Goal: Task Accomplishment & Management: Complete application form

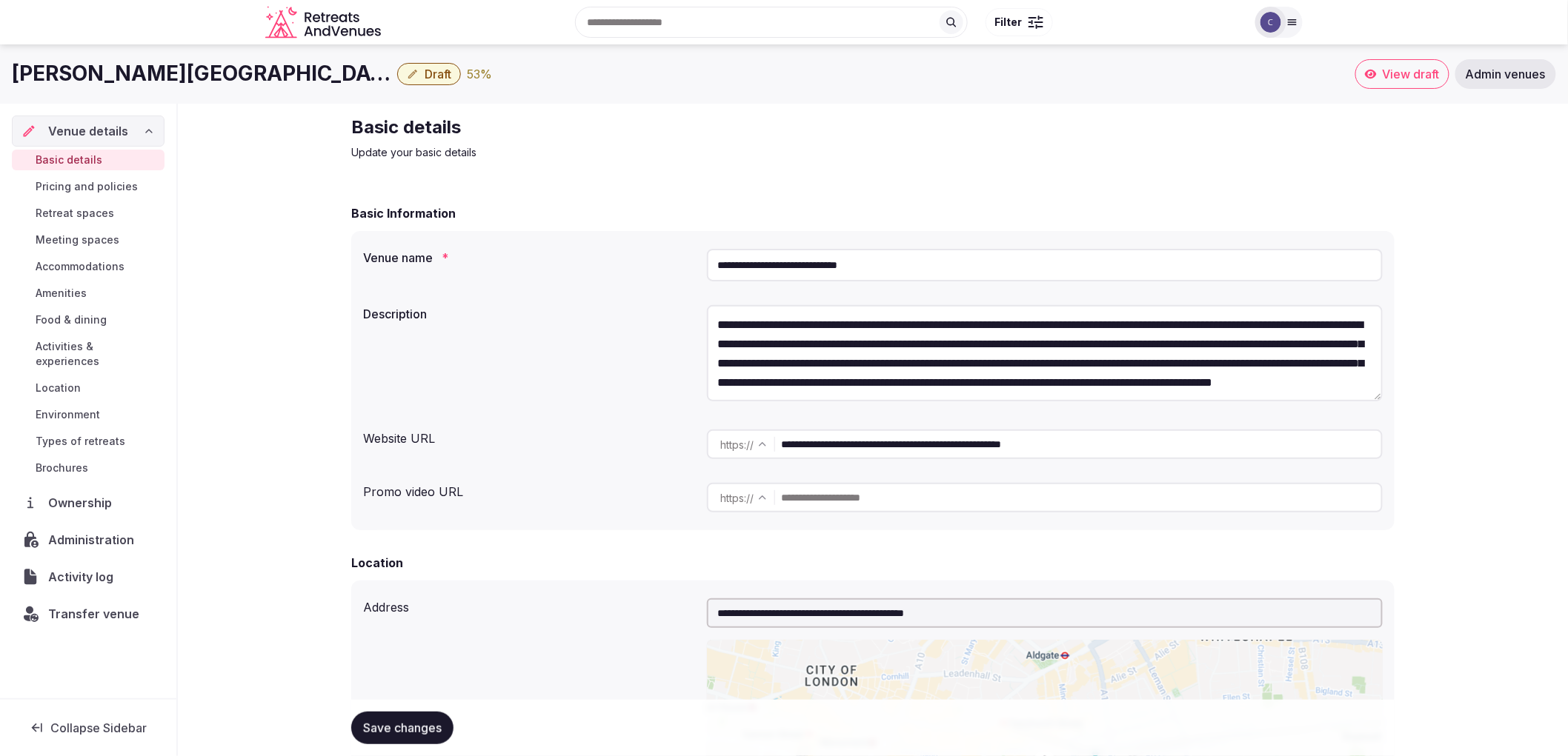
copy h1 "[PERSON_NAME][GEOGRAPHIC_DATA]"
drag, startPoint x: 12, startPoint y: 76, endPoint x: 349, endPoint y: 69, distance: 337.1
click at [349, 69] on h1 "[PERSON_NAME][GEOGRAPHIC_DATA]" at bounding box center [202, 73] width 380 height 29
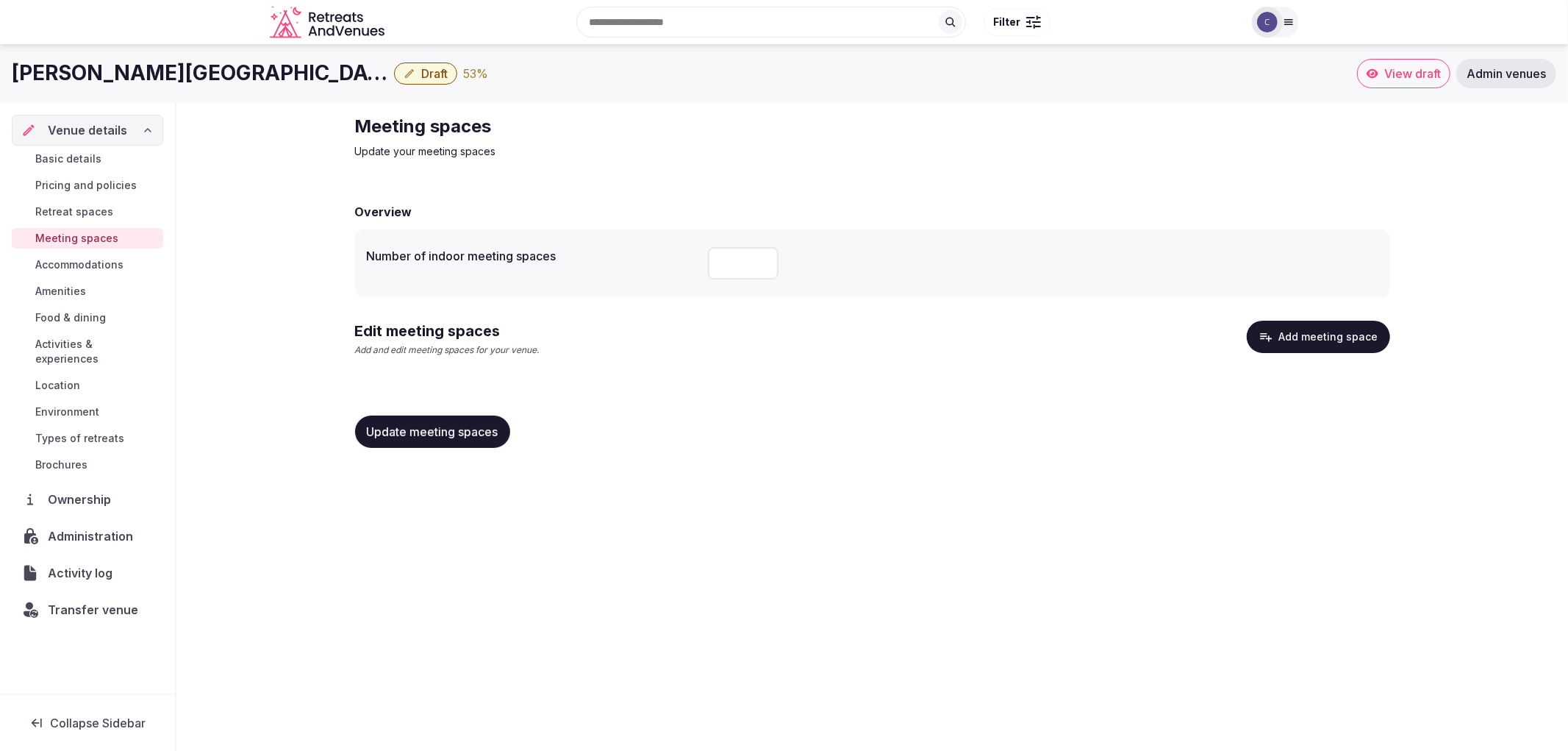
click at [91, 314] on span "Food & dining" at bounding box center [71, 318] width 71 height 15
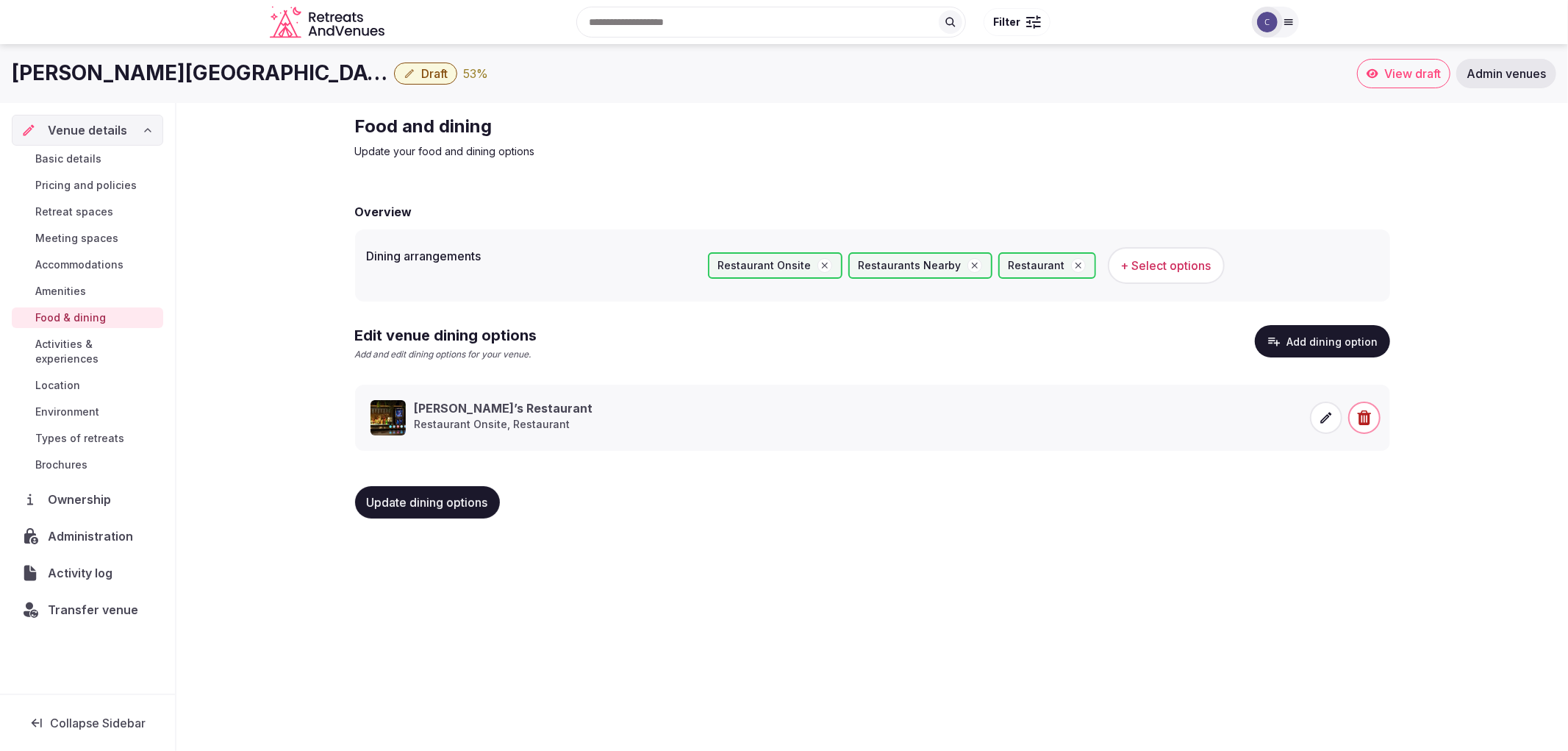
click at [121, 234] on link "Meeting spaces" at bounding box center [87, 238] width 152 height 20
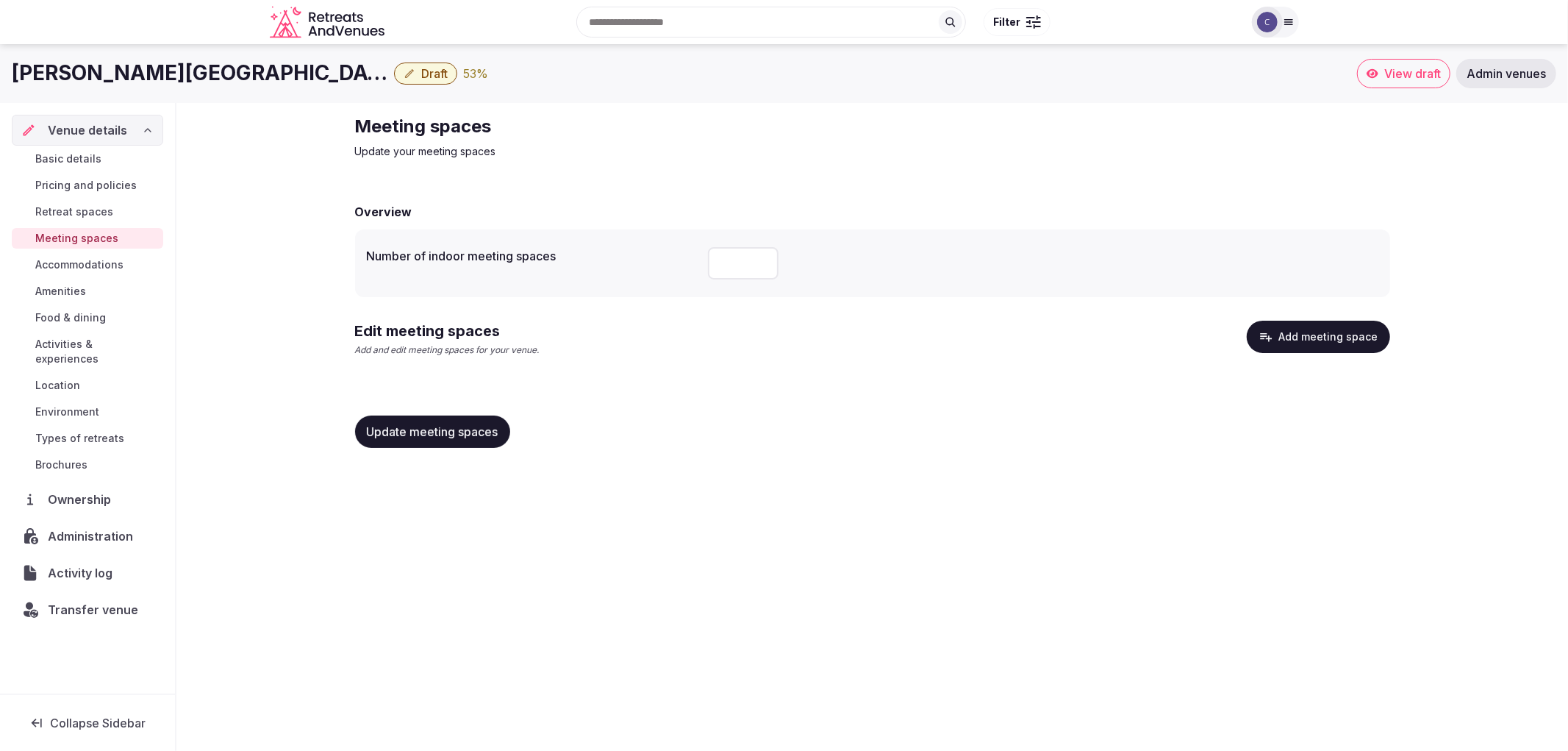
click at [1311, 325] on button "Add meeting space" at bounding box center [1319, 337] width 143 height 33
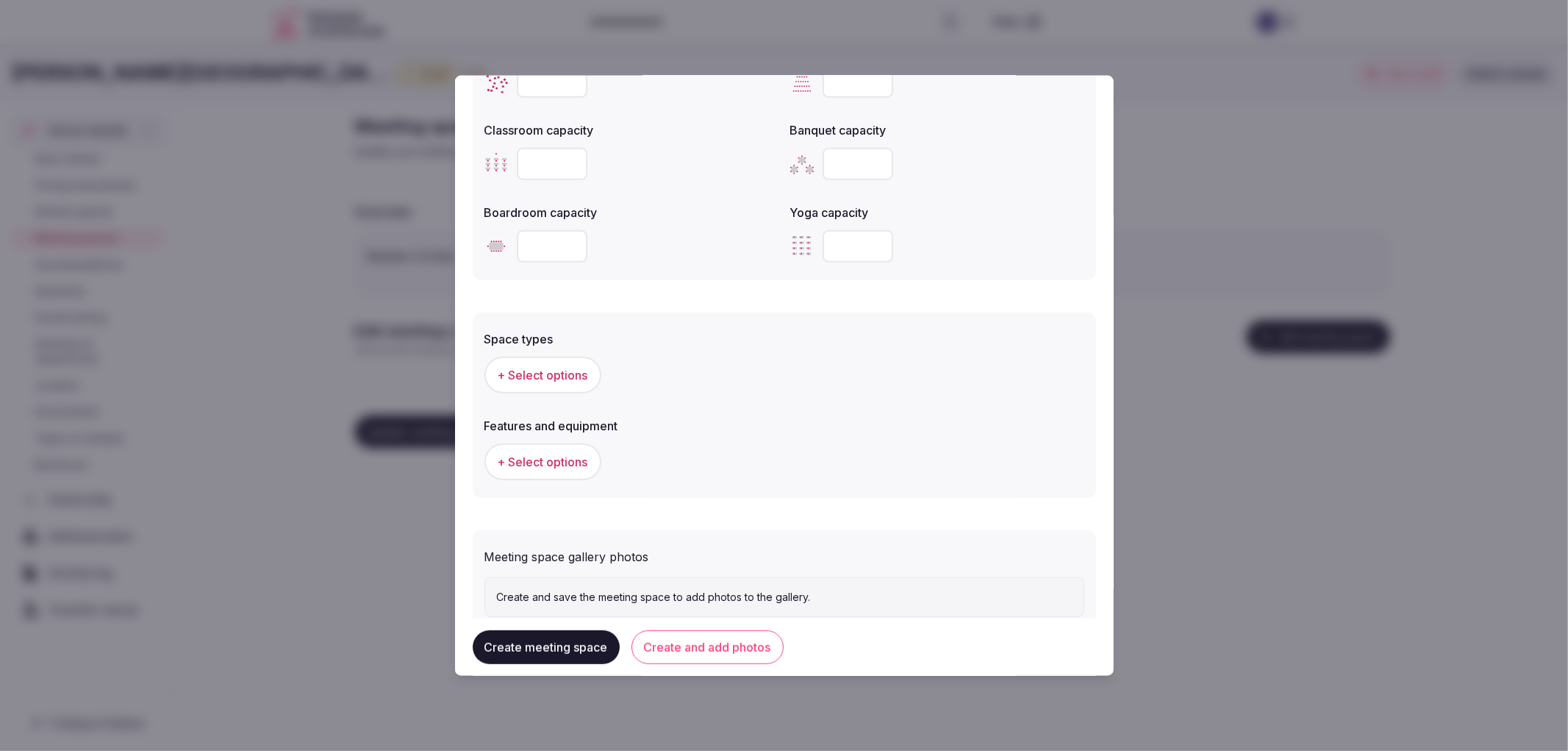
scroll to position [649, 0]
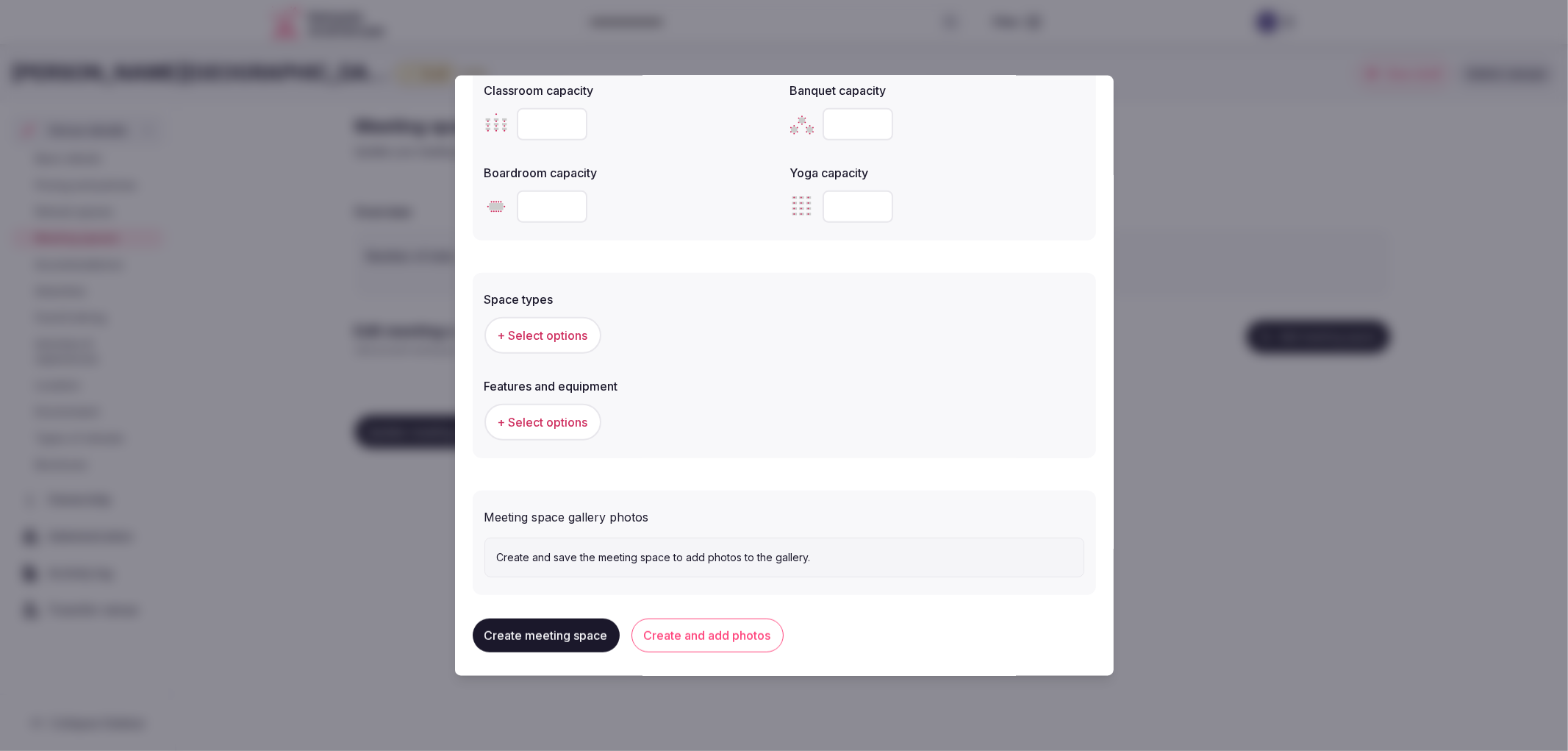
click at [711, 633] on button "Create and add photos" at bounding box center [708, 635] width 153 height 34
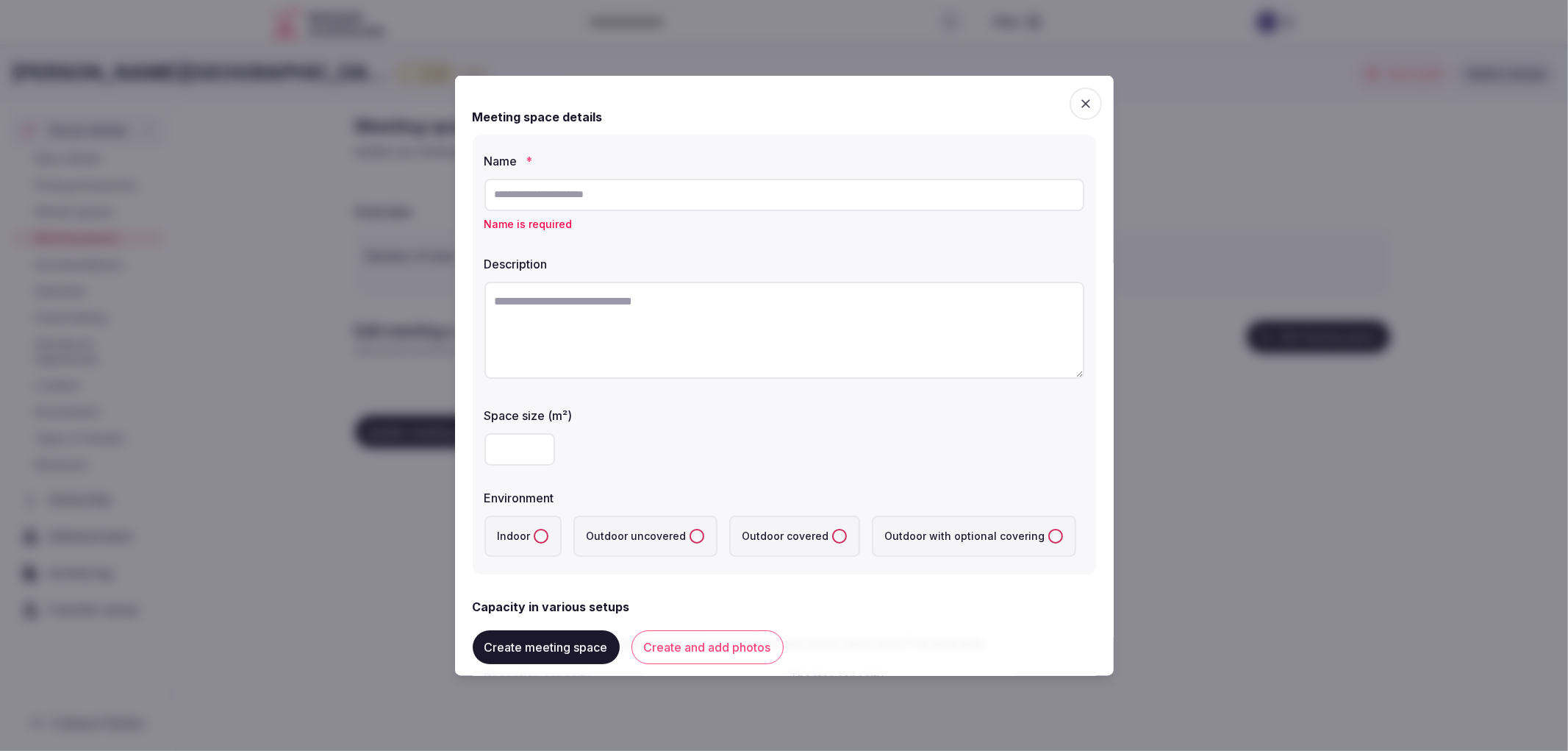
click at [574, 187] on input "text" at bounding box center [784, 194] width 600 height 33
click at [604, 182] on input "text" at bounding box center [784, 194] width 600 height 33
paste input "**********"
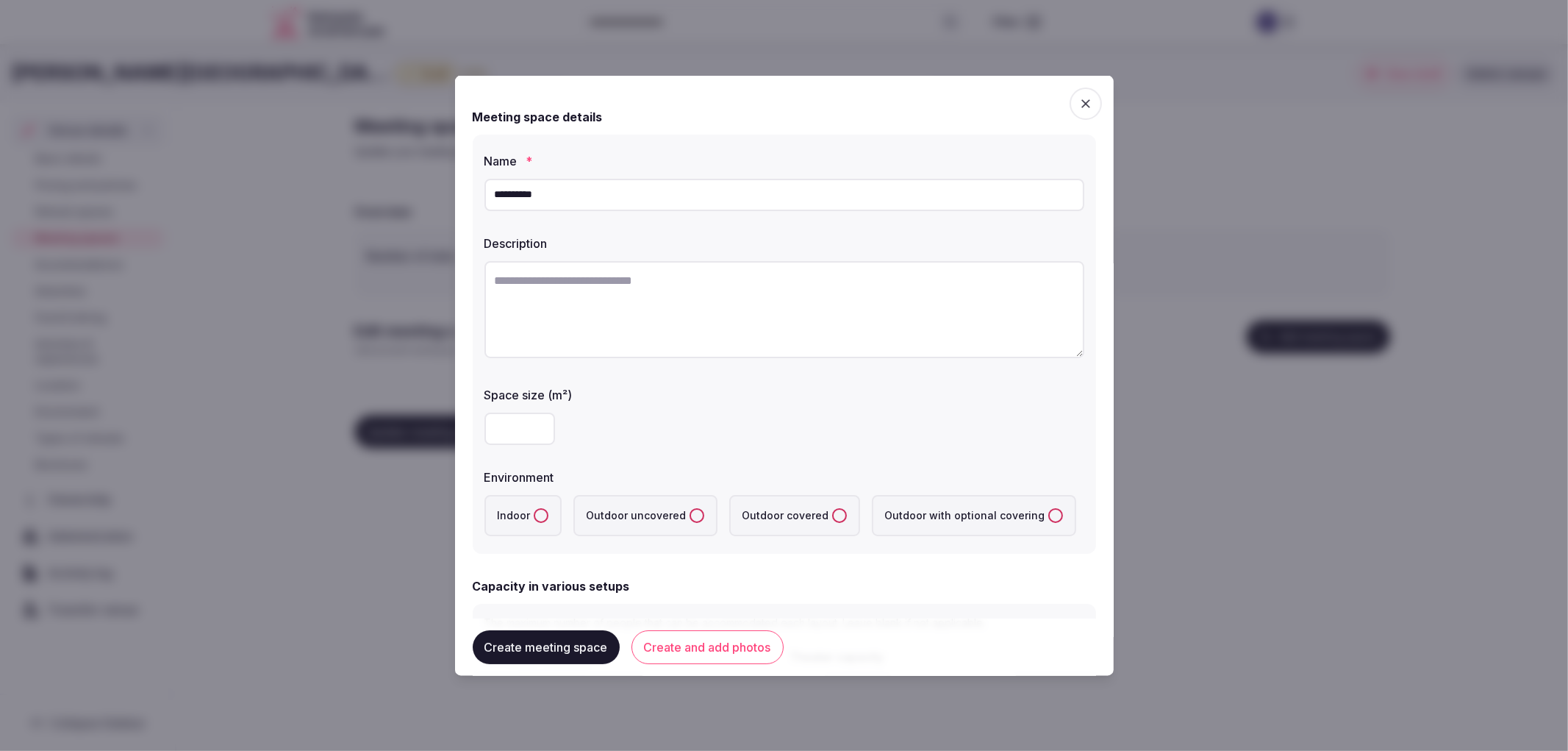
type input "**********"
click at [613, 299] on textarea at bounding box center [784, 309] width 600 height 97
paste textarea "**********"
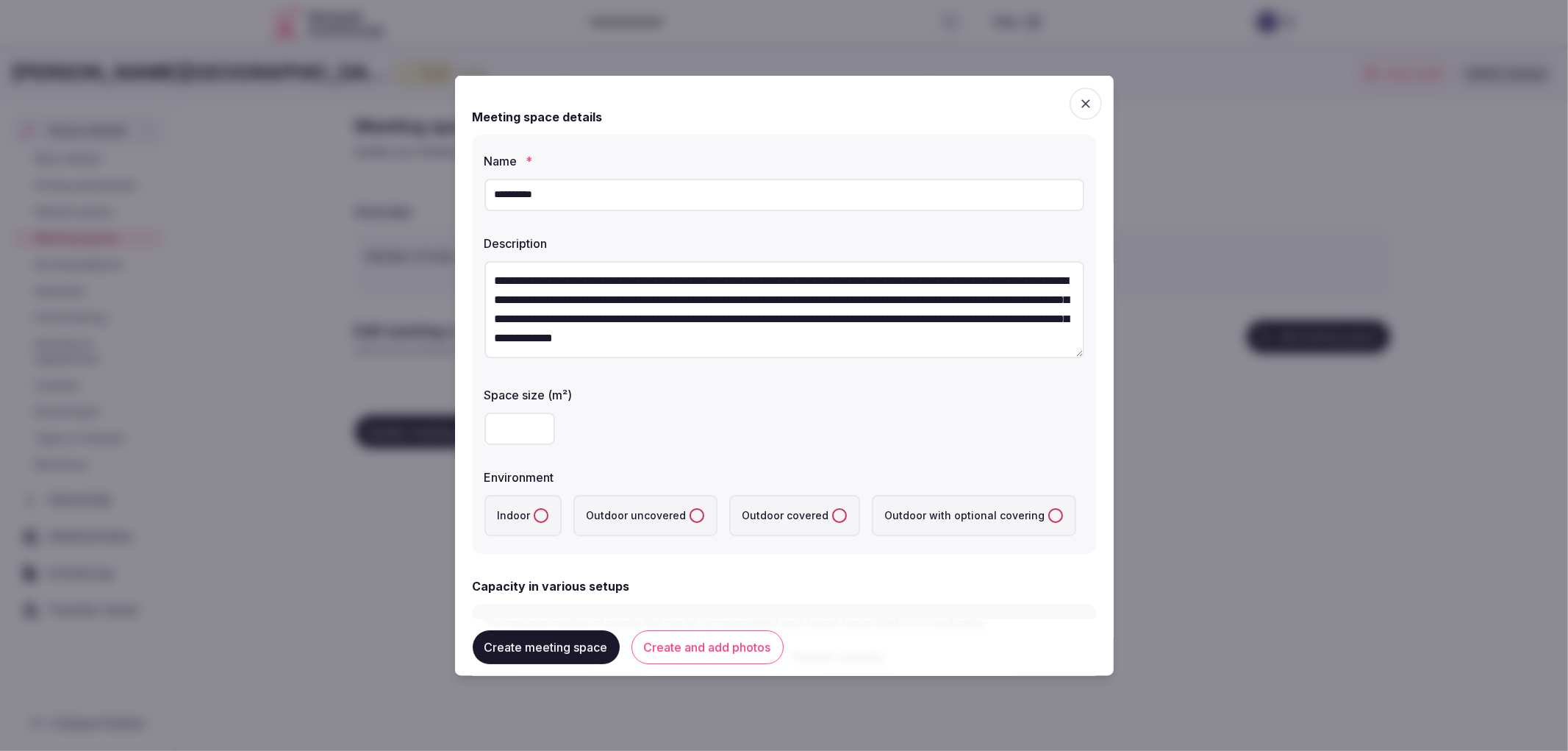
scroll to position [8, 0]
type textarea "**********"
click at [525, 423] on input "number" at bounding box center [520, 426] width 71 height 33
type input "***"
click at [538, 510] on button "Indoor" at bounding box center [541, 514] width 15 height 15
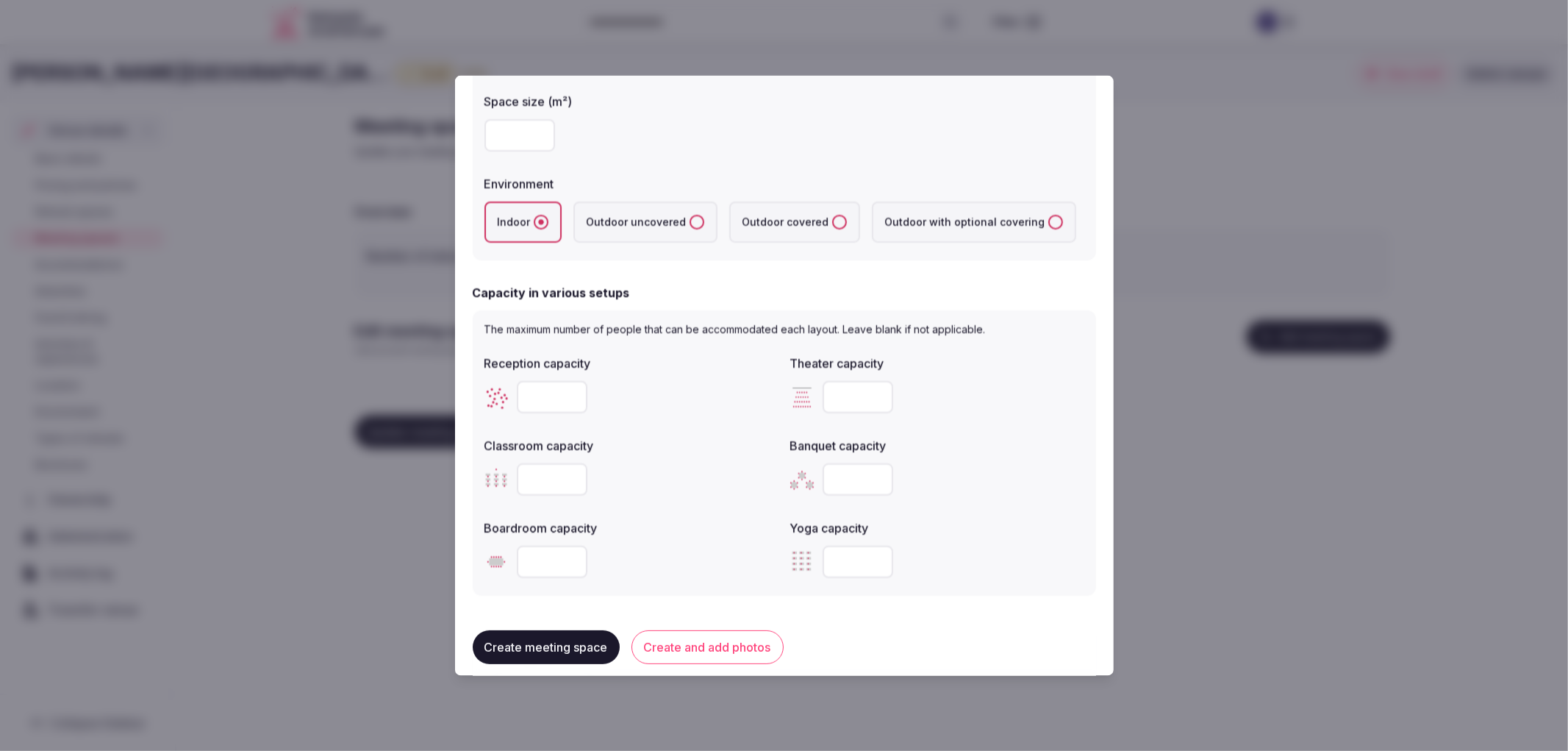
scroll to position [327, 0]
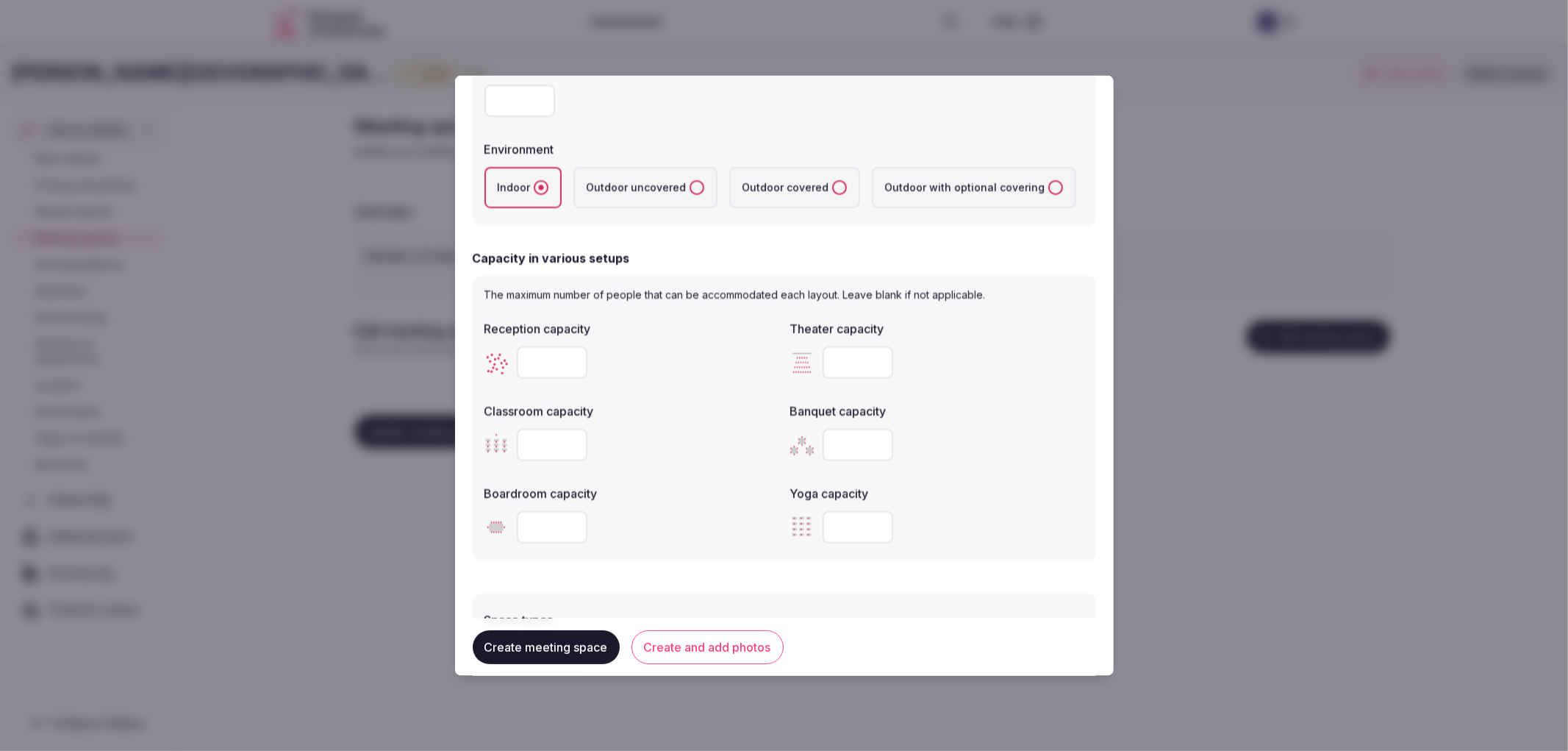
click at [841, 437] on input "number" at bounding box center [858, 444] width 71 height 33
type input "***"
click at [541, 522] on input "number" at bounding box center [552, 527] width 71 height 33
type input "**"
click at [561, 441] on input "number" at bounding box center [552, 444] width 71 height 33
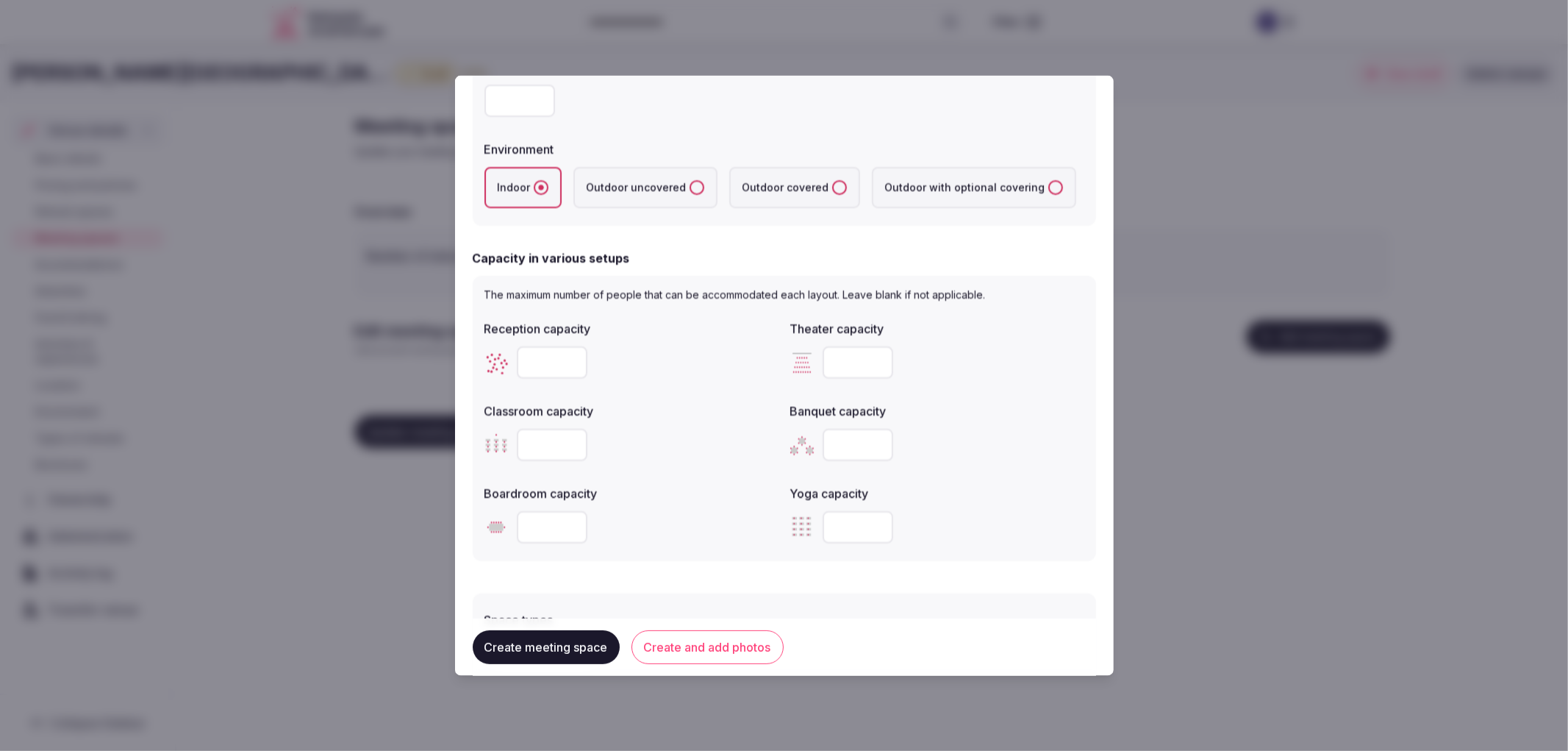
type input "***"
click at [538, 367] on input "number" at bounding box center [552, 362] width 71 height 33
type input "***"
click at [841, 350] on input "number" at bounding box center [858, 362] width 71 height 33
type input "***"
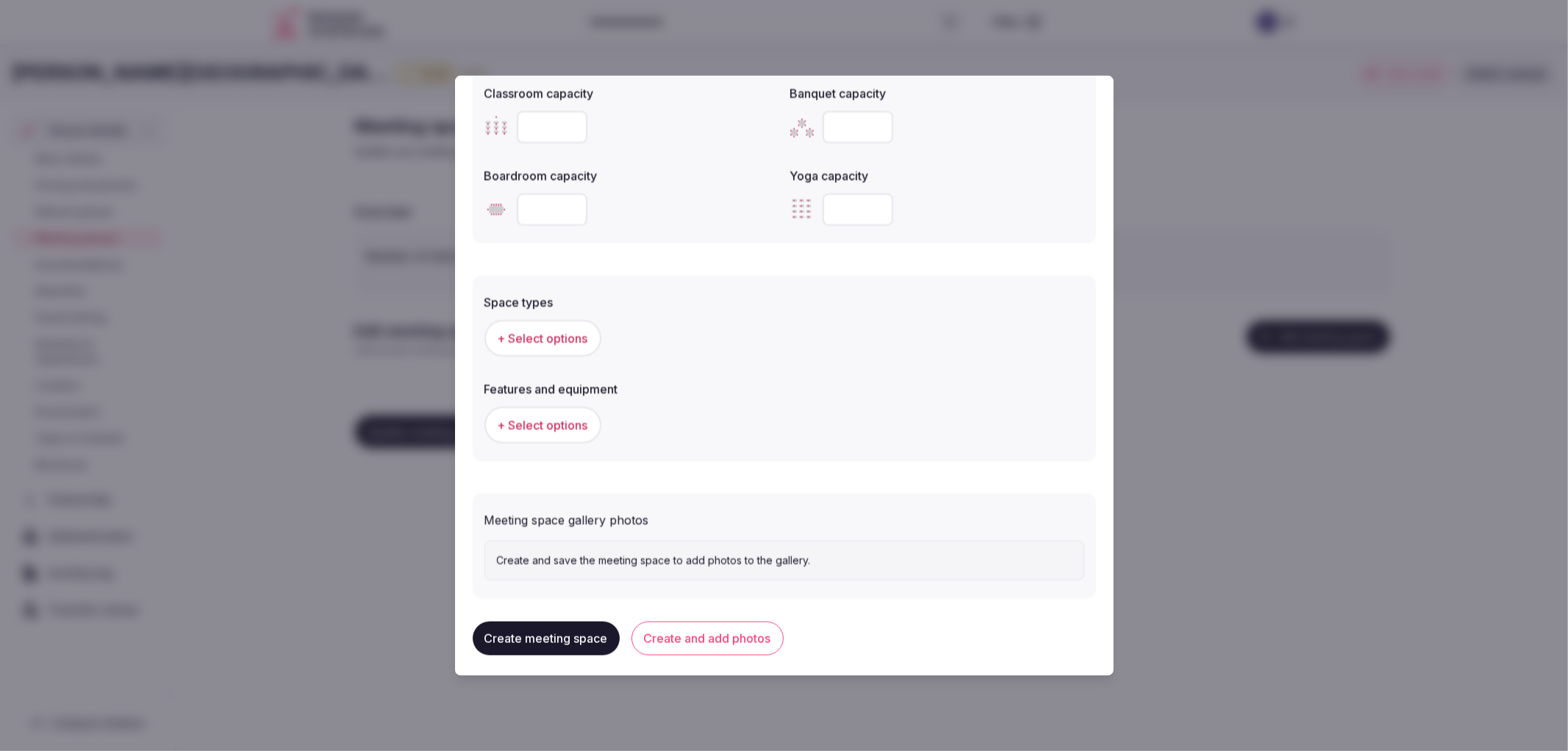
scroll to position [649, 0]
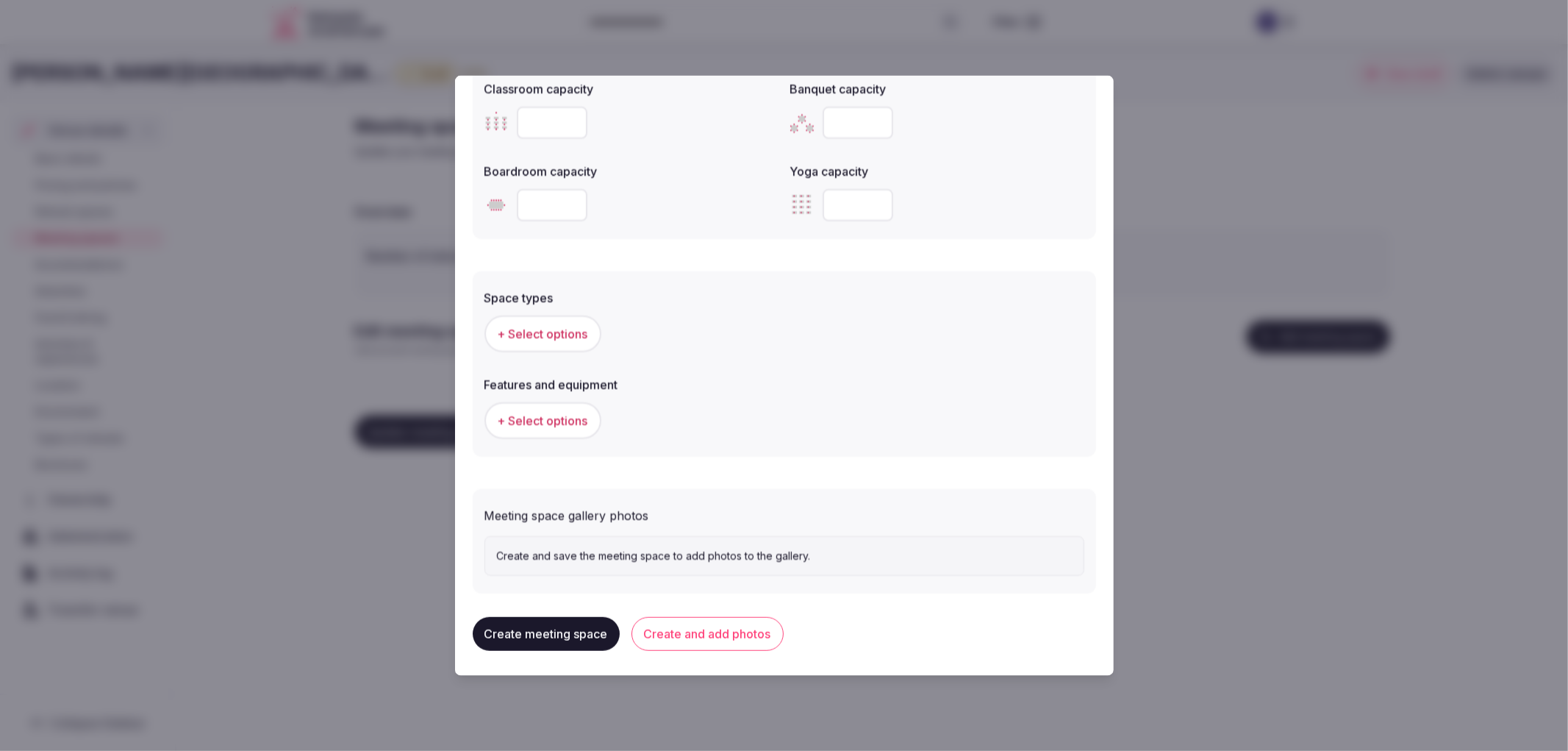
click at [540, 315] on button "+ Select options" at bounding box center [543, 333] width 117 height 37
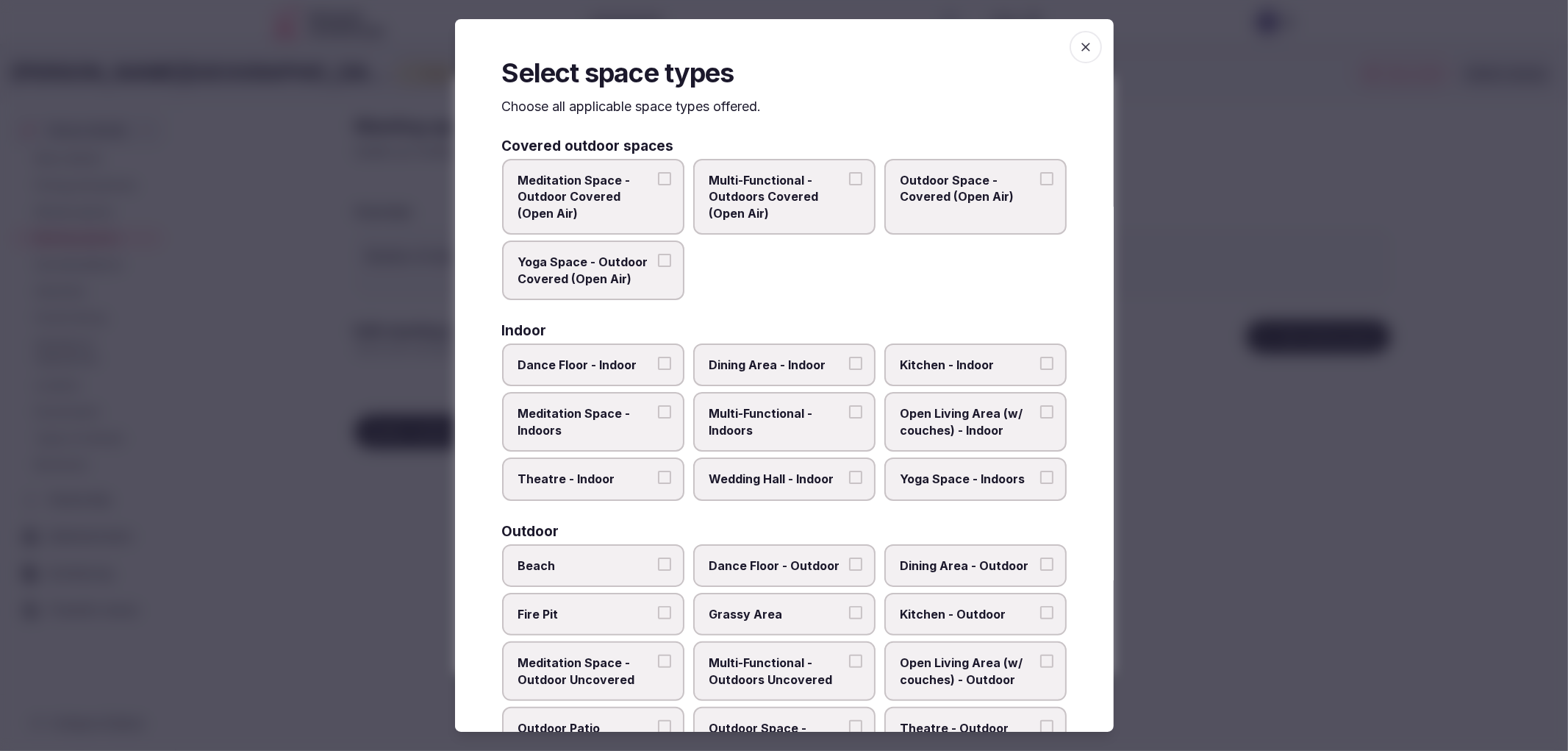
click at [749, 414] on span "Multi-Functional - Indoors" at bounding box center [777, 422] width 135 height 34
click at [849, 414] on button "Multi-Functional - Indoors" at bounding box center [856, 412] width 13 height 13
click at [913, 407] on span "Open Living Area (w/ couches) - Indoor" at bounding box center [967, 422] width 135 height 34
click at [1041, 407] on button "Open Living Area (w/ couches) - Indoor" at bounding box center [1047, 412] width 13 height 13
click at [797, 473] on span "Wedding Hall - Indoor" at bounding box center [777, 478] width 135 height 16
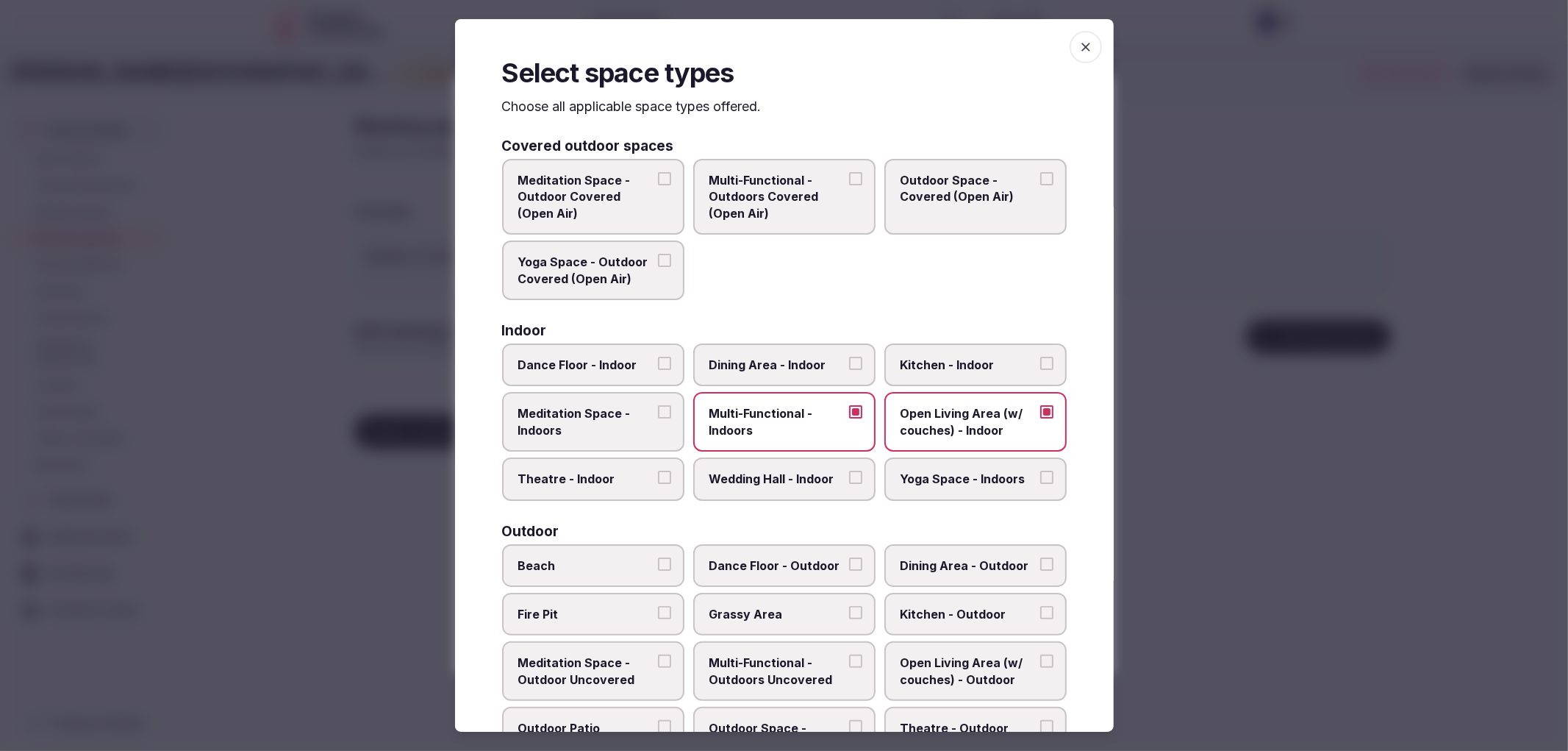
click at [849, 473] on button "Wedding Hall - Indoor" at bounding box center [856, 477] width 13 height 13
click at [658, 471] on button "Theatre - Indoor" at bounding box center [665, 477] width 13 height 13
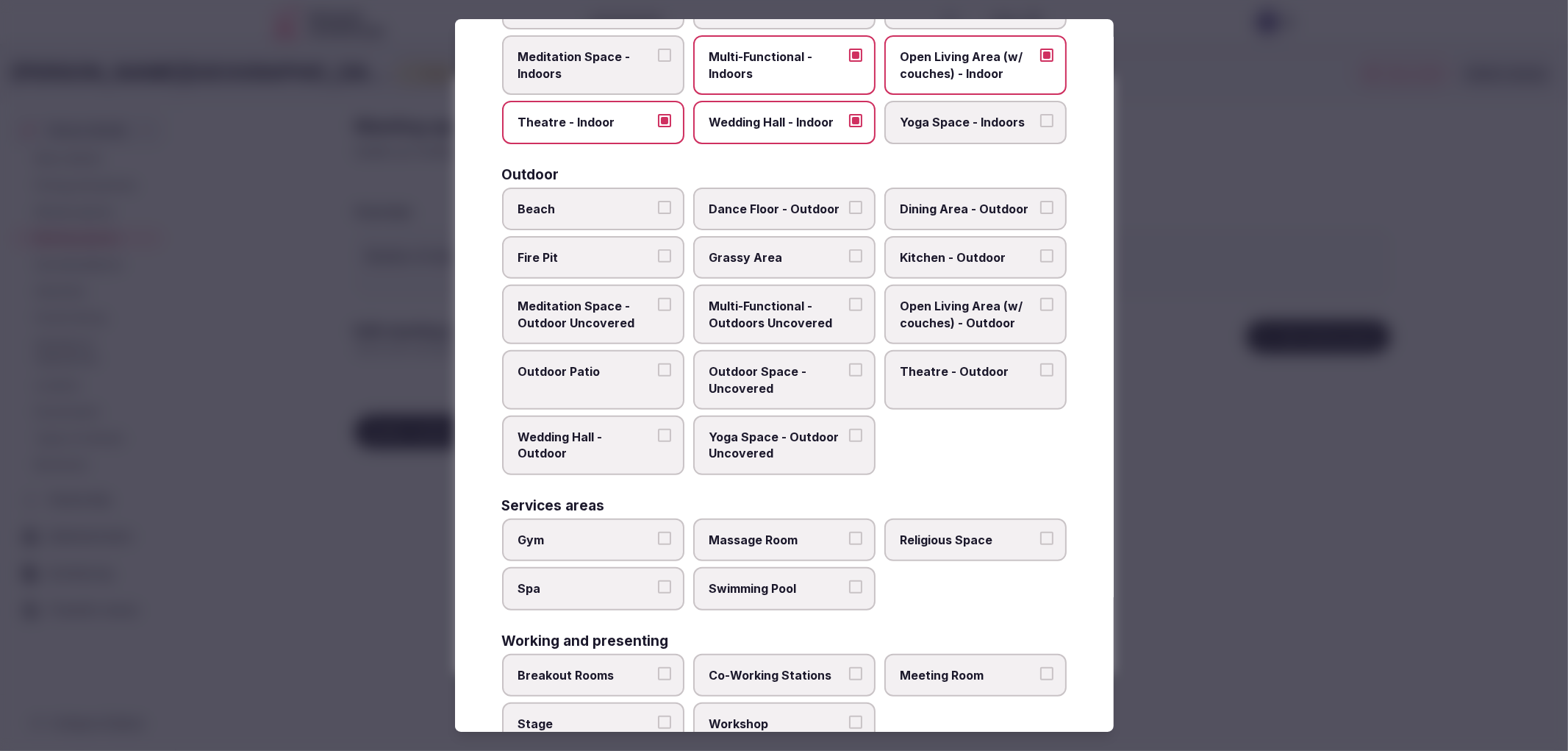
scroll to position [385, 0]
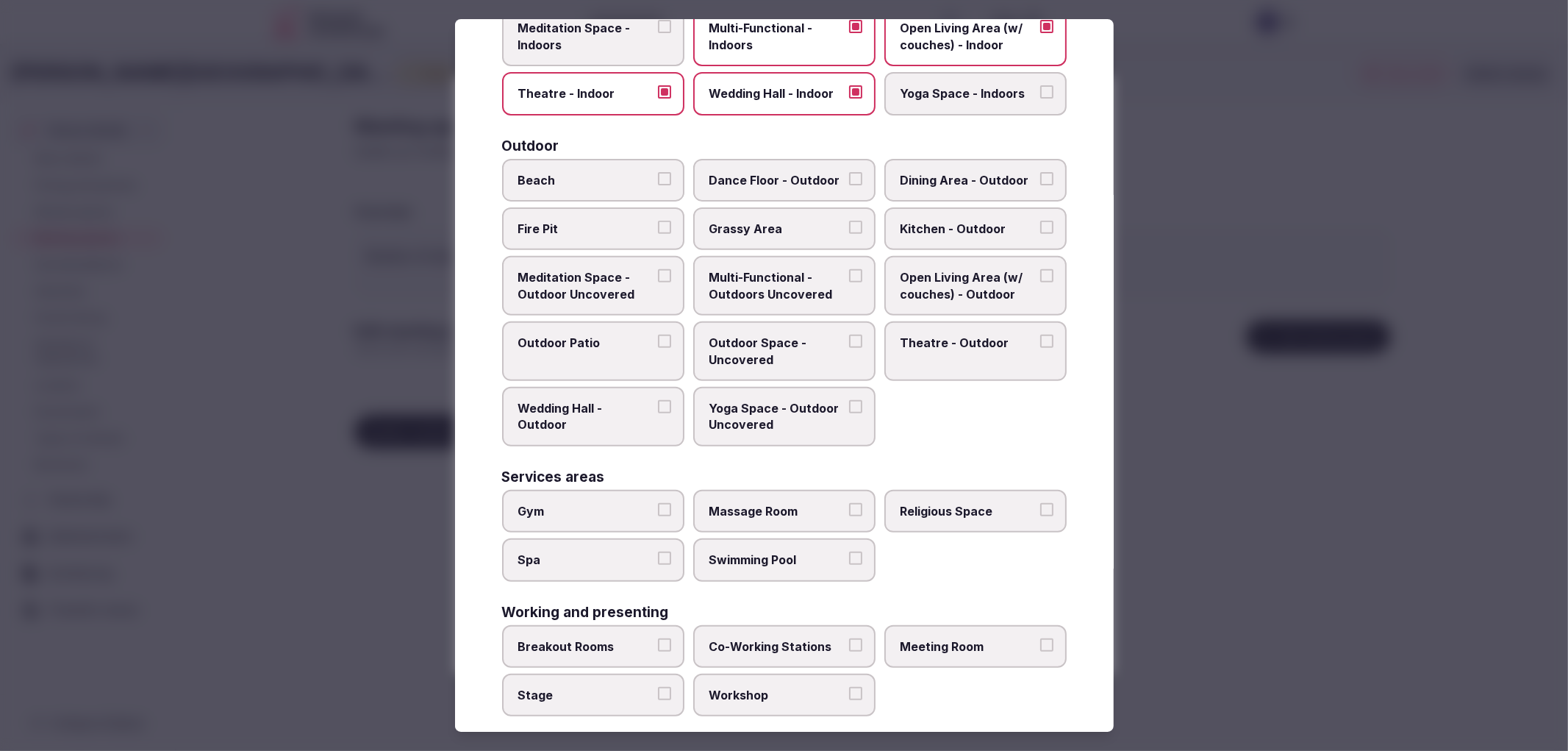
click at [914, 638] on span "Meeting Room" at bounding box center [967, 646] width 135 height 16
click at [1041, 638] on button "Meeting Room" at bounding box center [1047, 645] width 13 height 13
click at [590, 674] on label "Stage" at bounding box center [593, 695] width 182 height 43
click at [658, 687] on button "Stage" at bounding box center [665, 693] width 13 height 13
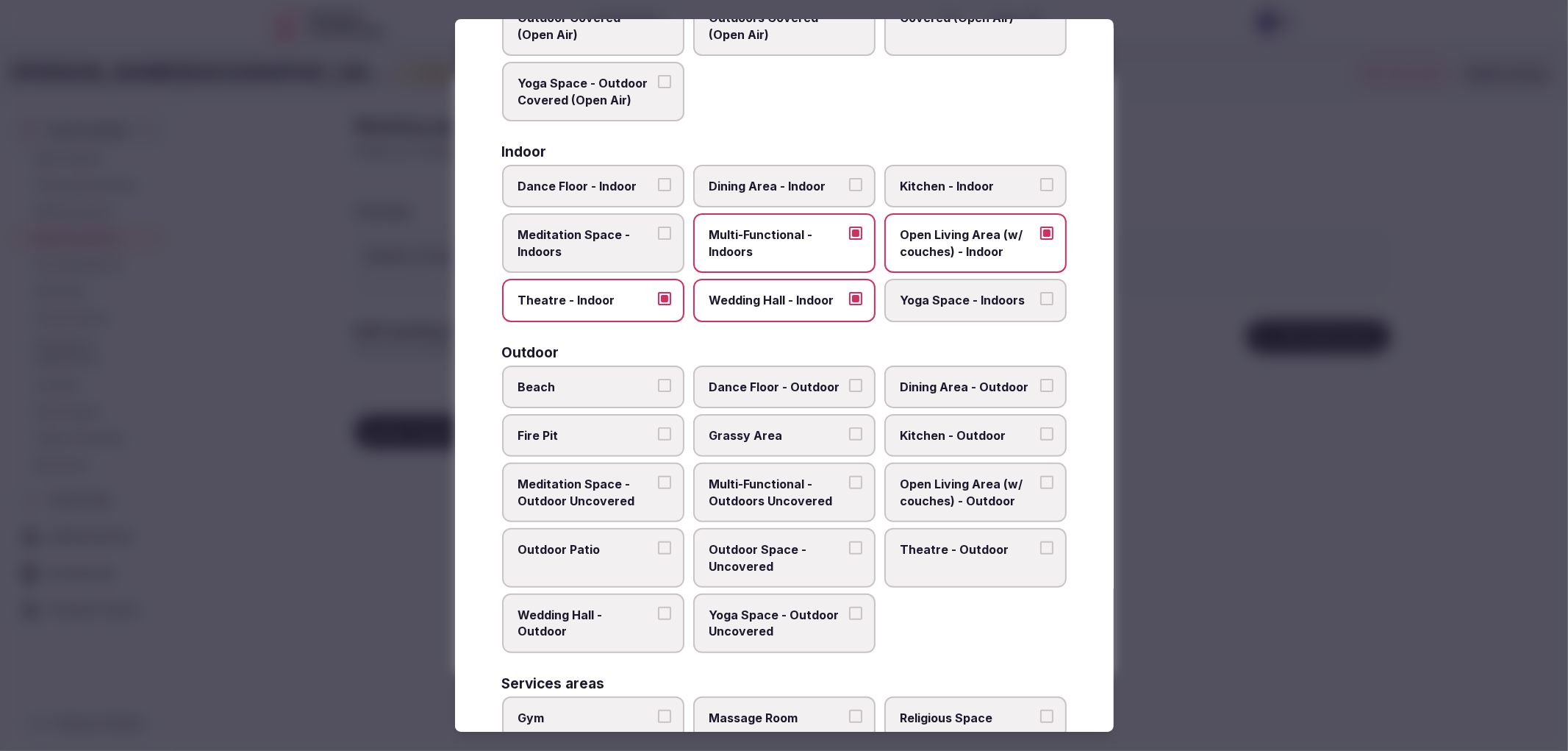
scroll to position [0, 0]
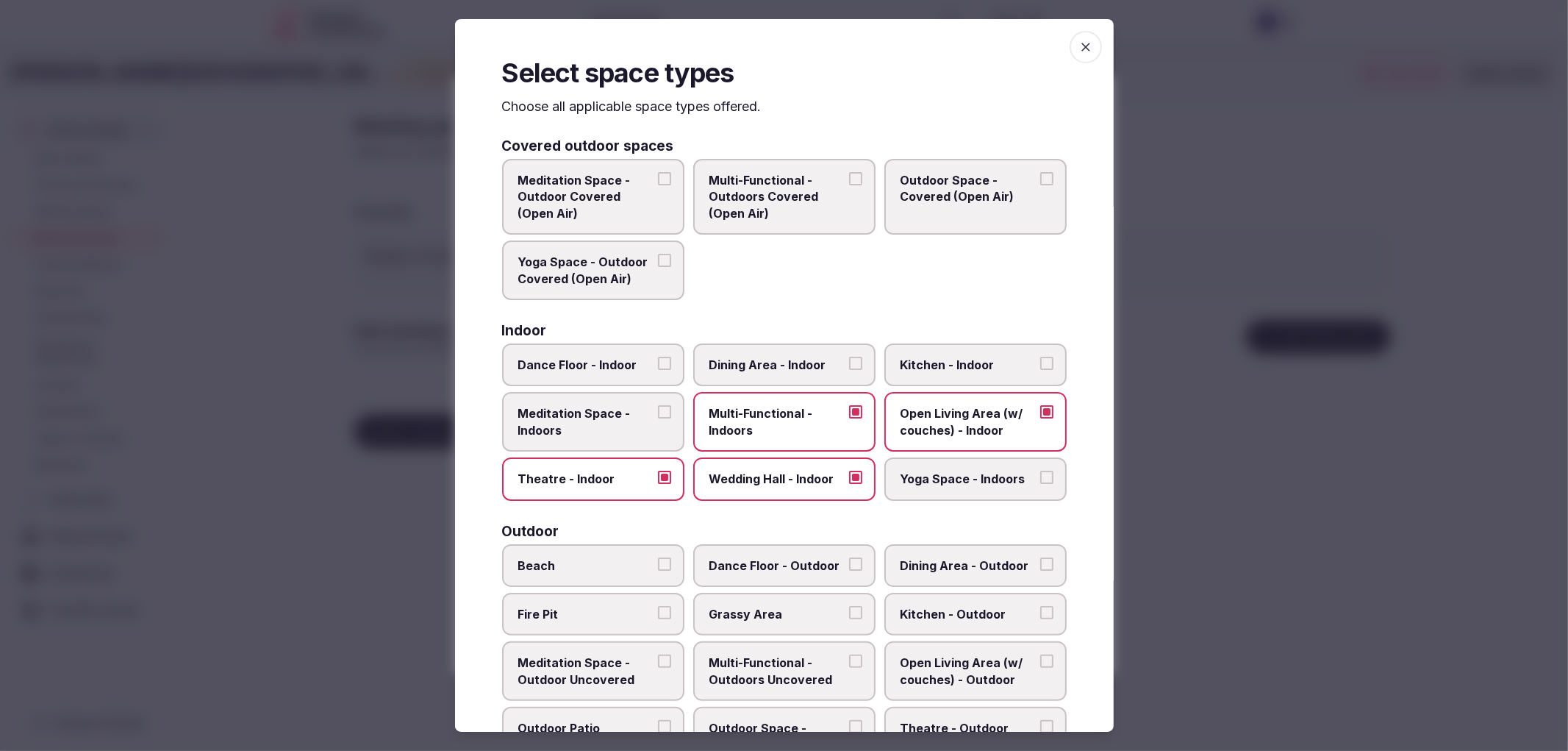
click at [1324, 168] on div at bounding box center [784, 375] width 1568 height 751
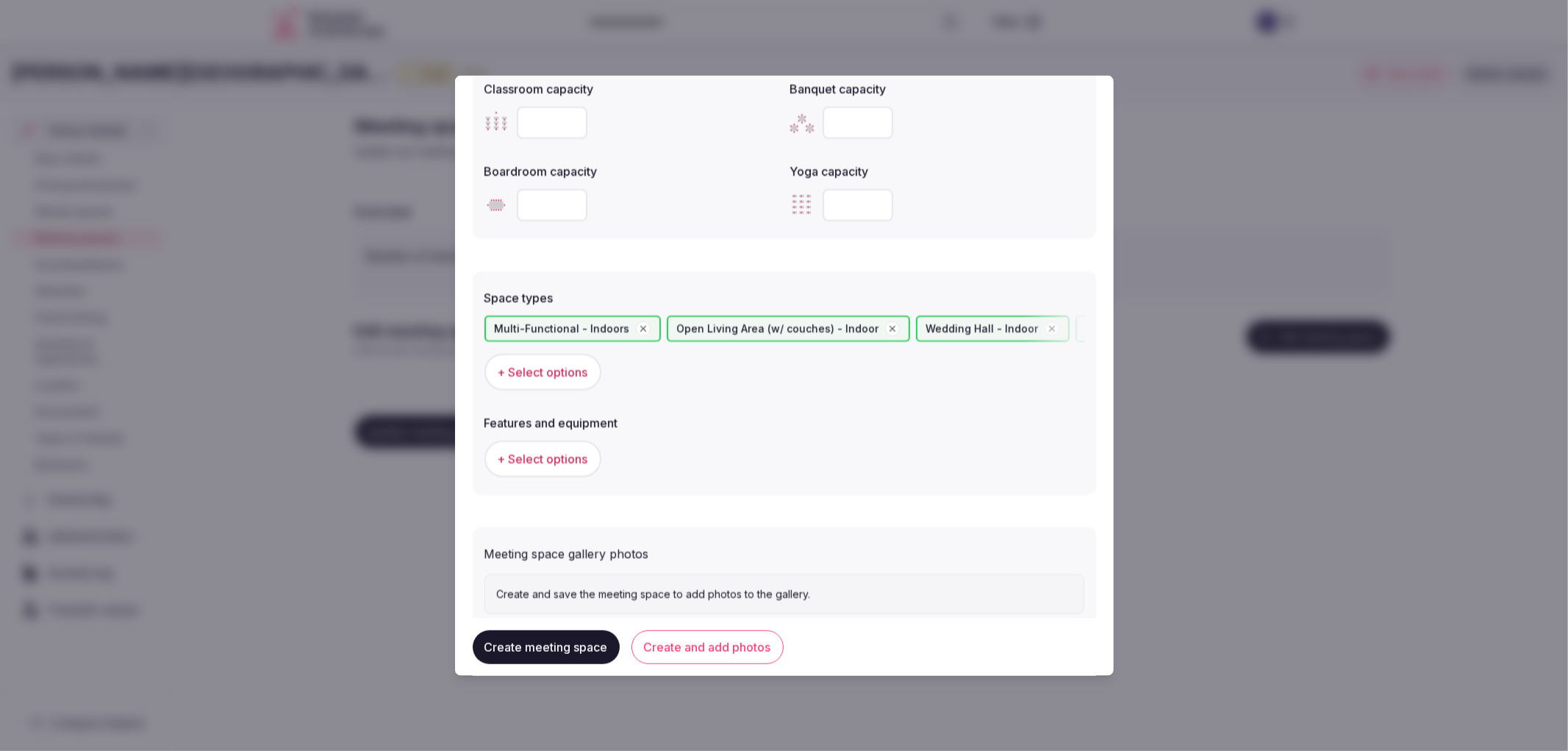
click at [538, 455] on span "+ Select options" at bounding box center [542, 459] width 90 height 16
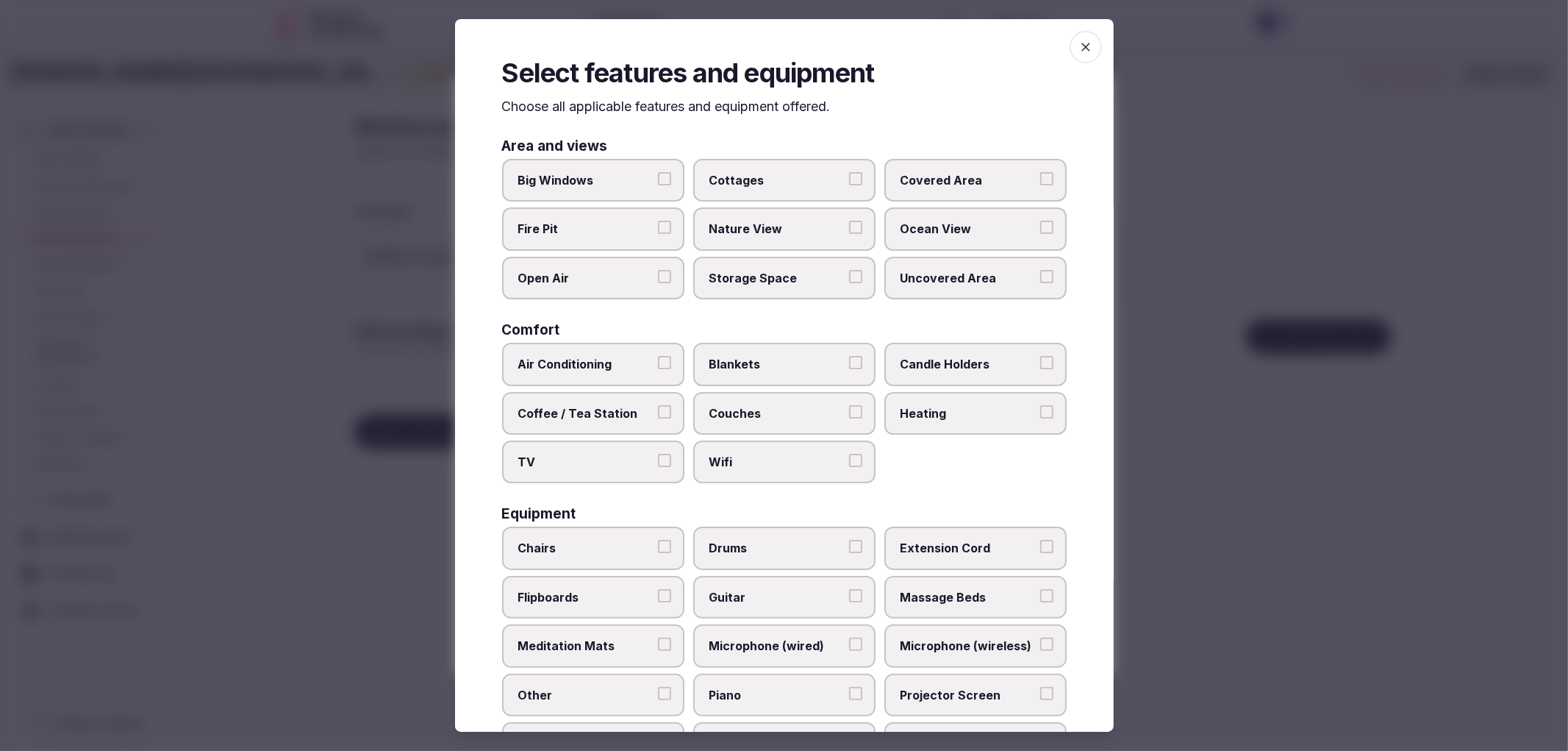
click at [614, 356] on span "Air Conditioning" at bounding box center [585, 364] width 135 height 16
click at [658, 356] on button "Air Conditioning" at bounding box center [665, 363] width 13 height 13
click at [645, 454] on span "TV" at bounding box center [585, 462] width 135 height 16
click at [658, 454] on button "TV" at bounding box center [665, 461] width 13 height 13
click at [770, 454] on span "Wifi" at bounding box center [777, 462] width 135 height 16
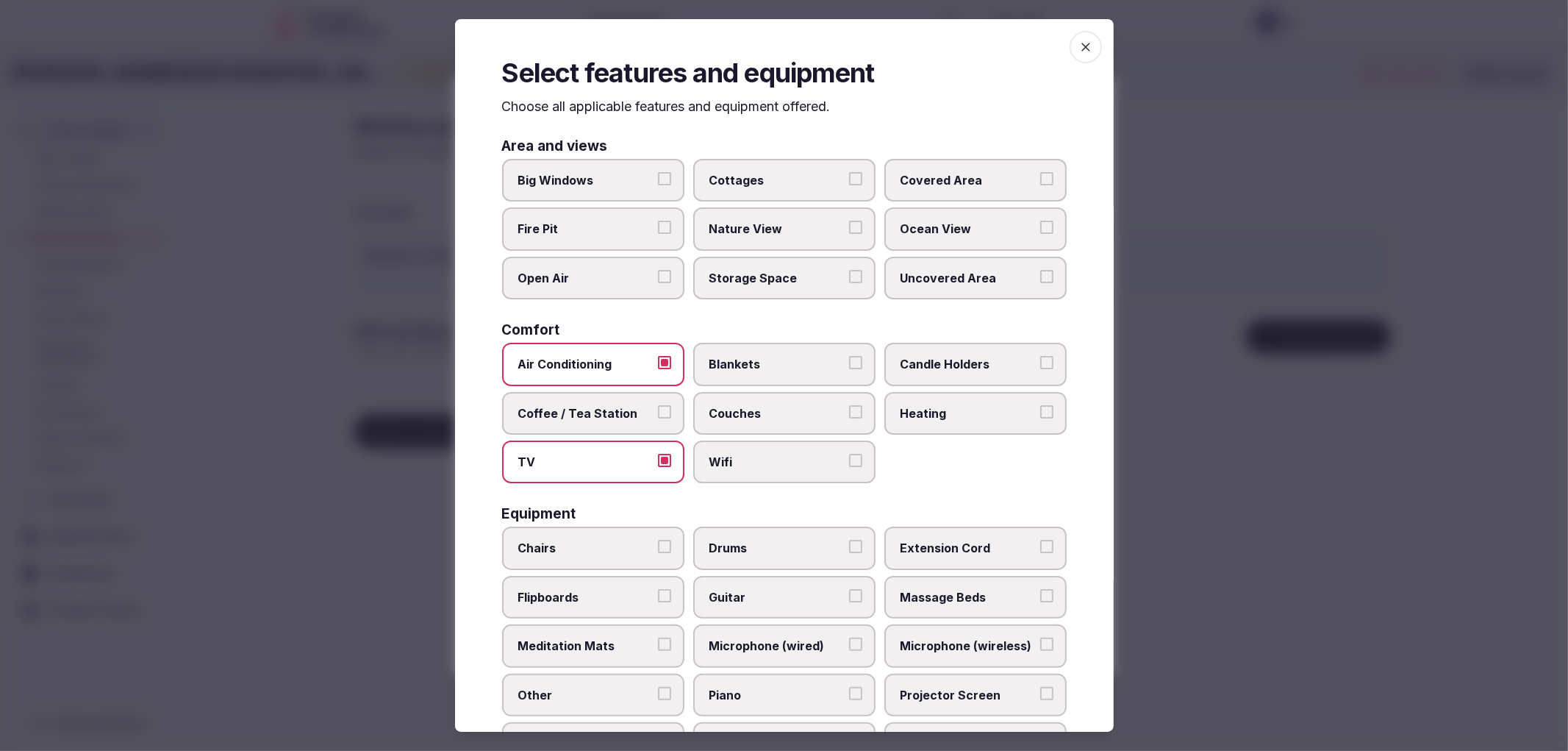
click at [849, 454] on button "Wifi" at bounding box center [856, 461] width 13 height 13
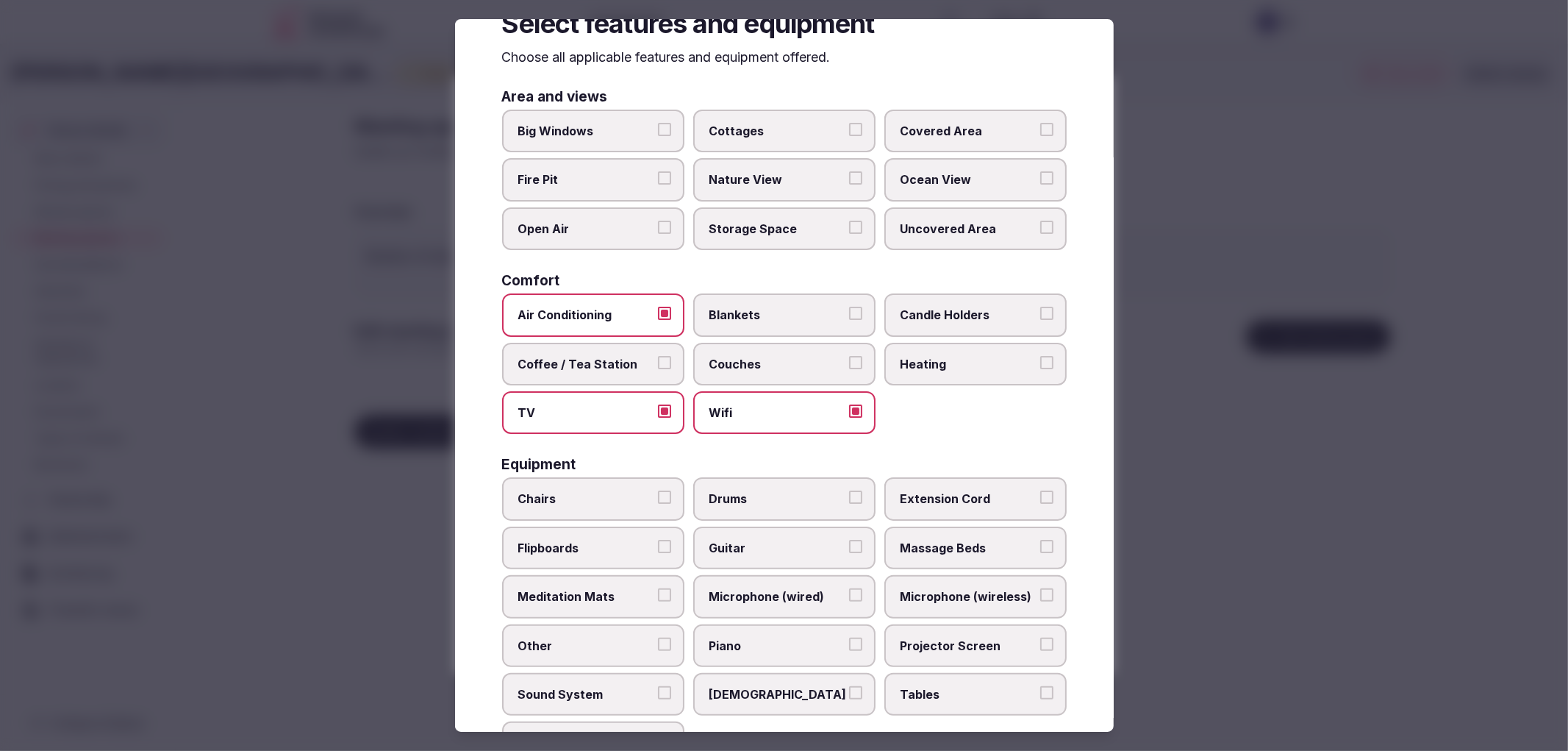
scroll to position [82, 0]
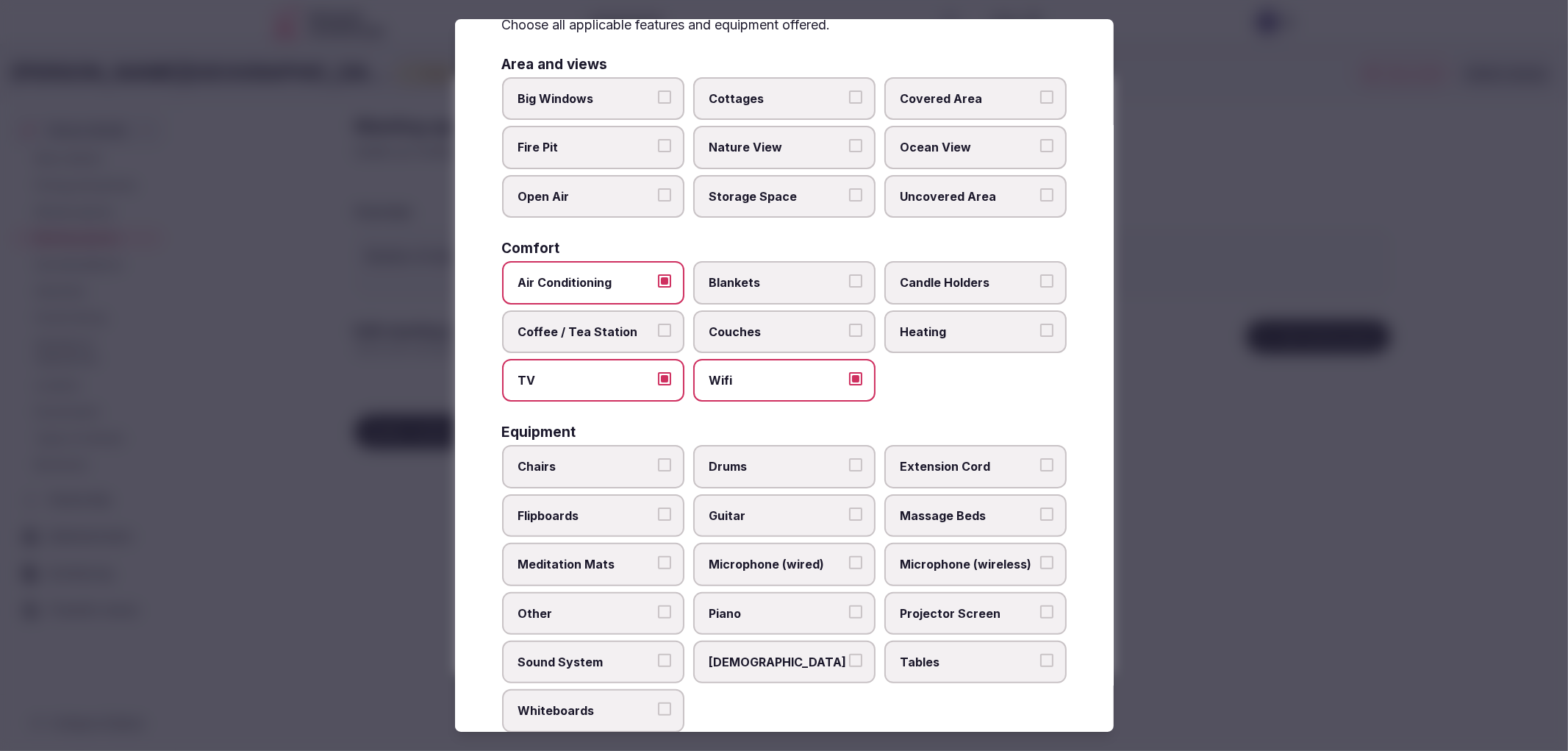
click at [618, 464] on span "Chairs" at bounding box center [585, 466] width 135 height 16
click at [658, 464] on button "Chairs" at bounding box center [665, 465] width 13 height 13
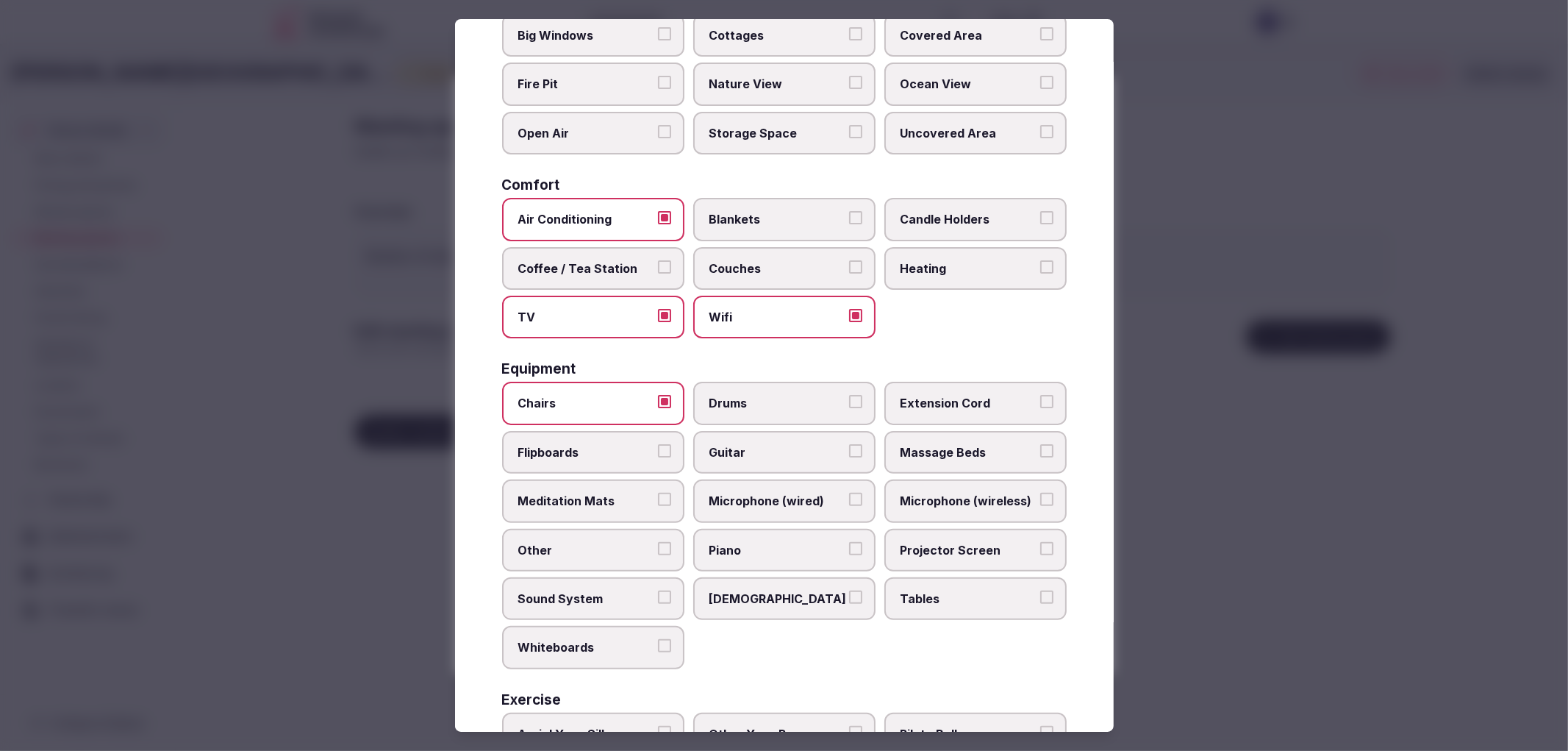
scroll to position [281, 0]
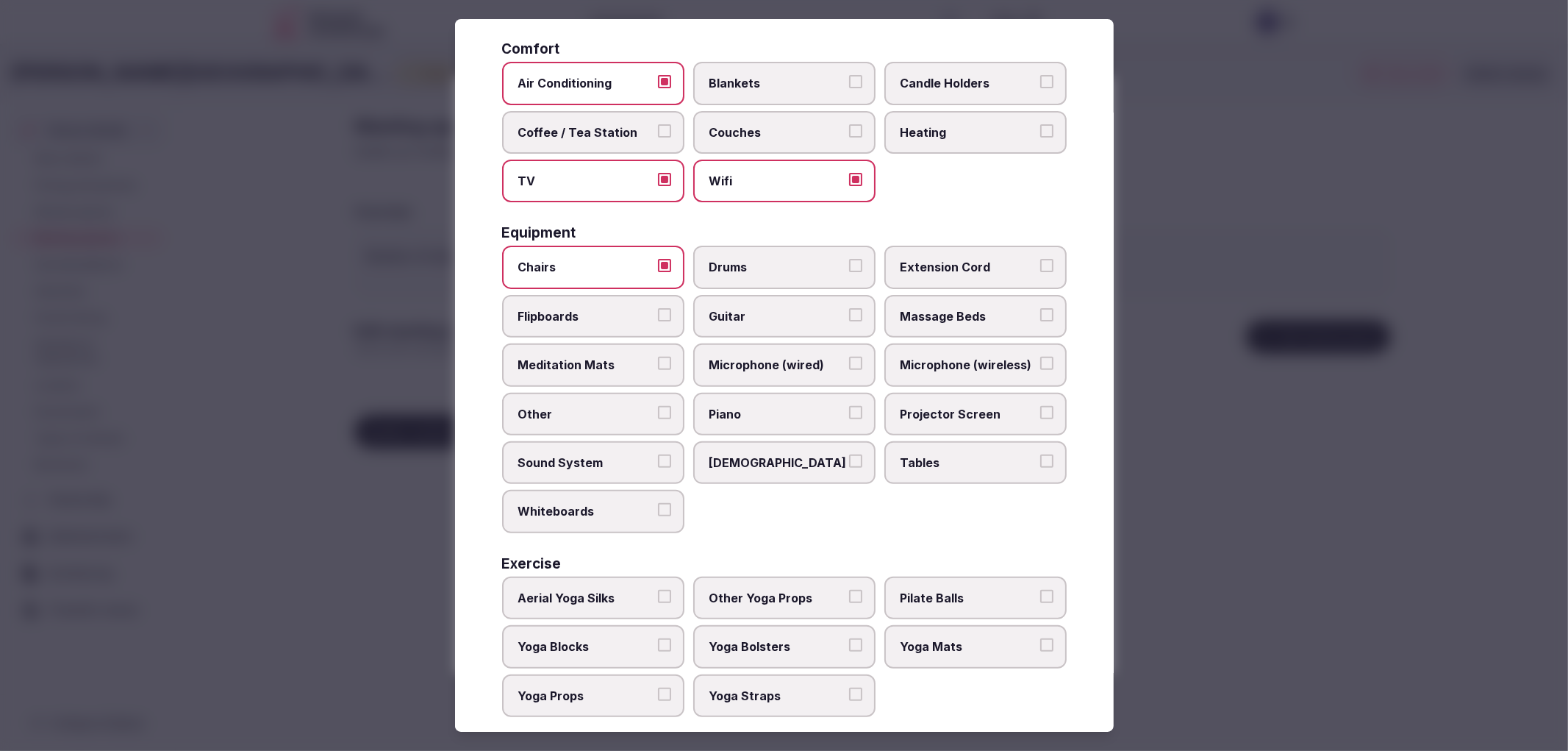
click at [585, 503] on span "Whiteboards" at bounding box center [585, 511] width 135 height 16
click at [658, 503] on button "Whiteboards" at bounding box center [665, 510] width 13 height 13
click at [597, 455] on span "Sound System" at bounding box center [585, 463] width 135 height 16
click at [658, 455] on button "Sound System" at bounding box center [665, 462] width 13 height 13
click at [799, 455] on span "Sunbeds" at bounding box center [777, 463] width 135 height 16
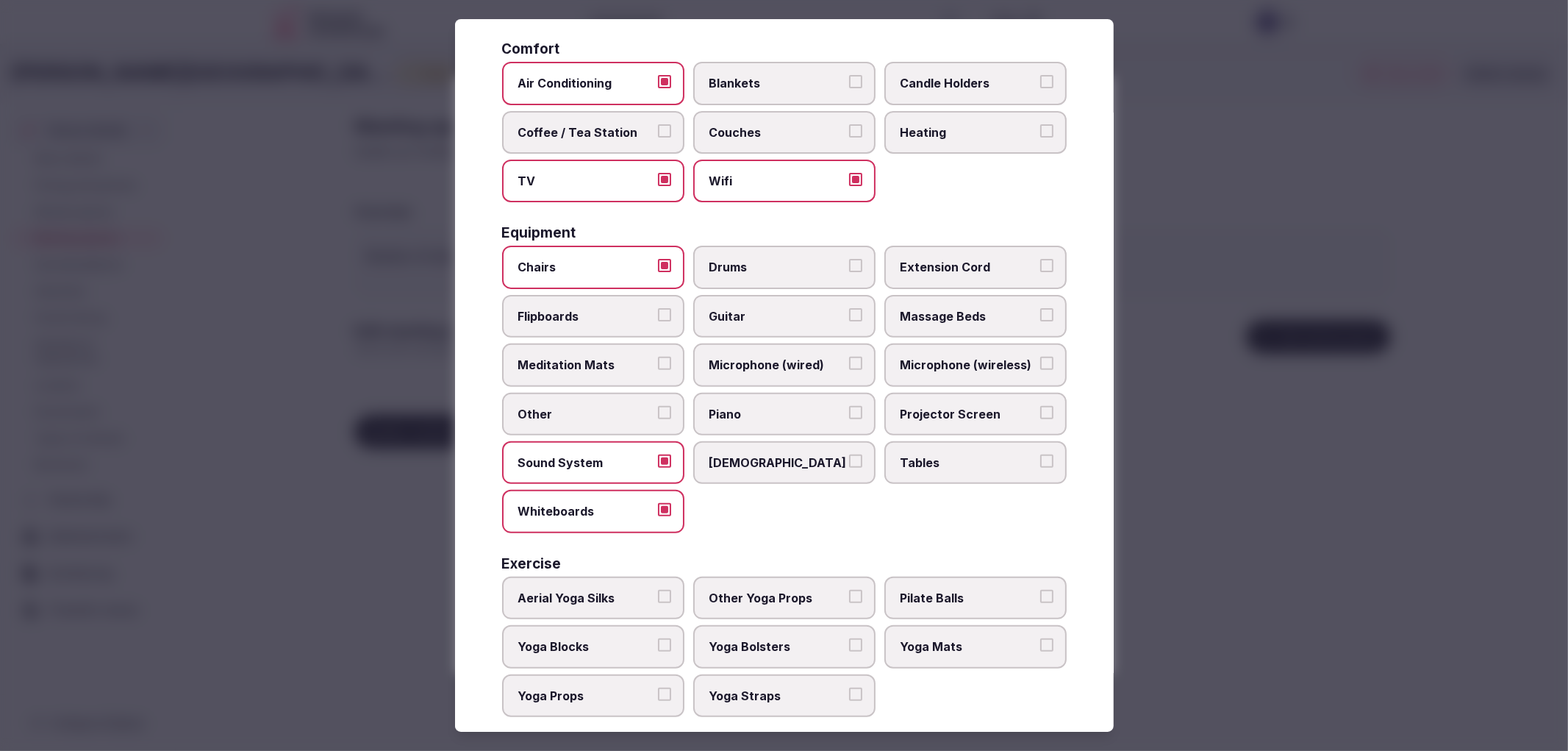
click at [849, 455] on button "Sunbeds" at bounding box center [856, 462] width 13 height 13
click at [923, 455] on span "Tables" at bounding box center [967, 463] width 135 height 16
click at [1041, 455] on button "Tables" at bounding box center [1047, 462] width 13 height 13
click at [936, 406] on span "Projector Screen" at bounding box center [967, 413] width 135 height 16
click at [1041, 406] on button "Projector Screen" at bounding box center [1047, 412] width 13 height 13
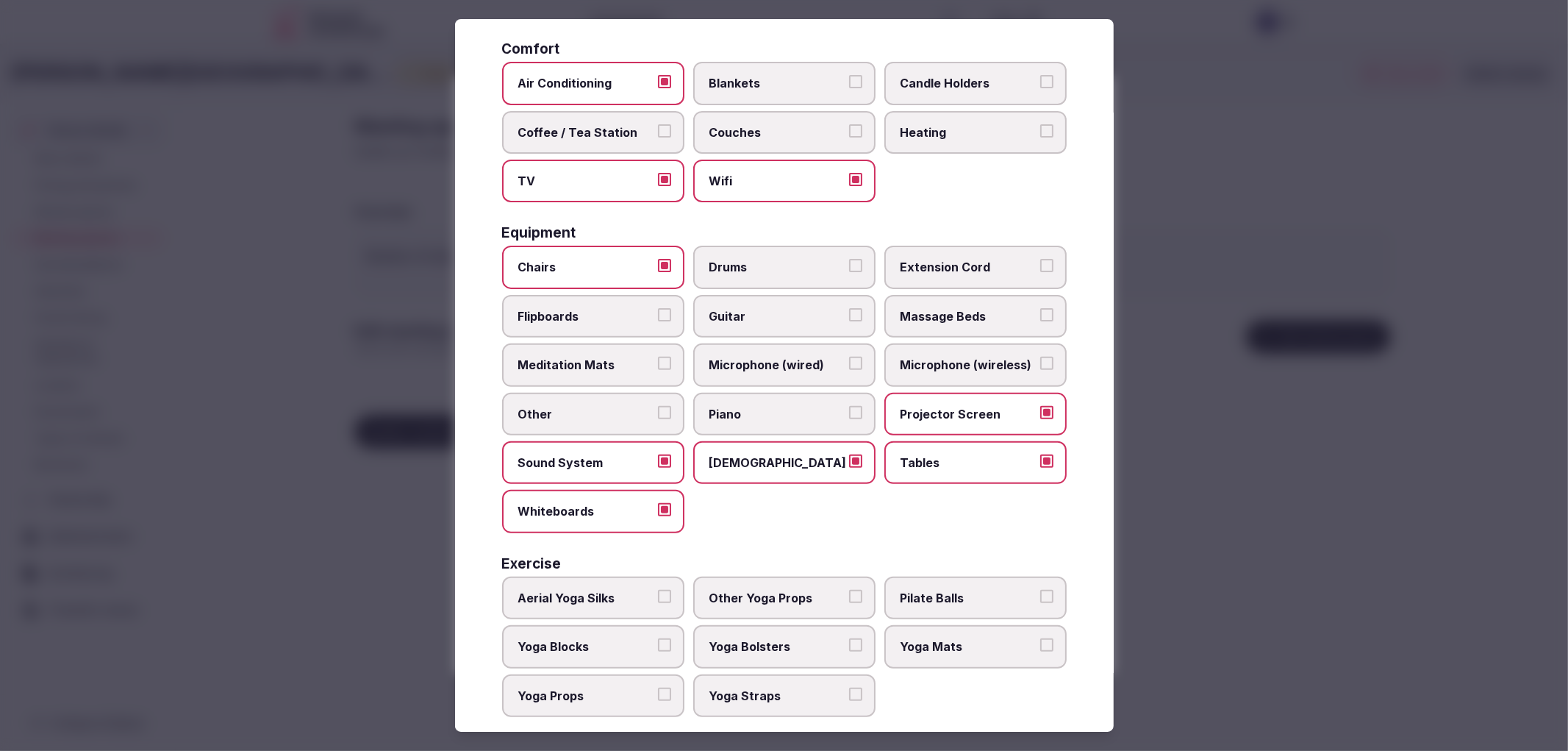
click at [1003, 365] on label "Microphone (wireless)" at bounding box center [976, 365] width 182 height 43
click at [1041, 365] on button "Microphone (wireless)" at bounding box center [1047, 363] width 13 height 13
click at [957, 262] on span "Extension Cord" at bounding box center [967, 266] width 135 height 16
click at [1041, 262] on button "Extension Cord" at bounding box center [1047, 265] width 13 height 13
click at [968, 269] on label "Extension Cord" at bounding box center [976, 267] width 182 height 43
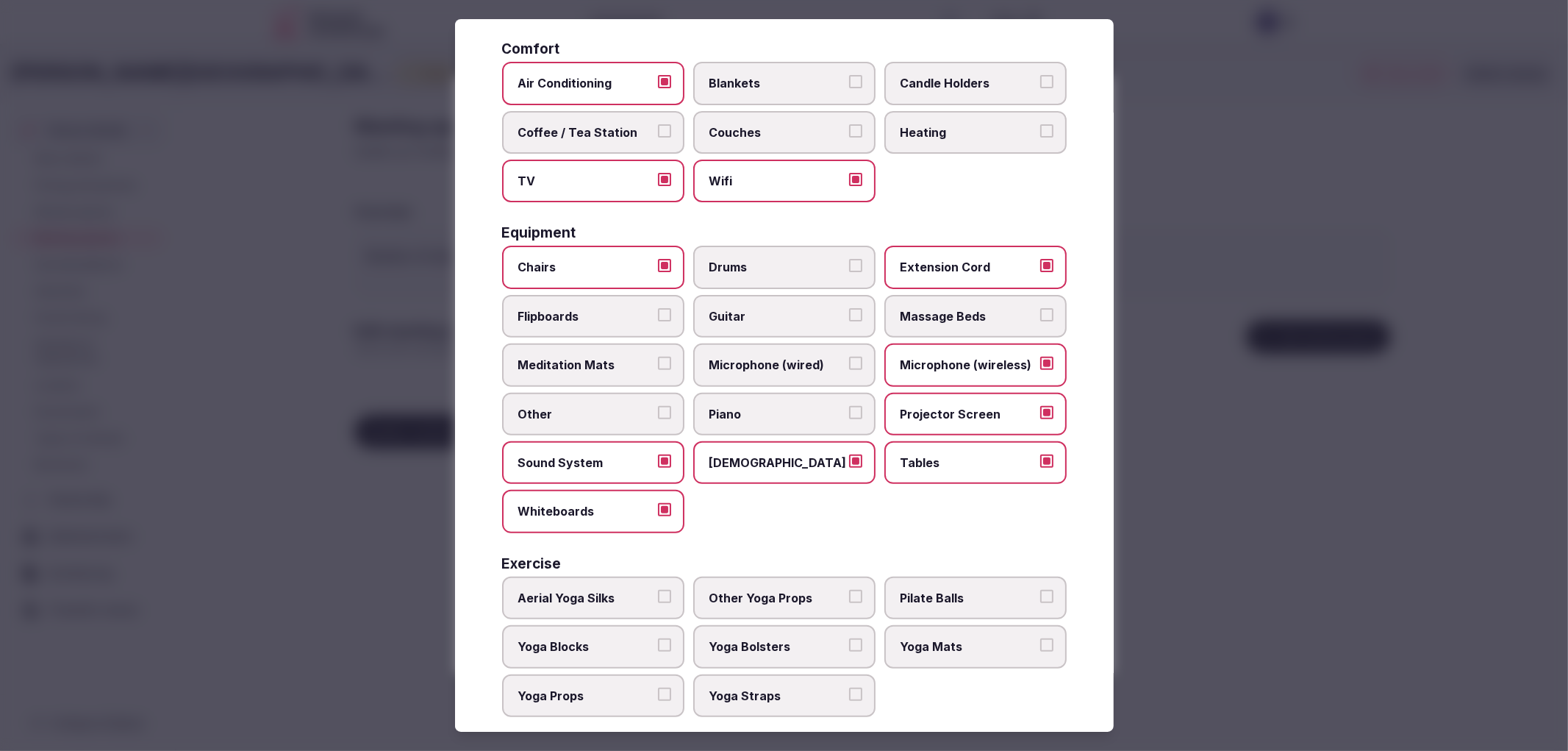
click at [1041, 269] on button "Extension Cord" at bounding box center [1047, 265] width 13 height 13
click at [1297, 440] on div at bounding box center [784, 375] width 1568 height 751
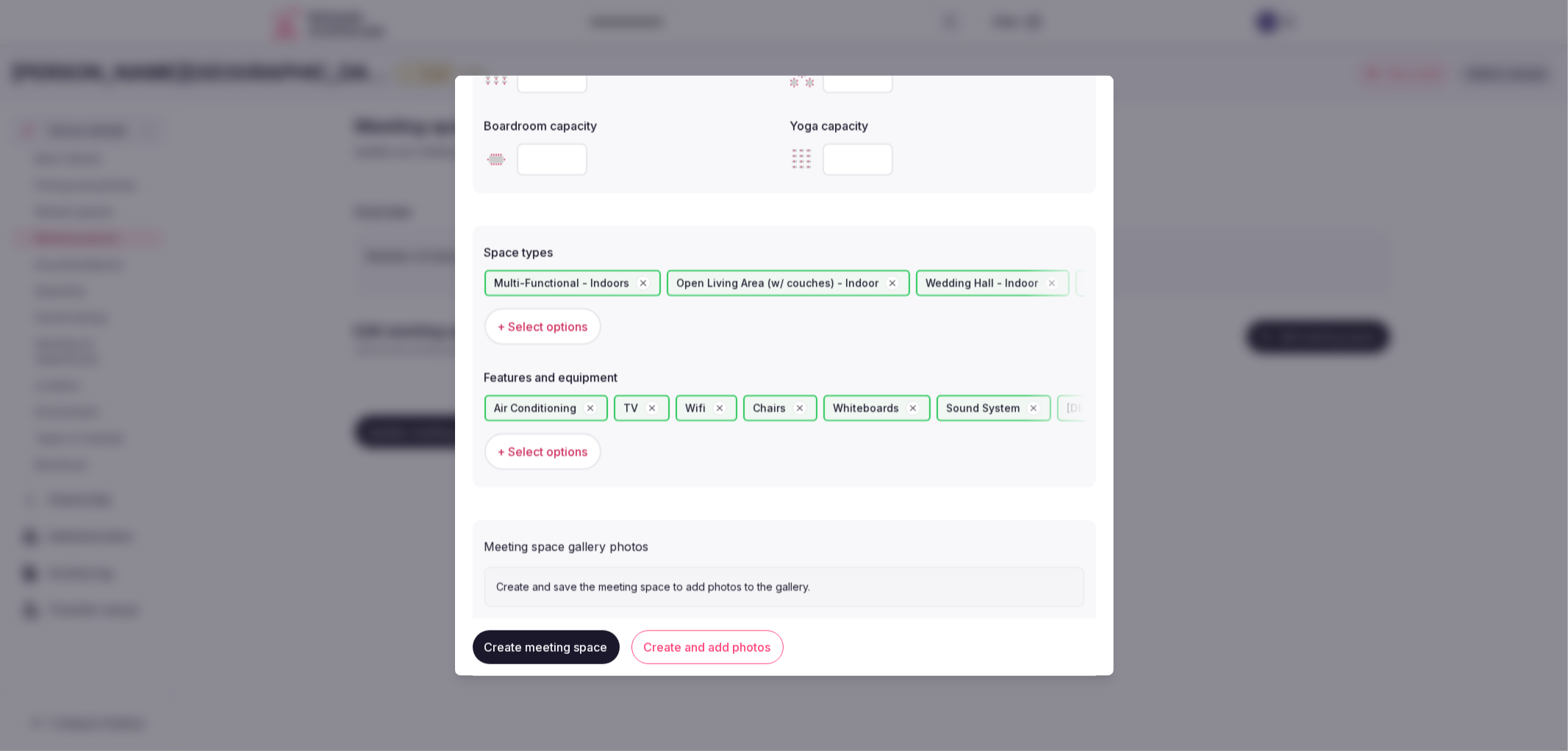
scroll to position [722, 0]
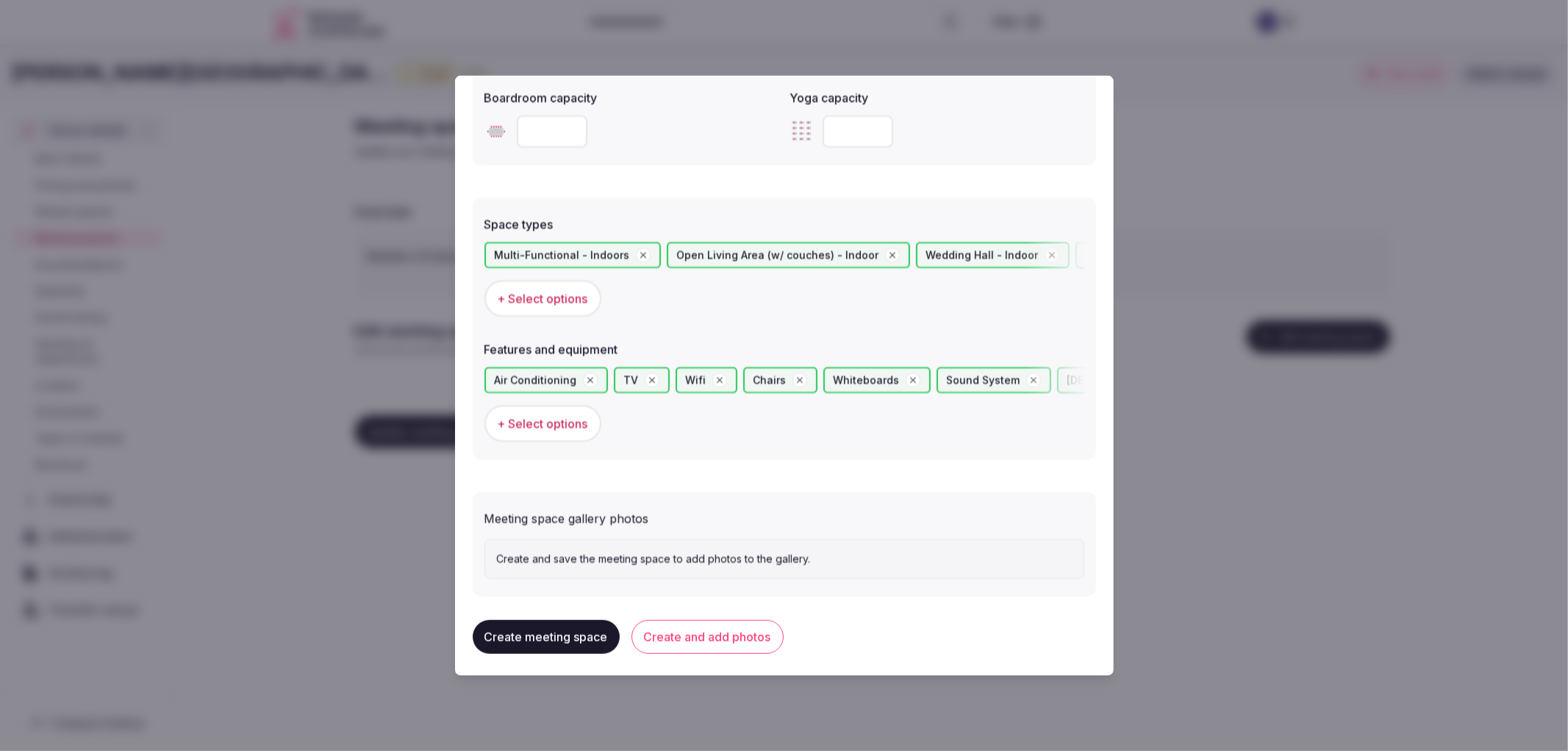
click at [683, 623] on button "Create and add photos" at bounding box center [708, 637] width 153 height 34
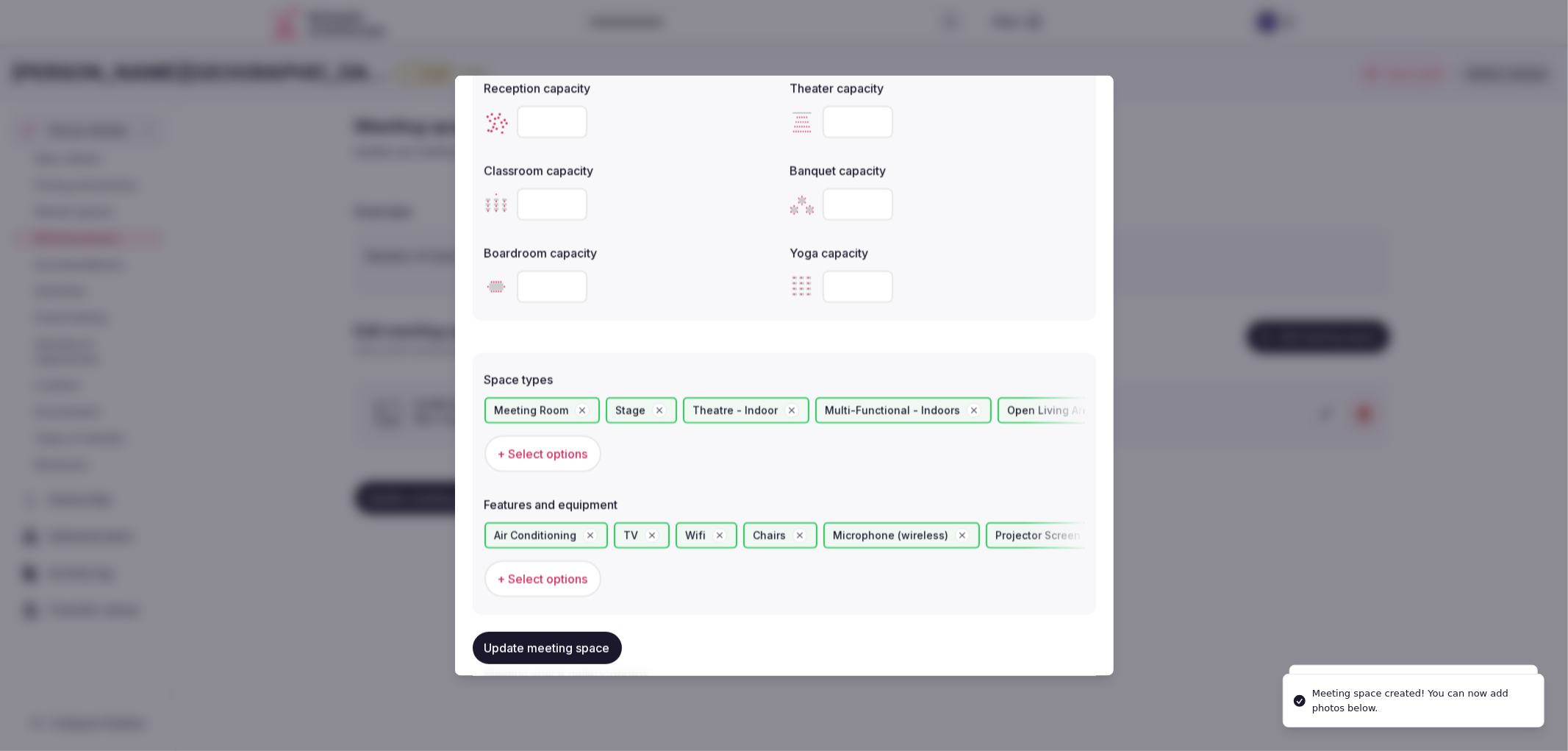
scroll to position [857, 0]
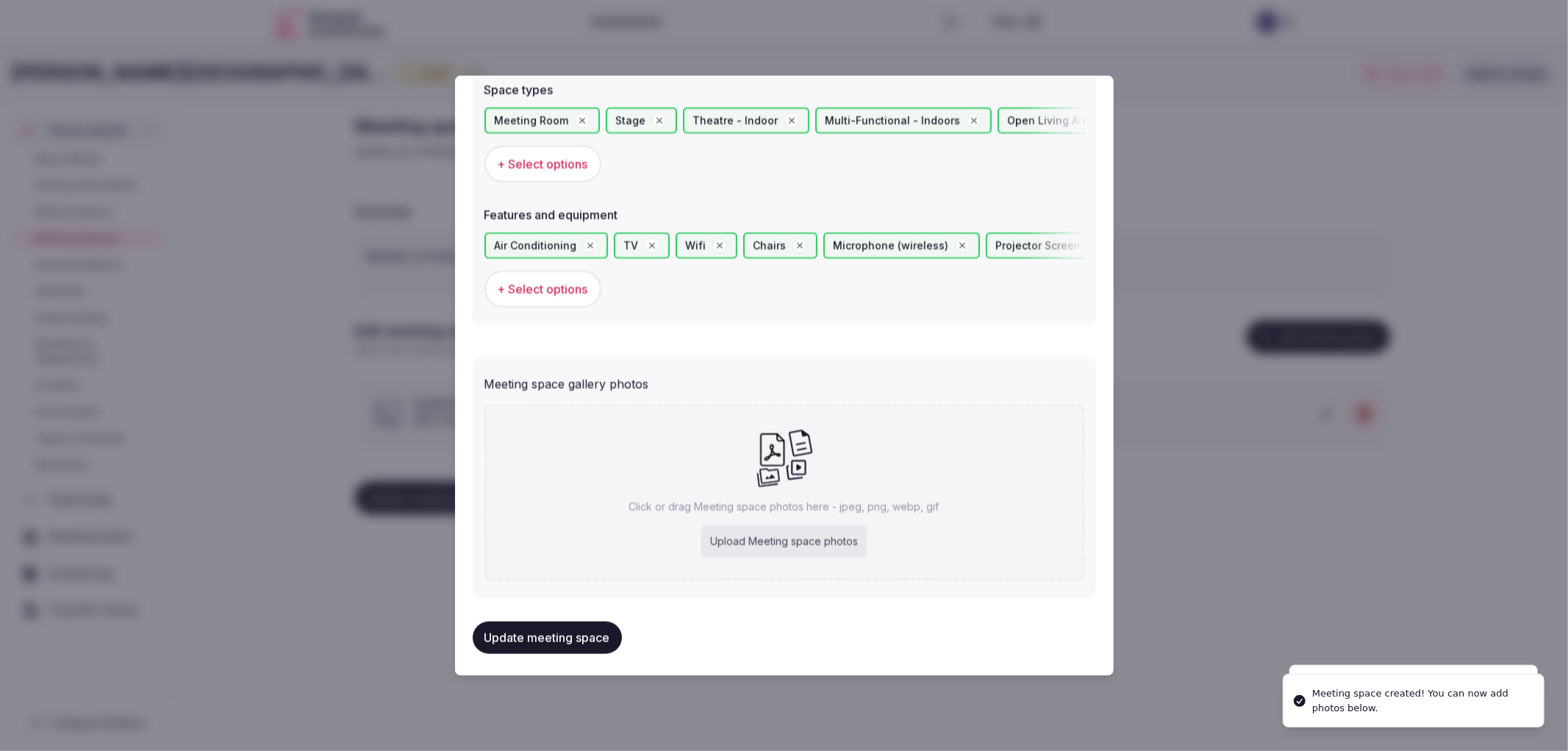
click at [690, 466] on div "Click or drag Meeting space photos here - jpeg, png, webp, gif Upload Meeting s…" at bounding box center [784, 492] width 600 height 176
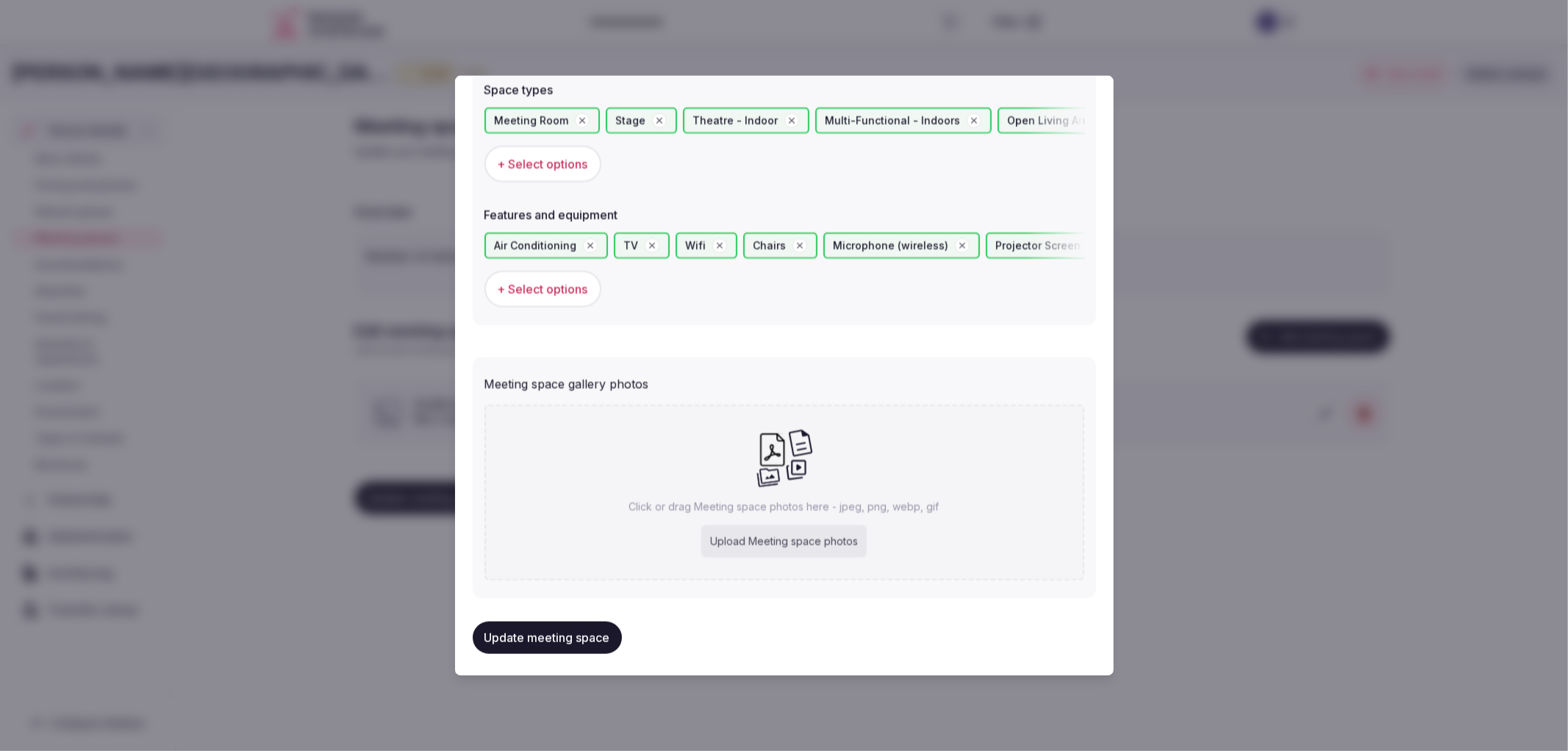
click at [578, 625] on button "Update meeting space" at bounding box center [547, 637] width 149 height 33
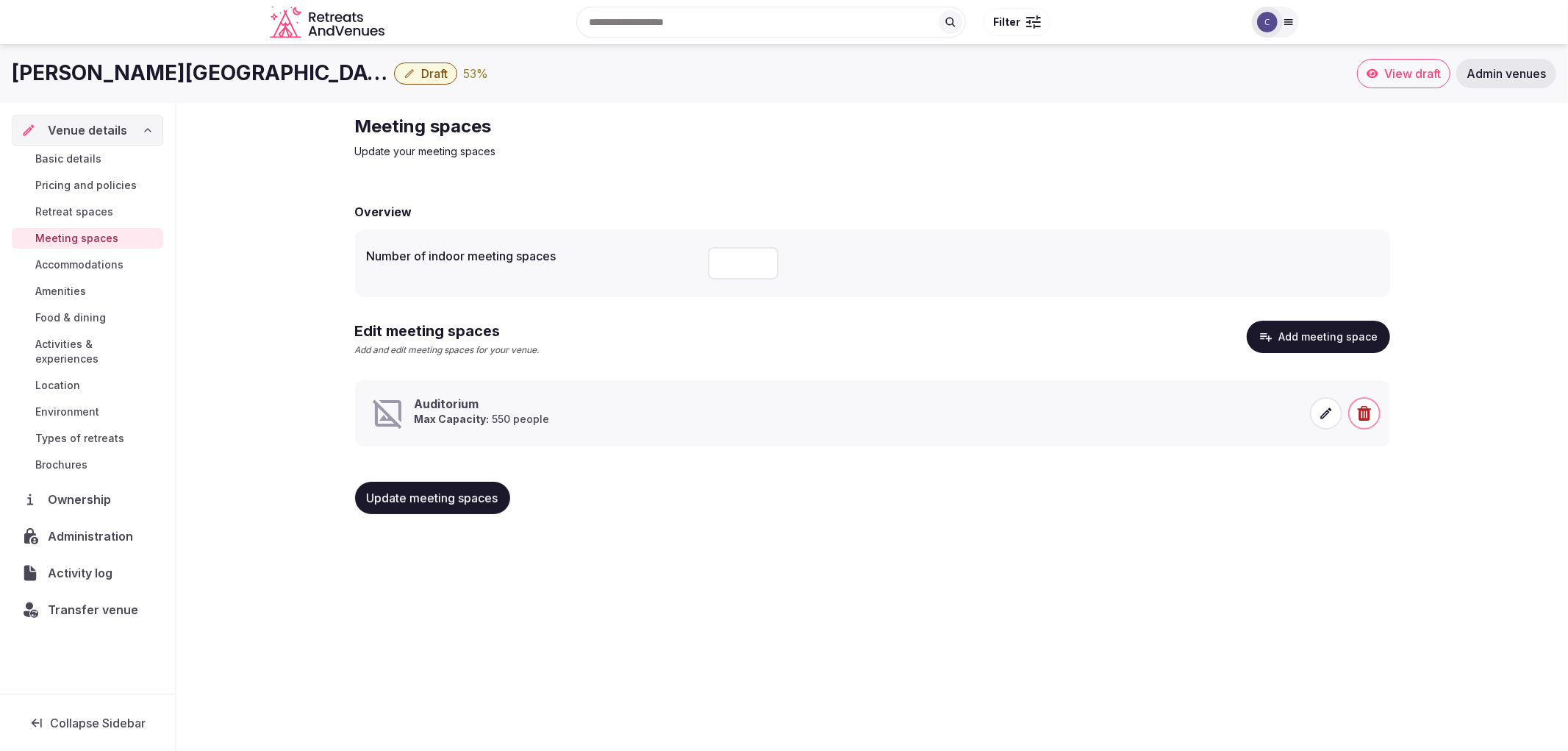
click at [451, 502] on span "Update meeting spaces" at bounding box center [433, 498] width 132 height 15
click at [97, 329] on div "Basic details Pricing and policies Retreat spaces Meeting spaces Accommodations…" at bounding box center [87, 312] width 152 height 332
click at [113, 334] on link "Activities & experiences" at bounding box center [87, 352] width 152 height 35
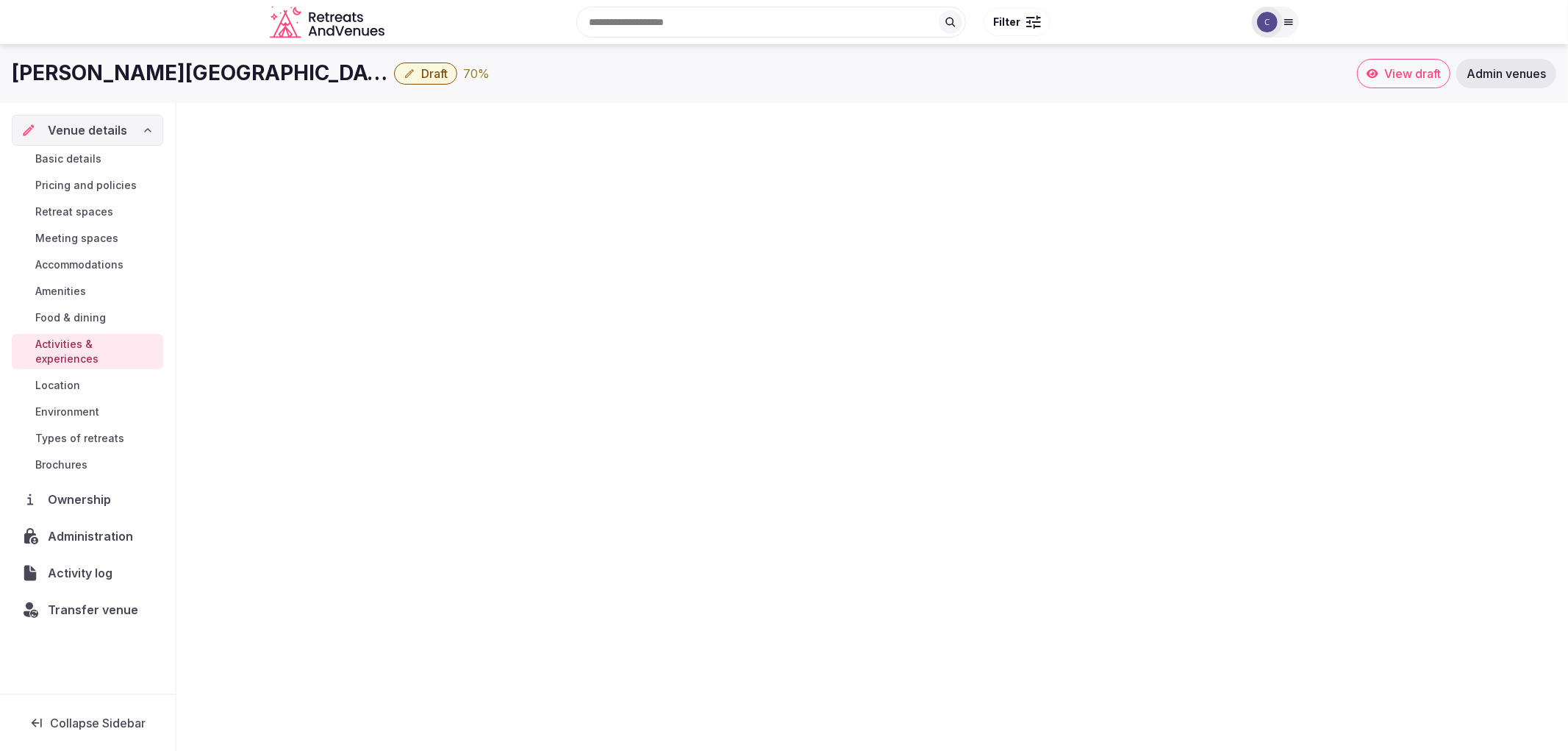
click at [122, 341] on span "Activities & experiences" at bounding box center [96, 352] width 122 height 30
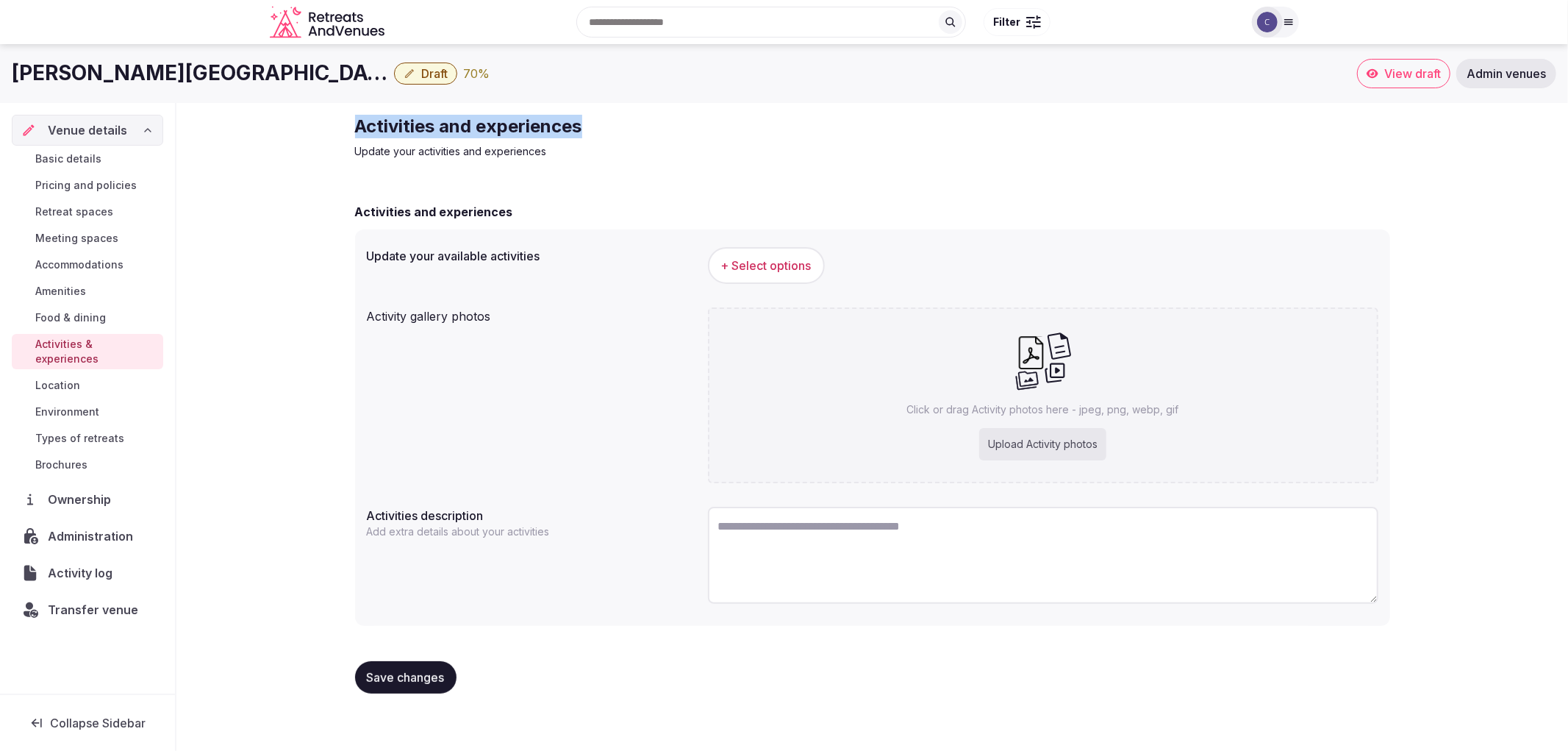
copy h2 "Activities and experiences"
drag, startPoint x: 353, startPoint y: 123, endPoint x: 662, endPoint y: 107, distance: 309.4
click at [662, 107] on div "Activities and experiences Update your activities and experiences Activities an…" at bounding box center [872, 410] width 1058 height 614
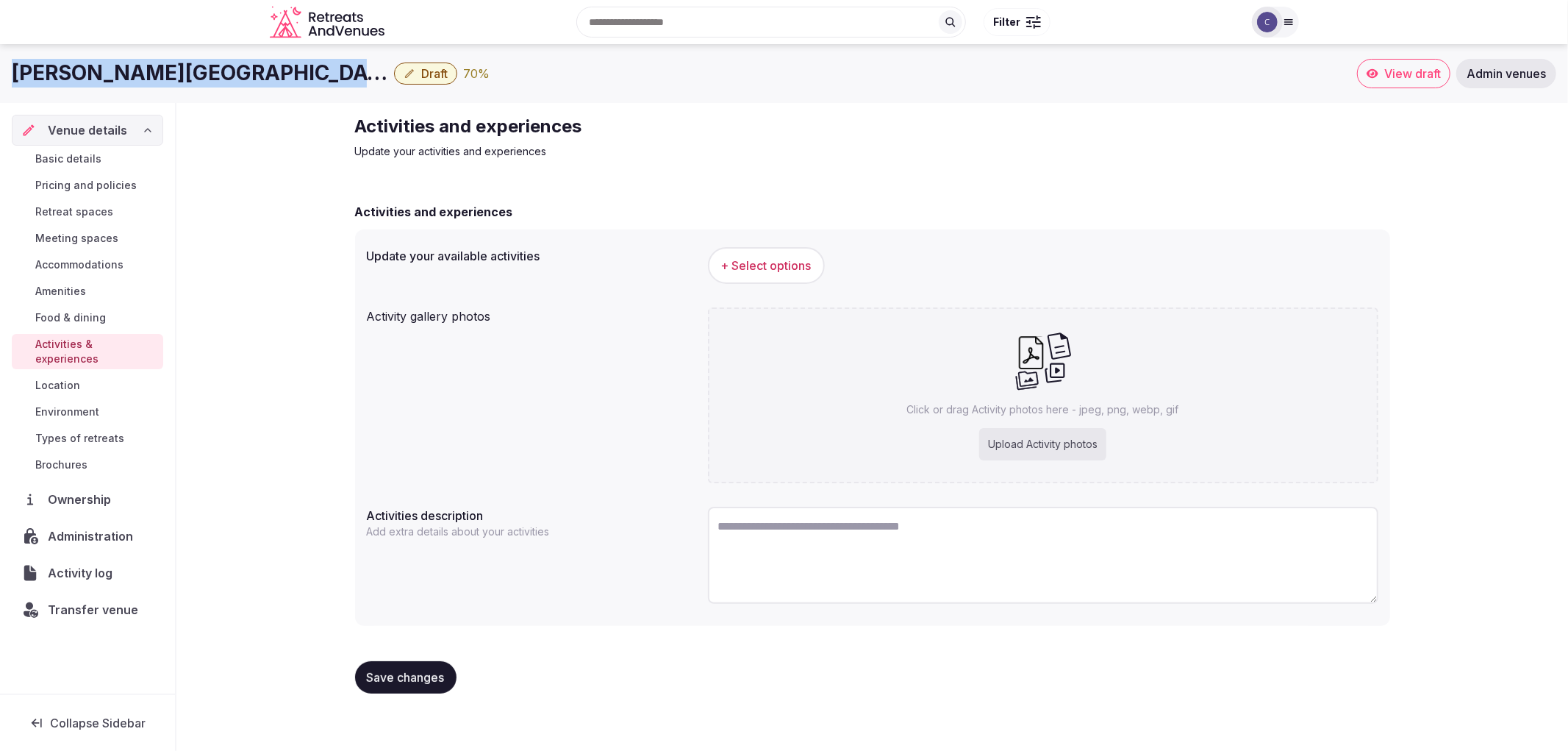
copy div "[PERSON_NAME][GEOGRAPHIC_DATA]"
drag, startPoint x: 150, startPoint y: 69, endPoint x: 366, endPoint y: 77, distance: 216.1
click at [366, 77] on div "Leonardo Royal Hotel London City Draft 70 % View draft Admin venues" at bounding box center [784, 74] width 1568 height 30
click at [754, 260] on span "+ Select options" at bounding box center [766, 265] width 90 height 16
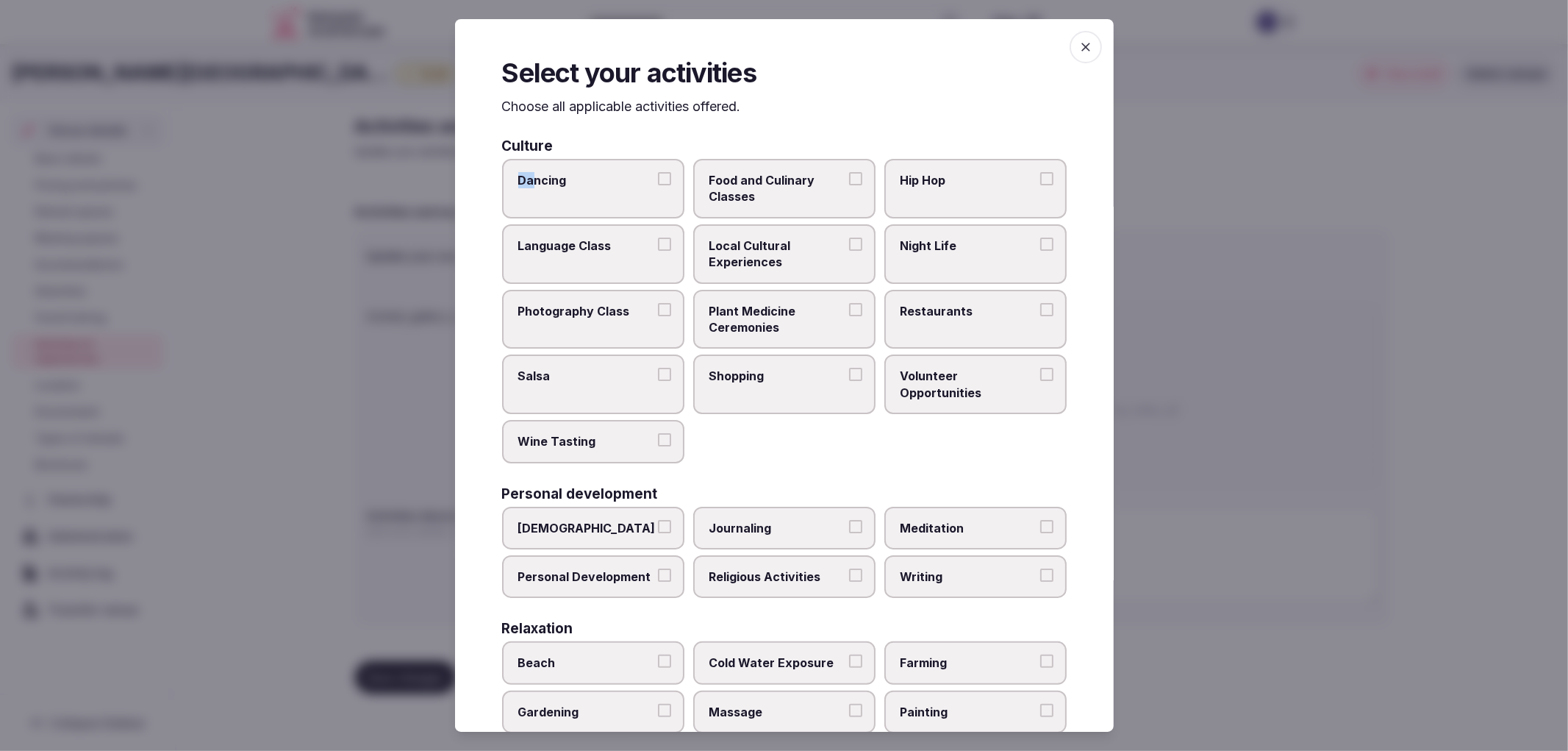
drag, startPoint x: 517, startPoint y: 167, endPoint x: 529, endPoint y: 187, distance: 23.3
click at [529, 188] on div "Culture Dancing Food and Culinary Classes Hip Hop Language Class Local Cultural…" at bounding box center [784, 301] width 565 height 325
click at [486, 121] on div "Select your activities Choose all applicable activities offered. Culture Dancin…" at bounding box center [784, 376] width 658 height 714
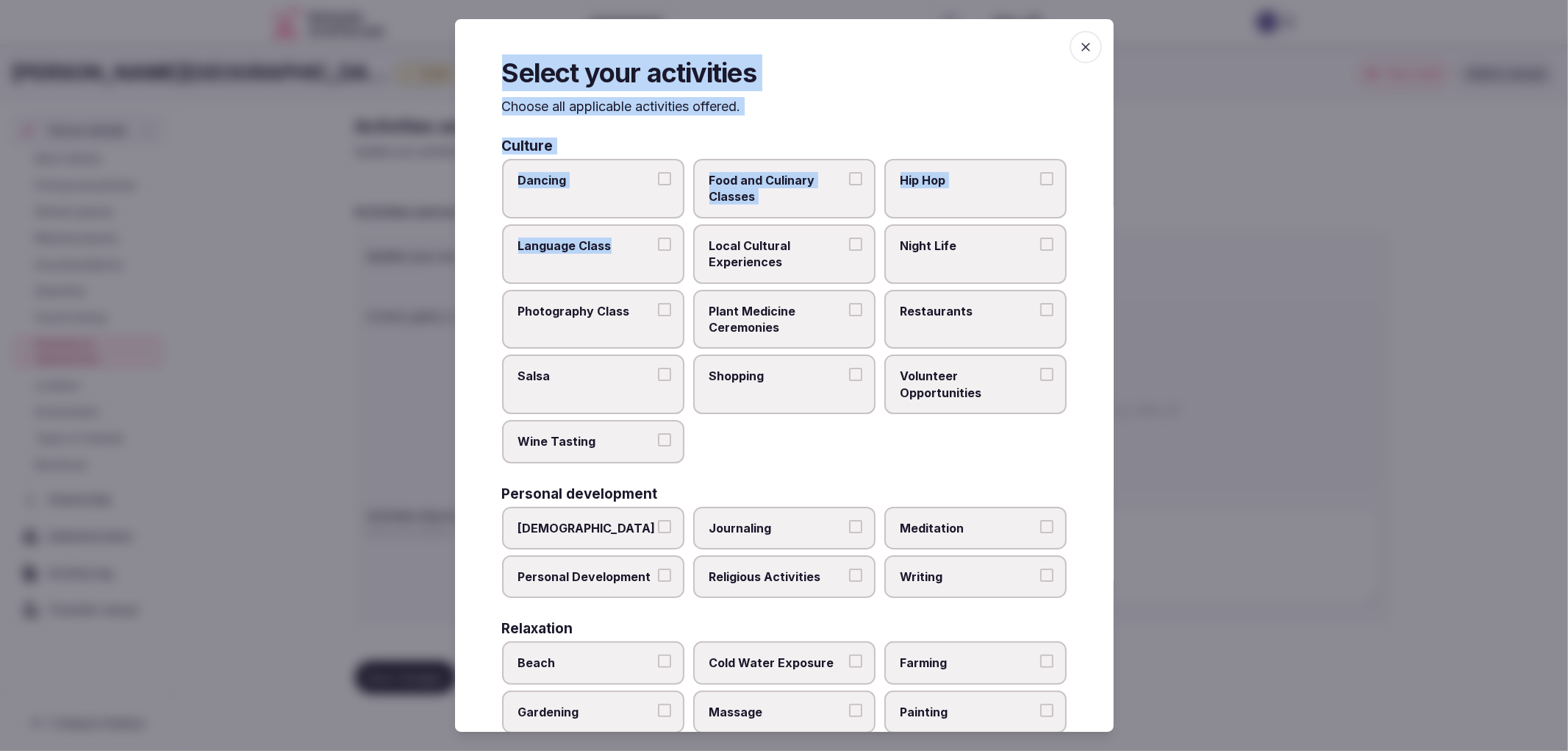
drag, startPoint x: 564, startPoint y: 181, endPoint x: 605, endPoint y: 216, distance: 53.9
click at [623, 269] on div "Select your activities Choose all applicable activities offered. Culture Dancin…" at bounding box center [784, 376] width 658 height 714
click at [610, 156] on div "Culture Dancing Food and Culinary Classes Hip Hop Language Class Local Cultural…" at bounding box center [784, 301] width 565 height 325
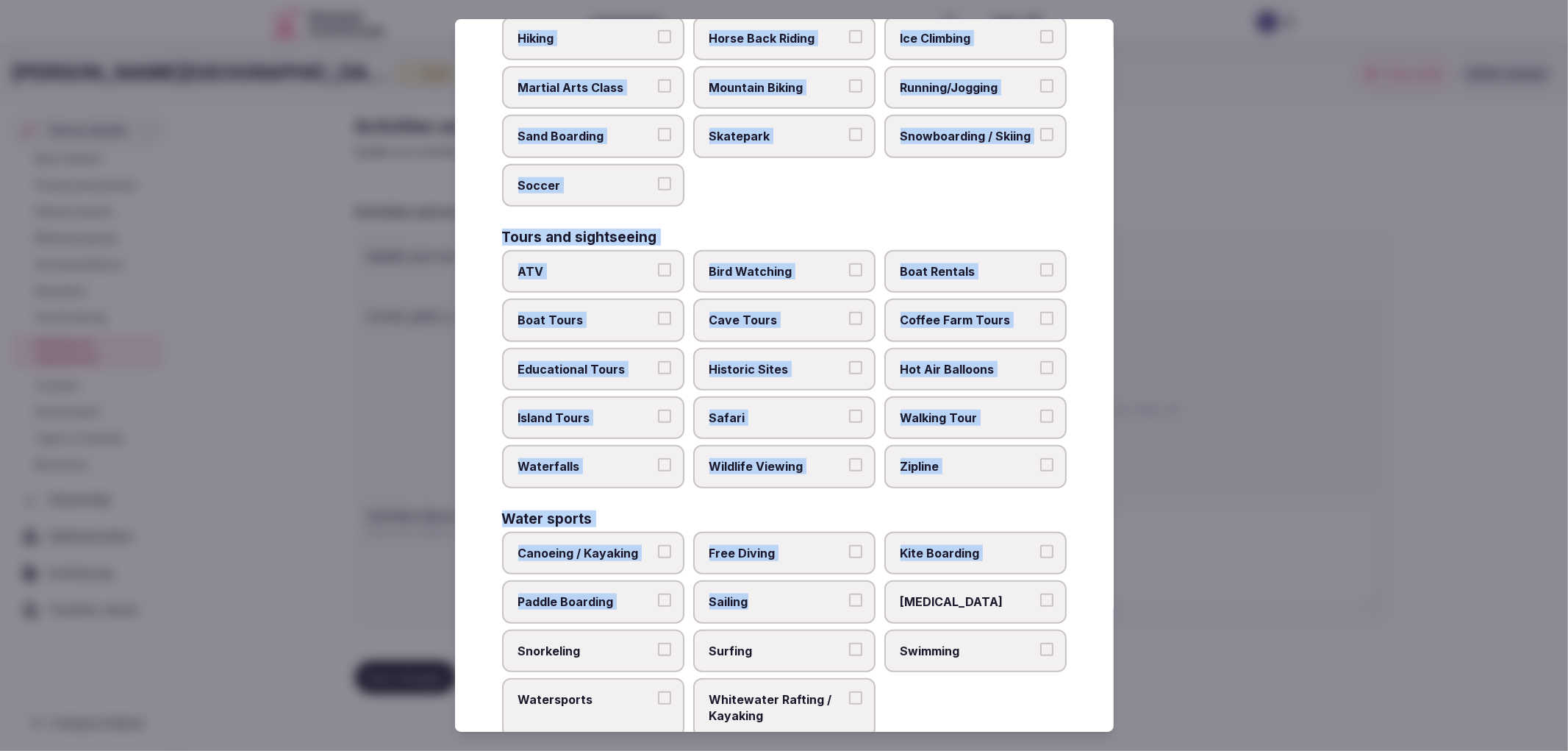
scroll to position [913, 0]
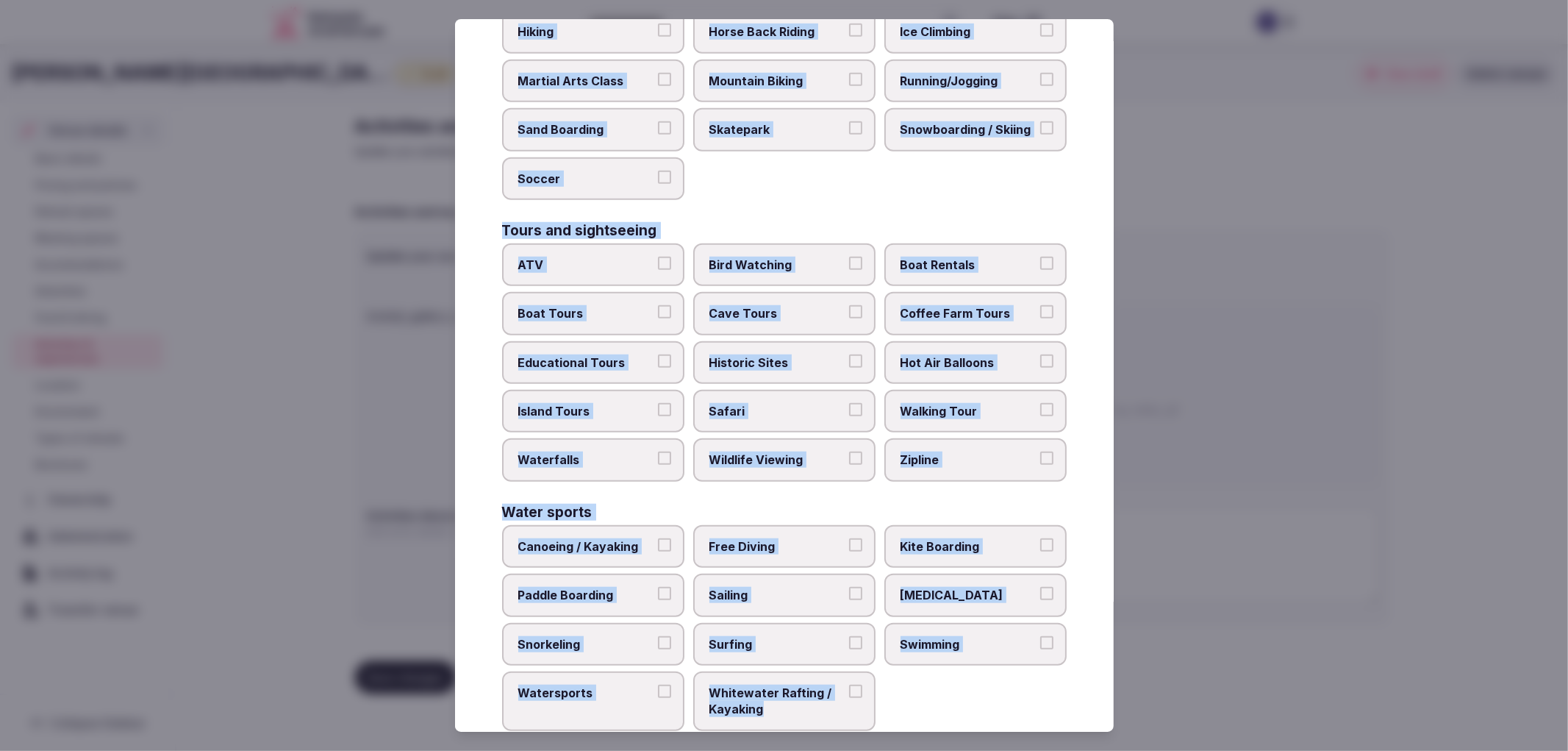
drag, startPoint x: 503, startPoint y: 142, endPoint x: 847, endPoint y: 697, distance: 653.0
click at [845, 701] on div "Select your activities Choose all applicable activities offered. Culture Dancin…" at bounding box center [784, 376] width 658 height 714
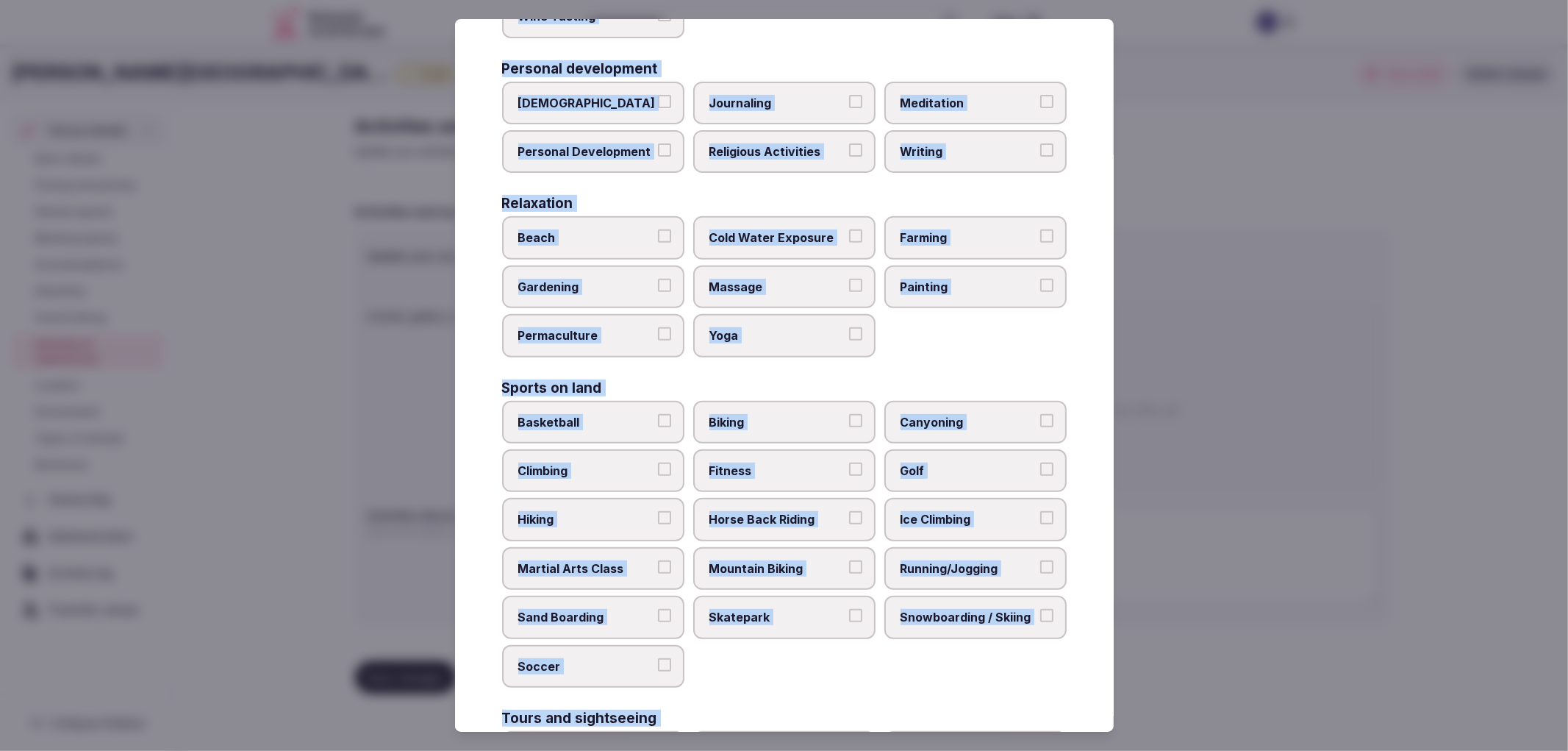
scroll to position [422, 0]
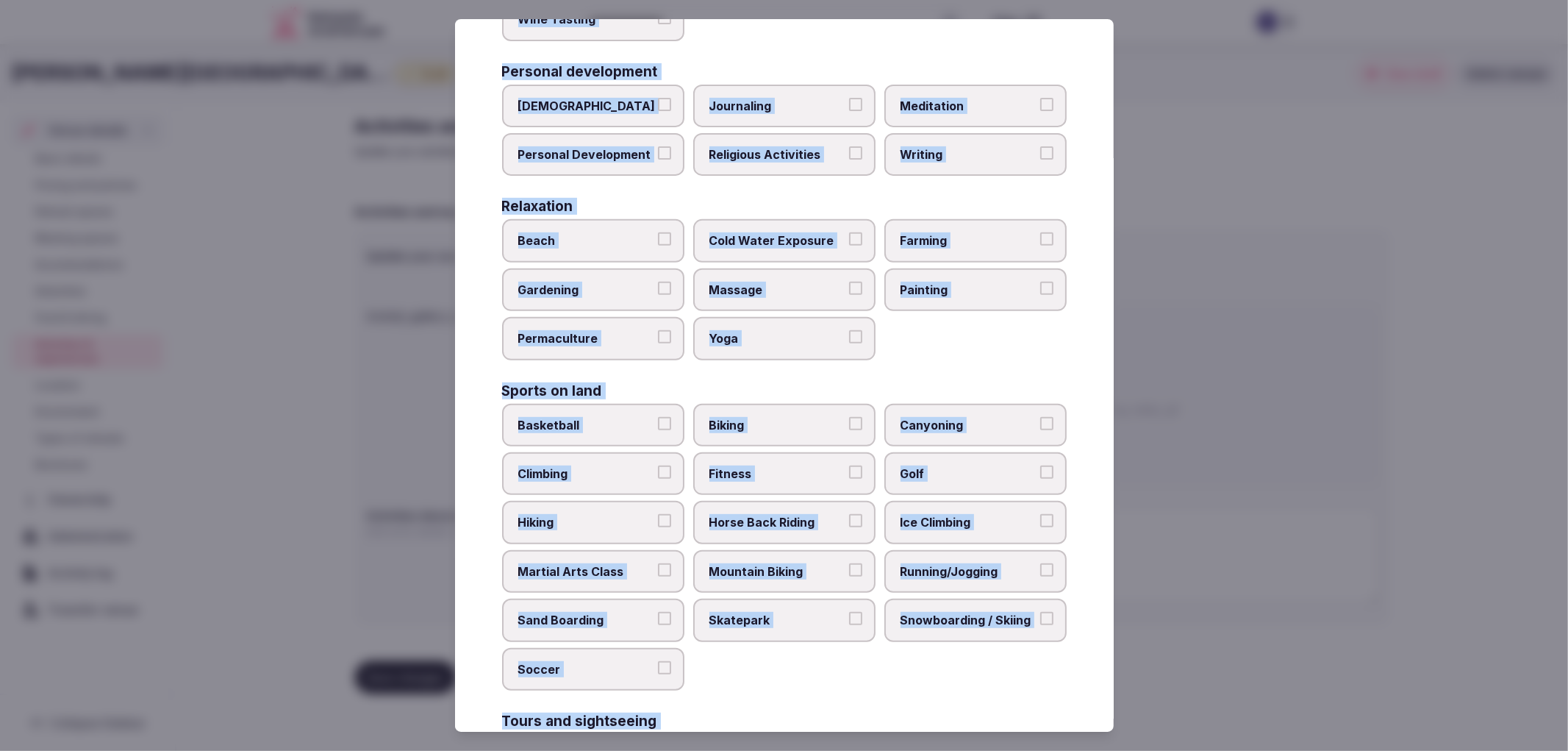
click at [771, 337] on label "Yoga" at bounding box center [785, 339] width 182 height 43
click at [849, 337] on button "Yoga" at bounding box center [856, 337] width 13 height 13
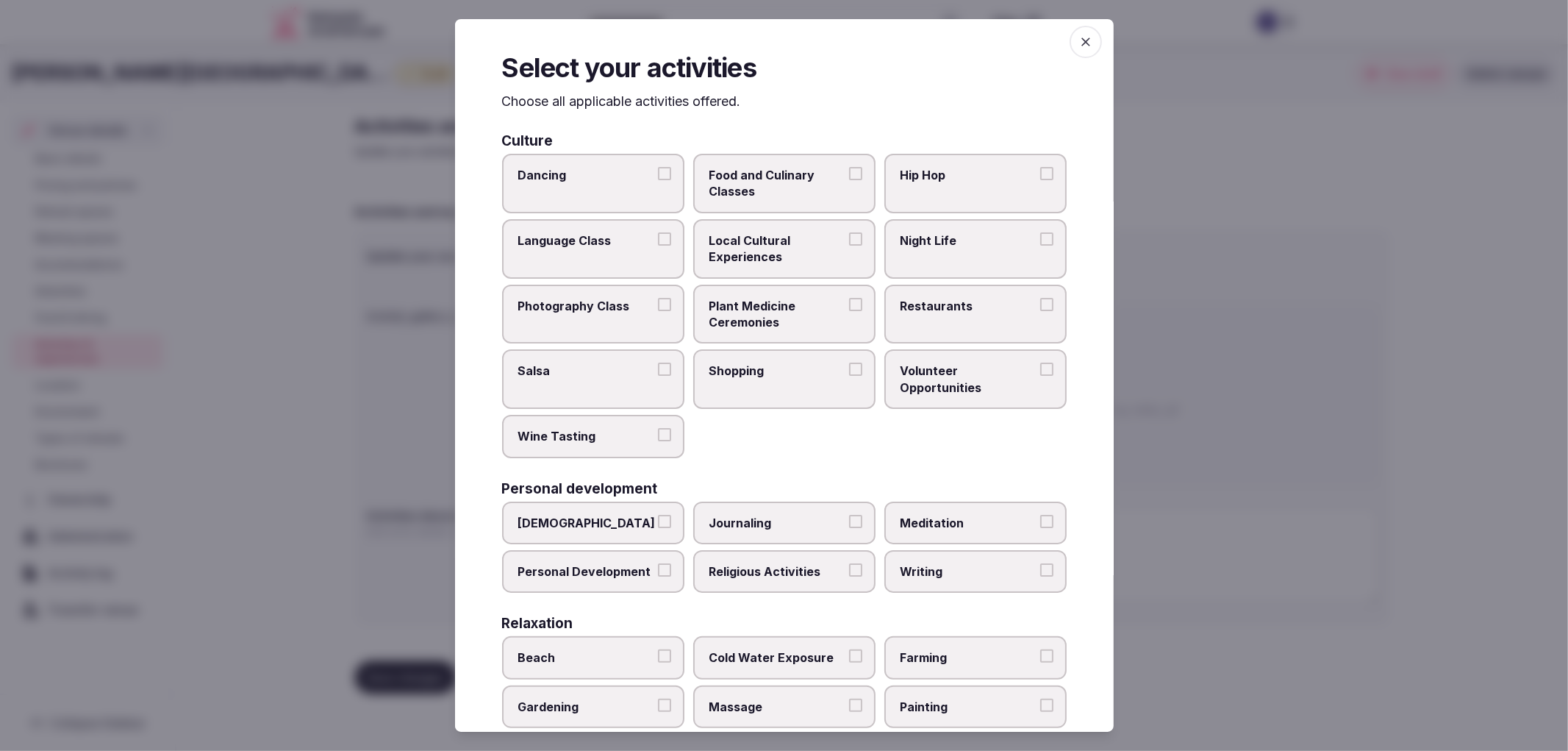
scroll to position [0, 0]
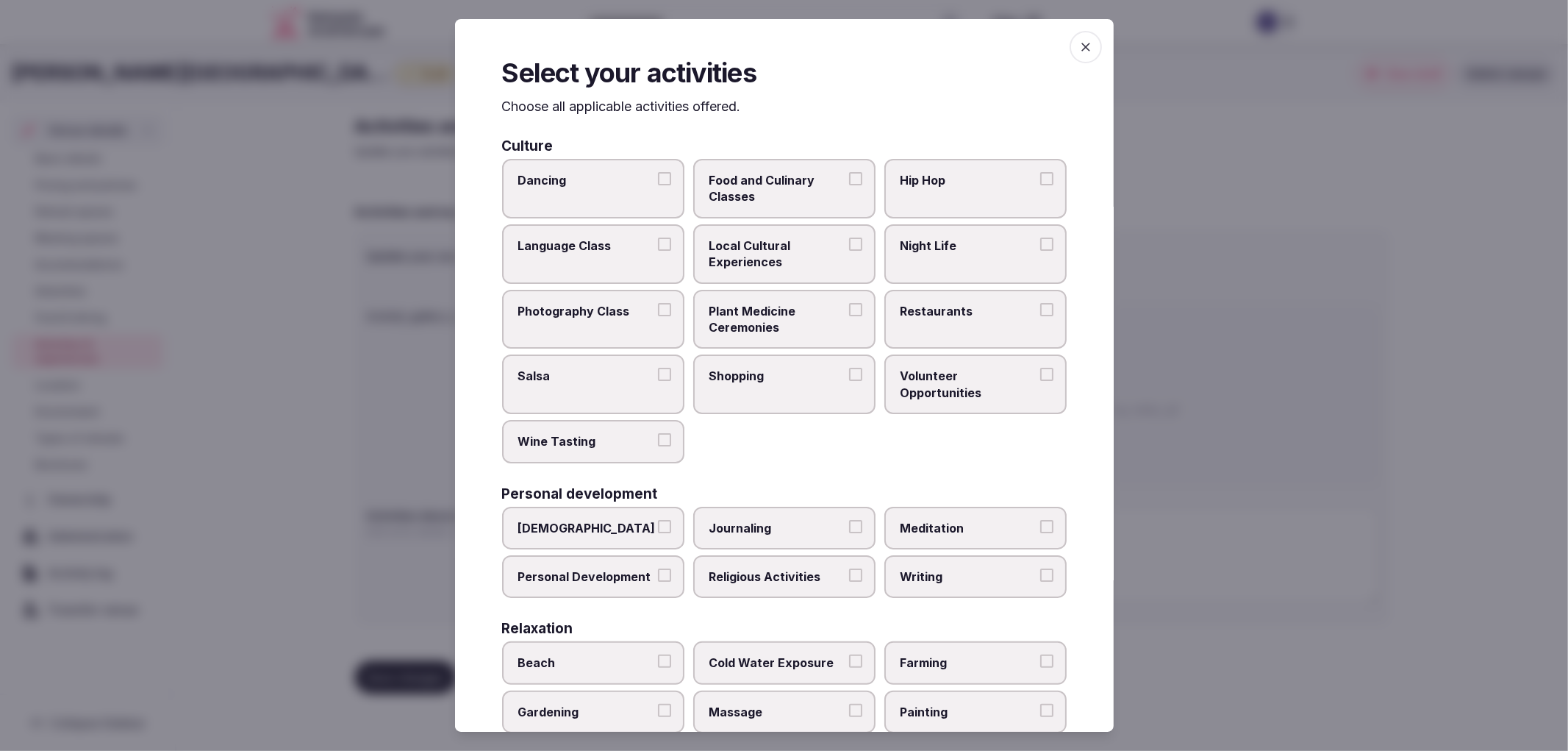
click at [795, 244] on span "Local Cultural Experiences" at bounding box center [777, 254] width 135 height 34
click at [849, 244] on button "Local Cultural Experiences" at bounding box center [856, 244] width 13 height 13
click at [1006, 245] on span "Night Life" at bounding box center [967, 245] width 135 height 16
click at [1041, 245] on button "Night Life" at bounding box center [1047, 244] width 13 height 13
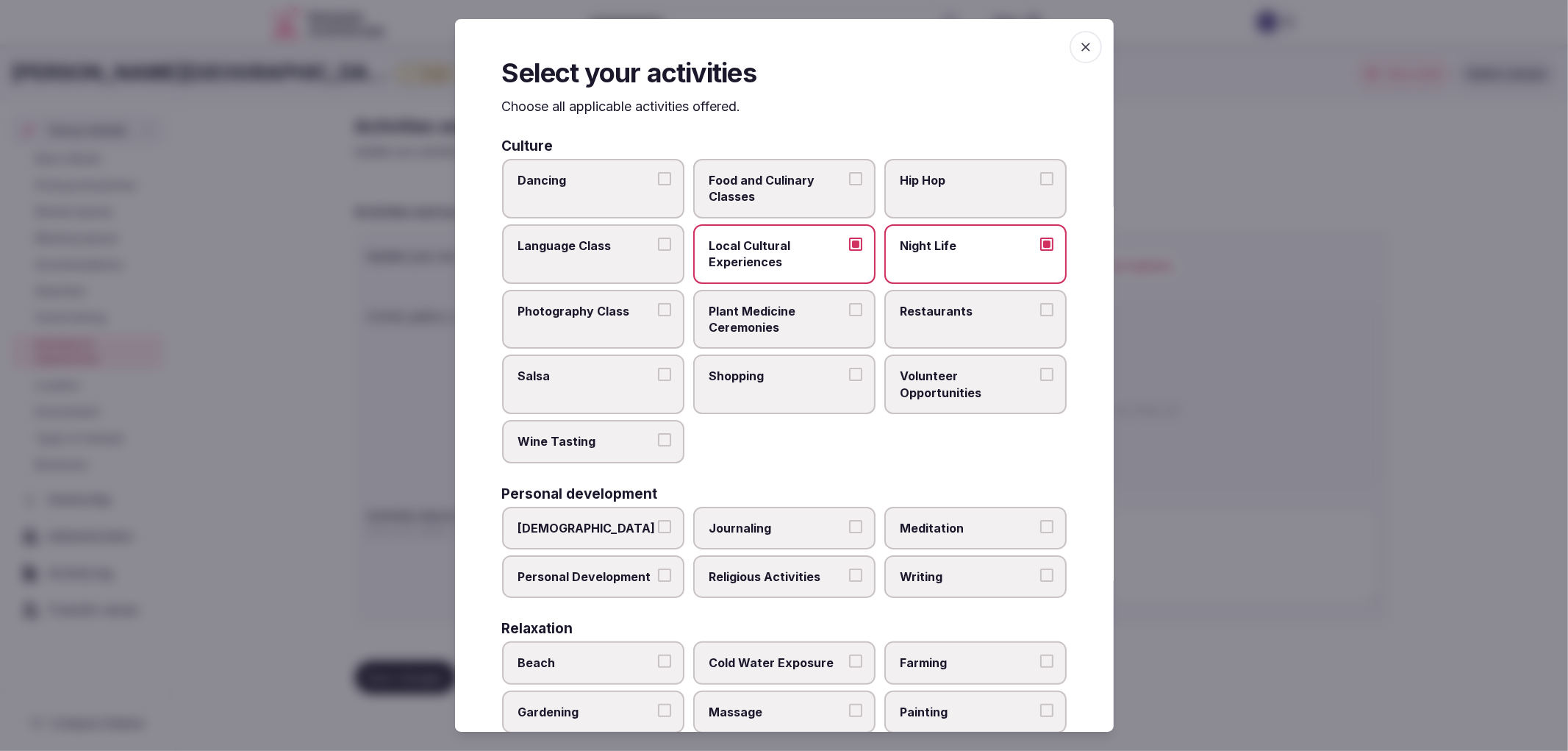
click at [900, 310] on span "Restaurants" at bounding box center [967, 311] width 135 height 16
click at [1041, 310] on button "Restaurants" at bounding box center [1047, 310] width 13 height 13
click at [775, 384] on label "Shopping" at bounding box center [785, 384] width 182 height 60
click at [849, 382] on button "Shopping" at bounding box center [856, 374] width 13 height 13
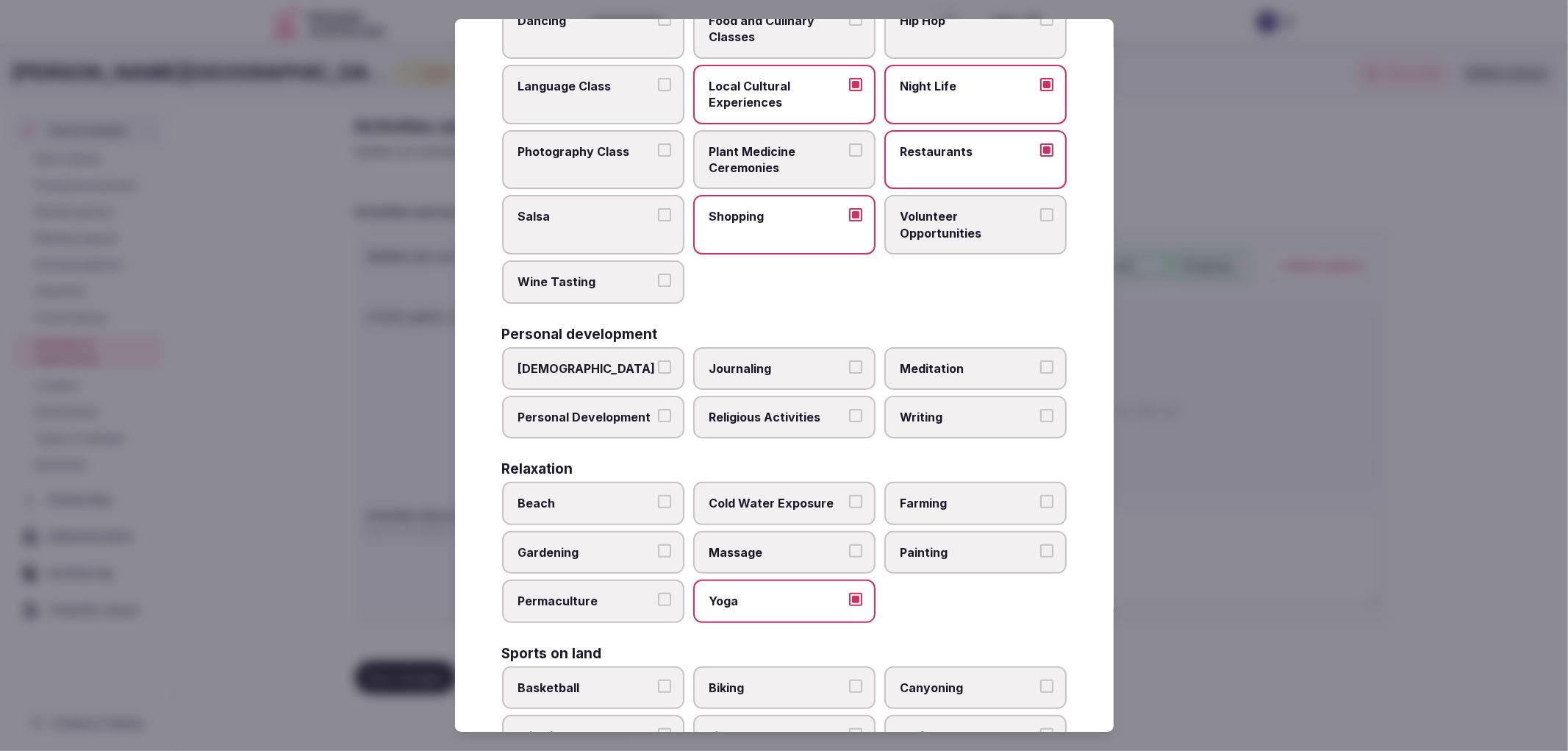
scroll to position [164, 0]
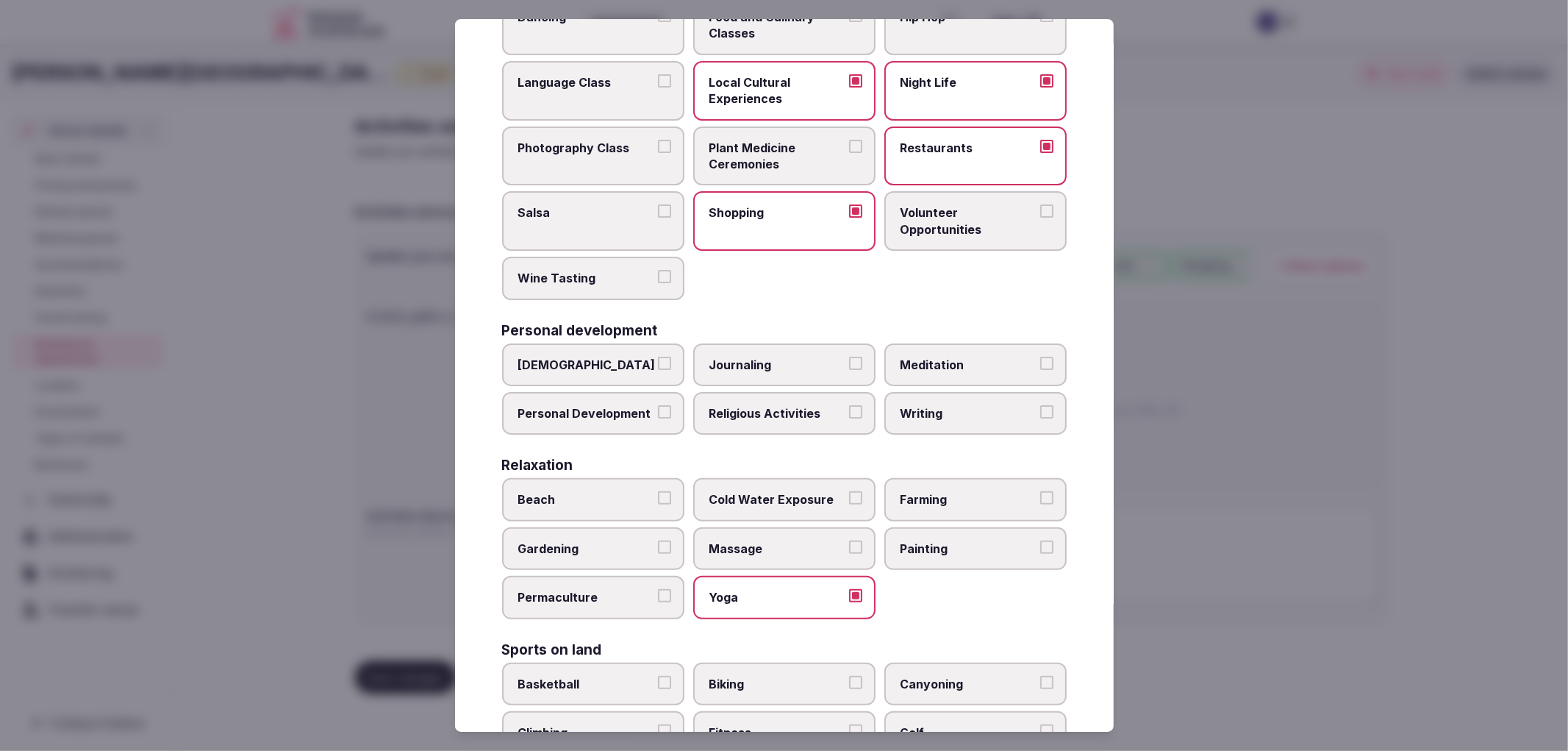
click at [781, 545] on span "Massage" at bounding box center [777, 548] width 135 height 16
click at [849, 545] on button "Massage" at bounding box center [856, 547] width 13 height 13
click at [802, 595] on label "Yoga" at bounding box center [785, 597] width 182 height 43
click at [849, 595] on button "Yoga" at bounding box center [856, 596] width 13 height 13
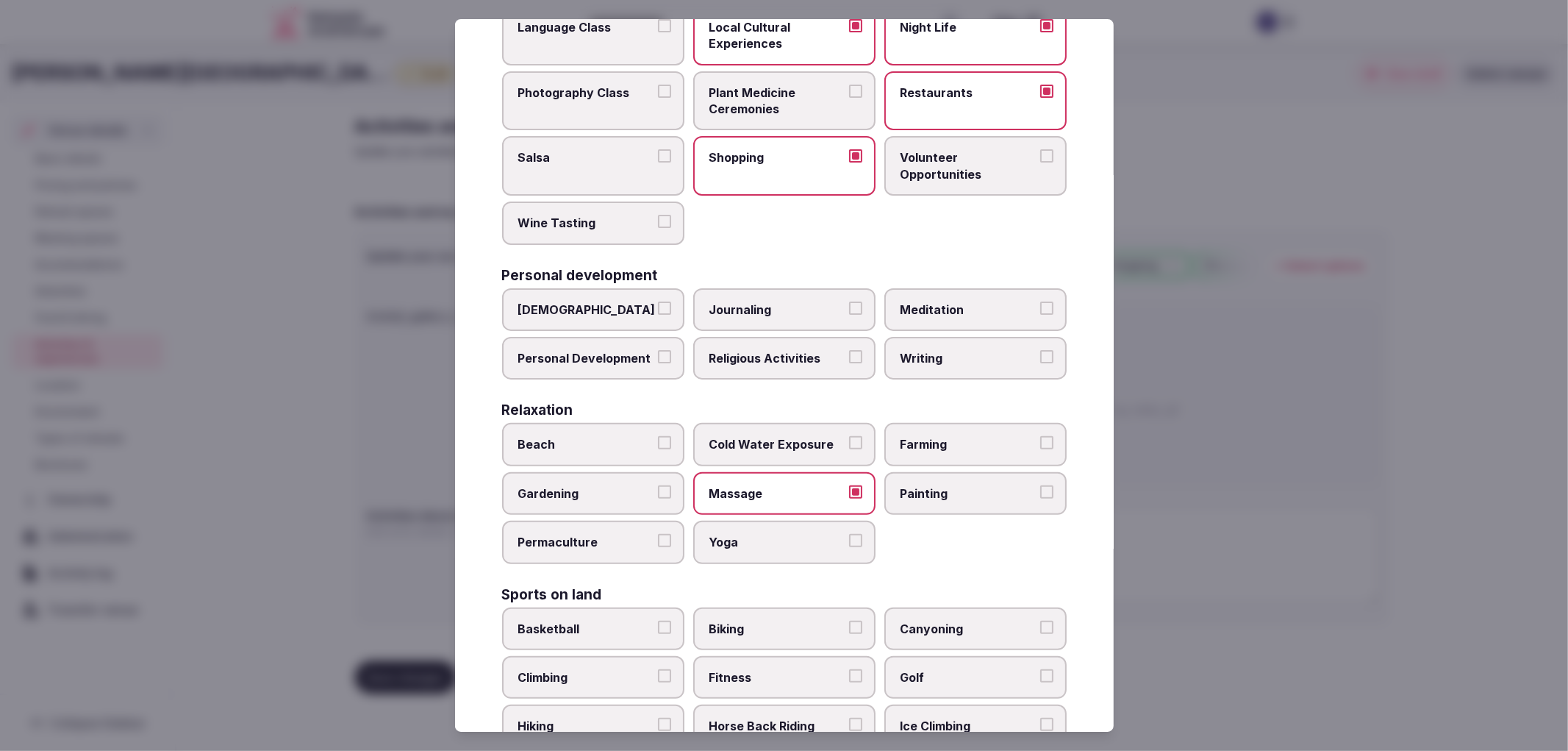
scroll to position [409, 0]
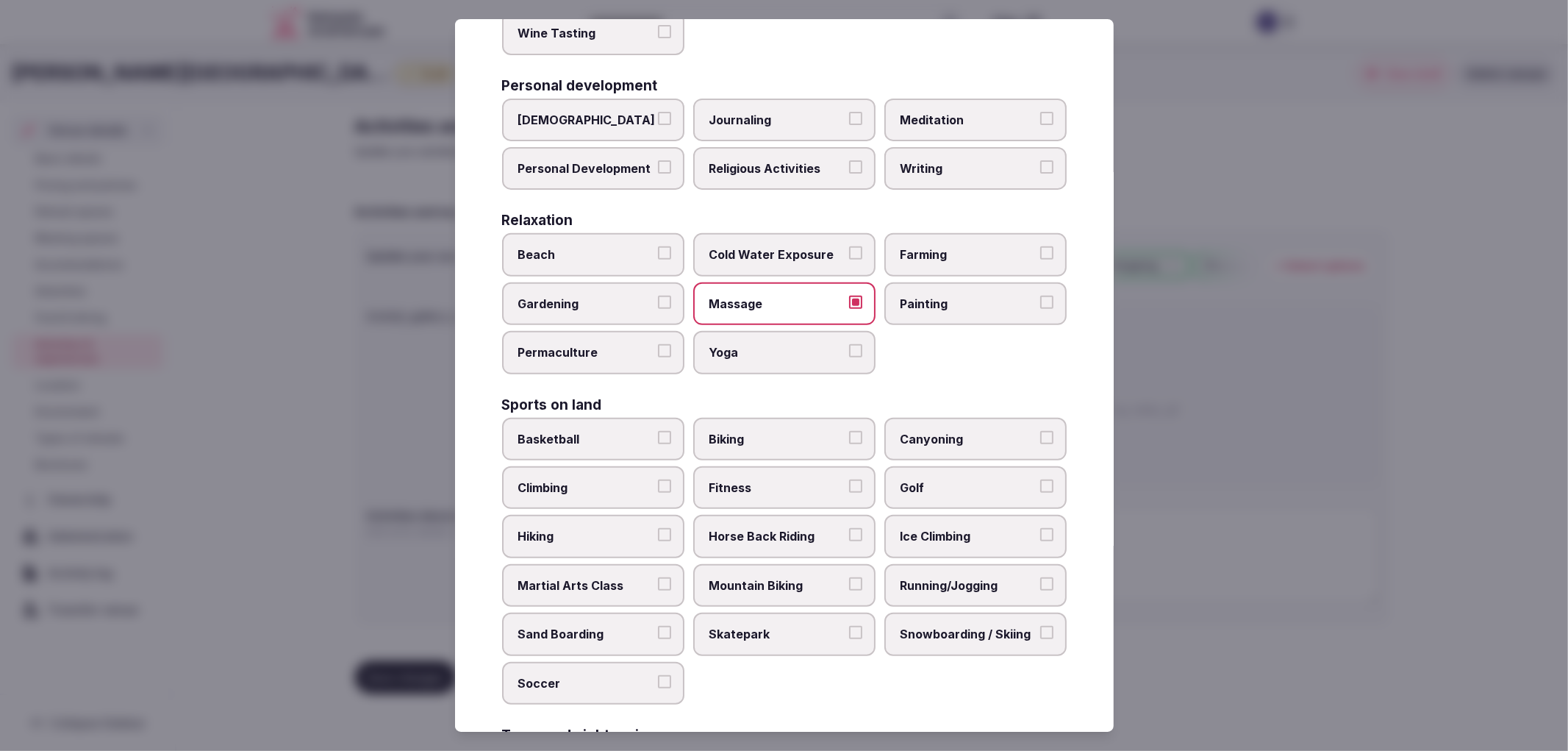
click at [617, 418] on label "Basketball" at bounding box center [593, 439] width 182 height 43
click at [658, 431] on button "Basketball" at bounding box center [665, 437] width 13 height 13
click at [753, 418] on label "Biking" at bounding box center [785, 439] width 182 height 43
click at [849, 431] on button "Biking" at bounding box center [856, 437] width 13 height 13
click at [759, 479] on span "Fitness" at bounding box center [777, 487] width 135 height 16
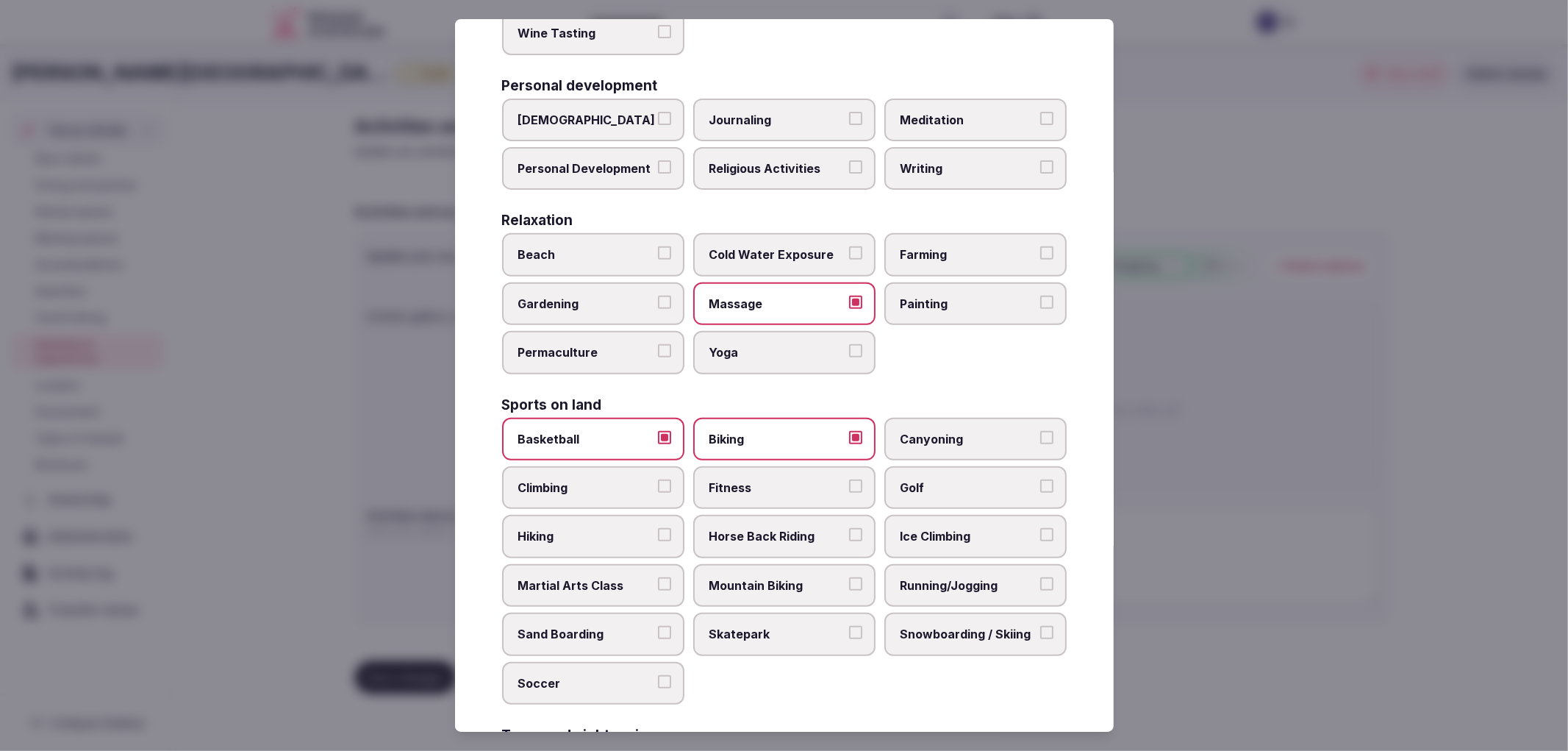
click at [849, 479] on button "Fitness" at bounding box center [856, 486] width 13 height 13
click at [989, 578] on span "Running/Jogging" at bounding box center [967, 585] width 135 height 16
click at [1041, 578] on button "Running/Jogging" at bounding box center [1047, 584] width 13 height 13
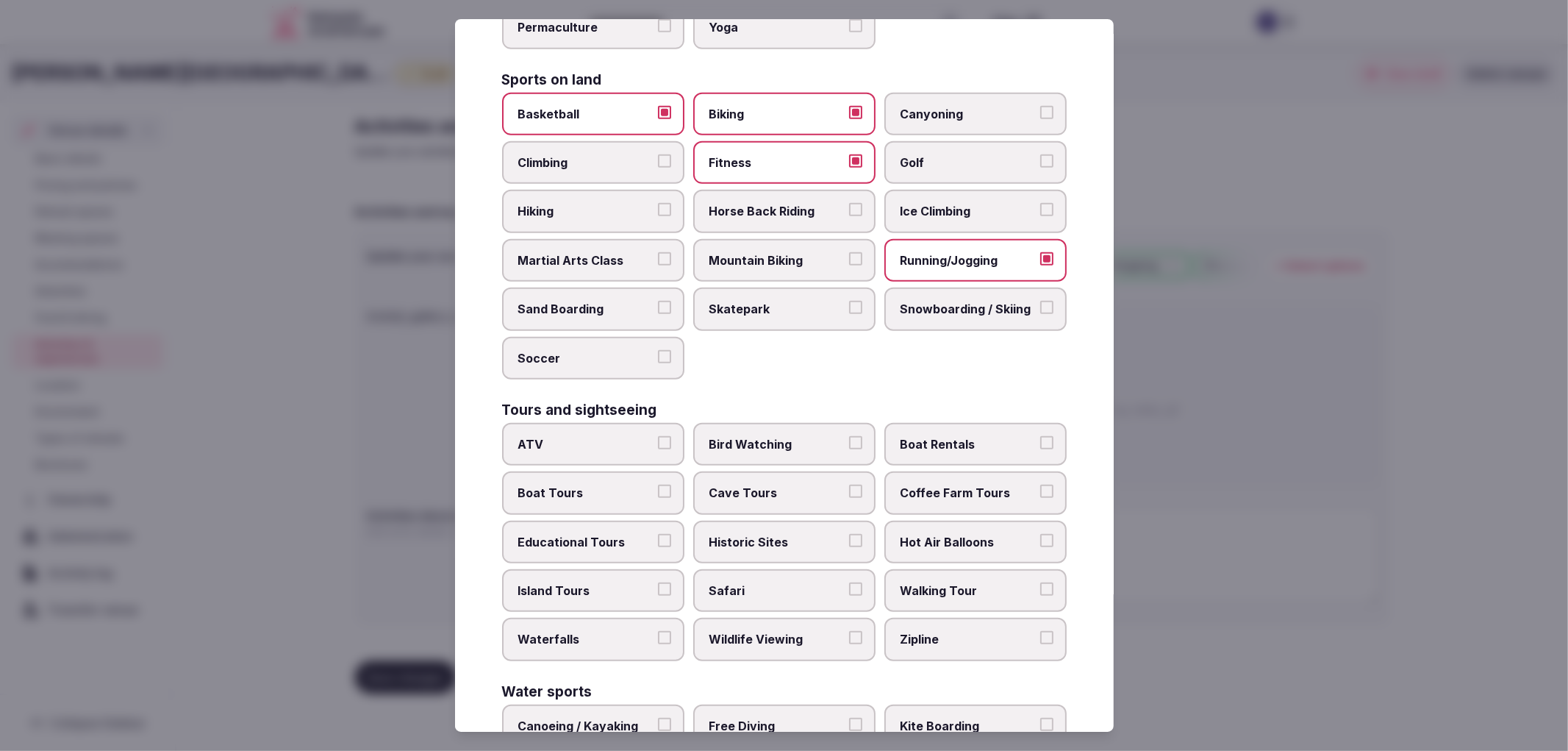
scroll to position [736, 0]
click at [644, 483] on span "Boat Tours" at bounding box center [585, 490] width 135 height 16
click at [658, 483] on button "Boat Tours" at bounding box center [665, 489] width 13 height 13
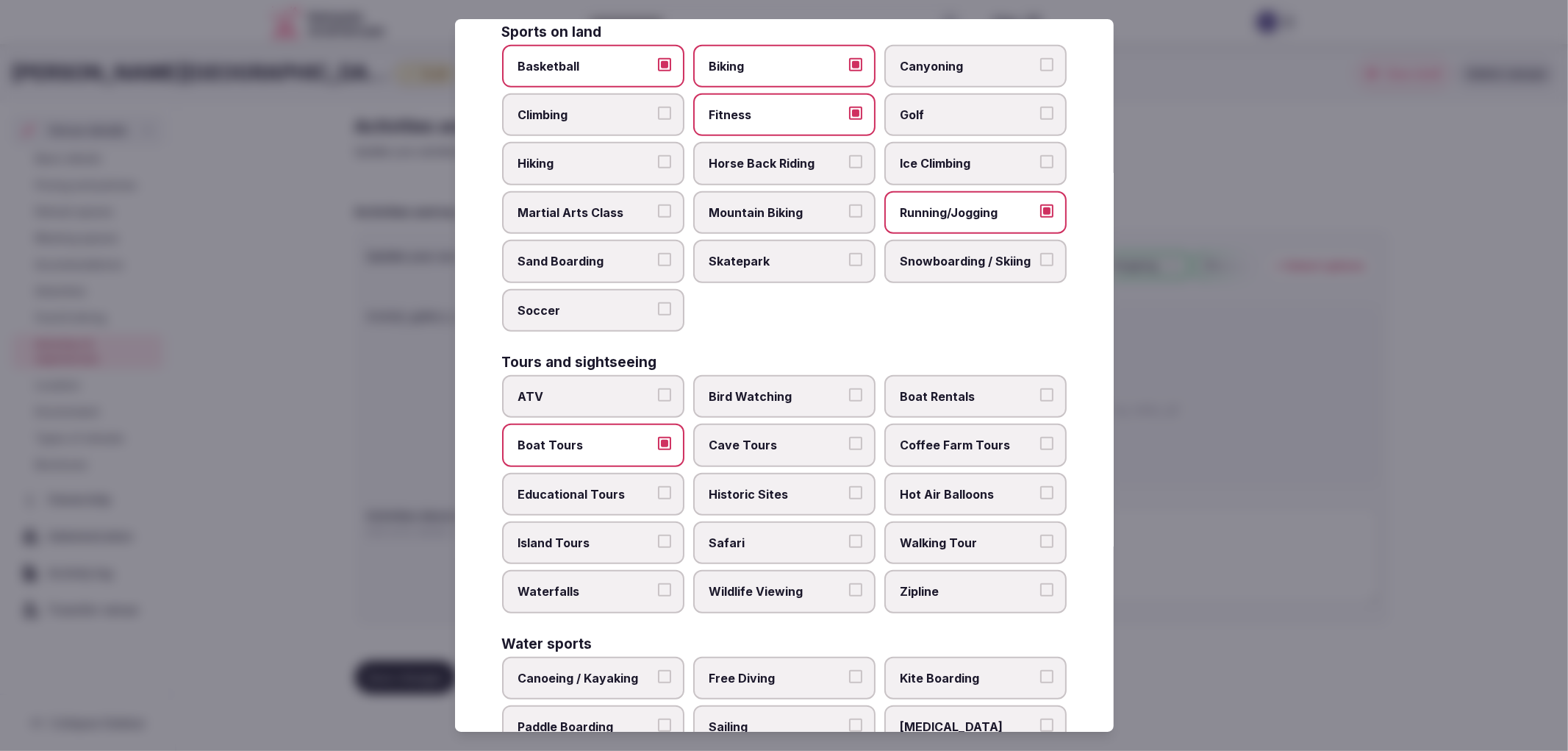
scroll to position [817, 0]
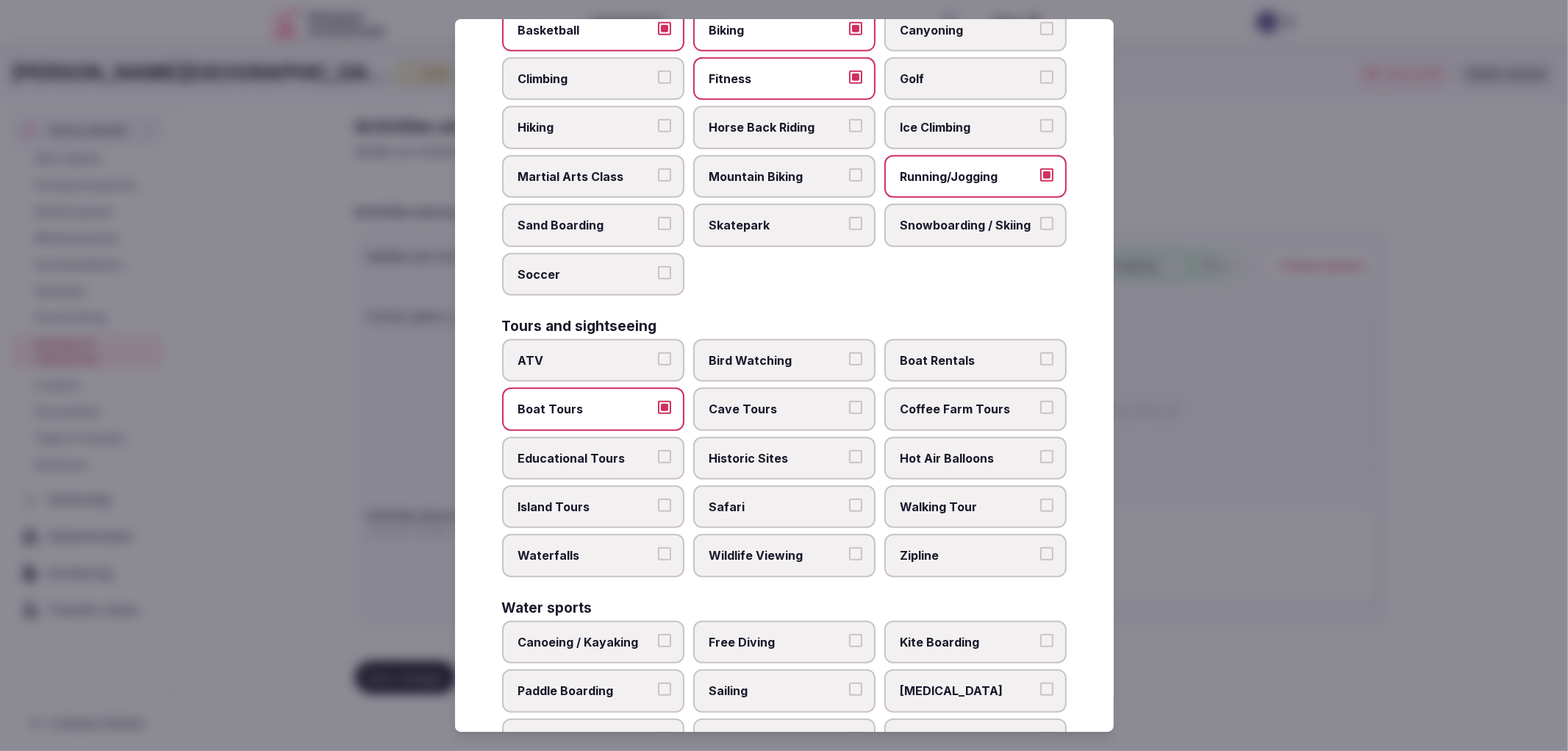
click at [658, 450] on button "Educational Tours" at bounding box center [665, 457] width 13 height 13
click at [781, 450] on span "Historic Sites" at bounding box center [777, 458] width 135 height 16
click at [849, 450] on button "Historic Sites" at bounding box center [856, 457] width 13 height 13
click at [952, 499] on span "Walking Tour" at bounding box center [967, 506] width 135 height 16
click at [1041, 499] on button "Walking Tour" at bounding box center [1047, 505] width 13 height 13
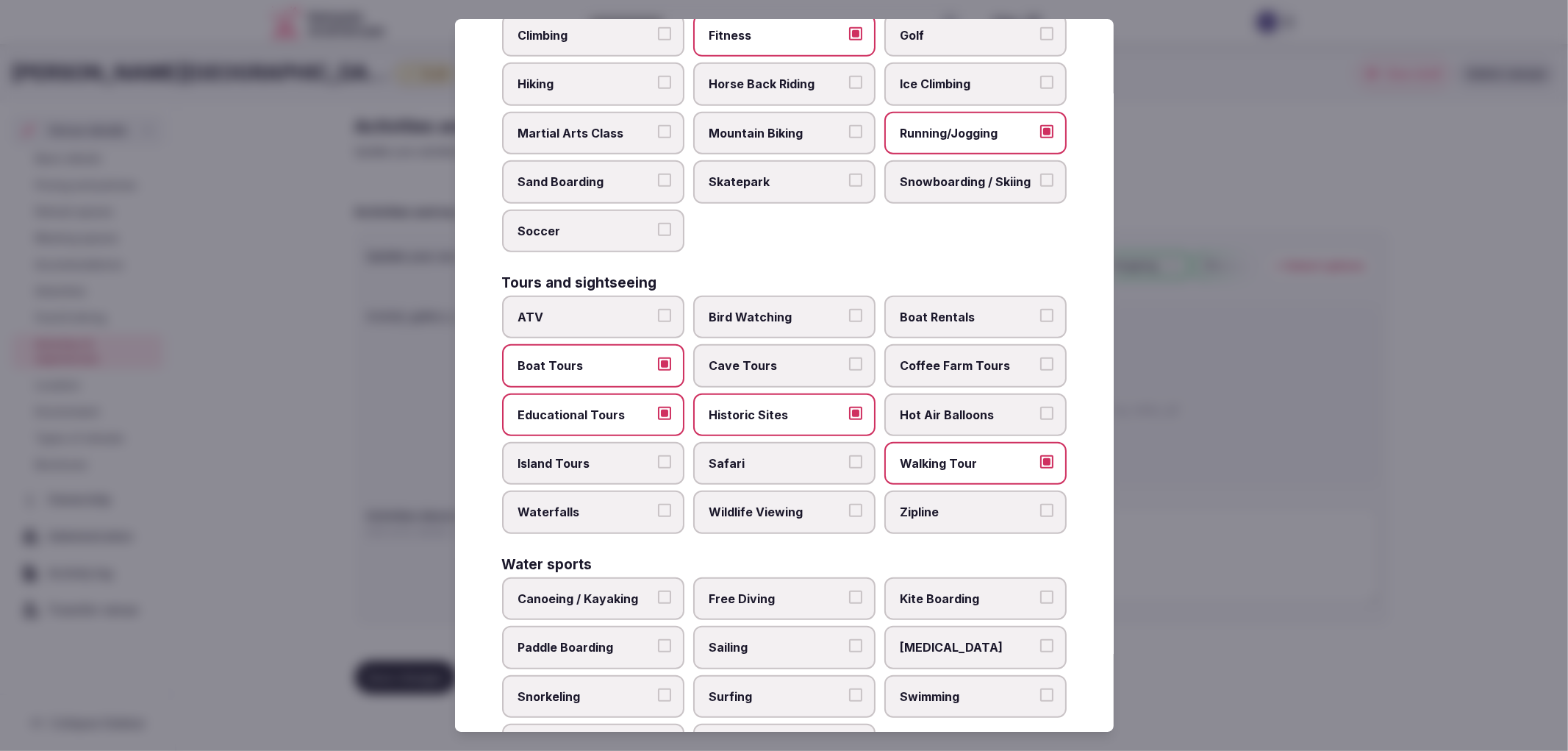
scroll to position [913, 0]
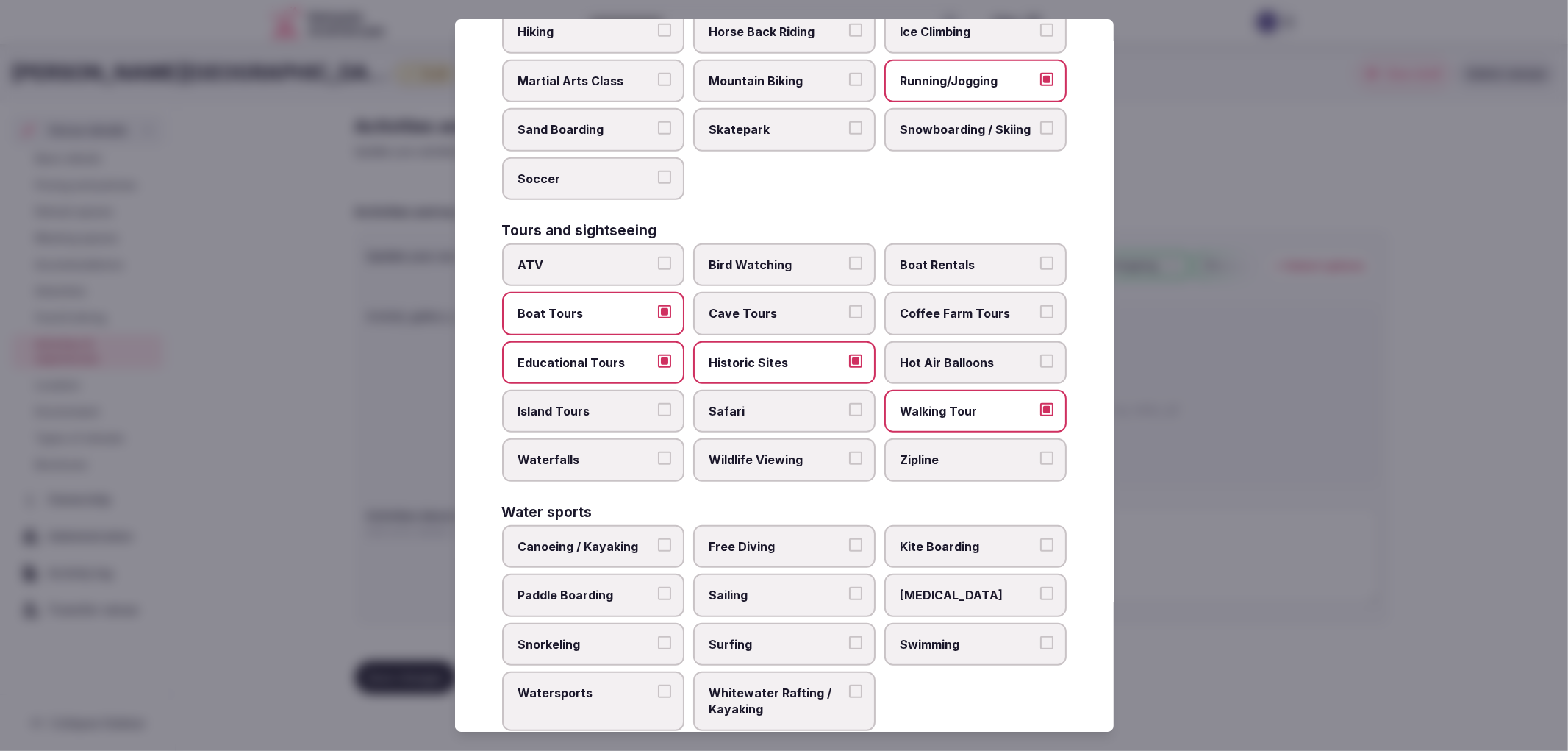
click at [911, 624] on label "Swimming" at bounding box center [976, 645] width 182 height 43
click at [1041, 637] on button "Swimming" at bounding box center [1047, 643] width 13 height 13
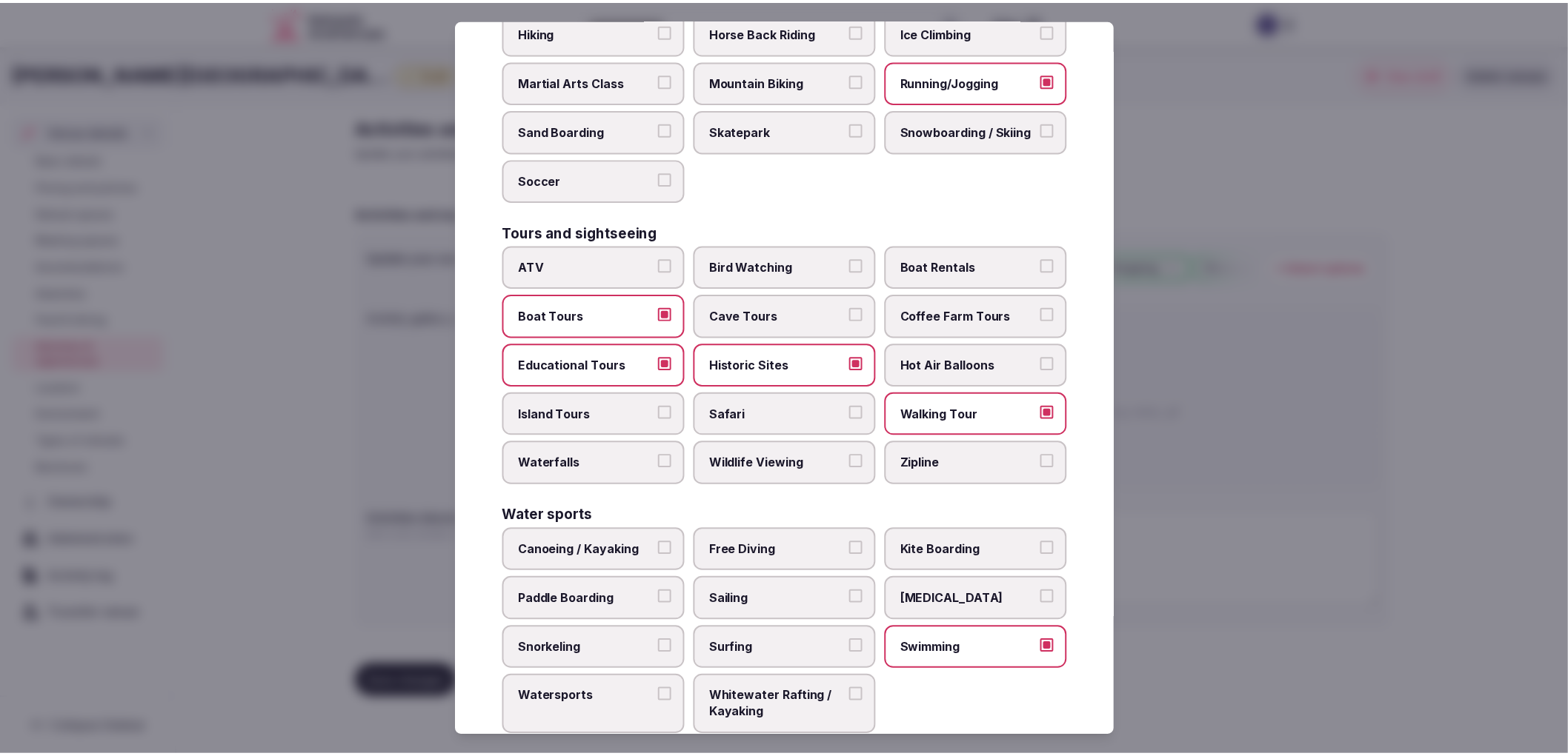
scroll to position [260, 0]
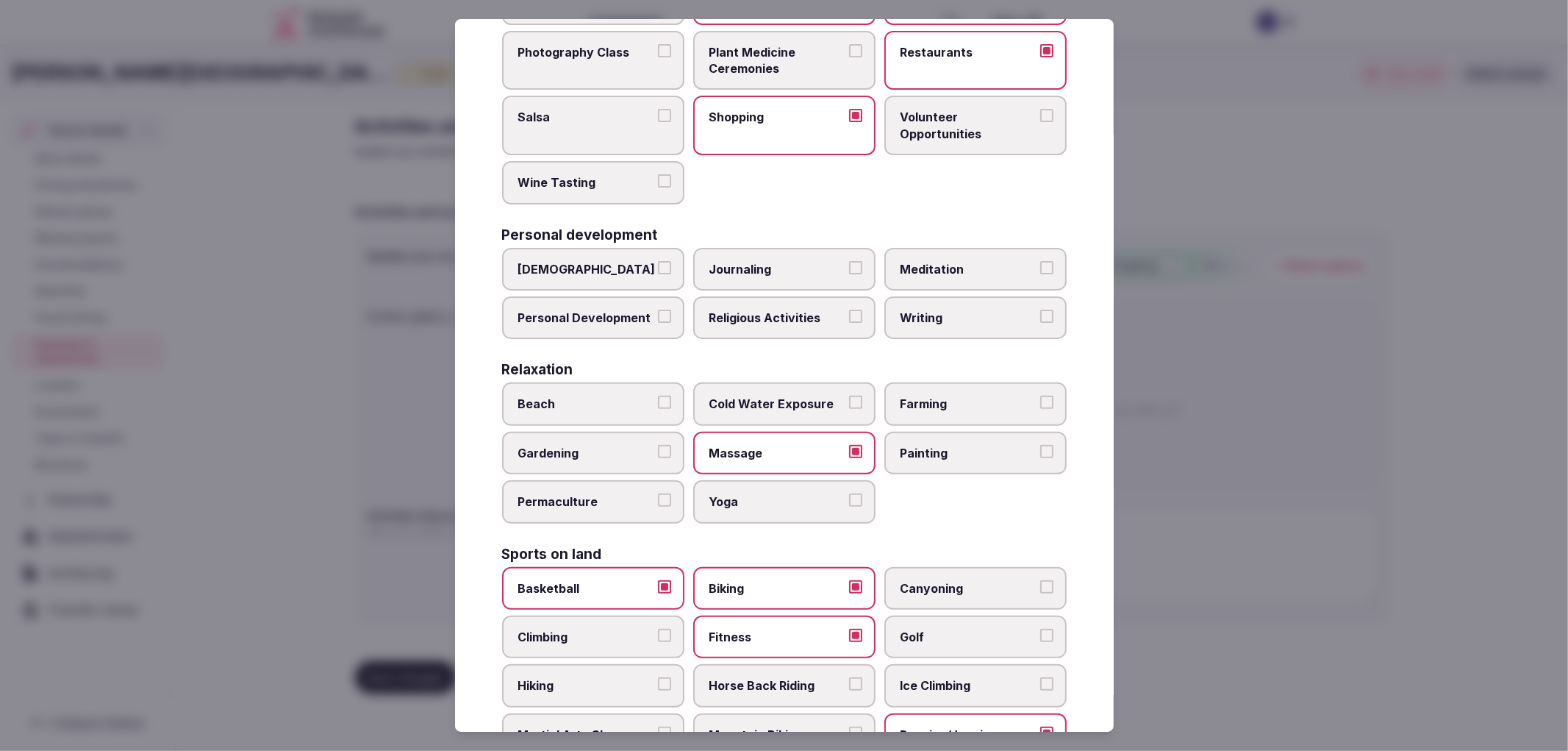
click at [1269, 298] on div at bounding box center [784, 375] width 1568 height 751
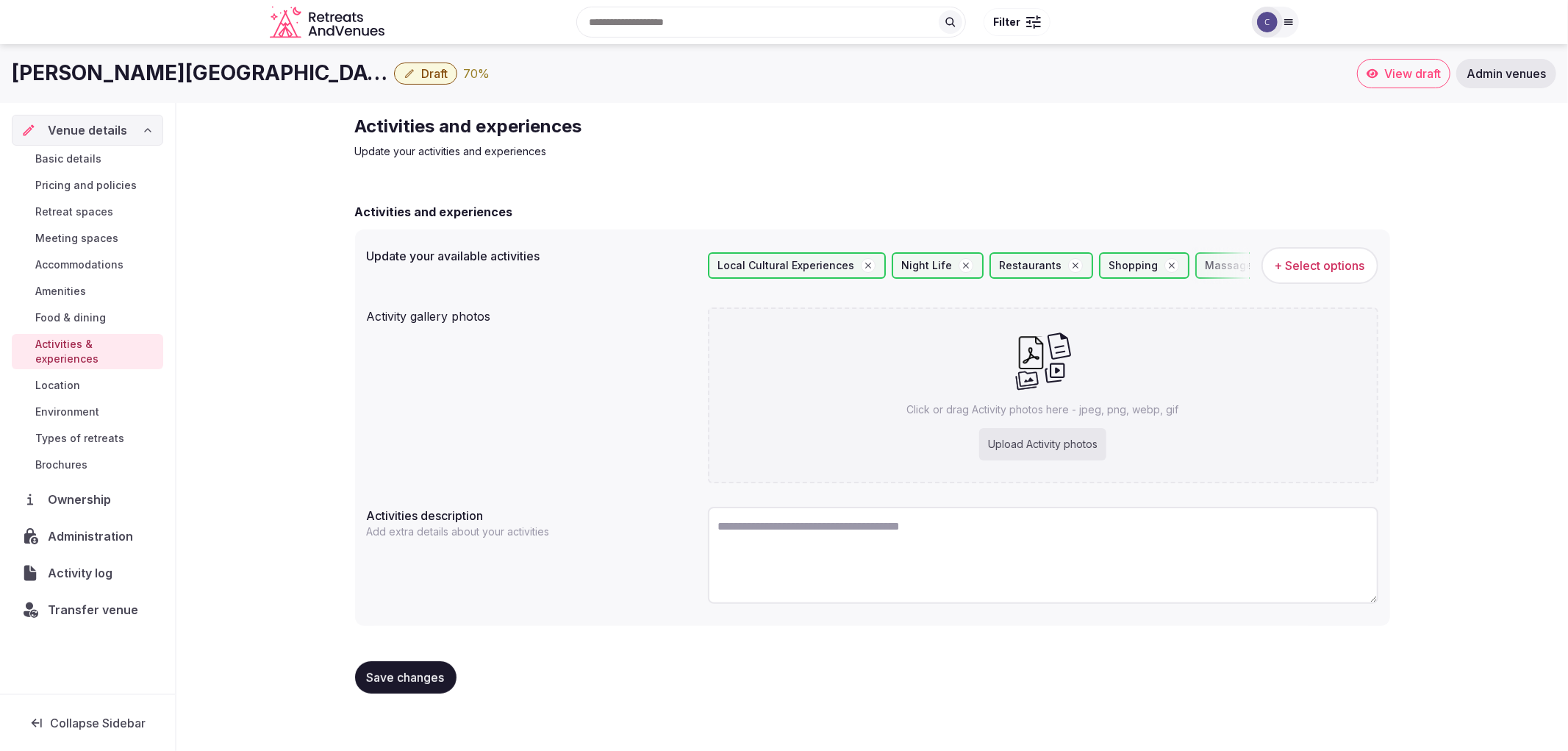
click at [1032, 439] on div "Upload Activity photos" at bounding box center [1043, 444] width 127 height 33
click at [1025, 441] on div "Upload Activity photos" at bounding box center [1043, 444] width 127 height 33
type input "**********"
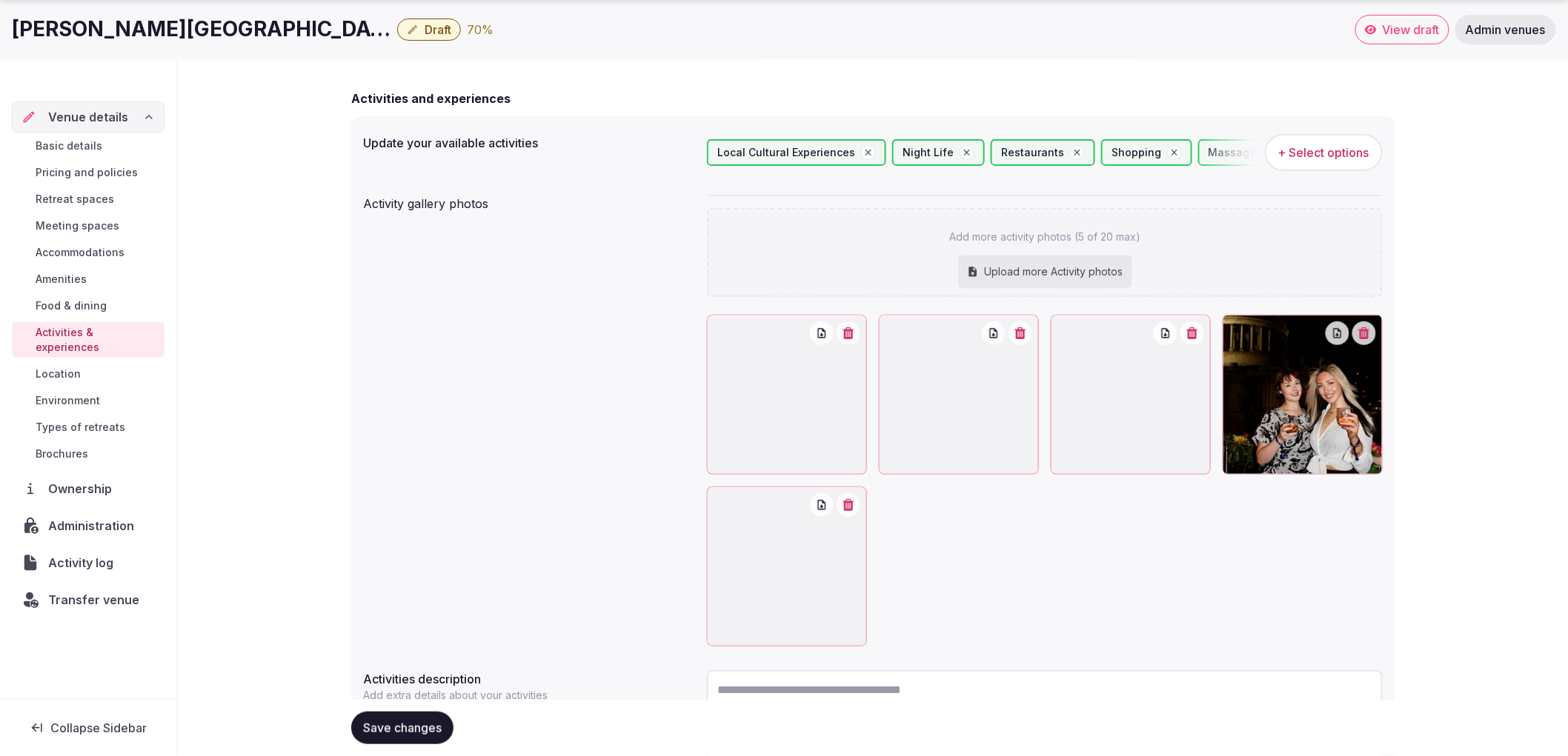
scroll to position [165, 0]
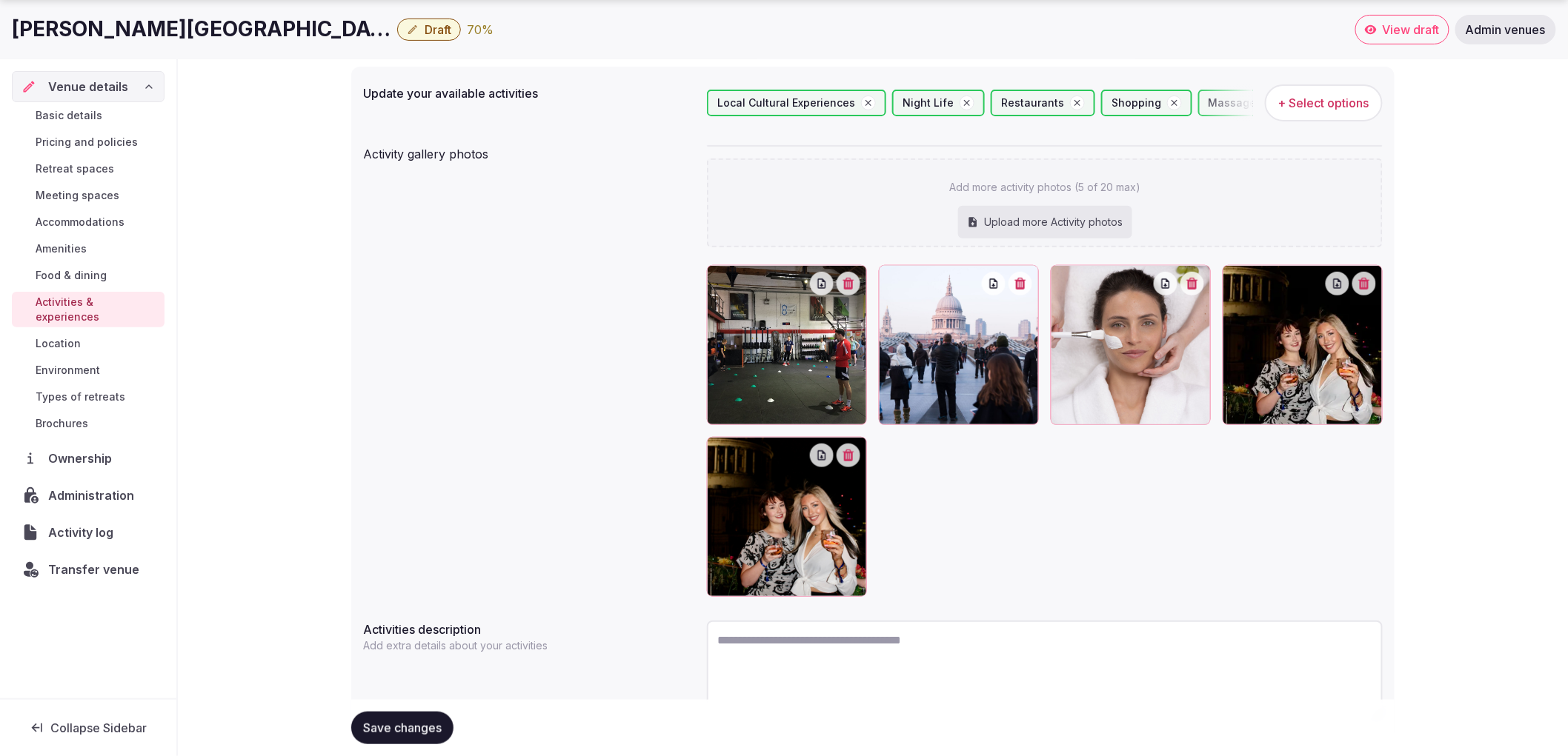
click at [381, 737] on button "Save changes" at bounding box center [402, 728] width 102 height 33
click at [409, 726] on div "Saving..." at bounding box center [396, 728] width 91 height 33
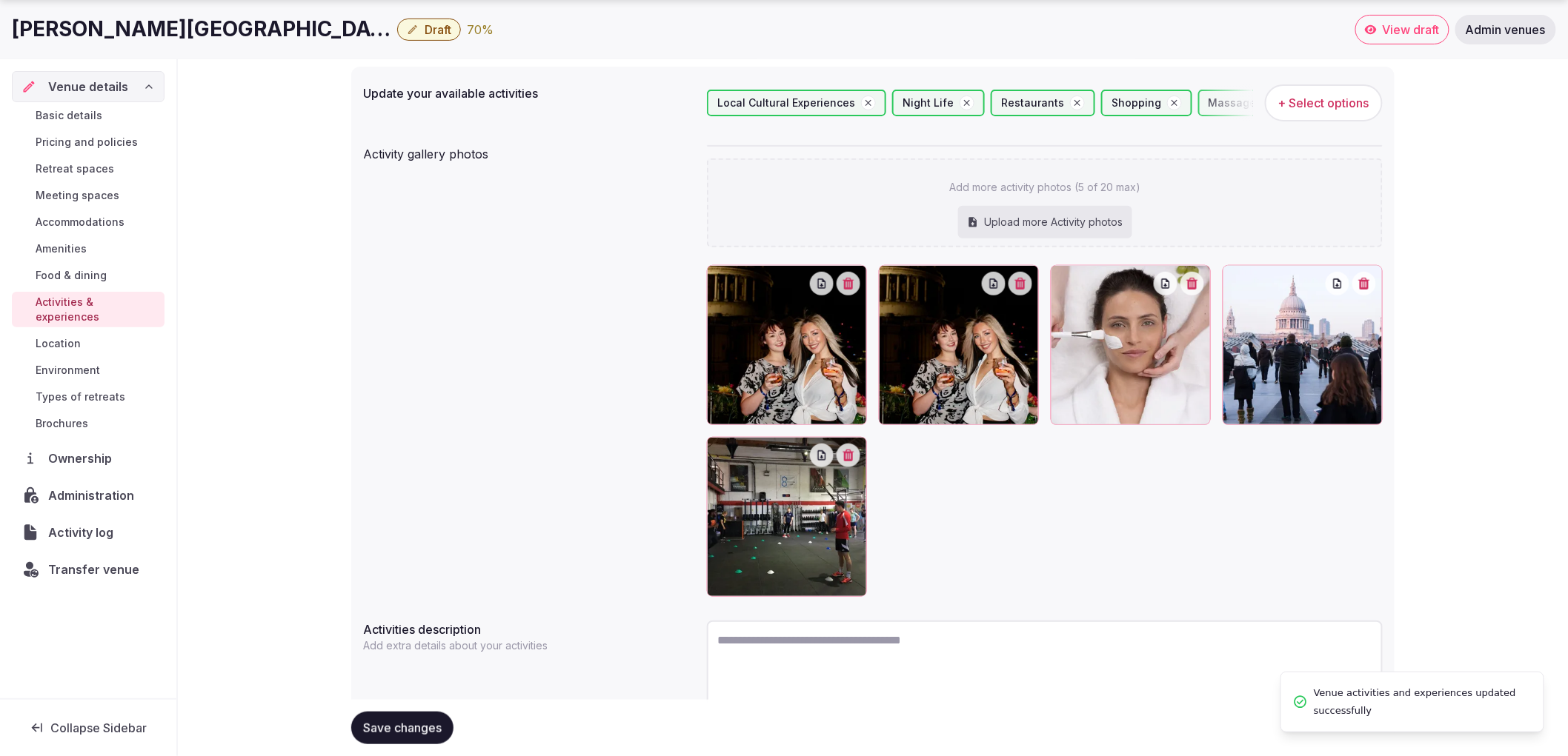
click at [409, 726] on span "Save changes" at bounding box center [402, 728] width 79 height 15
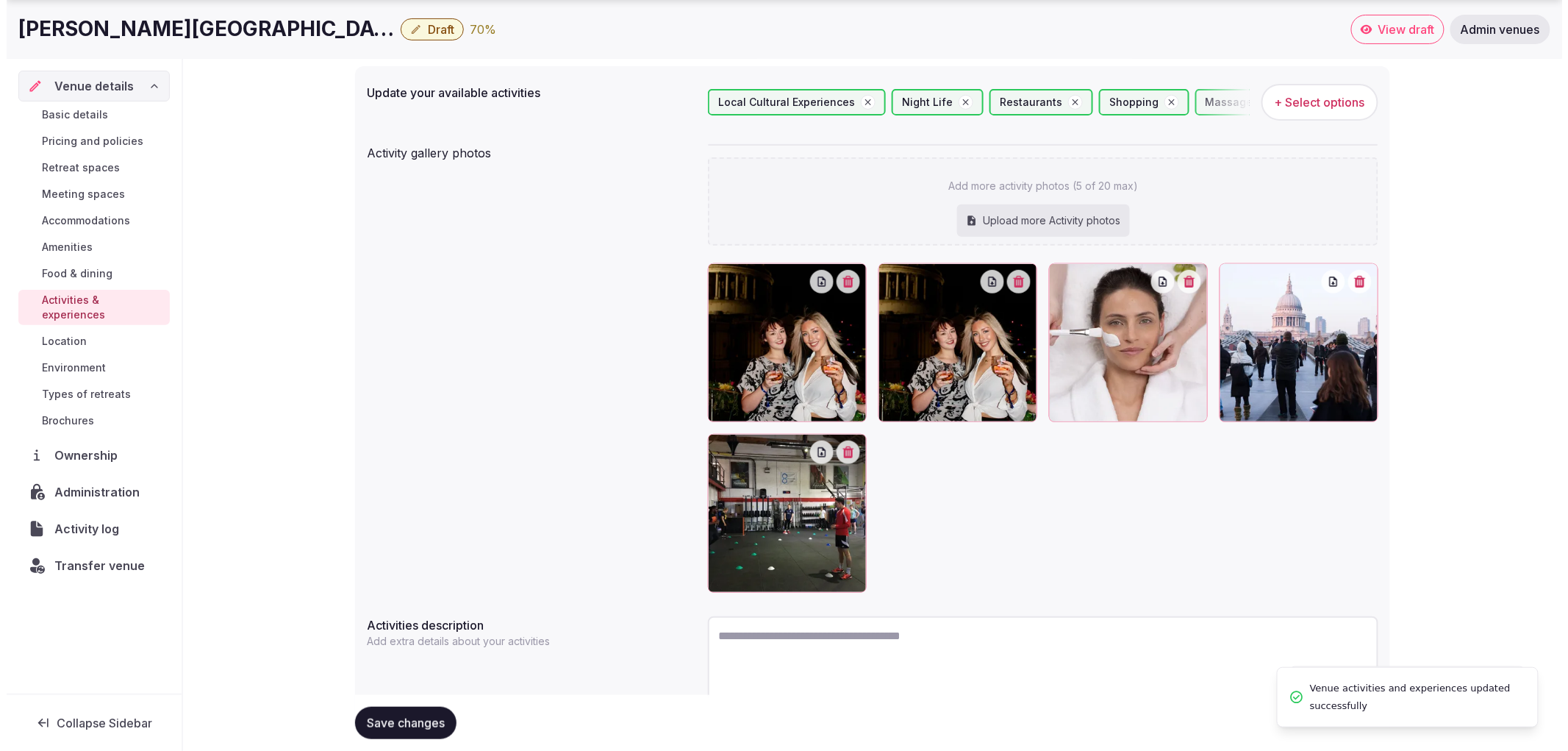
scroll to position [0, 0]
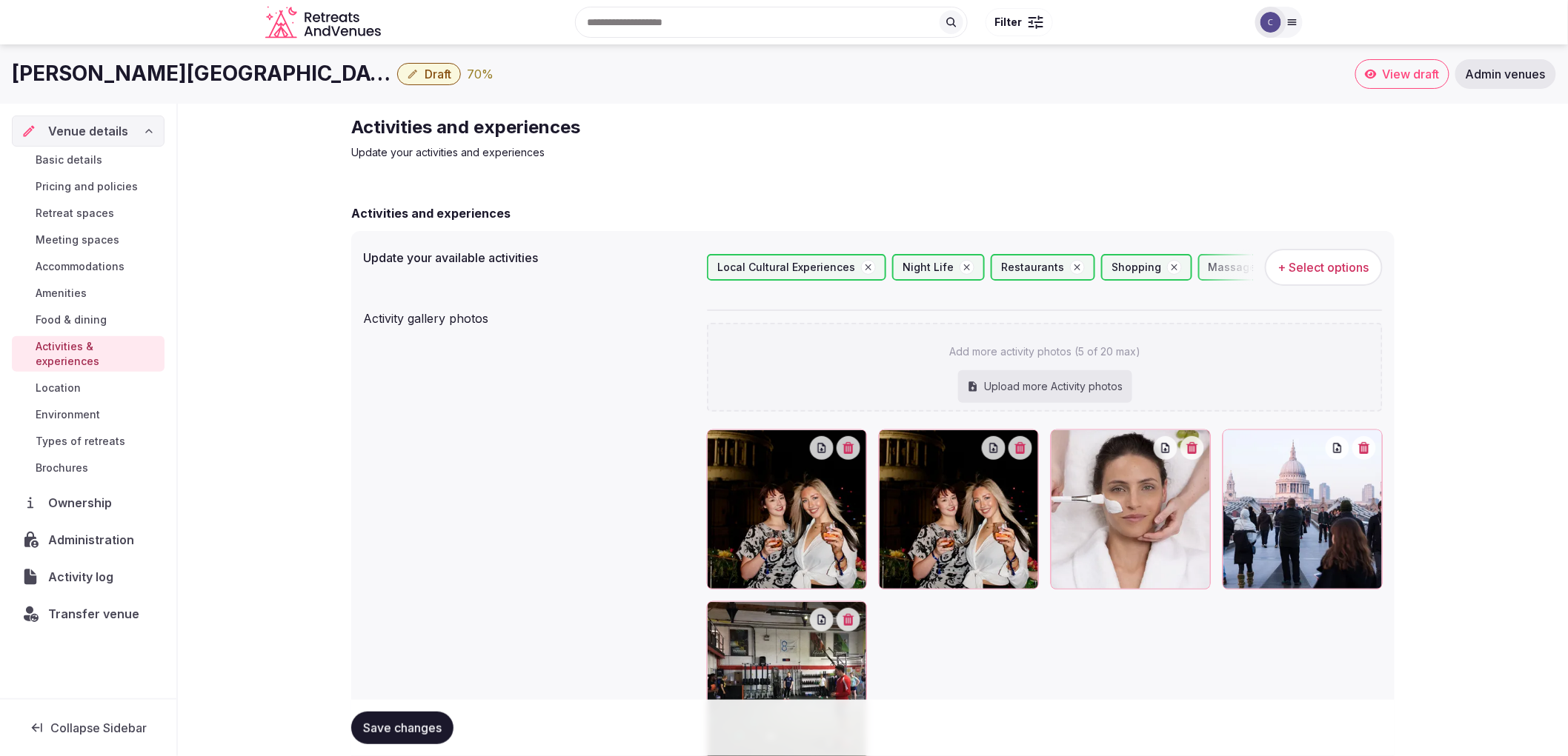
click at [107, 431] on link "Types of retreats" at bounding box center [88, 441] width 153 height 21
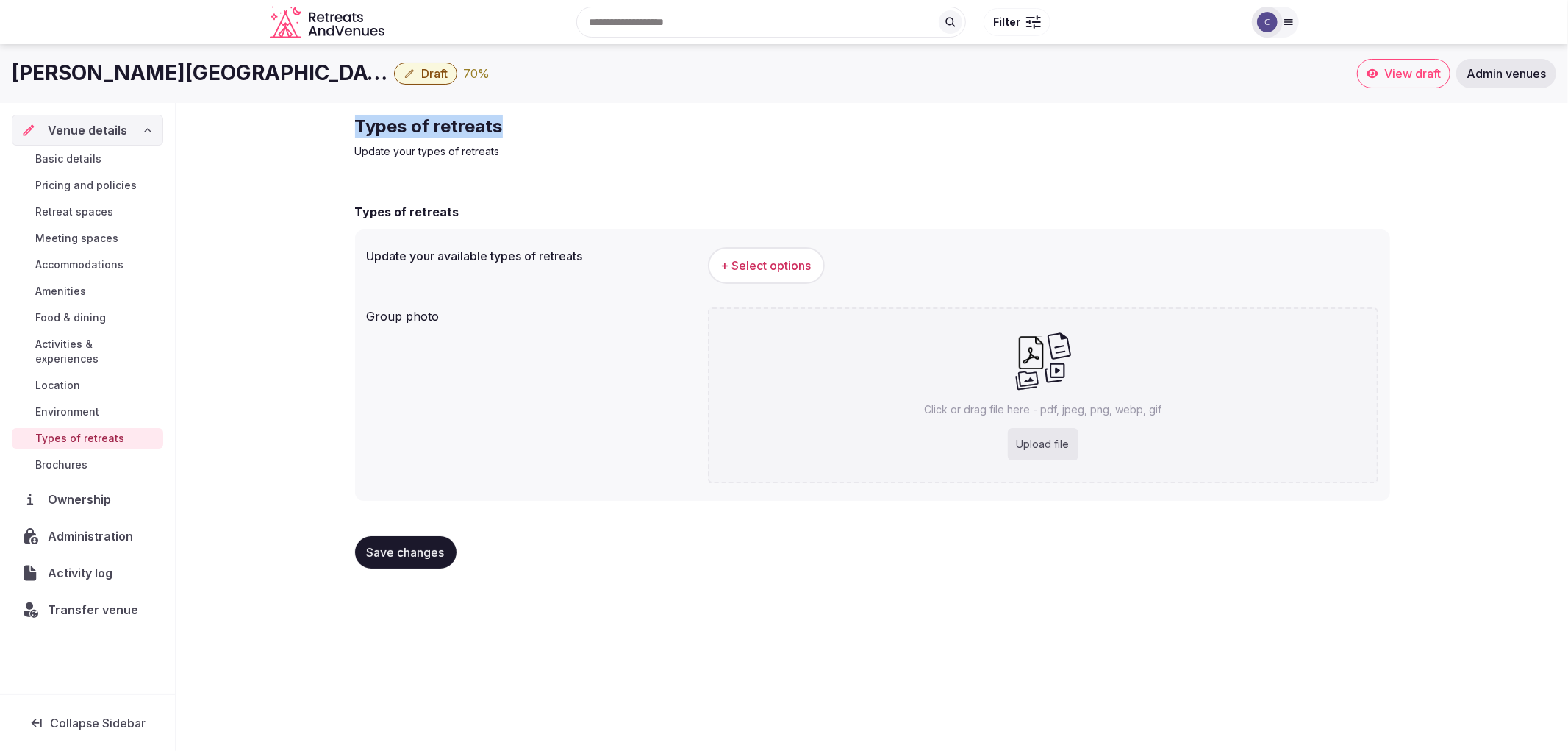
drag, startPoint x: 352, startPoint y: 128, endPoint x: 578, endPoint y: 119, distance: 226.2
click at [578, 119] on div "Types of retreats Update your types of retreats Types of retreats Update your a…" at bounding box center [872, 348] width 1058 height 489
copy h2 "Types of retreats"
click at [788, 262] on span "+ Select options" at bounding box center [766, 265] width 90 height 16
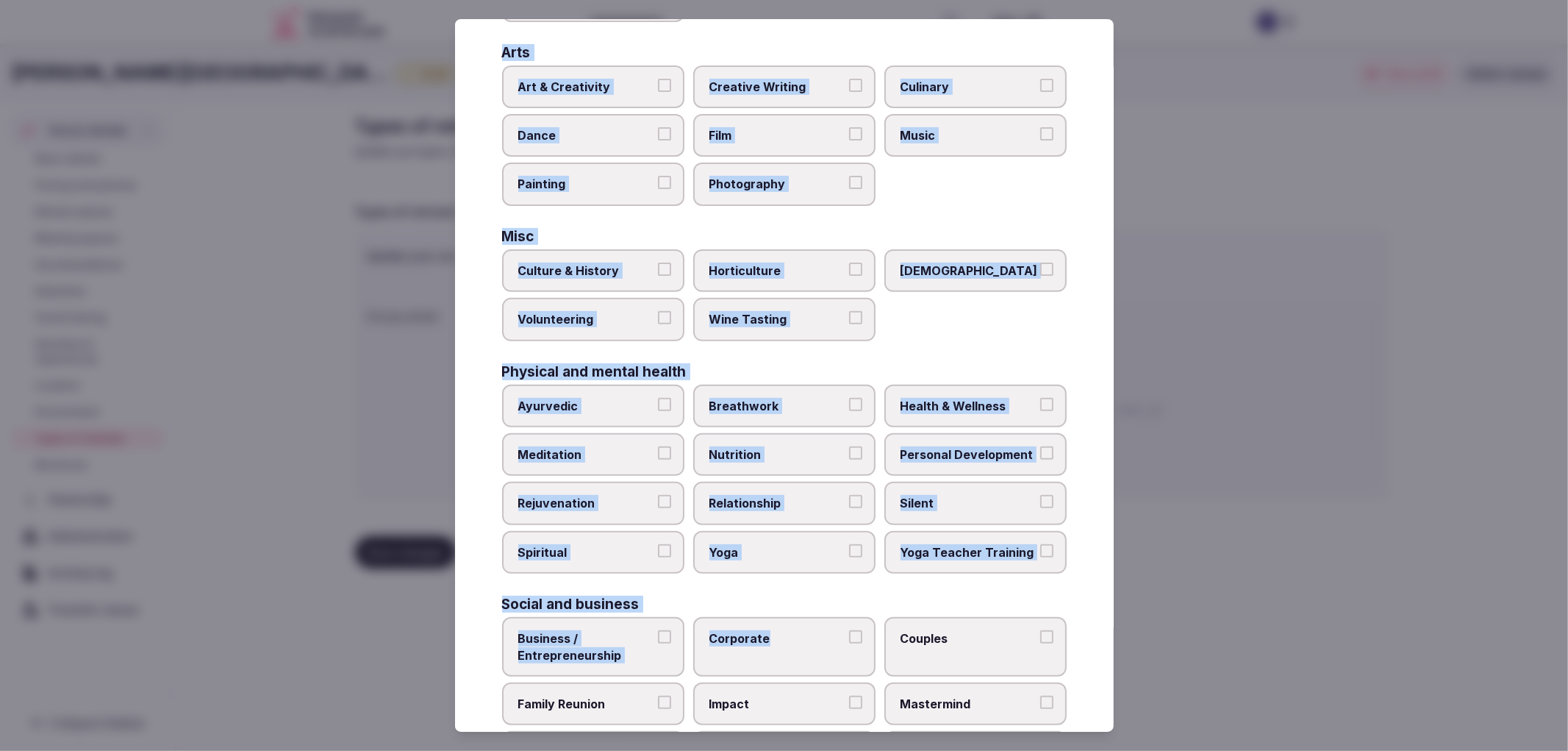
scroll to position [382, 0]
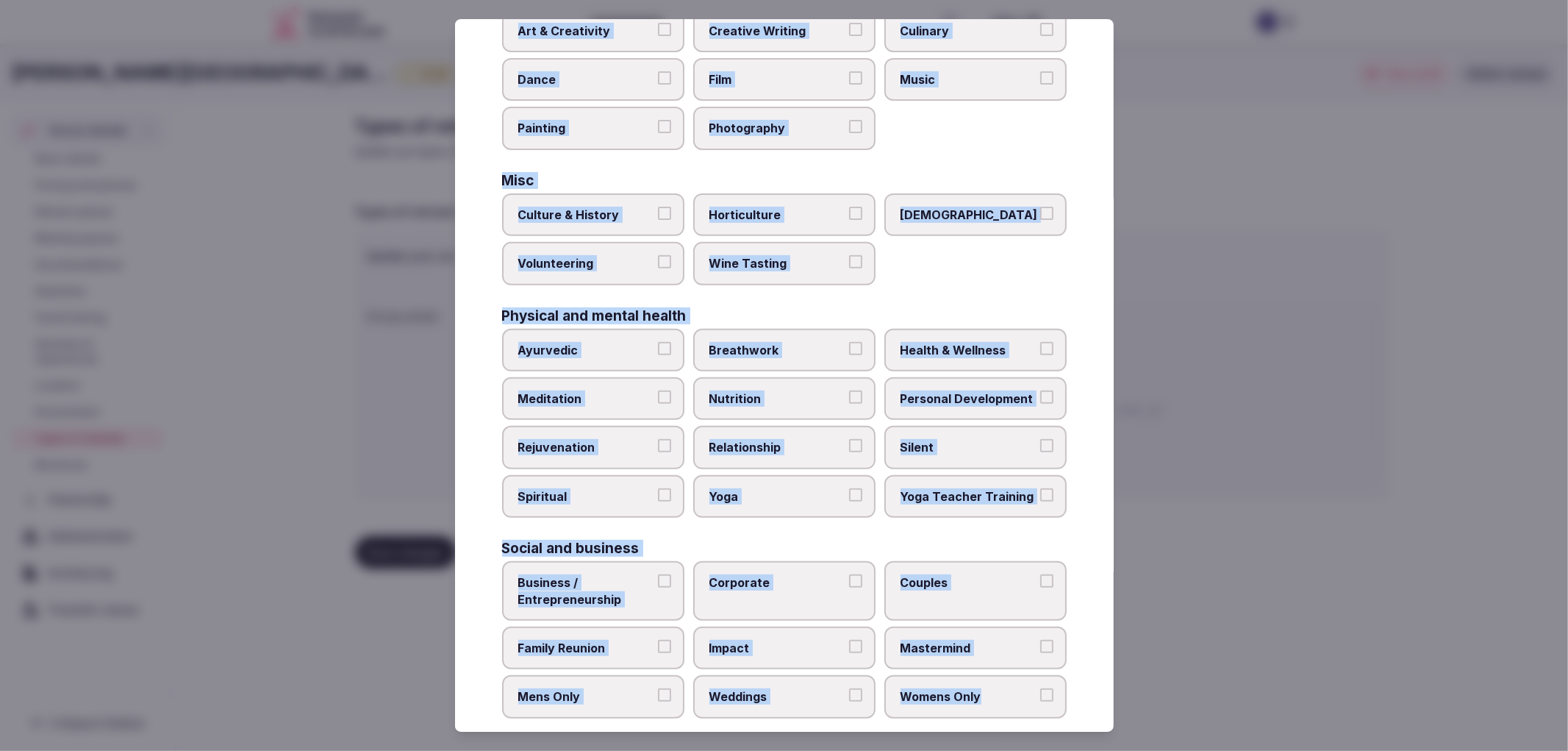
drag, startPoint x: 497, startPoint y: 145, endPoint x: 987, endPoint y: 684, distance: 728.4
click at [987, 684] on div "Select your types of retreats Choose all applicable types of retreats offered. …" at bounding box center [784, 376] width 658 height 714
copy div "Active Adventure Cold Water Exposure Cycling Golf Hunting & Fishing Kiteboardin…"
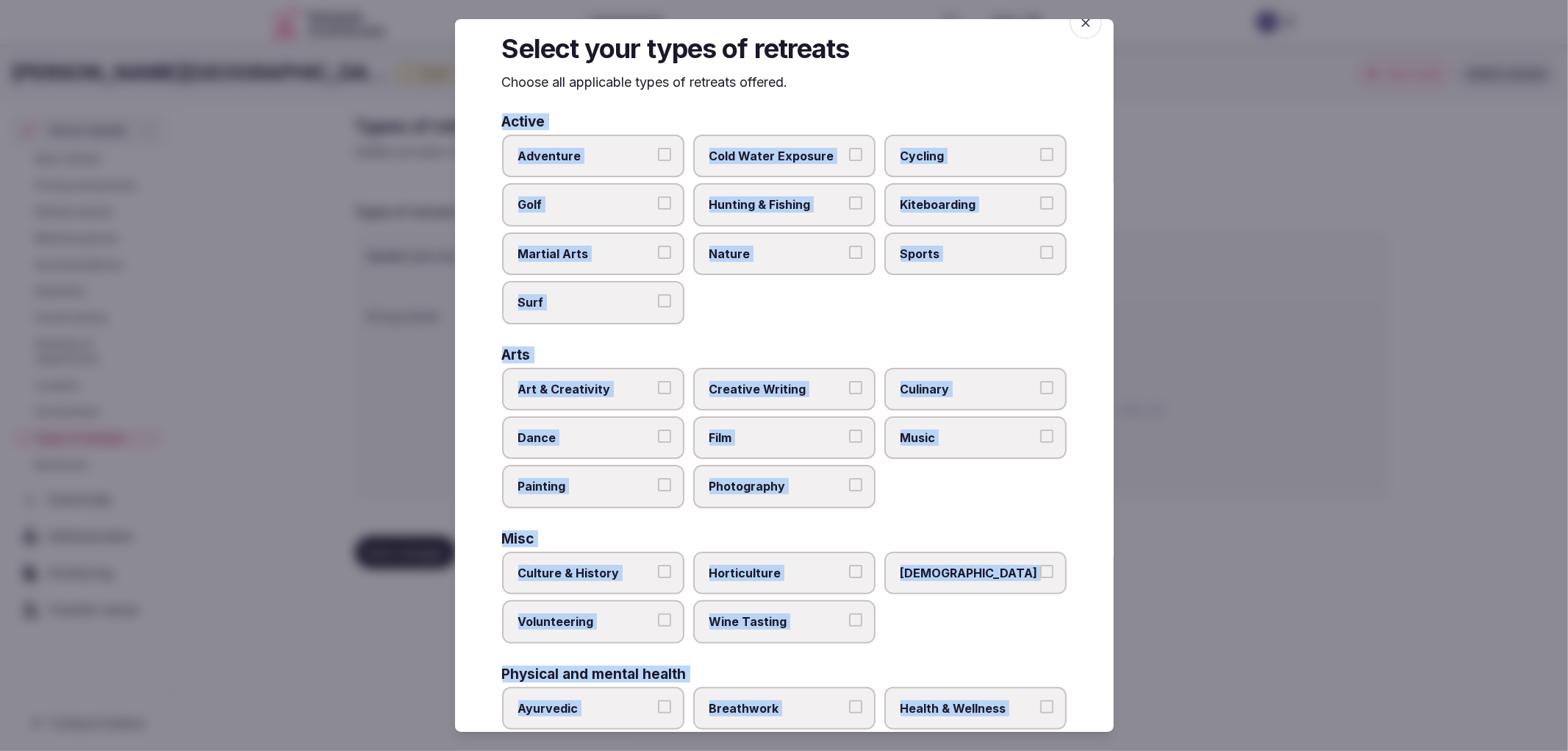
scroll to position [0, 0]
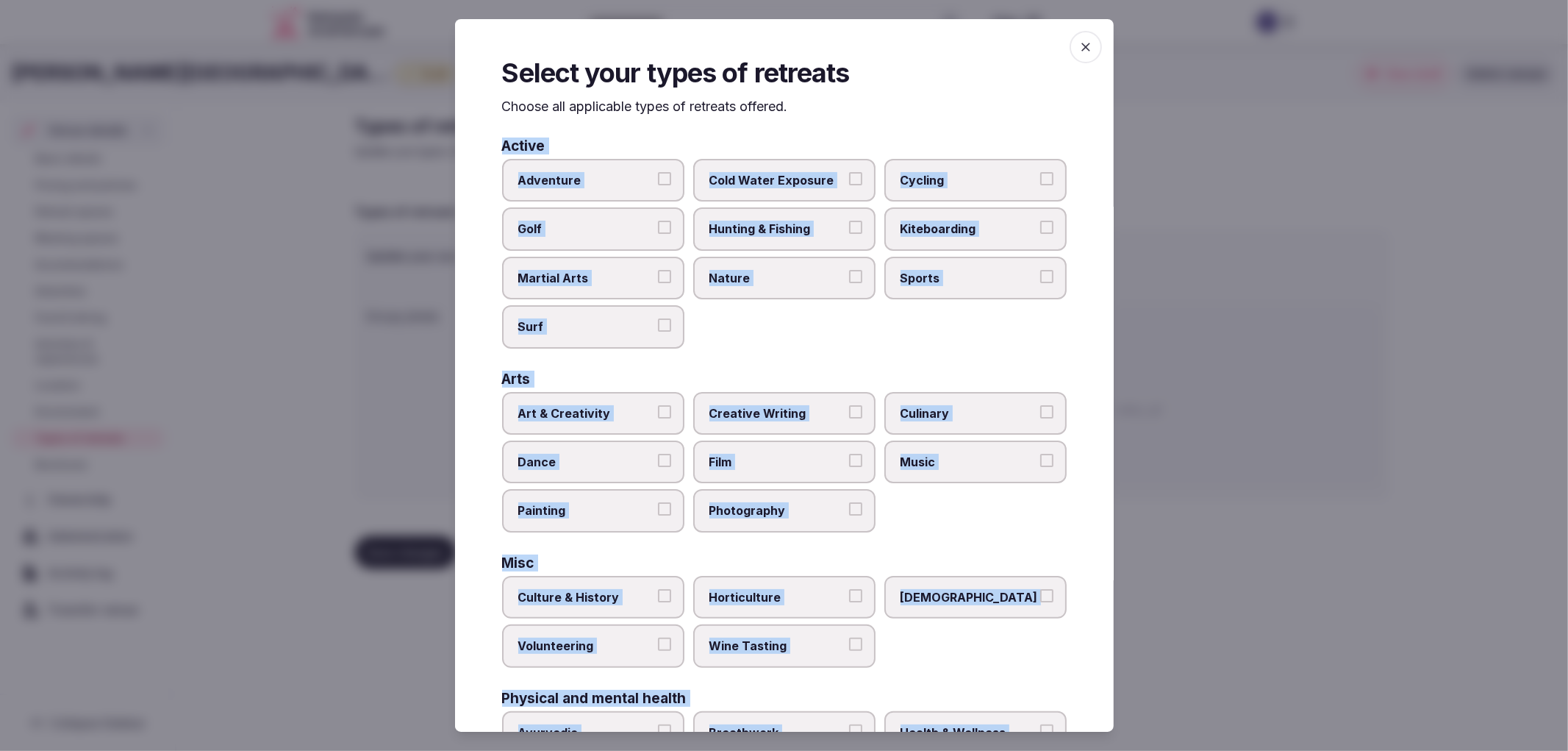
click at [869, 297] on div "Adventure Cold Water Exposure Cycling Golf Hunting & Fishing Kiteboarding Marti…" at bounding box center [784, 254] width 565 height 190
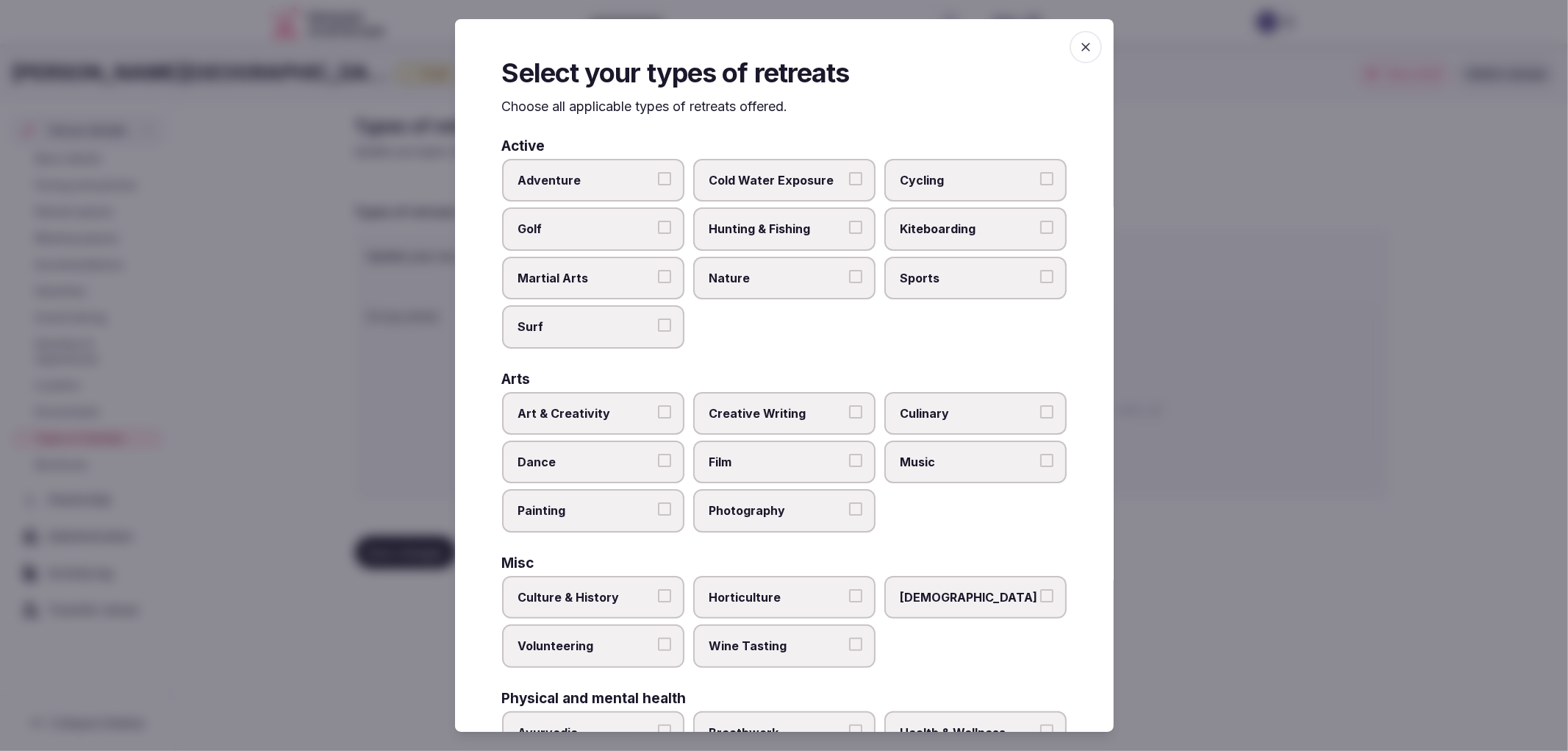
click at [947, 185] on span "Cycling" at bounding box center [967, 180] width 135 height 16
click at [1041, 185] on button "Cycling" at bounding box center [1047, 179] width 13 height 13
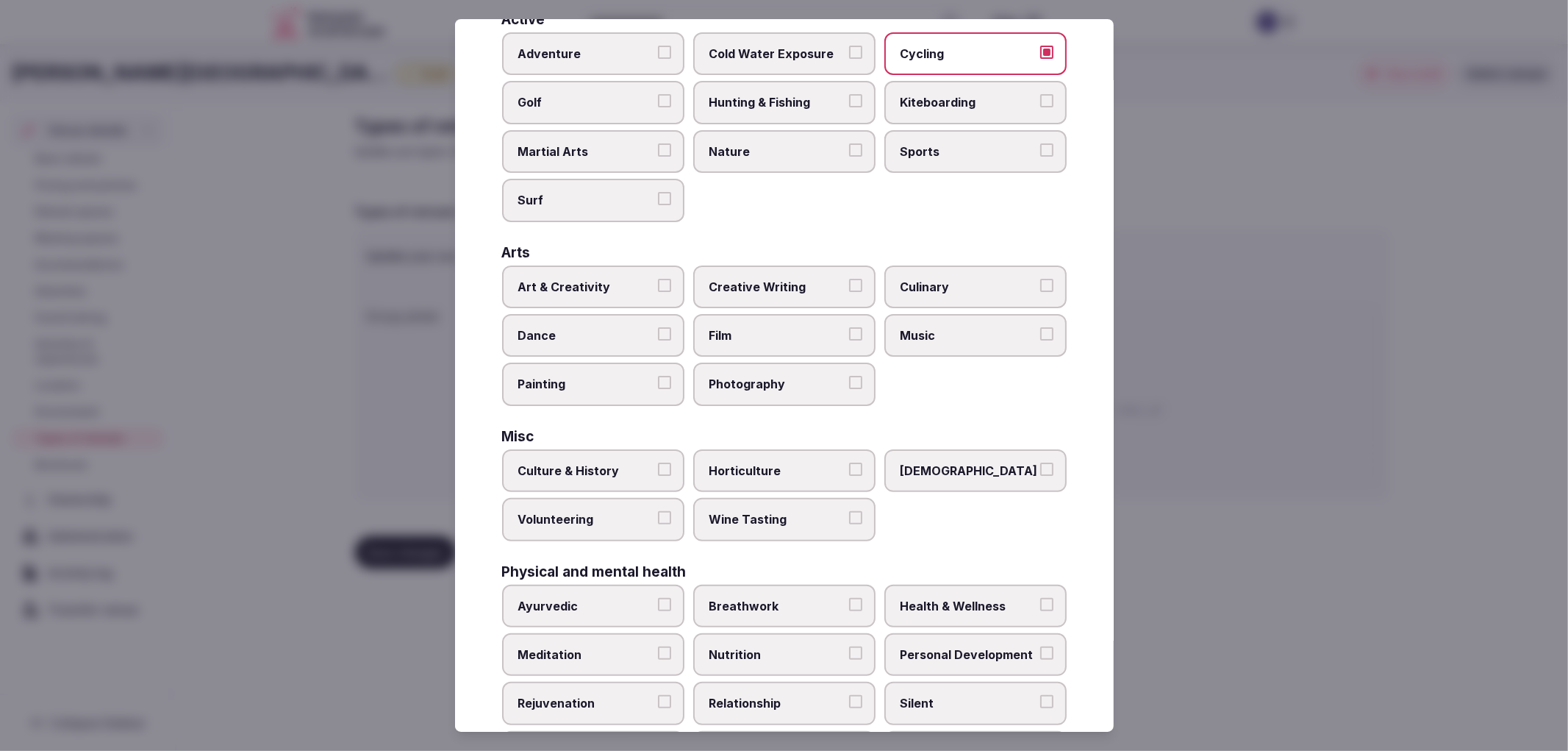
scroll to position [327, 0]
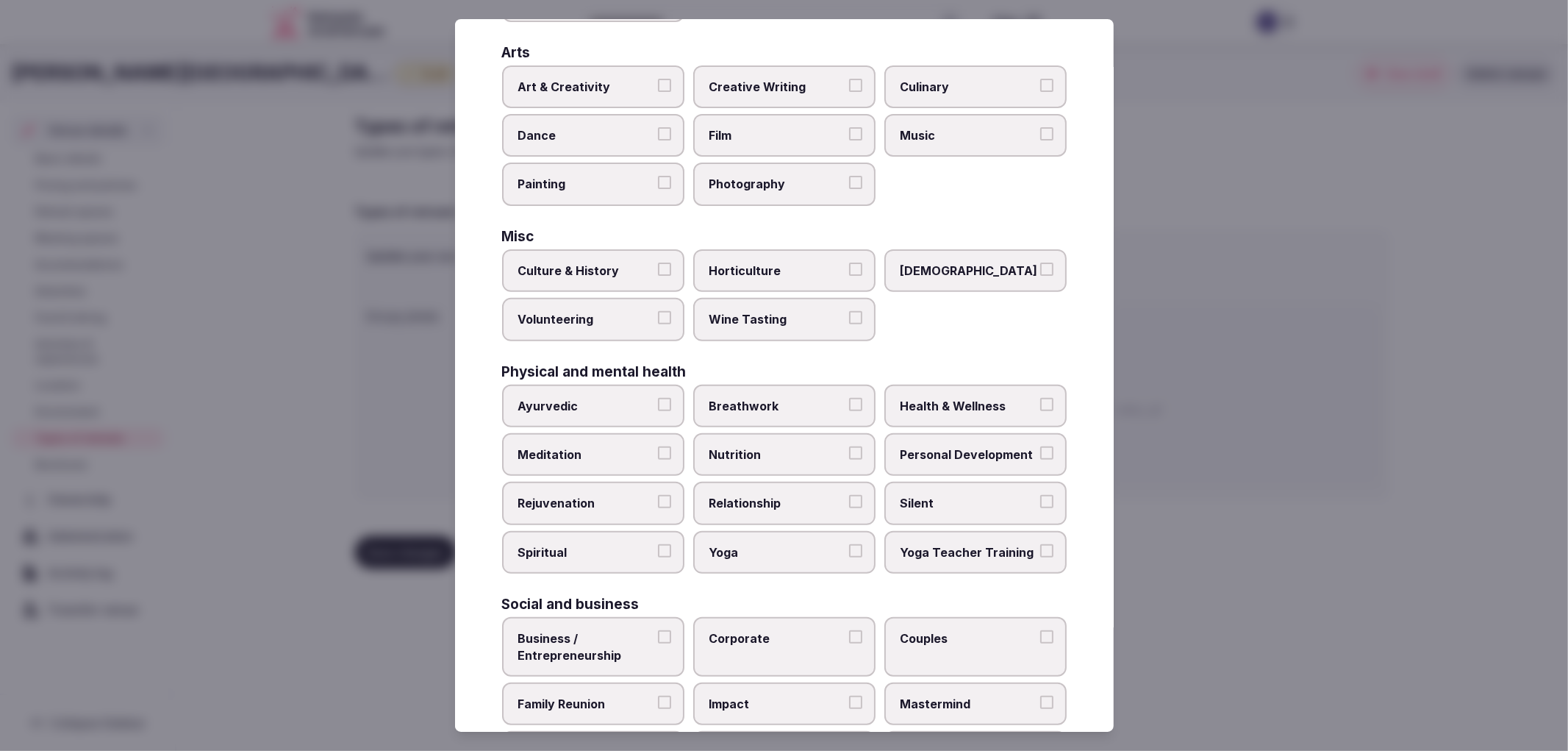
click at [935, 367] on div "Physical and mental health Ayurvedic Breathwork Health & Wellness Meditation Nu…" at bounding box center [784, 469] width 565 height 209
click at [937, 384] on label "Health & Wellness" at bounding box center [976, 406] width 182 height 43
click at [1041, 398] on button "Health & Wellness" at bounding box center [1047, 405] width 13 height 13
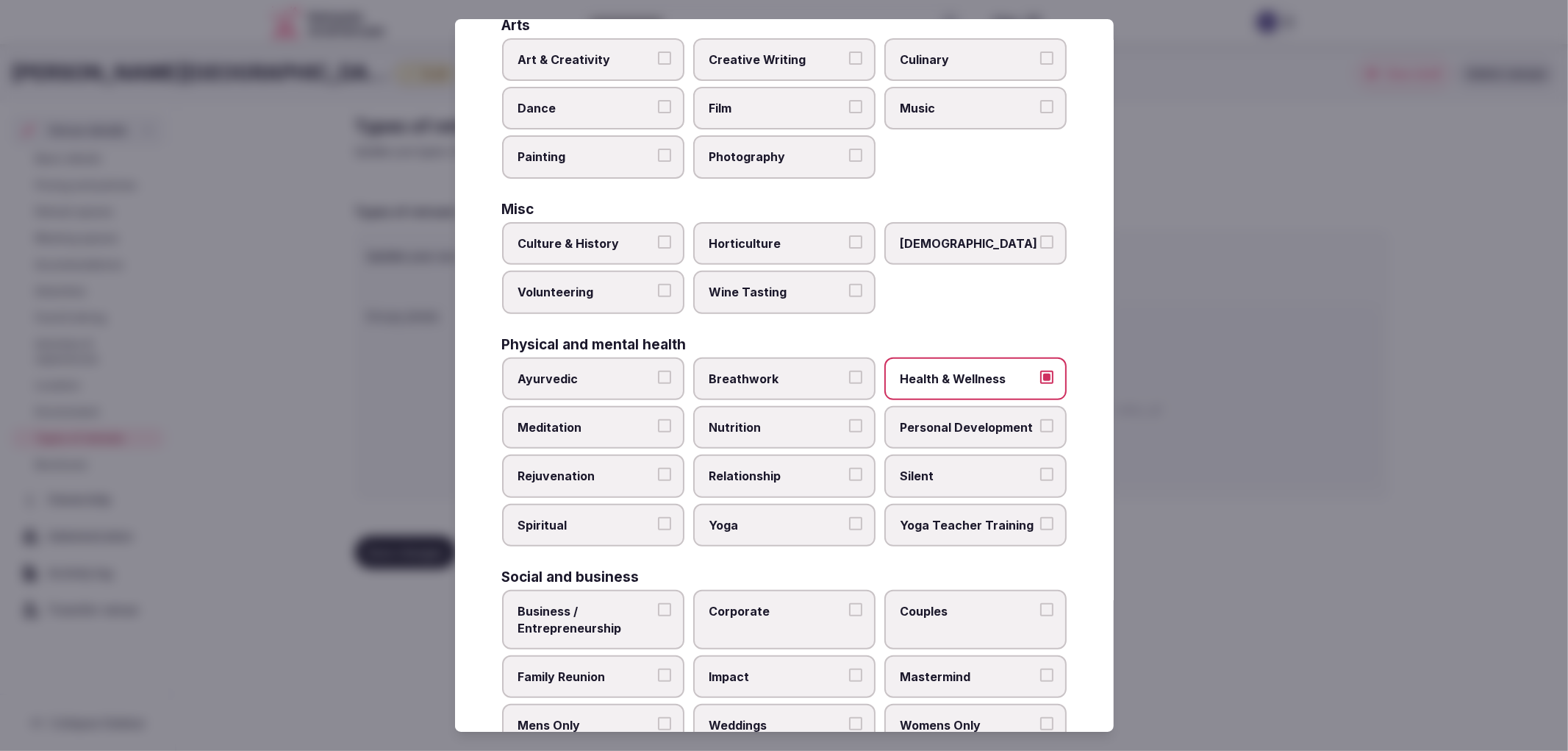
scroll to position [382, 0]
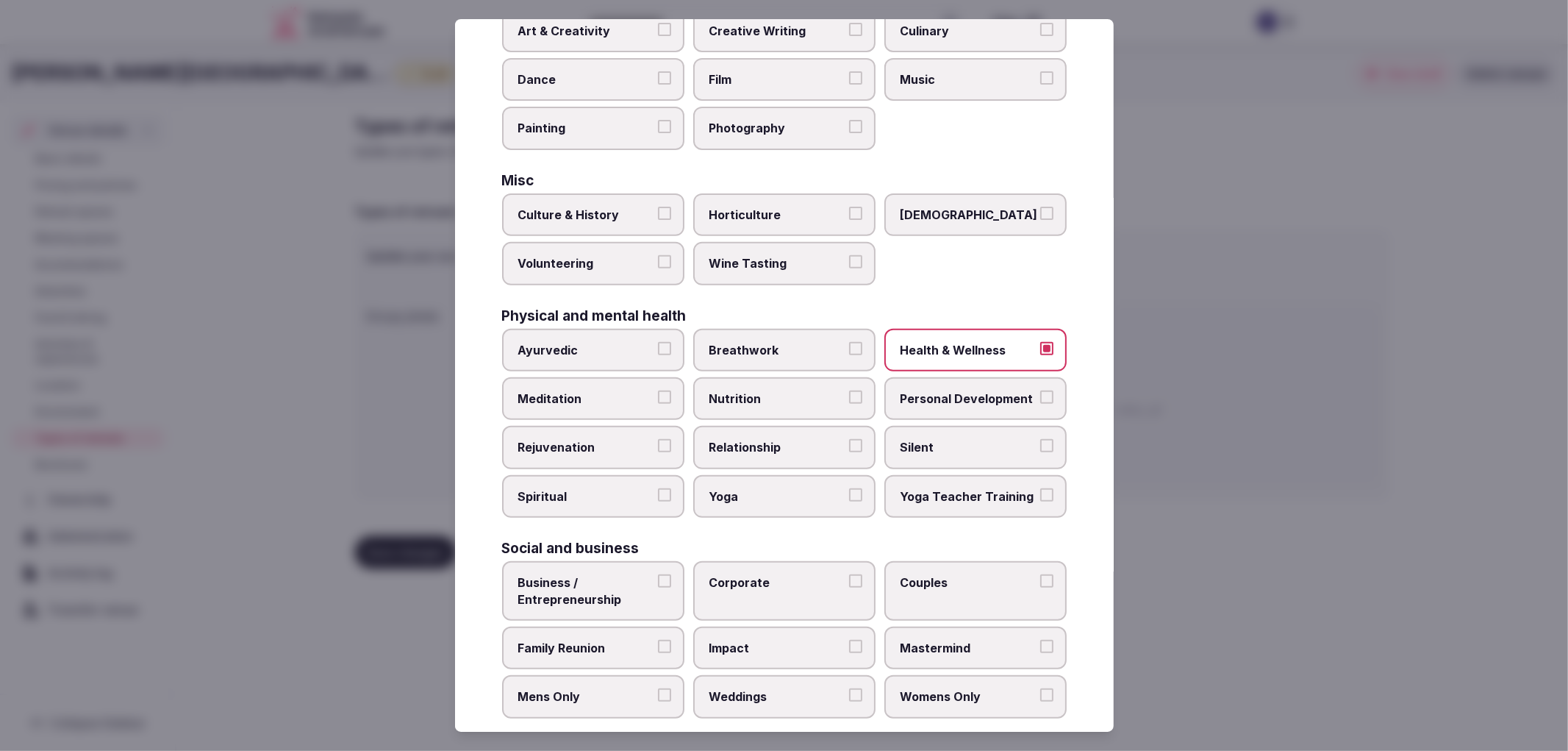
click at [781, 574] on span "Corporate" at bounding box center [777, 582] width 135 height 16
click at [849, 574] on button "Corporate" at bounding box center [856, 581] width 13 height 13
click at [775, 578] on label "Corporate" at bounding box center [785, 591] width 182 height 60
click at [849, 578] on button "Corporate" at bounding box center [856, 581] width 13 height 13
click at [751, 574] on label "Corporate" at bounding box center [785, 591] width 182 height 60
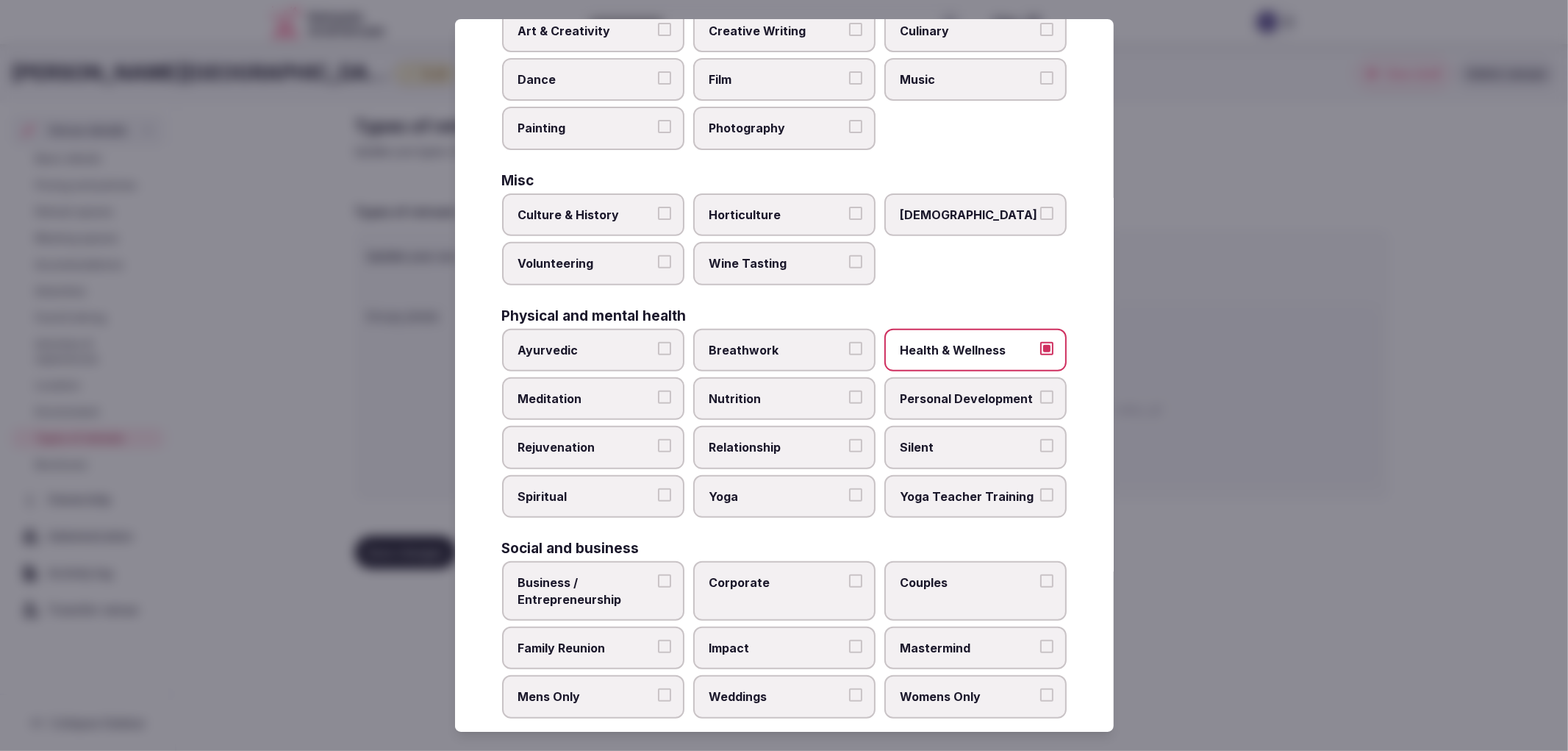
click at [849, 574] on button "Corporate" at bounding box center [856, 581] width 13 height 13
click at [644, 640] on span "Family Reunion" at bounding box center [585, 648] width 135 height 16
click at [658, 640] on button "Family Reunion" at bounding box center [665, 647] width 13 height 13
click at [774, 689] on span "Weddings" at bounding box center [777, 696] width 135 height 16
click at [849, 689] on button "Weddings" at bounding box center [856, 695] width 13 height 13
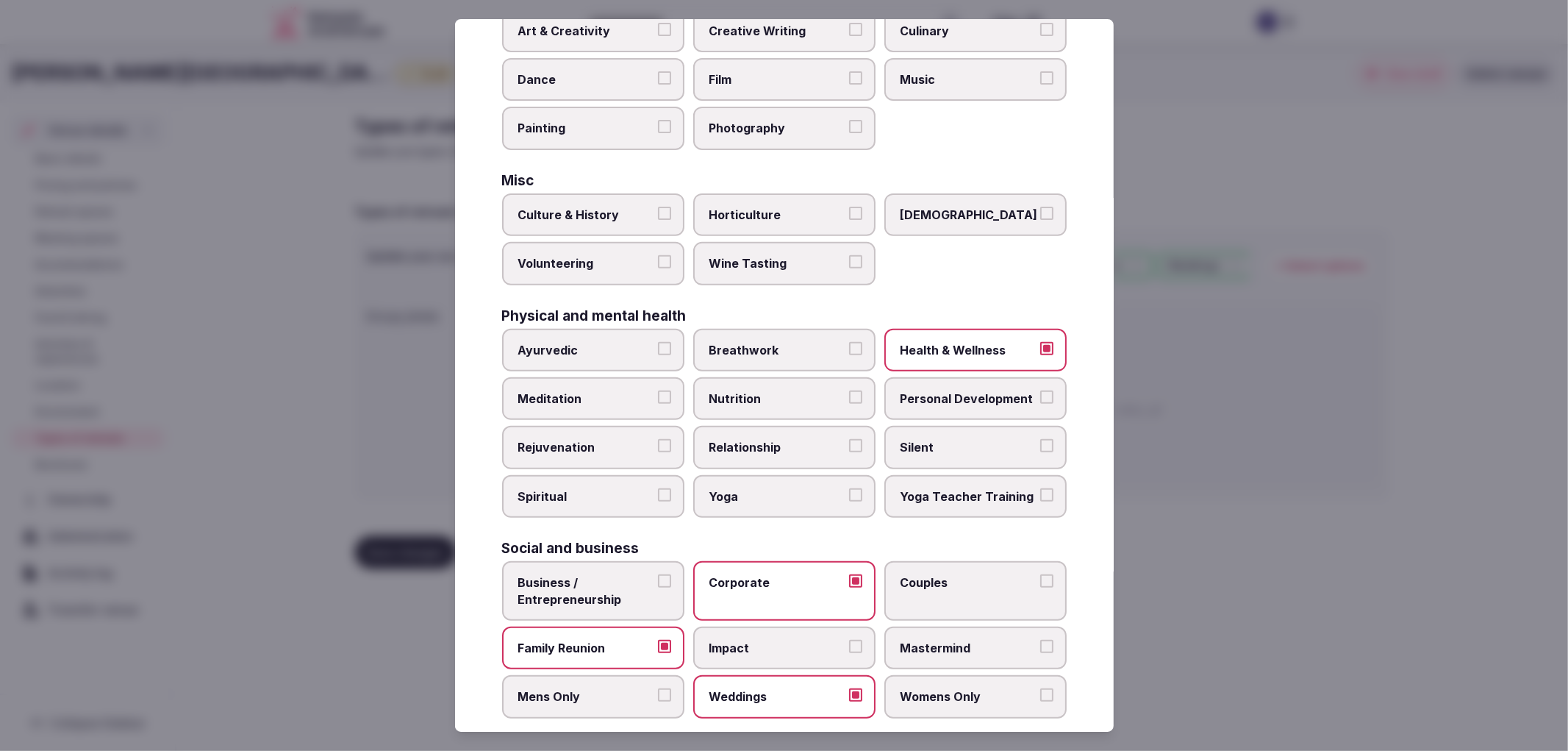
click at [1459, 518] on div at bounding box center [784, 375] width 1568 height 751
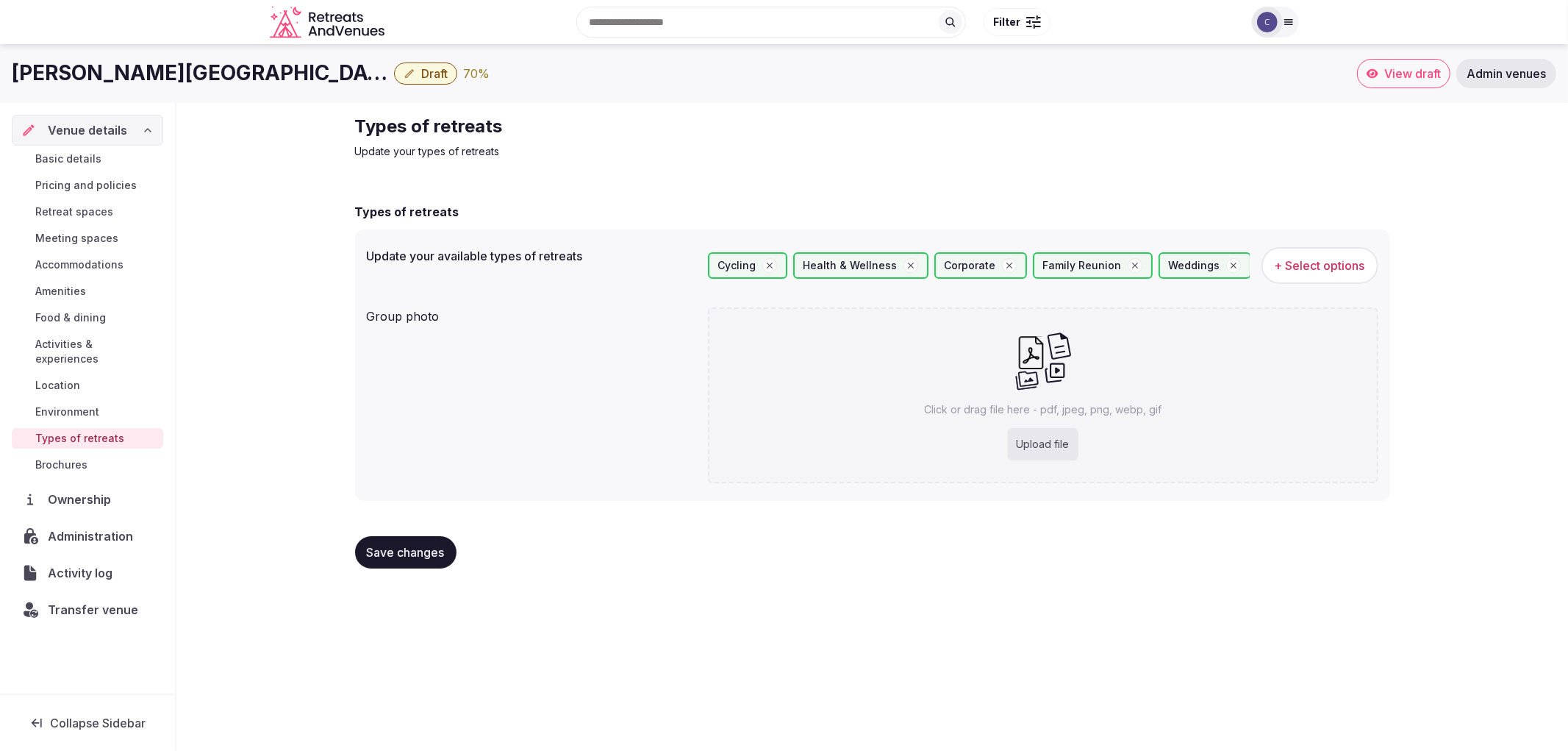
click at [414, 563] on button "Save changes" at bounding box center [405, 552] width 101 height 33
click at [107, 402] on link "Environment" at bounding box center [87, 412] width 152 height 20
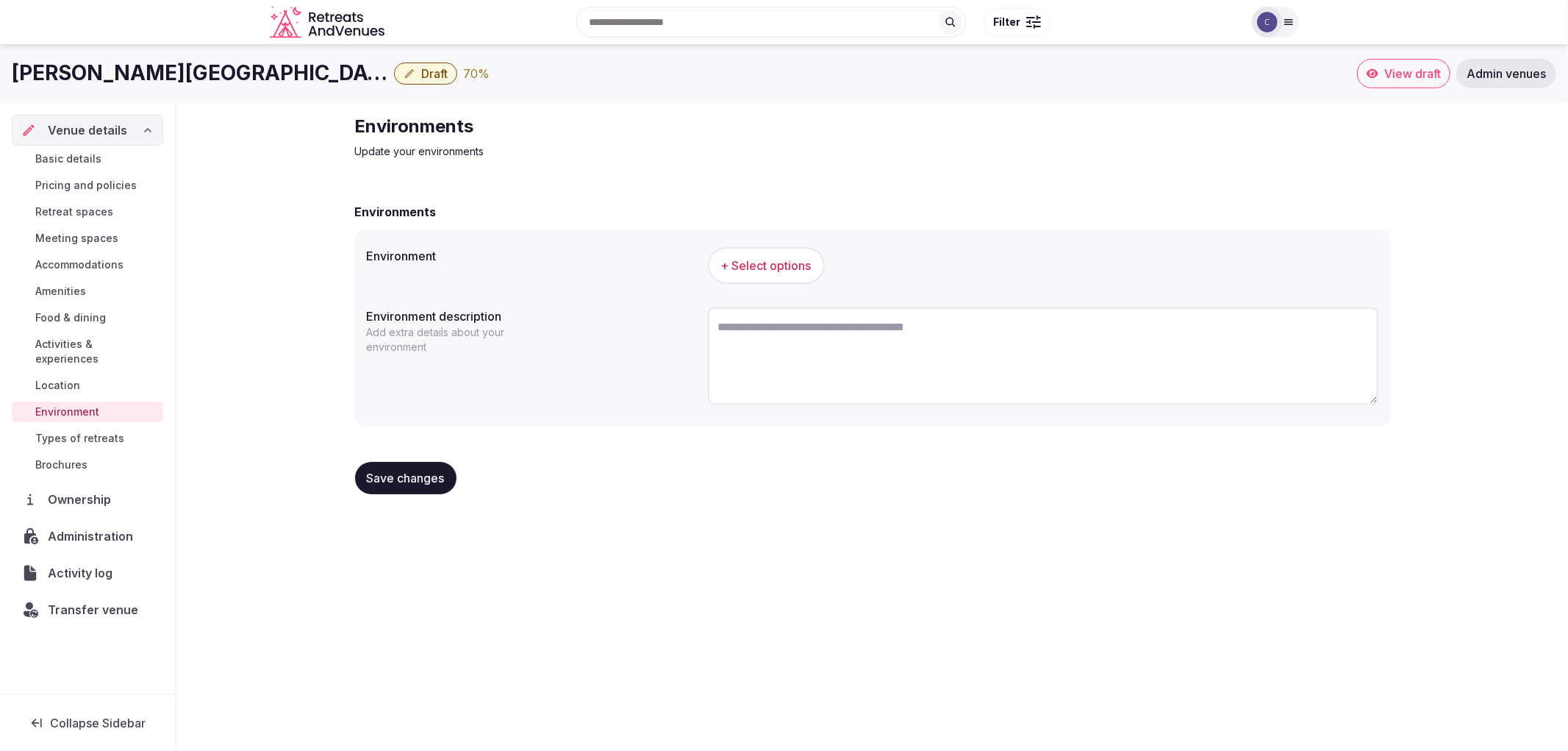
click at [106, 342] on span "Activities & experiences" at bounding box center [96, 352] width 122 height 30
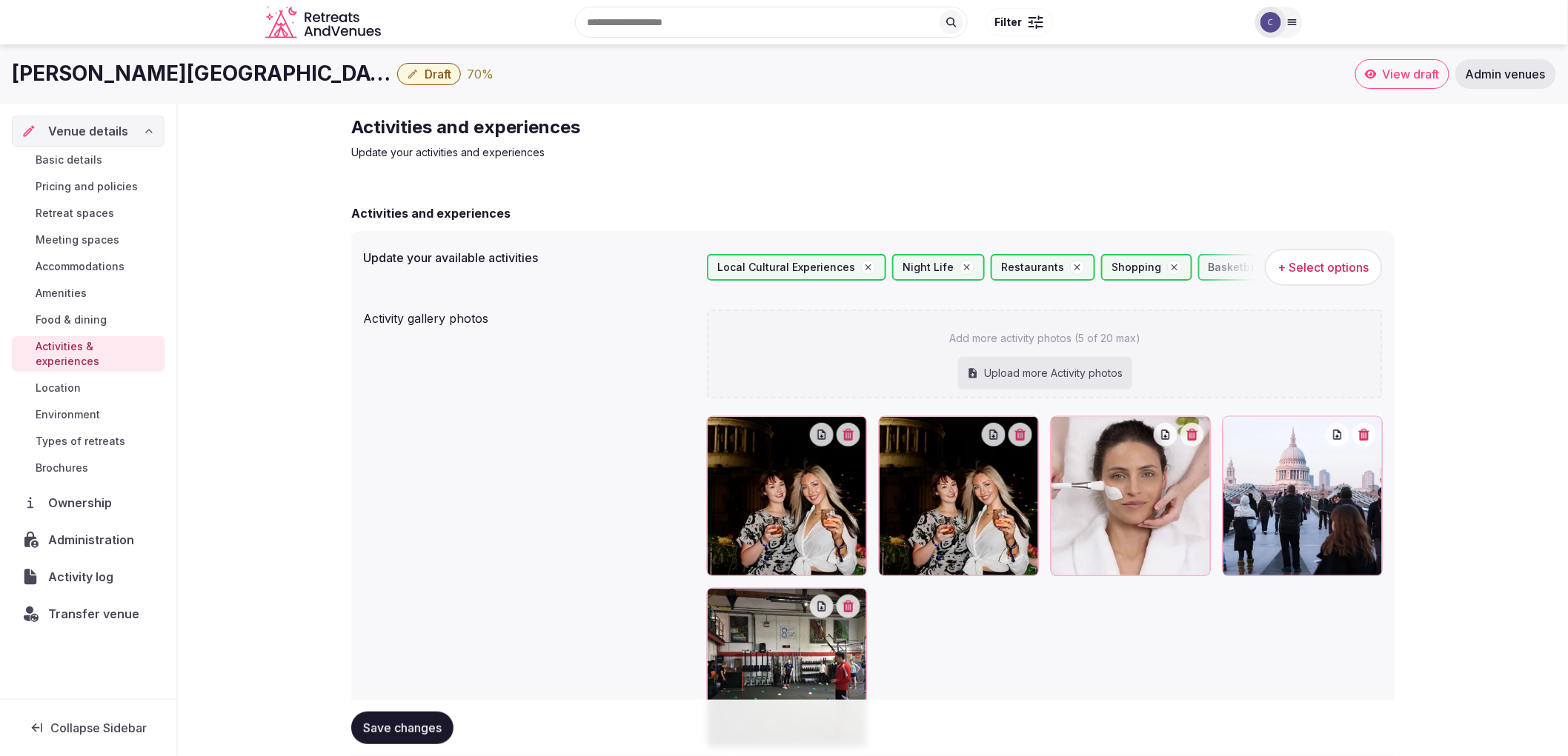
click at [101, 378] on link "Location" at bounding box center [88, 388] width 153 height 21
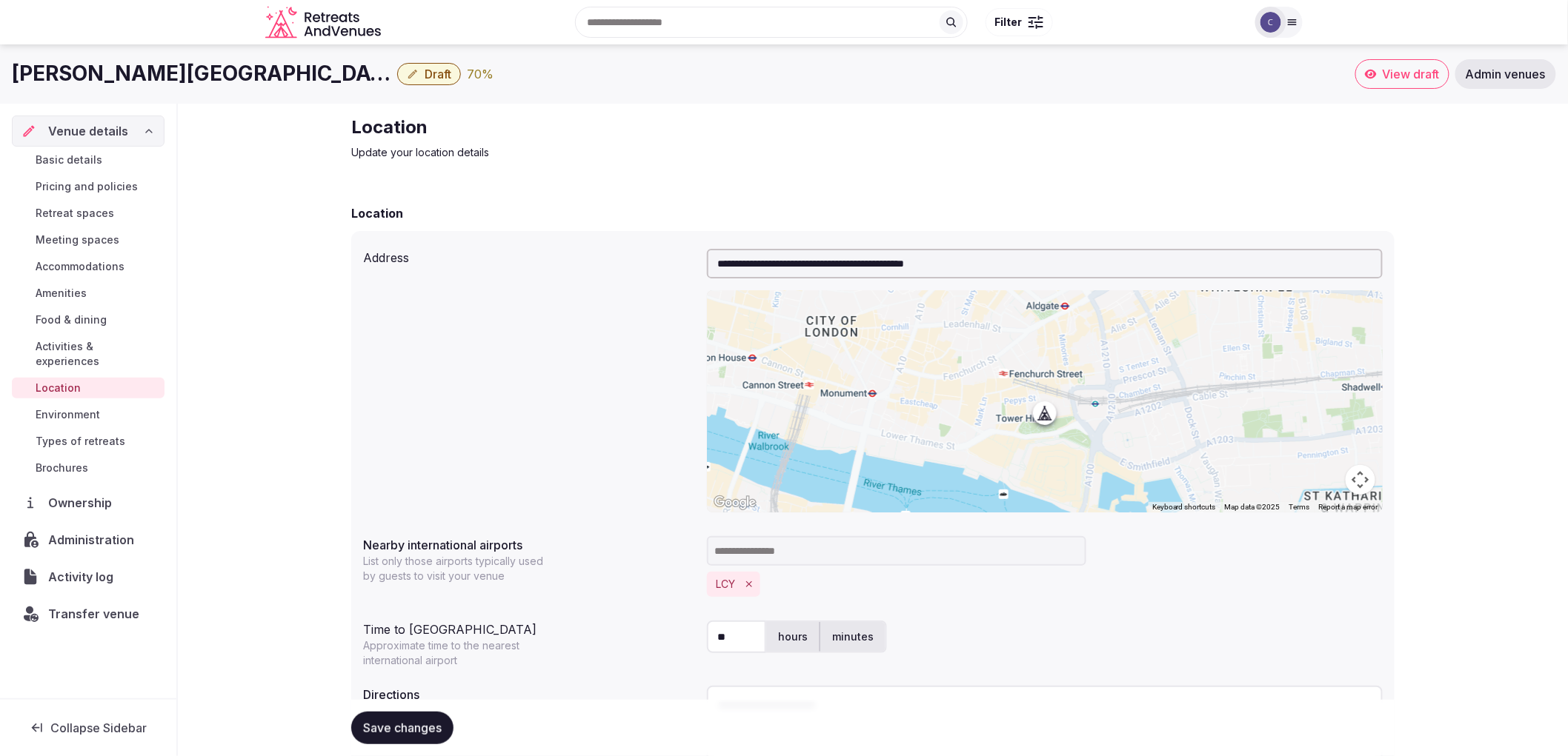
click at [75, 408] on span "Environment" at bounding box center [67, 415] width 65 height 15
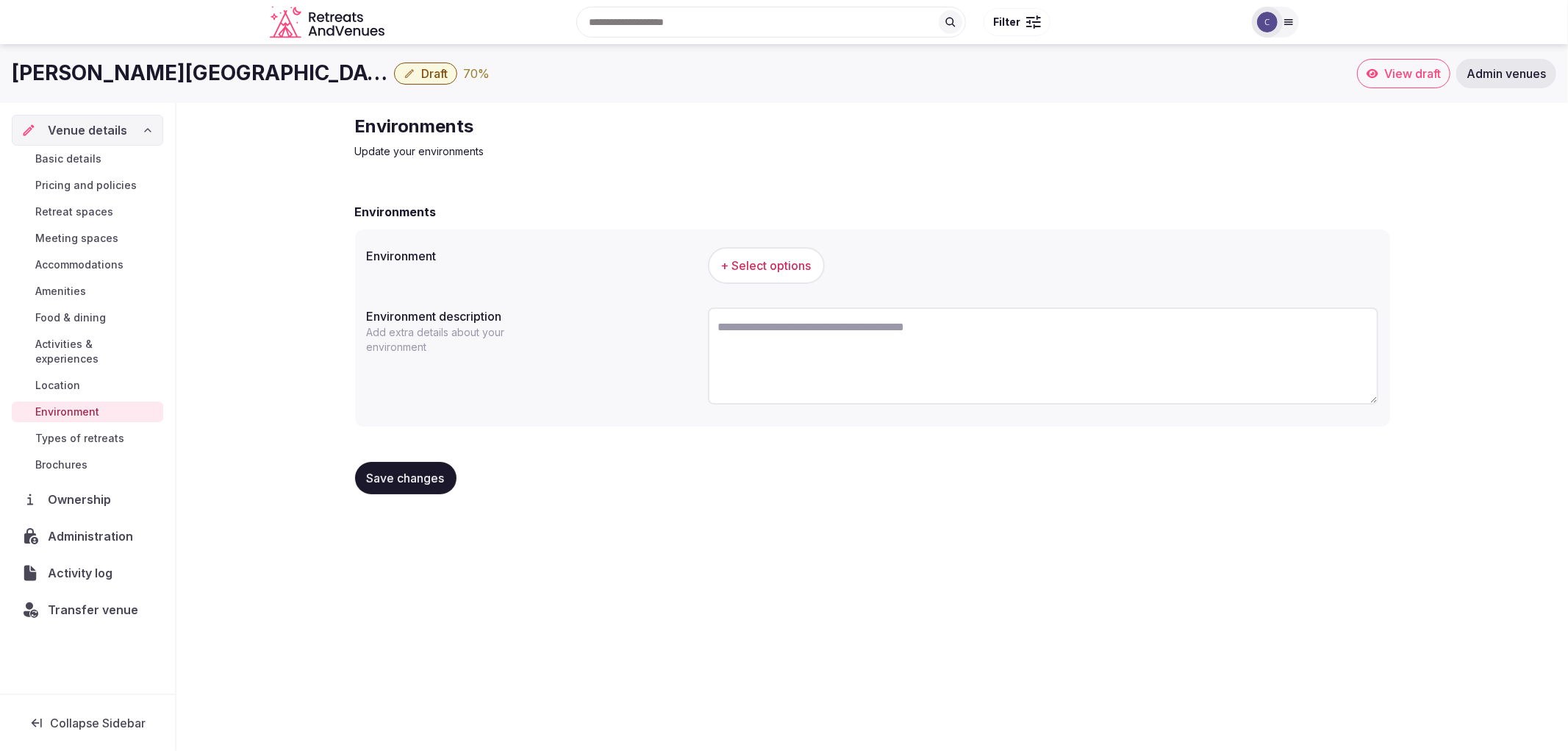
drag, startPoint x: 23, startPoint y: 75, endPoint x: 350, endPoint y: 67, distance: 327.1
click at [350, 67] on div "Leonardo Royal Hotel London City Draft 70 % View draft Admin venues" at bounding box center [784, 74] width 1568 height 30
copy h1 "[PERSON_NAME][GEOGRAPHIC_DATA]"
click at [784, 273] on span "+ Select options" at bounding box center [766, 265] width 90 height 16
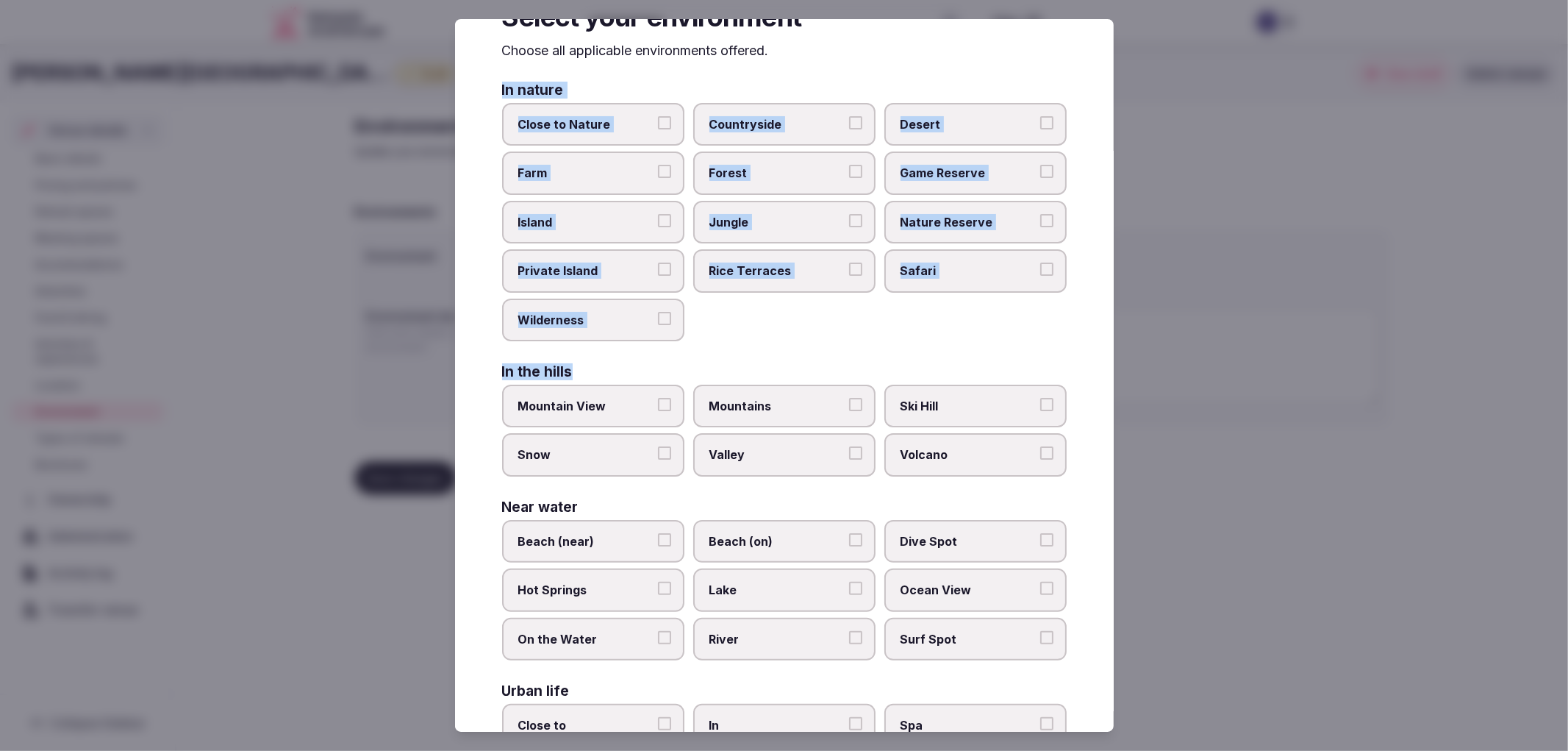
scroll to position [138, 0]
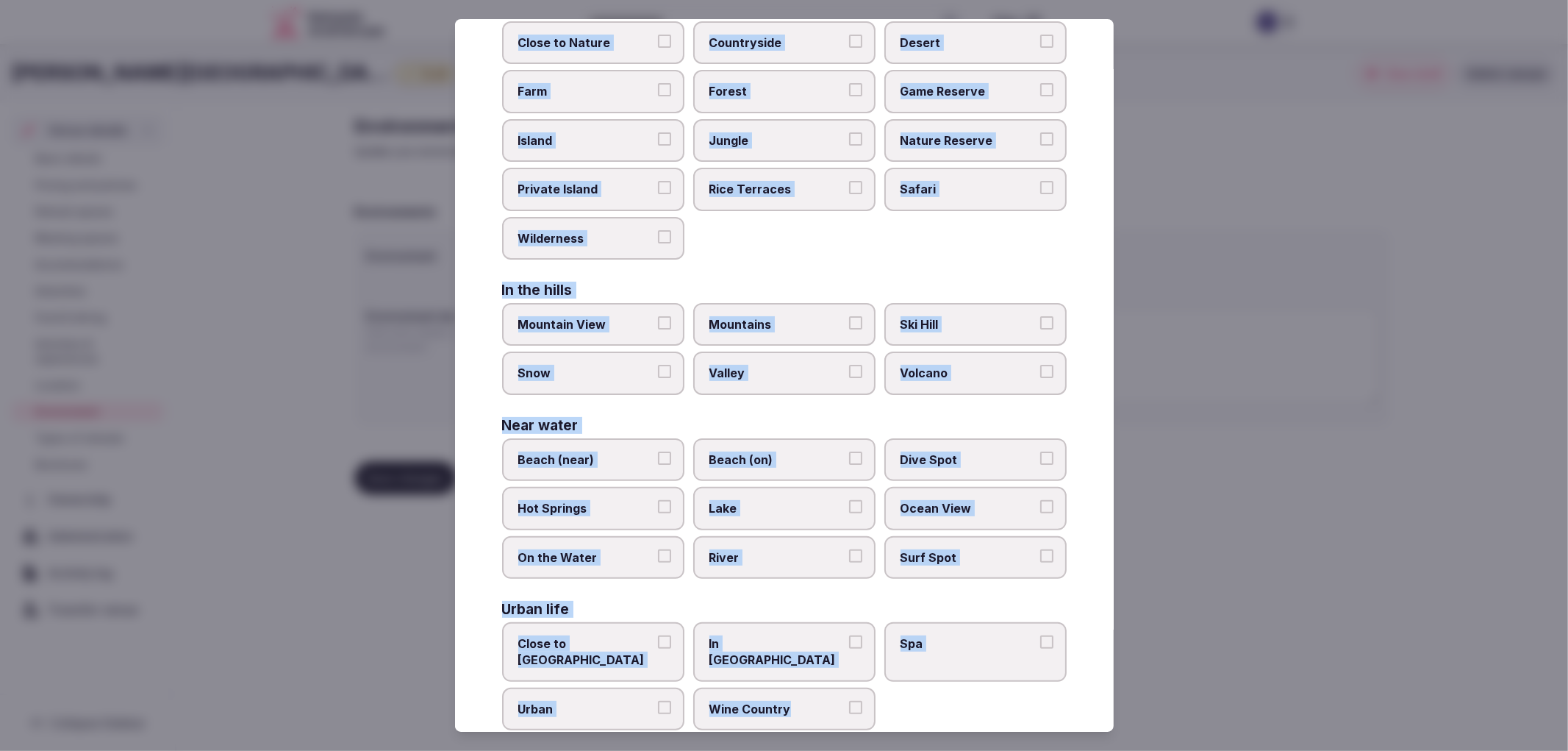
copy div "In nature Close to Nature Countryside Desert Farm Forest Game Reserve Island Ju…"
drag, startPoint x: 503, startPoint y: 145, endPoint x: 857, endPoint y: 691, distance: 650.7
click at [857, 691] on div "In nature Close to Nature Countryside Desert Farm Forest Game Reserve Island Ju…" at bounding box center [784, 366] width 565 height 729
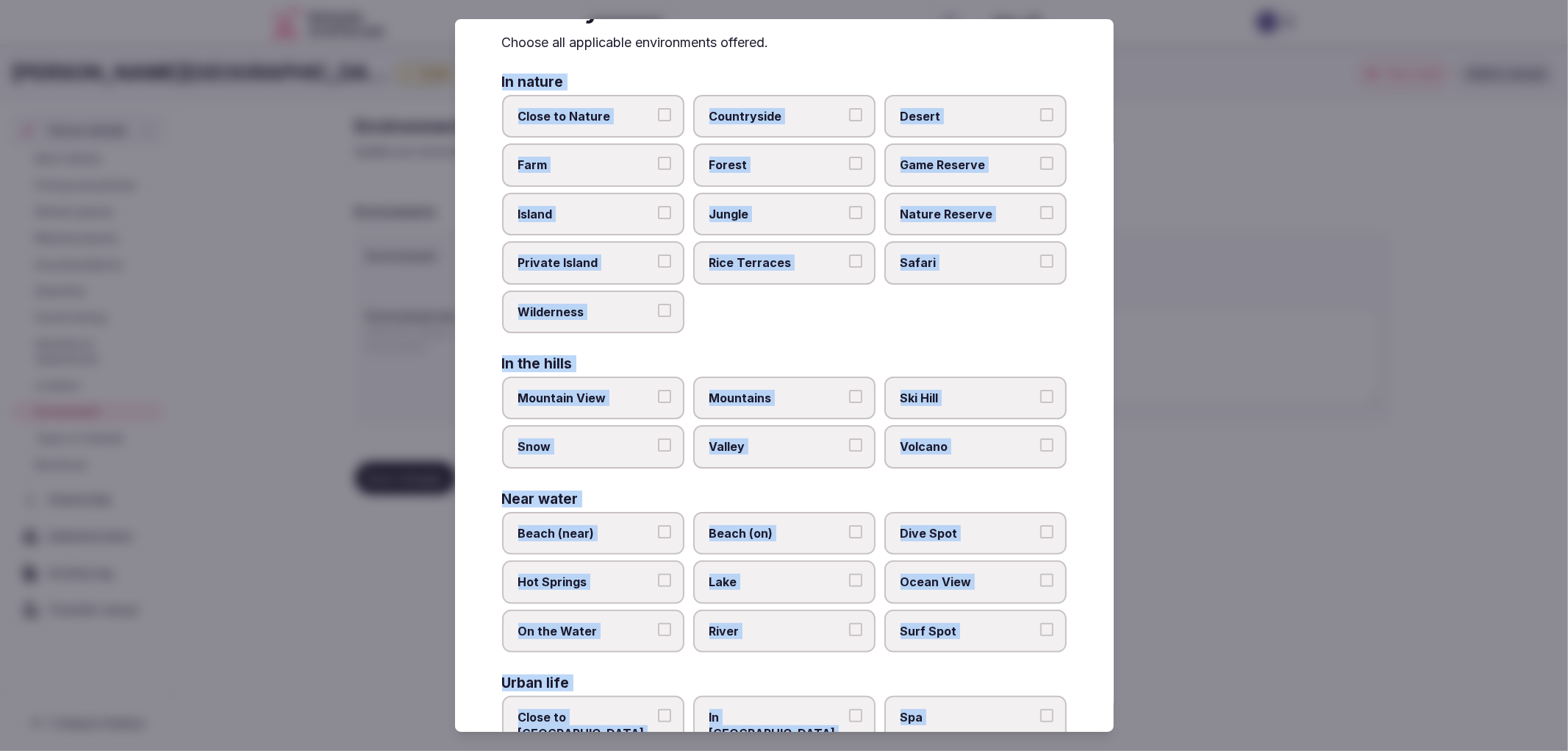
scroll to position [0, 0]
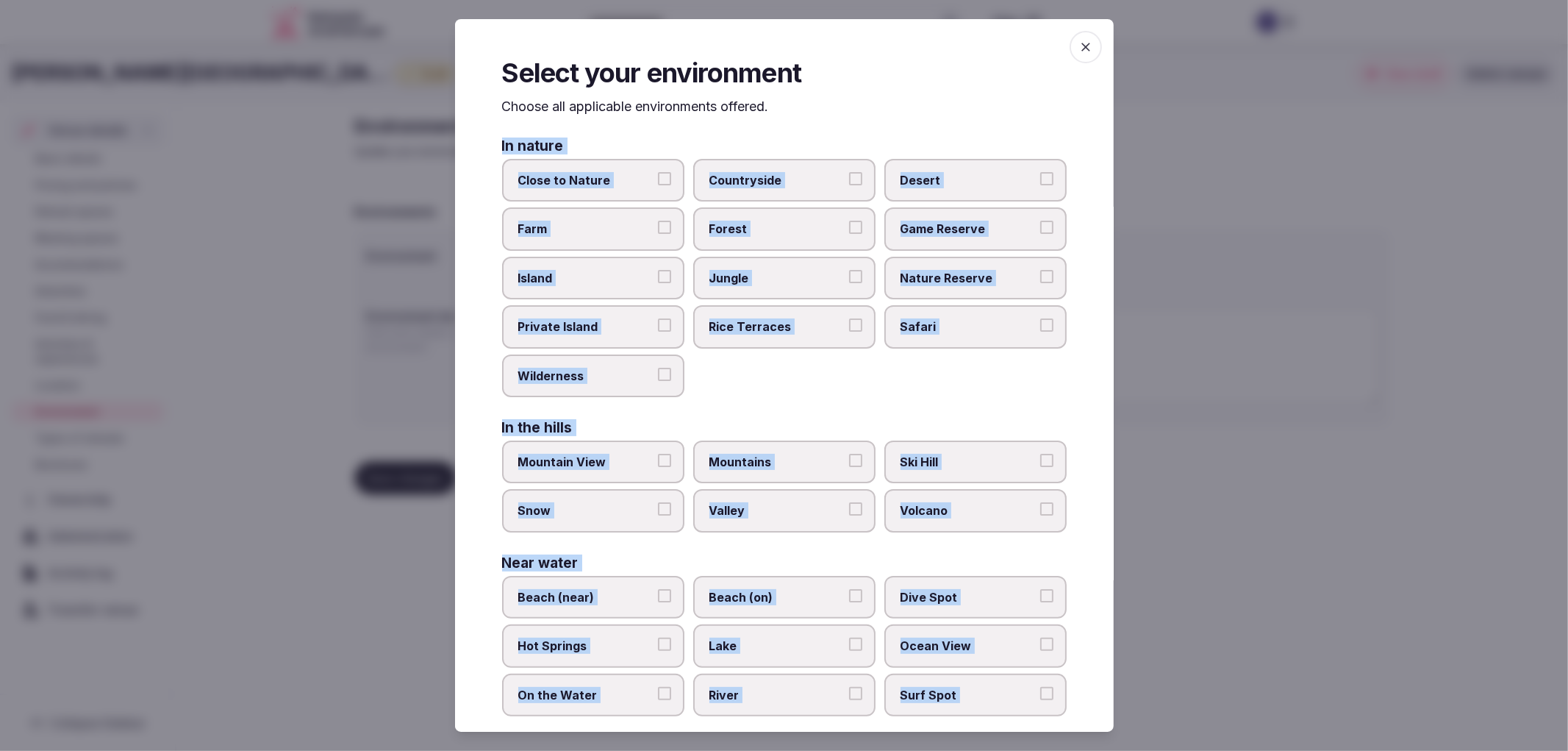
click at [756, 373] on div "Close to Nature Countryside Desert Farm Forest Game Reserve Island Jungle Natur…" at bounding box center [784, 278] width 565 height 238
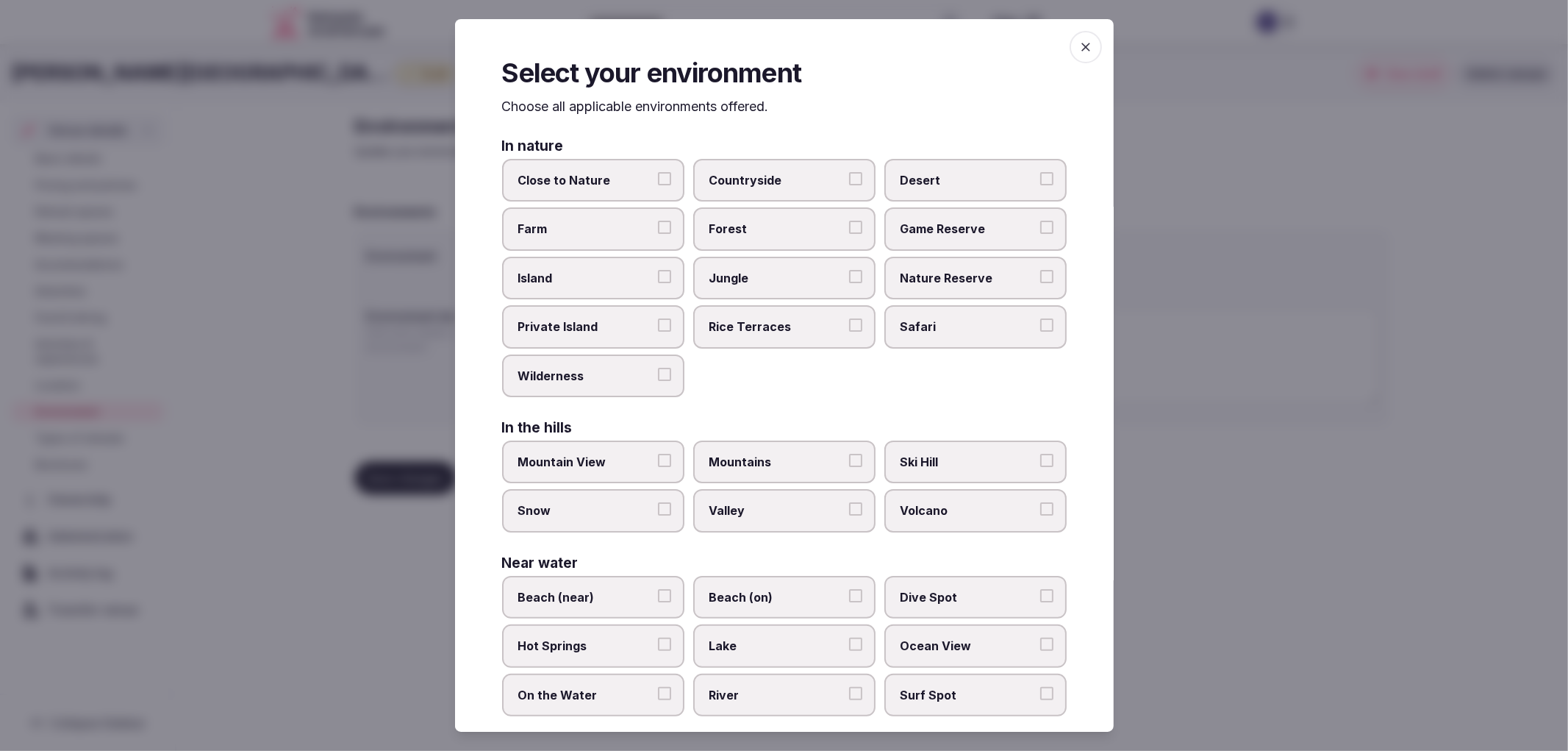
scroll to position [138, 0]
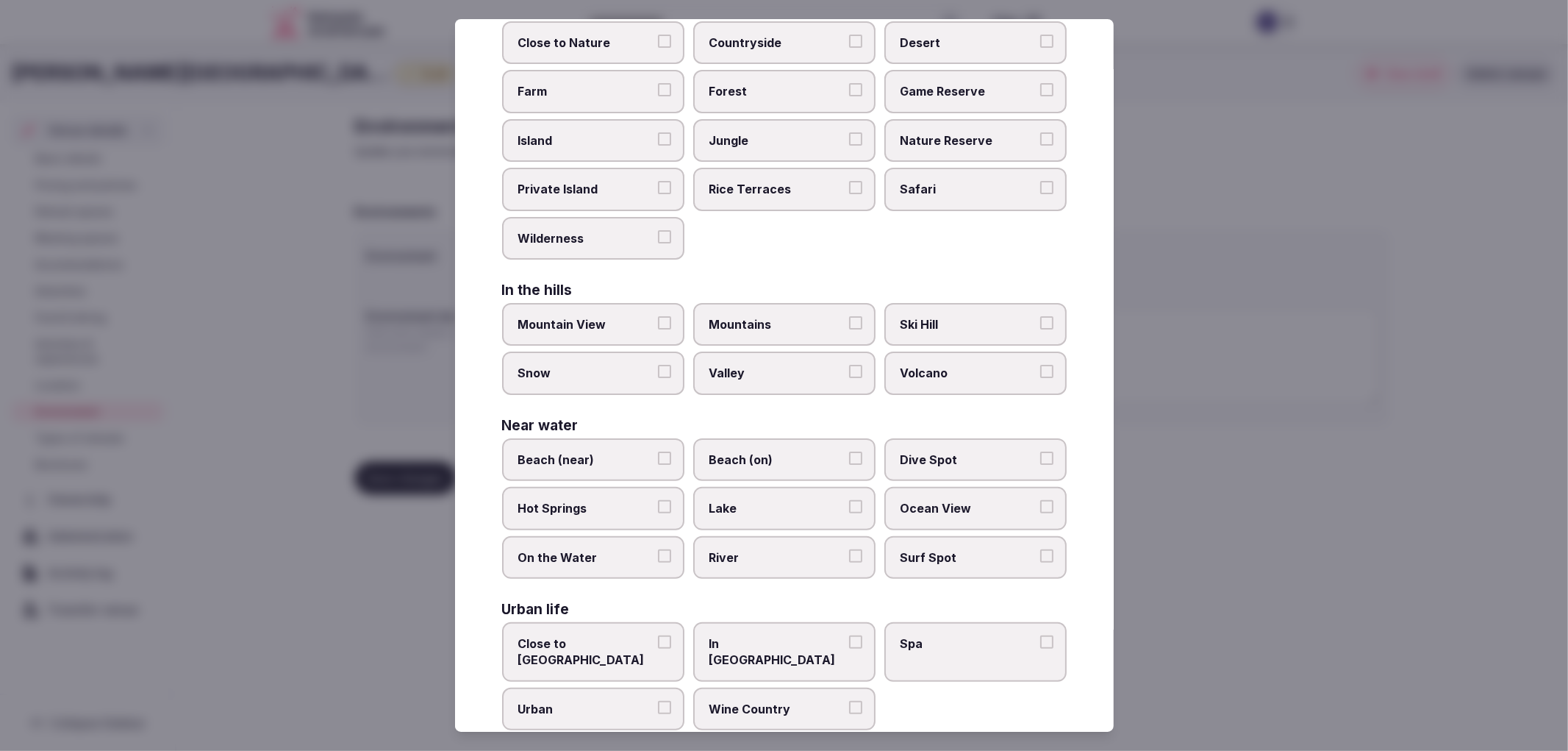
click at [751, 644] on label "In City Center" at bounding box center [785, 652] width 182 height 60
click at [849, 644] on button "In City Center" at bounding box center [856, 642] width 13 height 13
click at [950, 636] on span "Spa" at bounding box center [967, 643] width 135 height 16
click at [1041, 636] on button "Spa" at bounding box center [1047, 642] width 13 height 13
click at [579, 701] on span "Urban" at bounding box center [585, 708] width 135 height 16
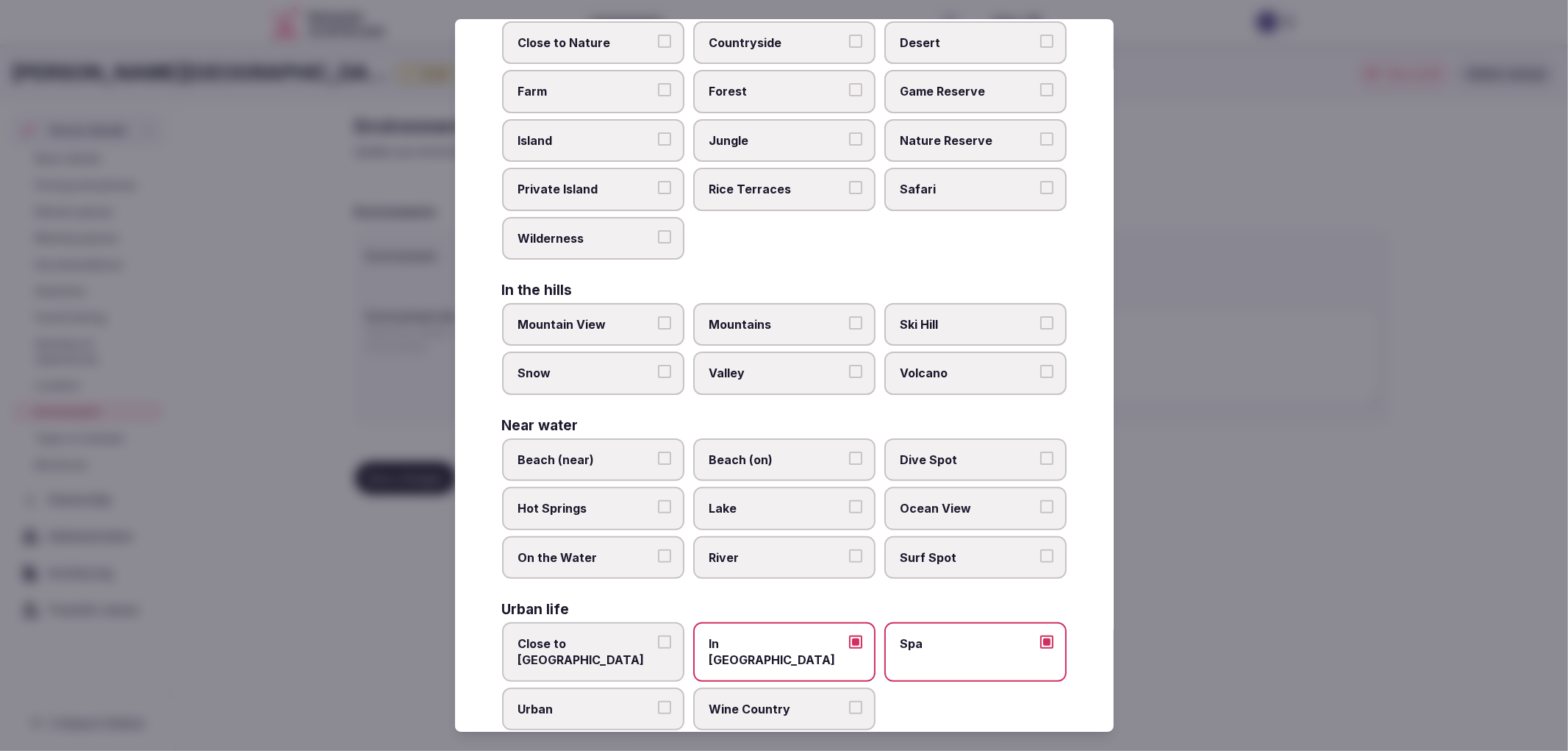
click at [658, 701] on button "Urban" at bounding box center [665, 707] width 13 height 13
click at [1322, 540] on div at bounding box center [784, 375] width 1568 height 751
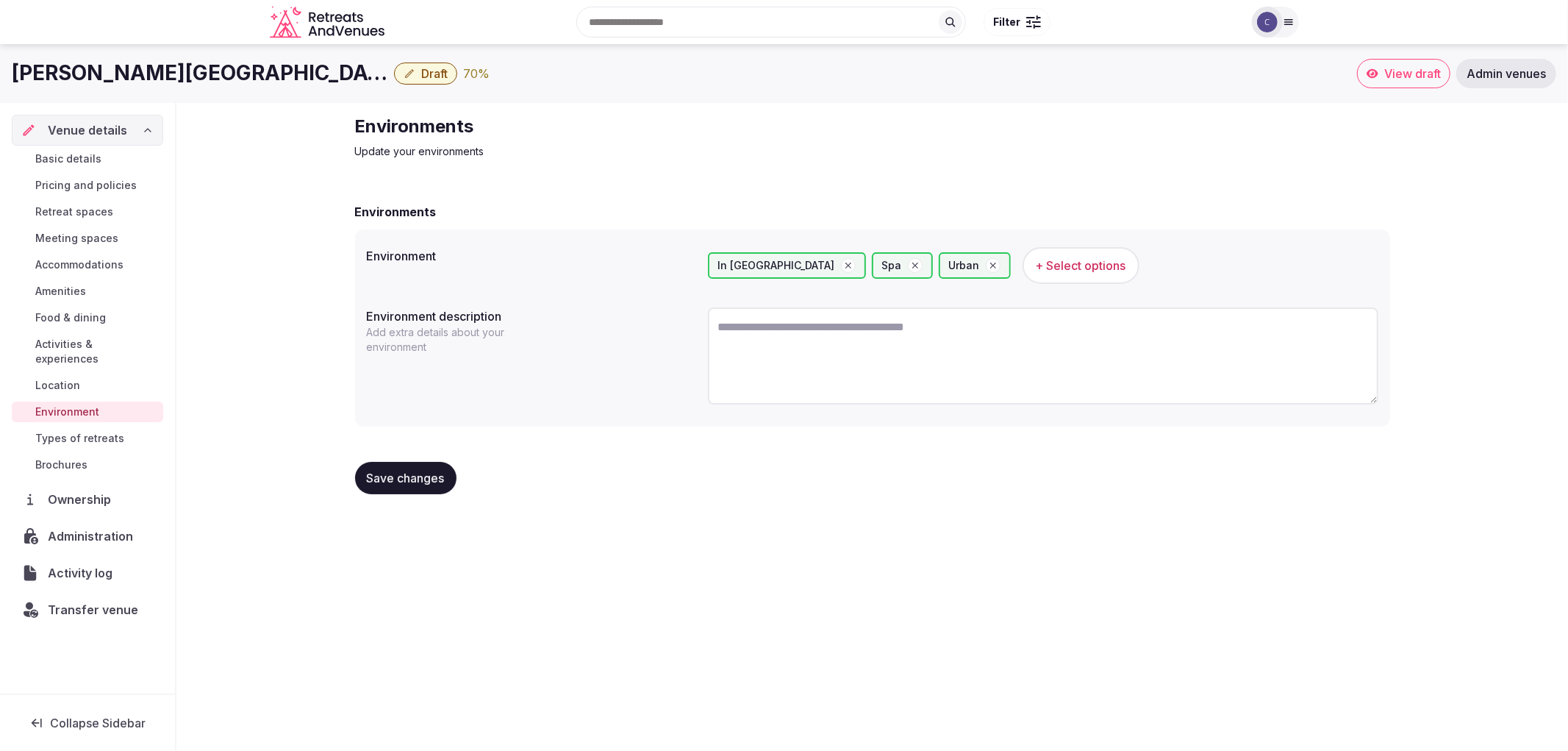
click at [766, 340] on textarea at bounding box center [1043, 355] width 671 height 97
paste textarea "**********"
type textarea "**********"
click at [781, 335] on textarea at bounding box center [1043, 355] width 671 height 96
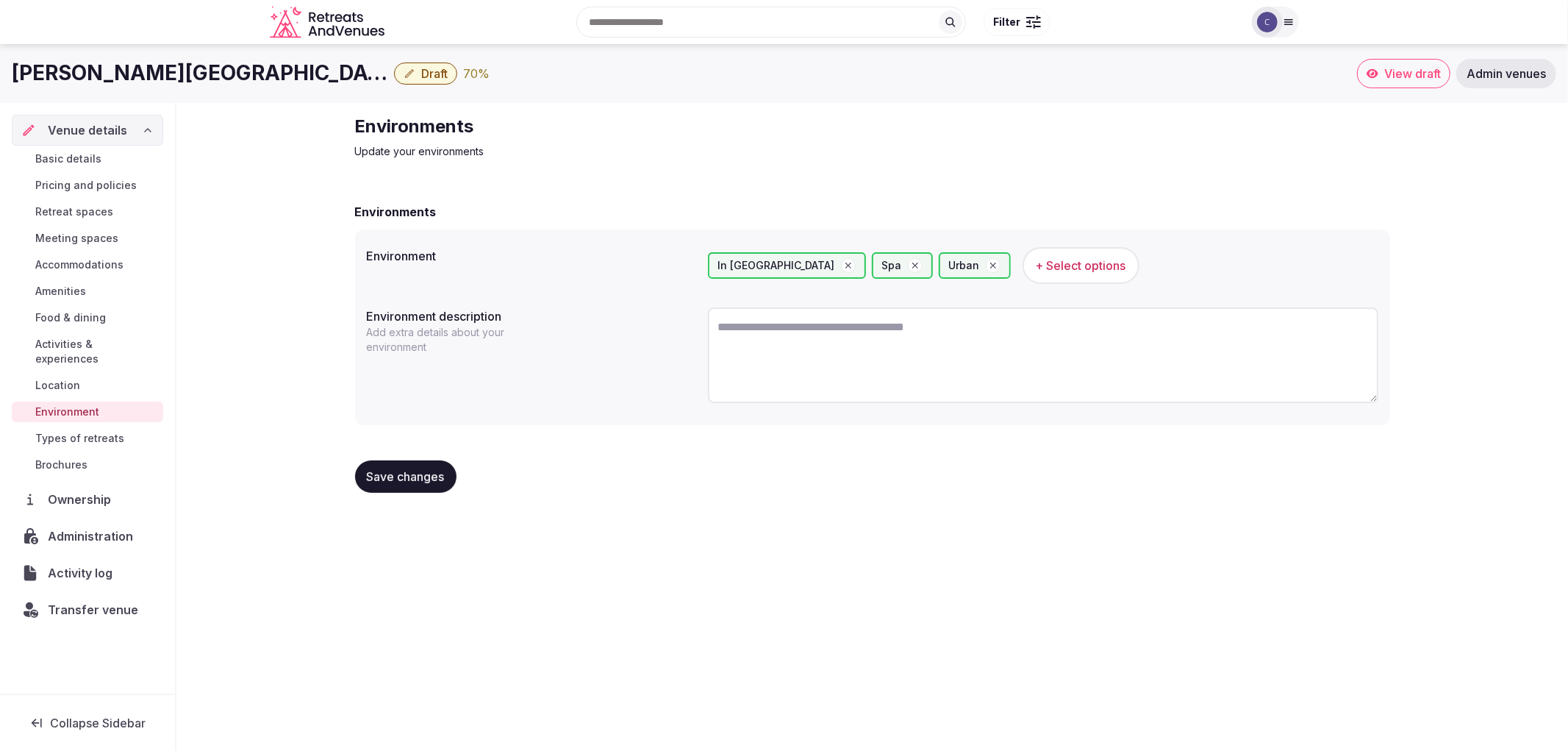
paste textarea "**********"
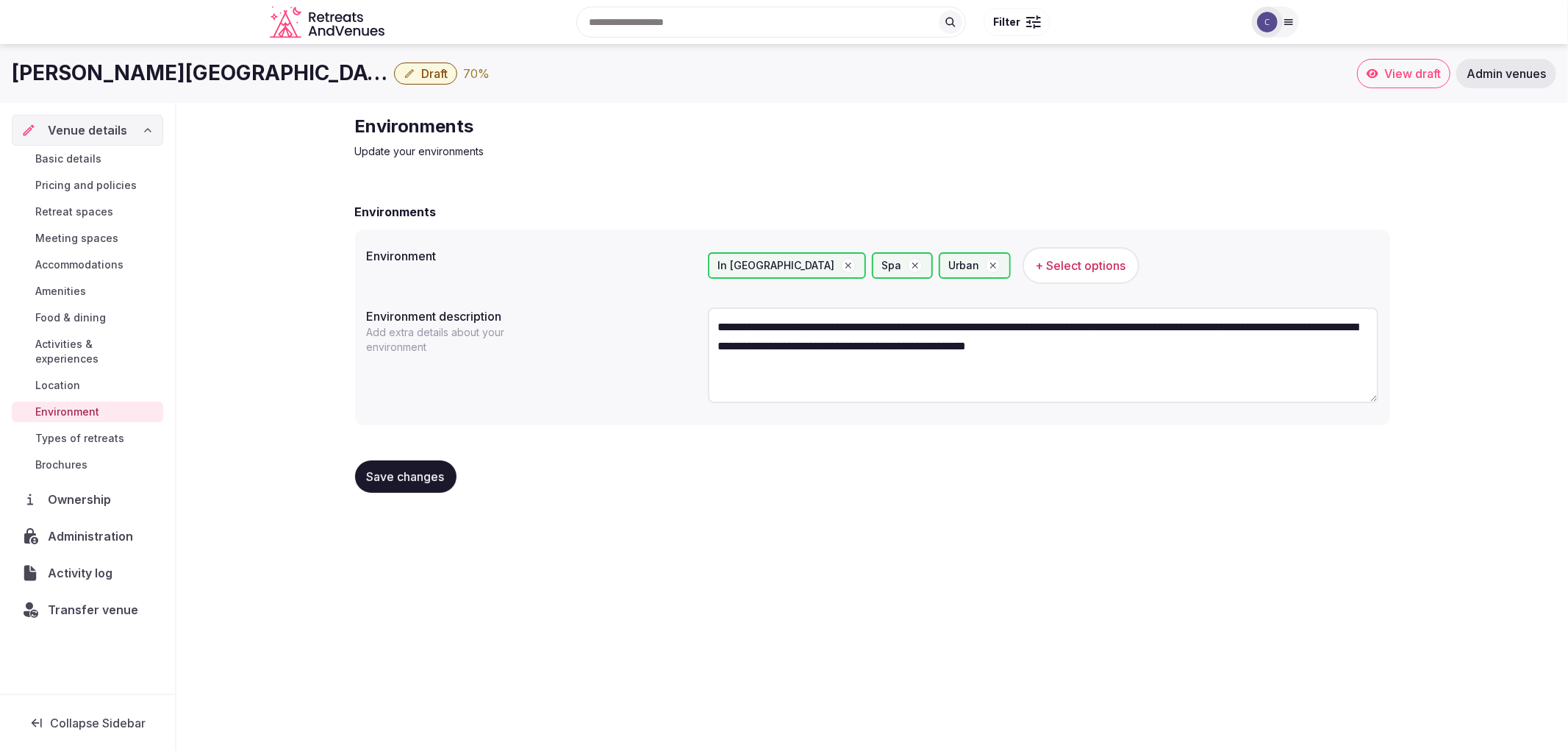
type textarea "**********"
click at [427, 483] on span "Save changes" at bounding box center [406, 476] width 78 height 15
click at [62, 279] on div "Basic details Pricing and policies Retreat spaces Meeting spaces Accommodations…" at bounding box center [87, 312] width 152 height 332
click at [75, 284] on span "Amenities" at bounding box center [60, 291] width 51 height 15
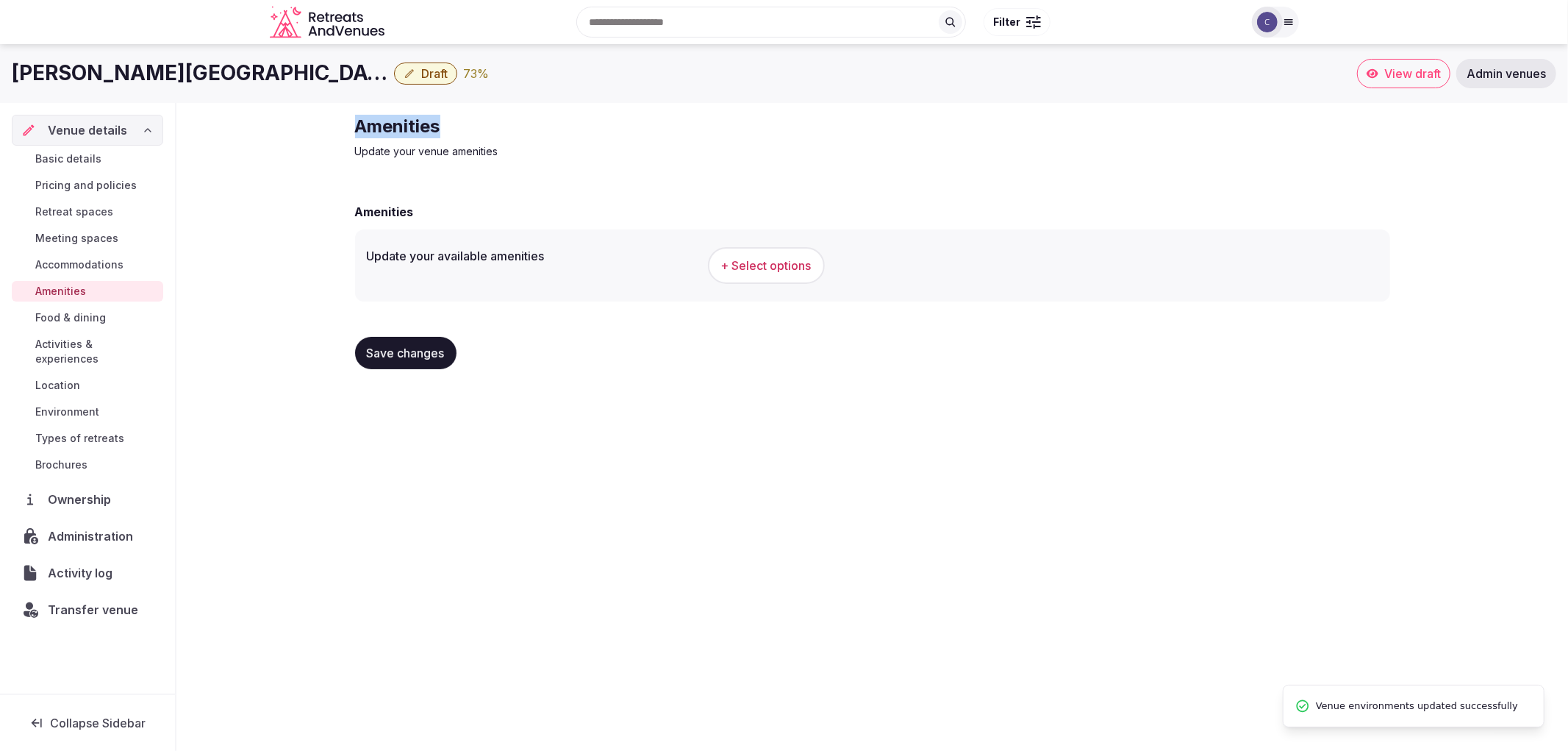
drag, startPoint x: 352, startPoint y: 127, endPoint x: 468, endPoint y: 123, distance: 116.1
click at [468, 123] on div "Amenities Update your venue amenities Amenities Update your available amenities…" at bounding box center [872, 248] width 1058 height 289
click at [326, 132] on div "Amenities Update your venue amenities Amenities Update your available amenities…" at bounding box center [872, 248] width 1392 height 289
drag, startPoint x: 339, startPoint y: 123, endPoint x: 546, endPoint y: 122, distance: 207.0
click at [546, 122] on div "Amenities Update your venue amenities Amenities Update your available amenities…" at bounding box center [872, 248] width 1392 height 289
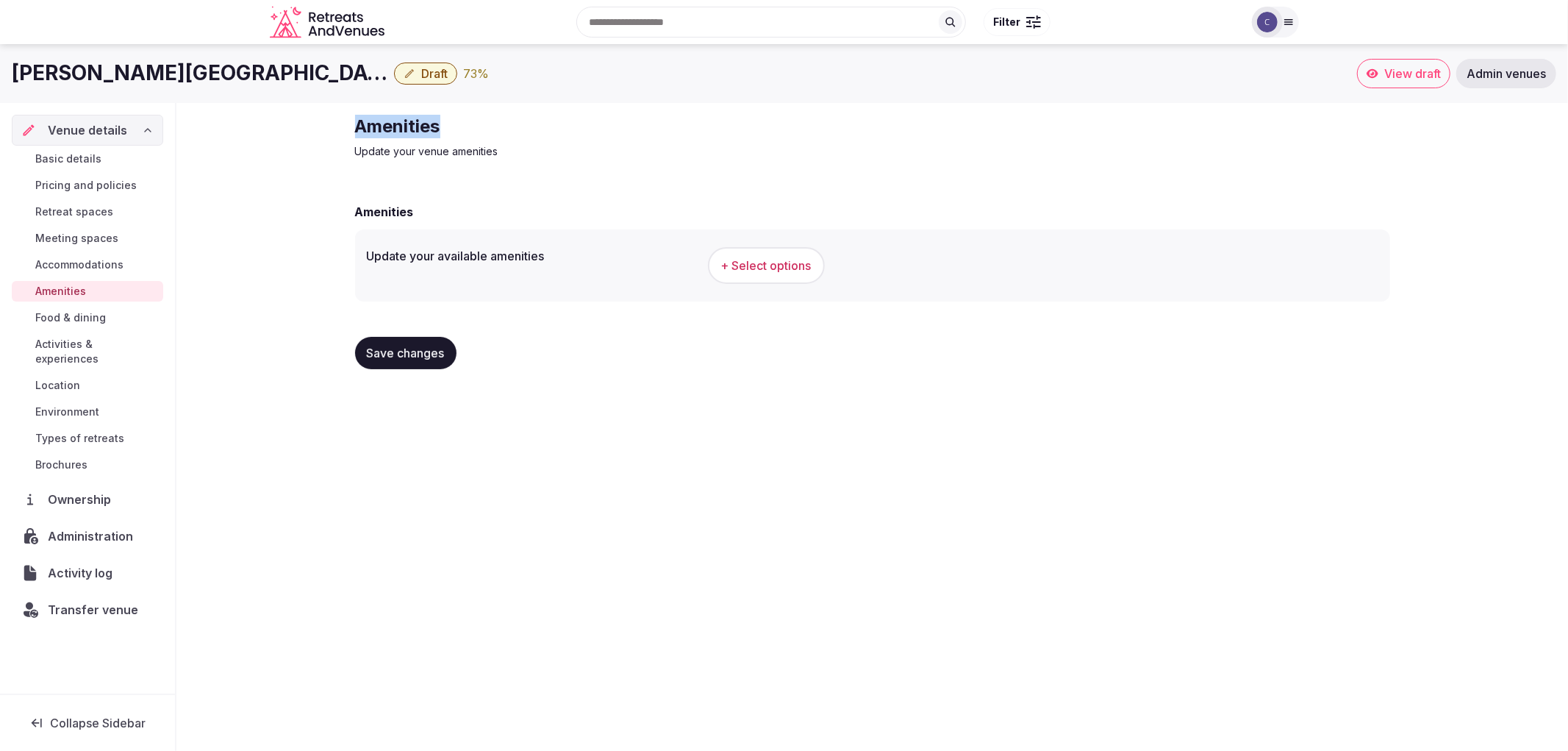
copy h2 "Amenities"
click at [754, 248] on button "+ Select options" at bounding box center [766, 266] width 117 height 37
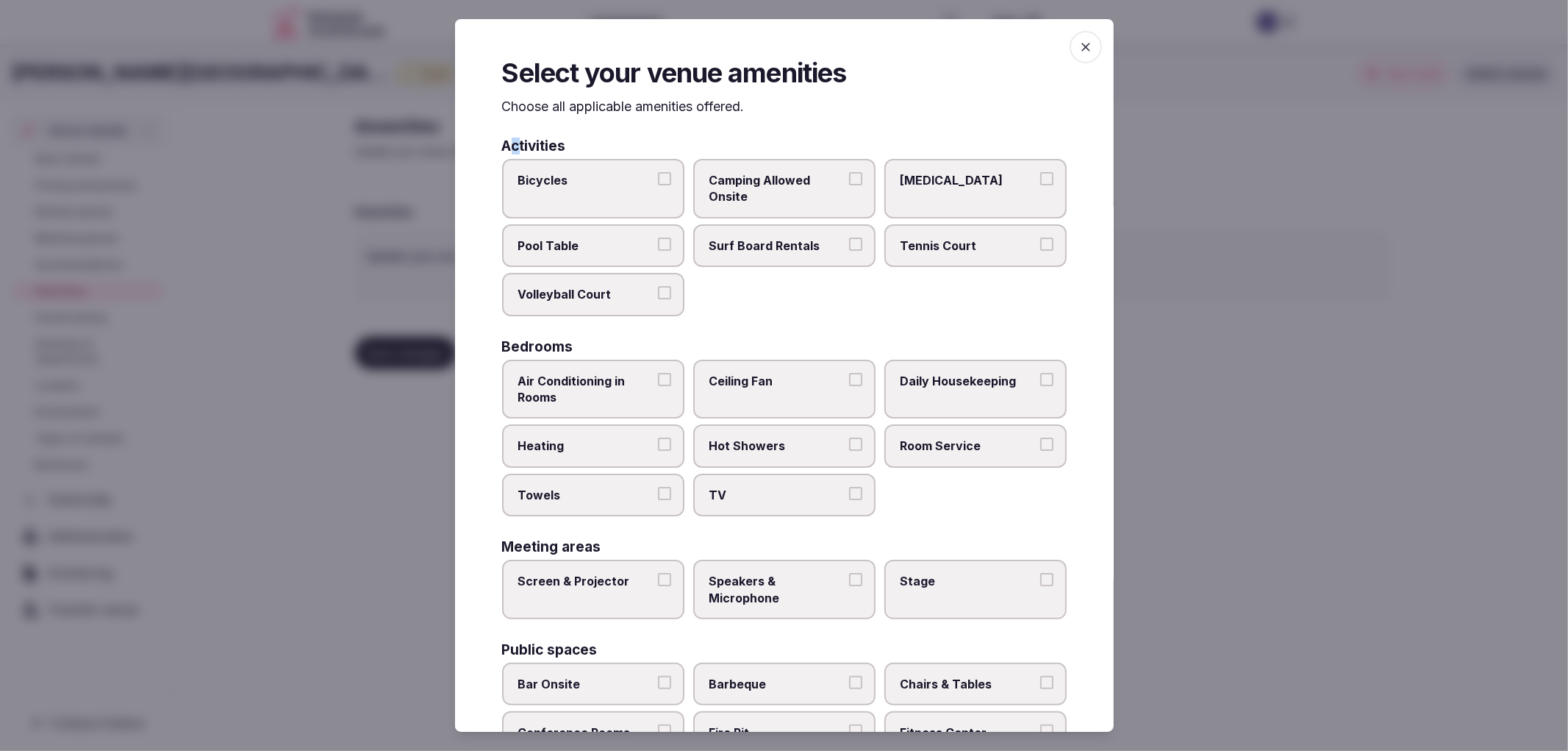
click at [513, 150] on h3 "Activities" at bounding box center [534, 145] width 64 height 14
click at [498, 142] on div "Select your venue amenities Choose all applicable amenities offered. Activities…" at bounding box center [784, 376] width 658 height 714
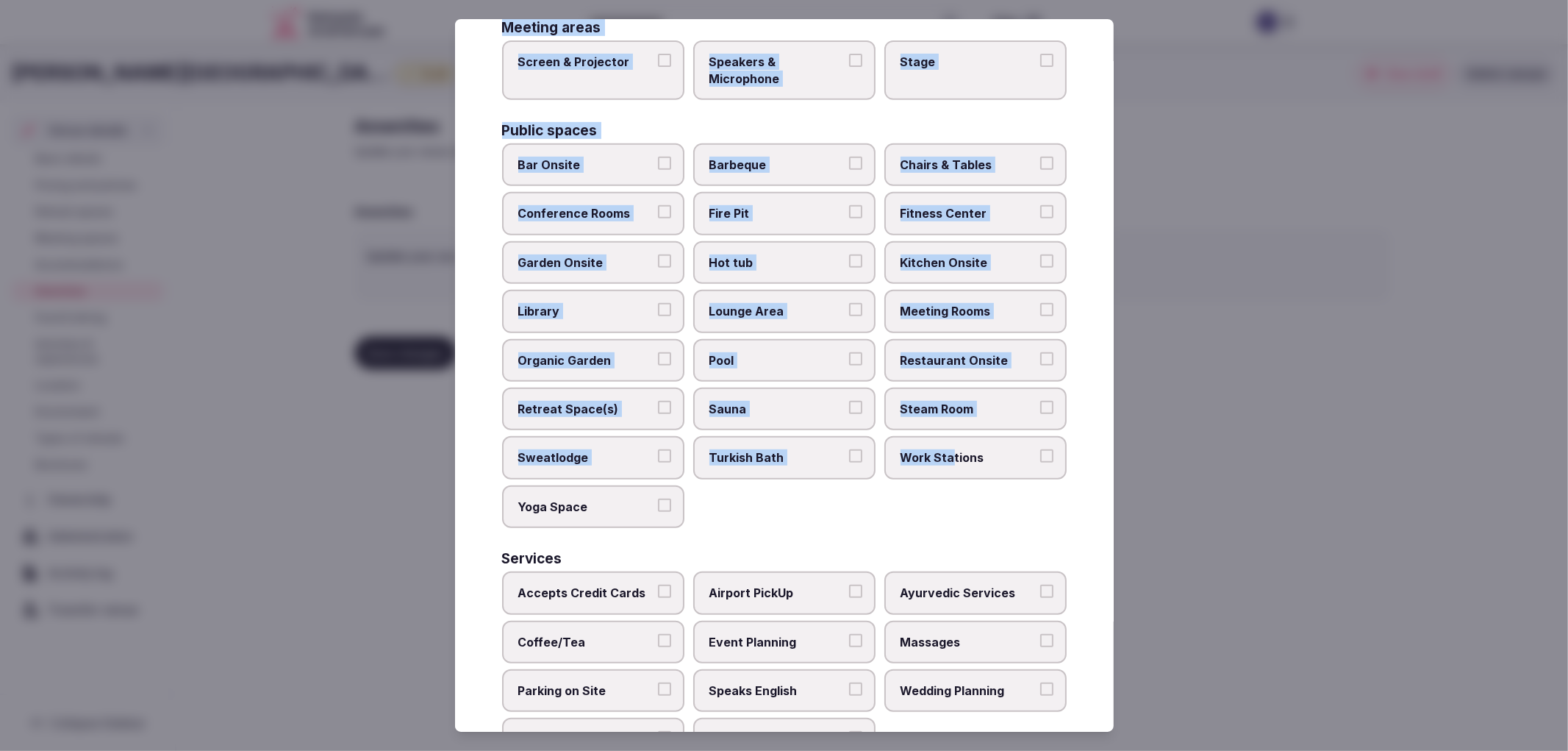
scroll to position [574, 0]
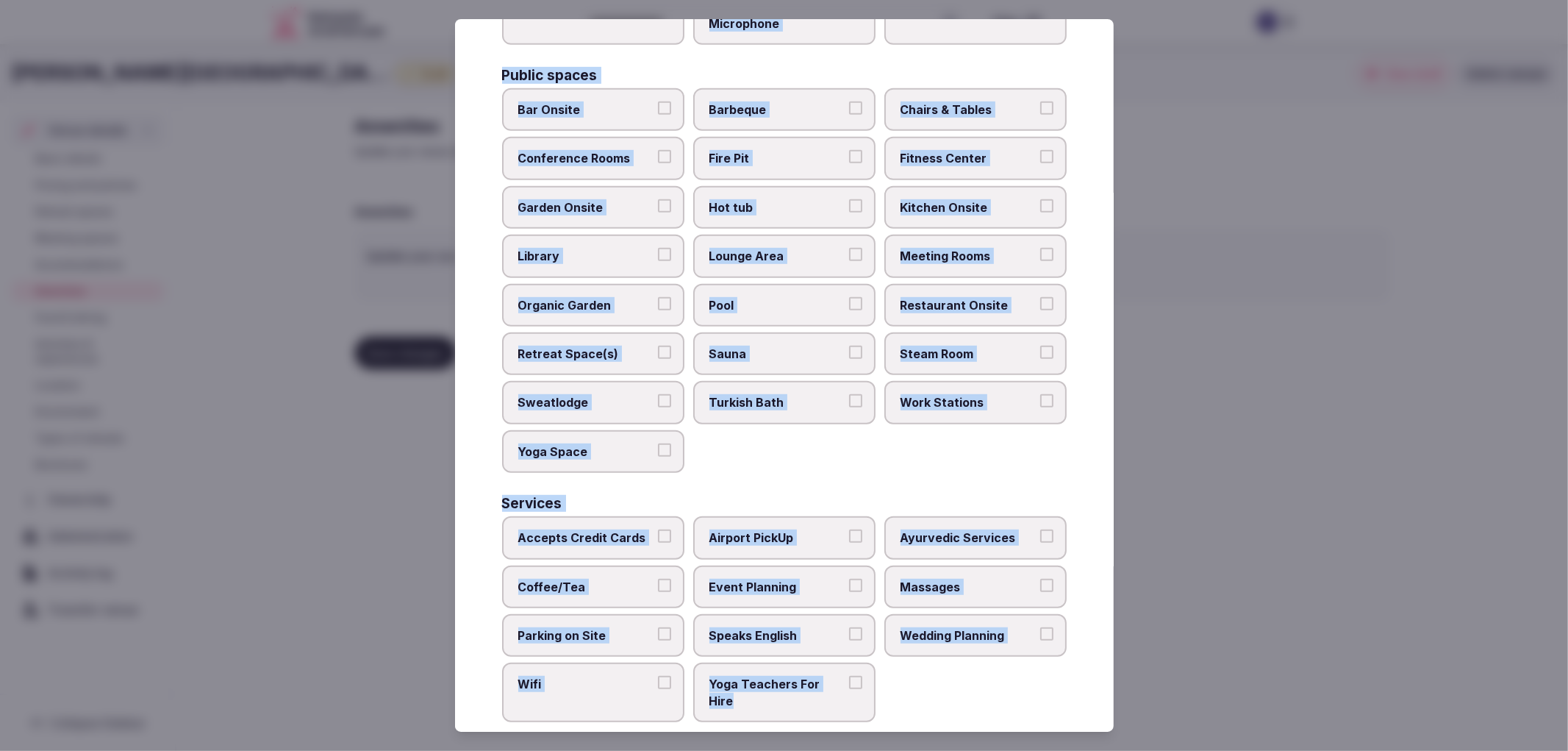
drag, startPoint x: 498, startPoint y: 142, endPoint x: 839, endPoint y: 680, distance: 637.0
click at [839, 681] on div "Select your venue amenities Choose all applicable amenities offered. Activities…" at bounding box center [784, 376] width 658 height 714
copy div "Activities Bicycles Camping Allowed Onsite Ice Bath Pool Table Surf Board Renta…"
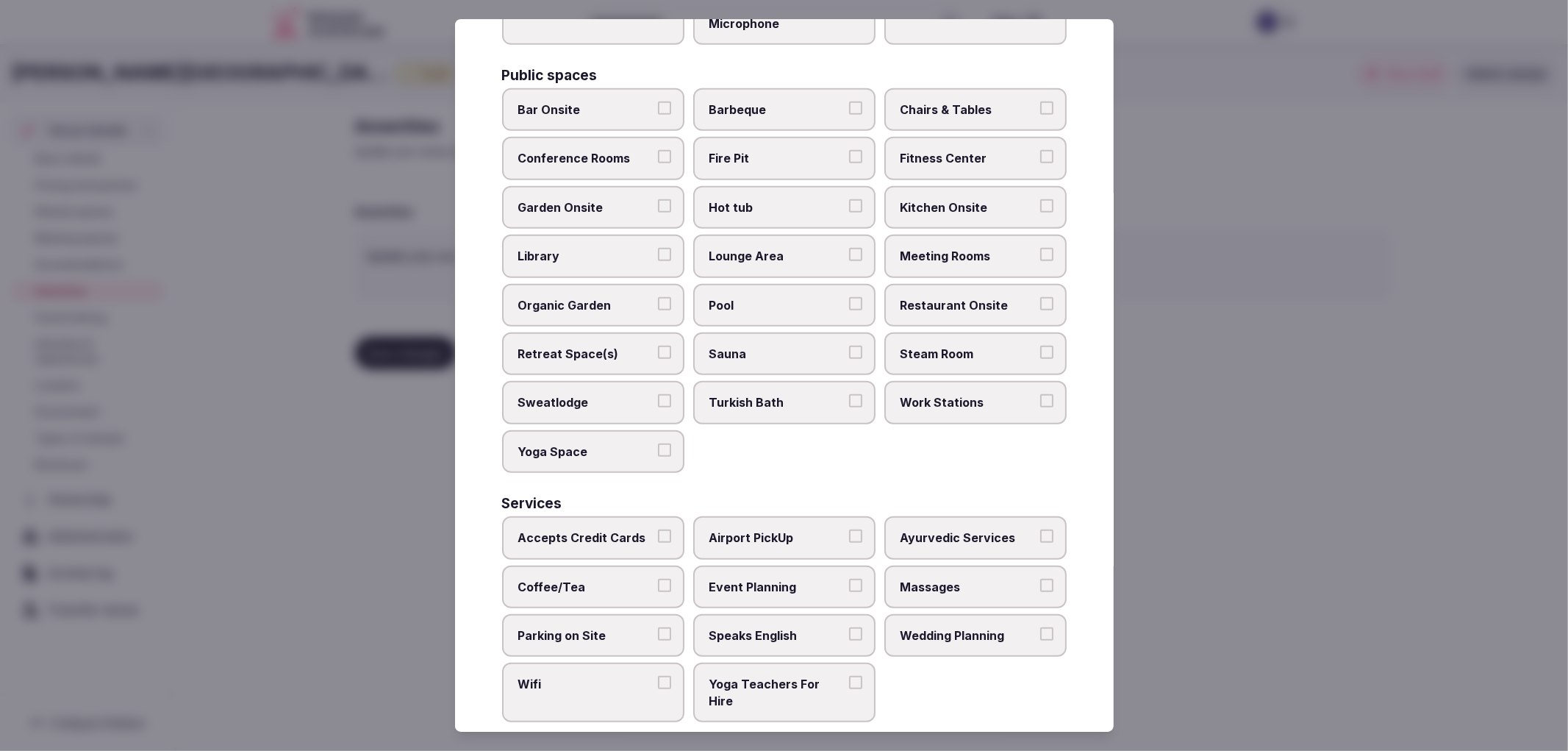
click at [370, 449] on div at bounding box center [784, 375] width 1568 height 751
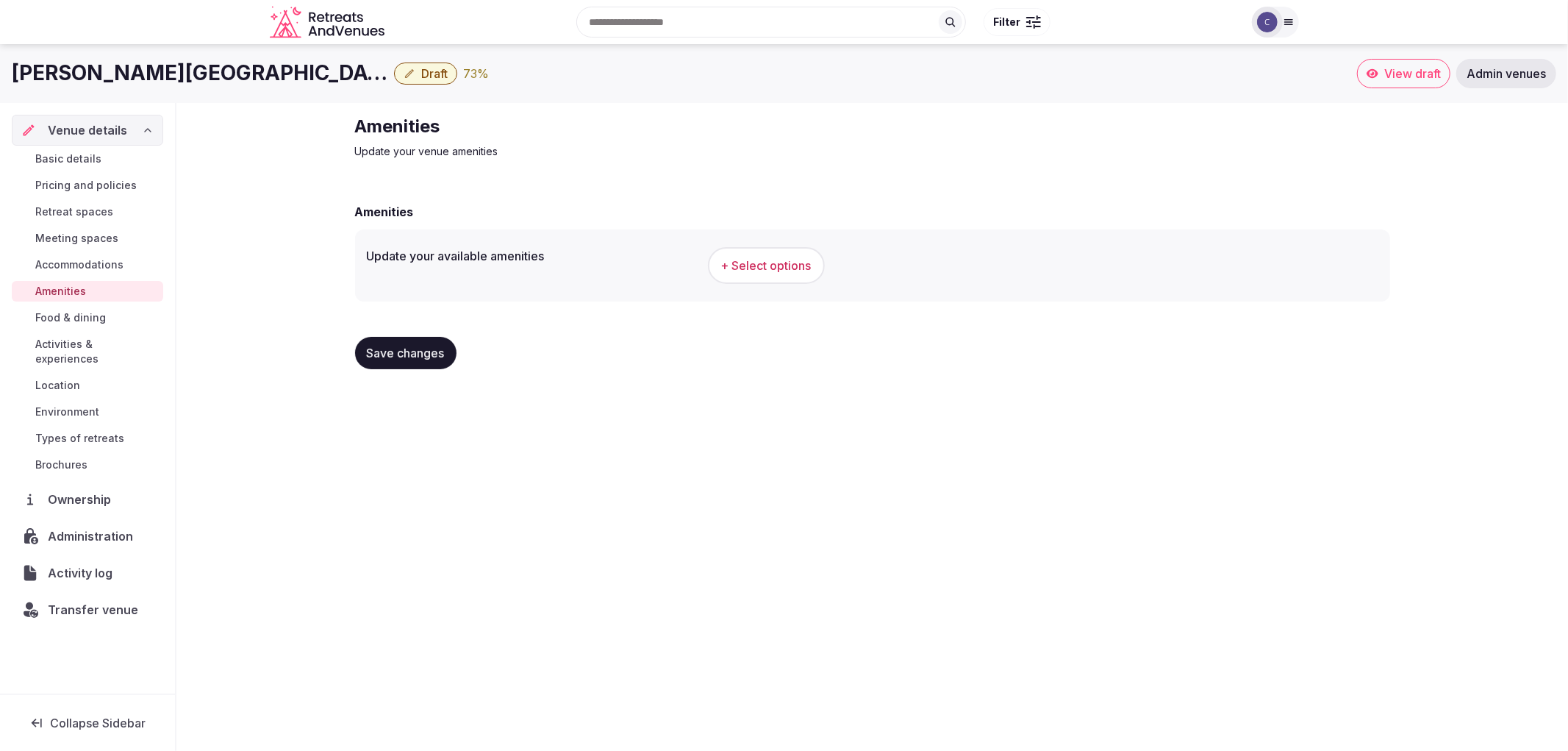
click at [820, 262] on button "+ Select options" at bounding box center [766, 266] width 117 height 37
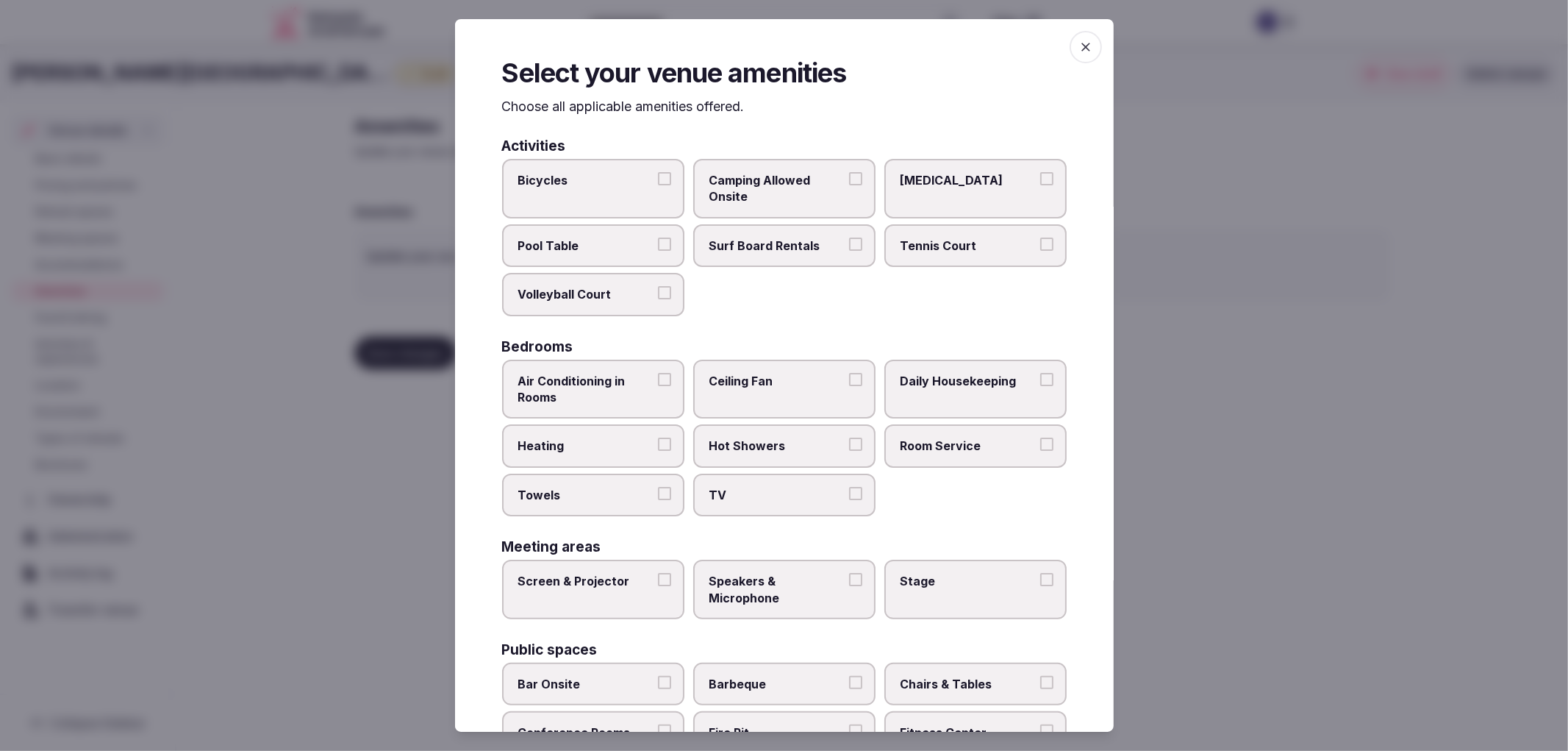
click at [510, 178] on label "Bicycles" at bounding box center [593, 189] width 182 height 60
click at [658, 178] on button "Bicycles" at bounding box center [665, 179] width 13 height 13
click at [662, 391] on label "Air Conditioning in Rooms" at bounding box center [593, 390] width 182 height 60
click at [662, 386] on button "Air Conditioning in Rooms" at bounding box center [665, 380] width 13 height 13
click at [662, 464] on div "Air Conditioning in Rooms Ceiling Fan Daily Housekeeping Heating Hot Showers Ro…" at bounding box center [784, 438] width 565 height 157
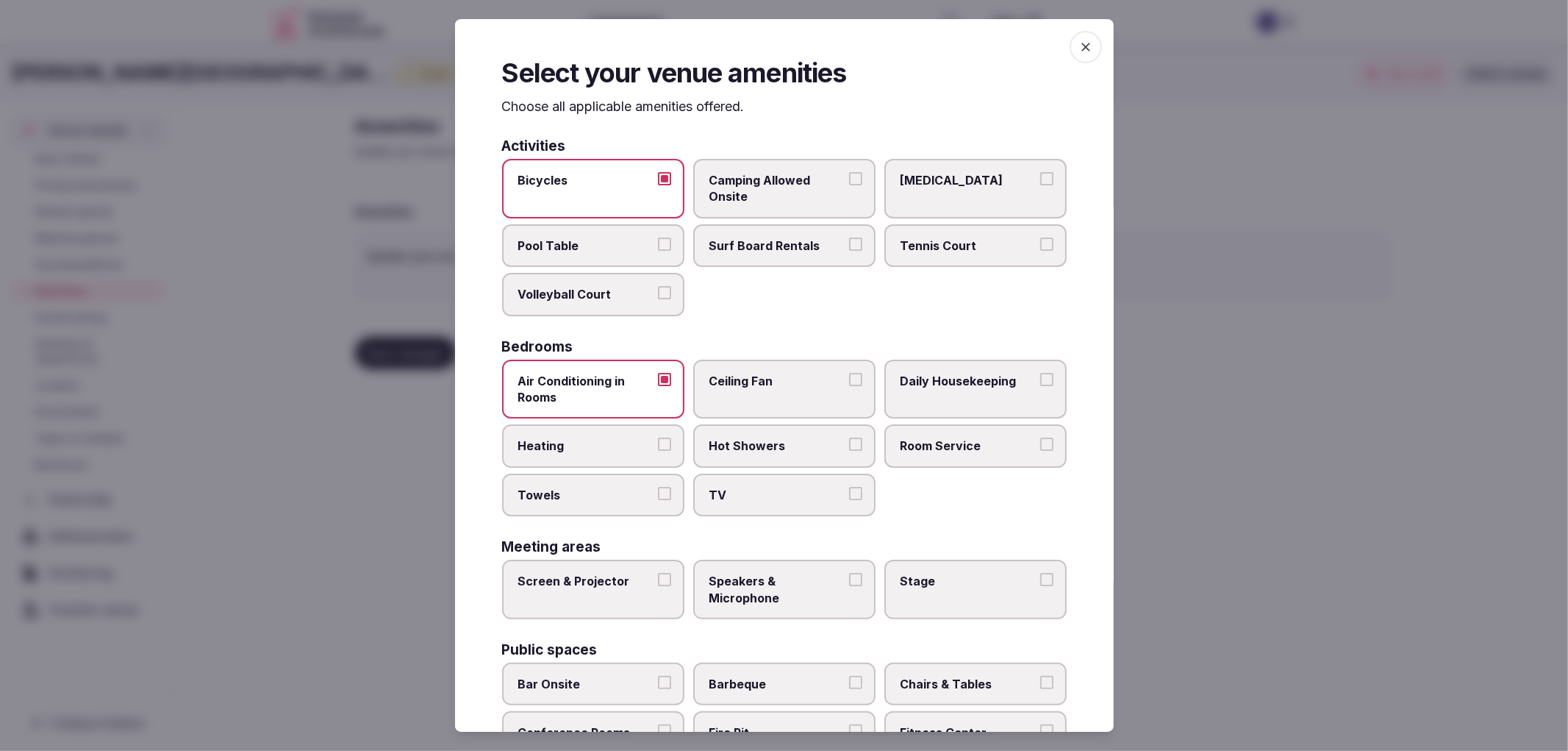
click at [662, 444] on button "Heating" at bounding box center [665, 444] width 13 height 13
click at [665, 487] on button "Towels" at bounding box center [665, 493] width 13 height 13
click at [743, 447] on span "Hot Showers" at bounding box center [777, 445] width 135 height 16
click at [849, 447] on button "Hot Showers" at bounding box center [856, 444] width 13 height 13
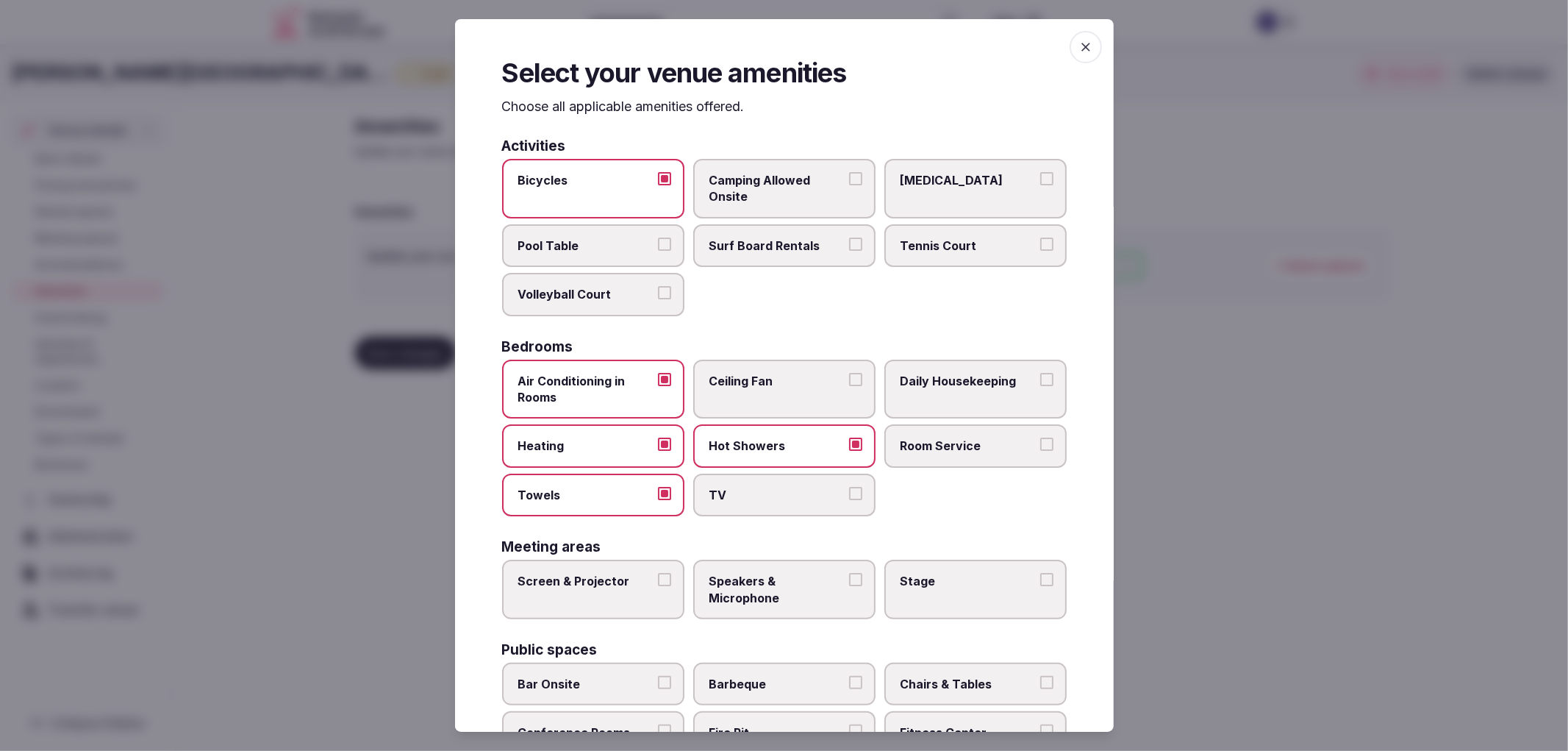
drag, startPoint x: 753, startPoint y: 489, endPoint x: 919, endPoint y: 466, distance: 167.6
click at [753, 488] on span "TV" at bounding box center [777, 494] width 135 height 16
click at [849, 488] on button "TV" at bounding box center [856, 493] width 13 height 13
click at [958, 449] on label "Room Service" at bounding box center [976, 446] width 182 height 43
click at [1041, 449] on button "Room Service" at bounding box center [1047, 444] width 13 height 13
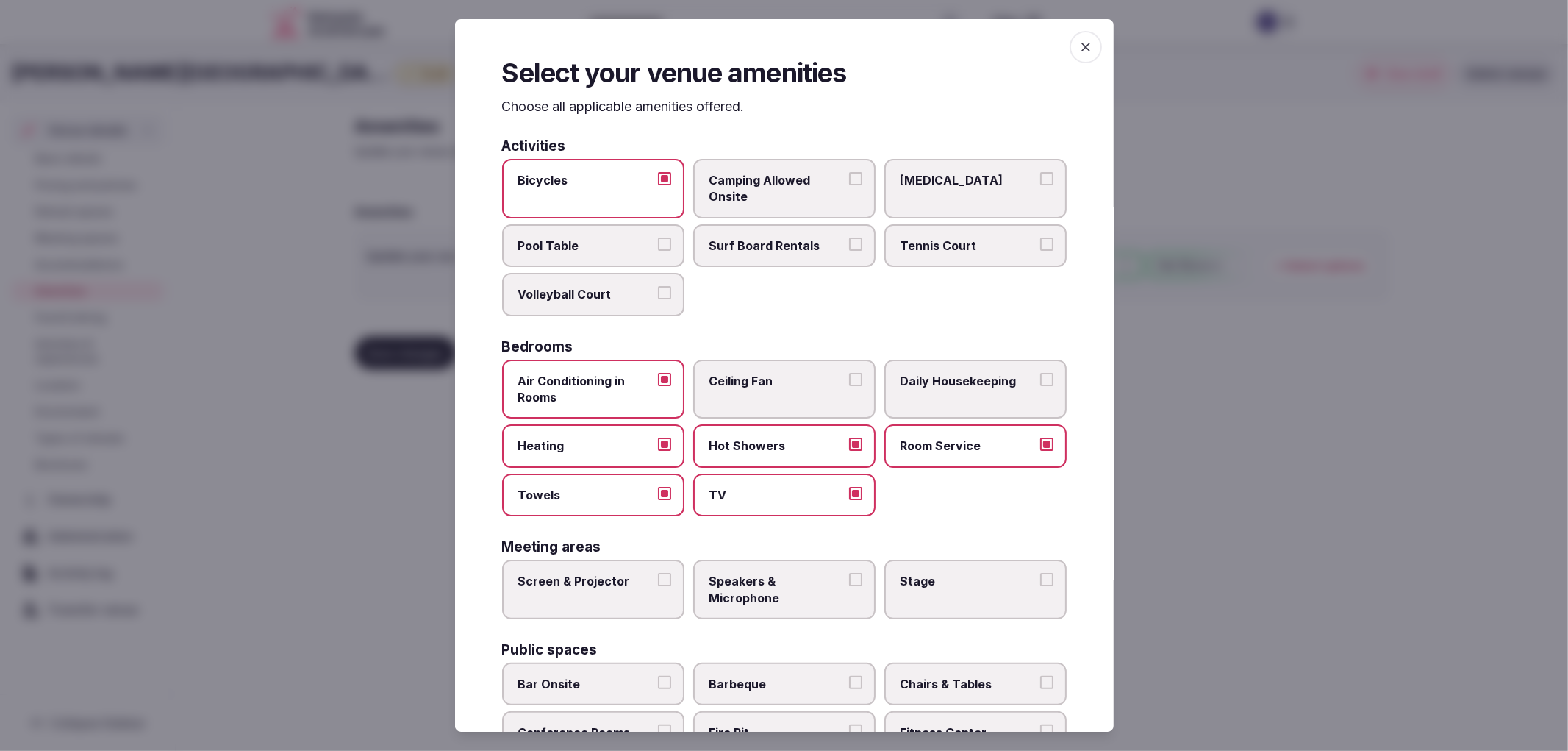
click at [960, 361] on label "Daily Housekeeping" at bounding box center [976, 390] width 182 height 60
click at [1041, 373] on button "Daily Housekeeping" at bounding box center [1047, 380] width 13 height 13
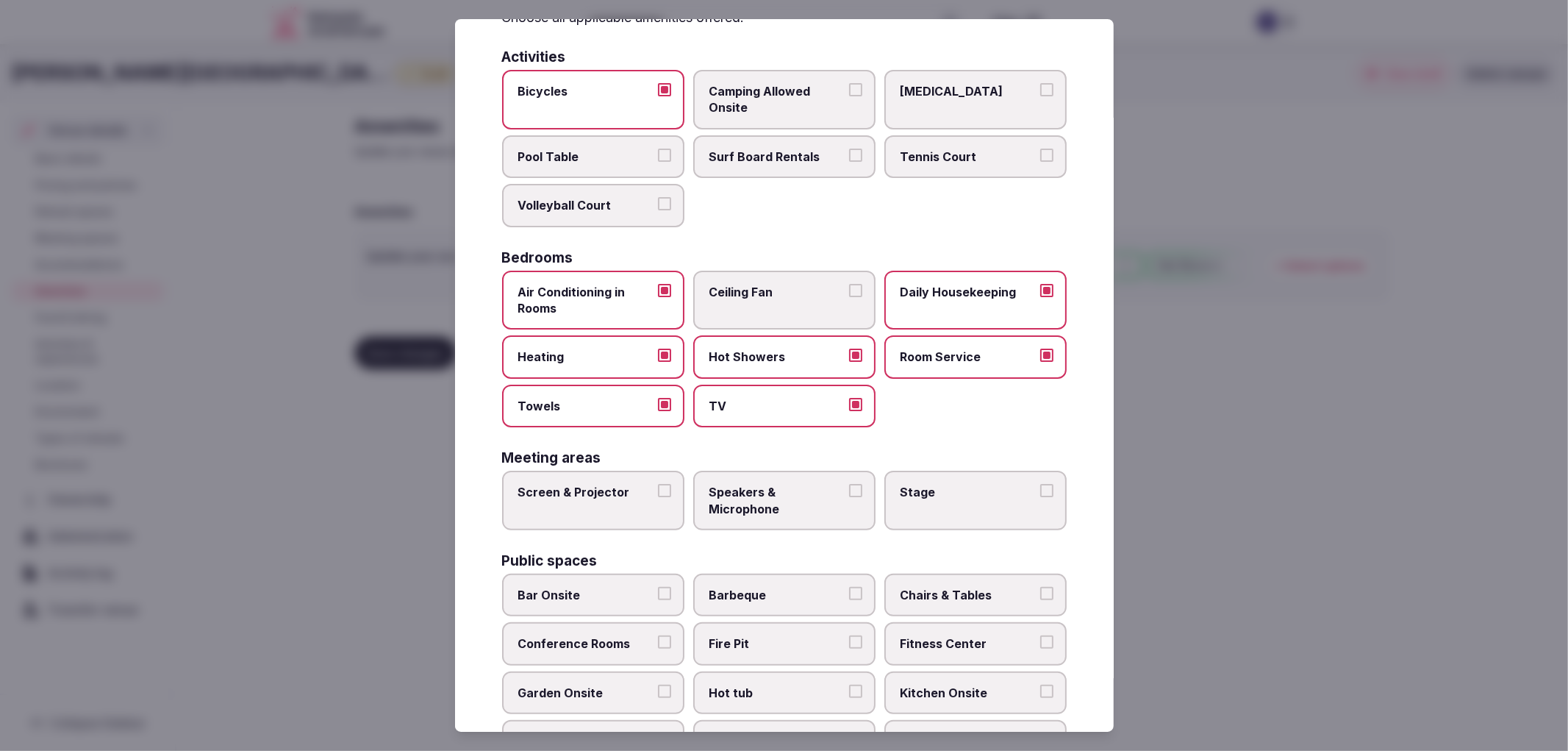
scroll to position [164, 0]
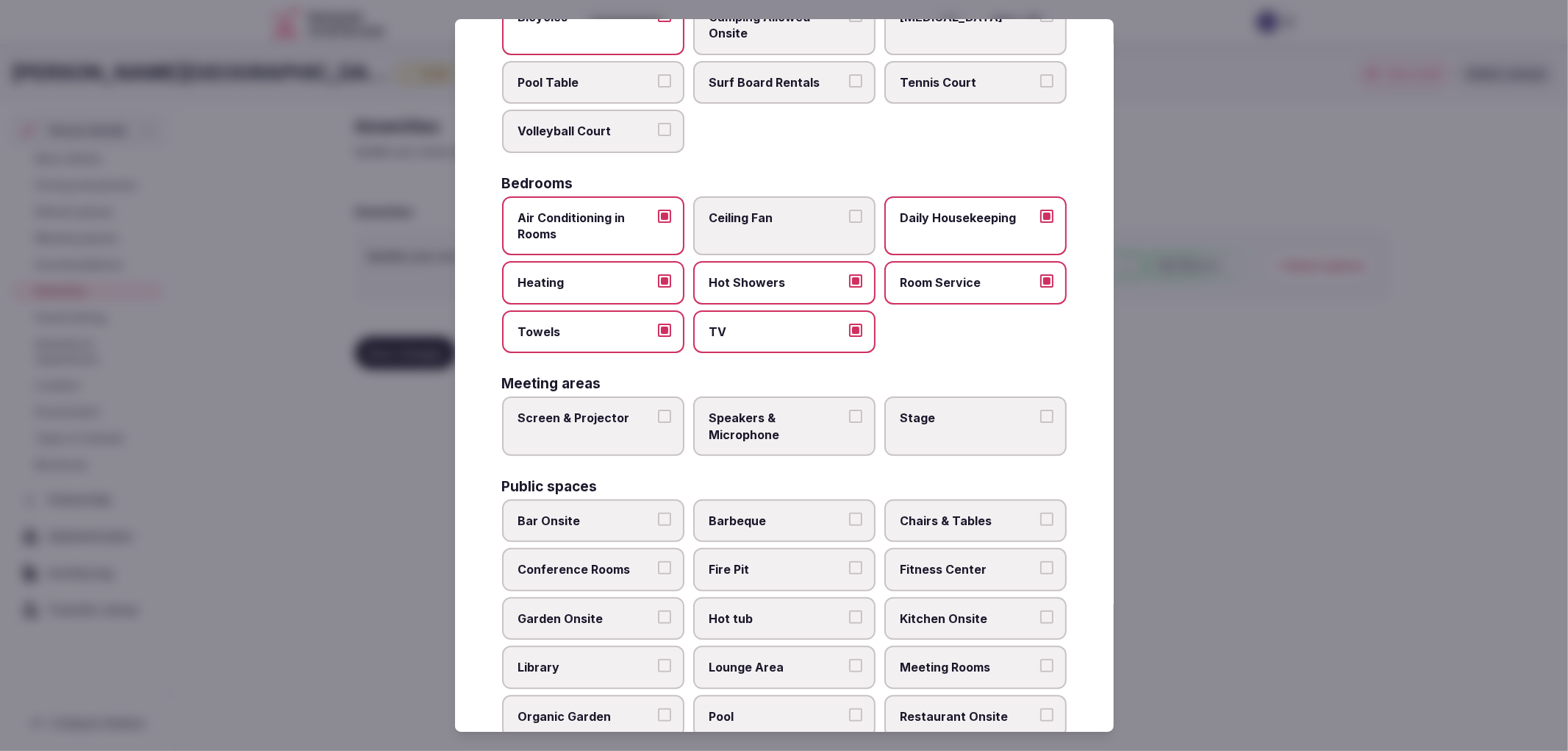
click at [644, 431] on label "Screen & Projector" at bounding box center [593, 426] width 182 height 60
click at [658, 423] on button "Screen & Projector" at bounding box center [665, 416] width 13 height 13
click at [718, 421] on span "Speakers & Microphone" at bounding box center [777, 426] width 135 height 34
click at [849, 421] on button "Speakers & Microphone" at bounding box center [856, 416] width 13 height 13
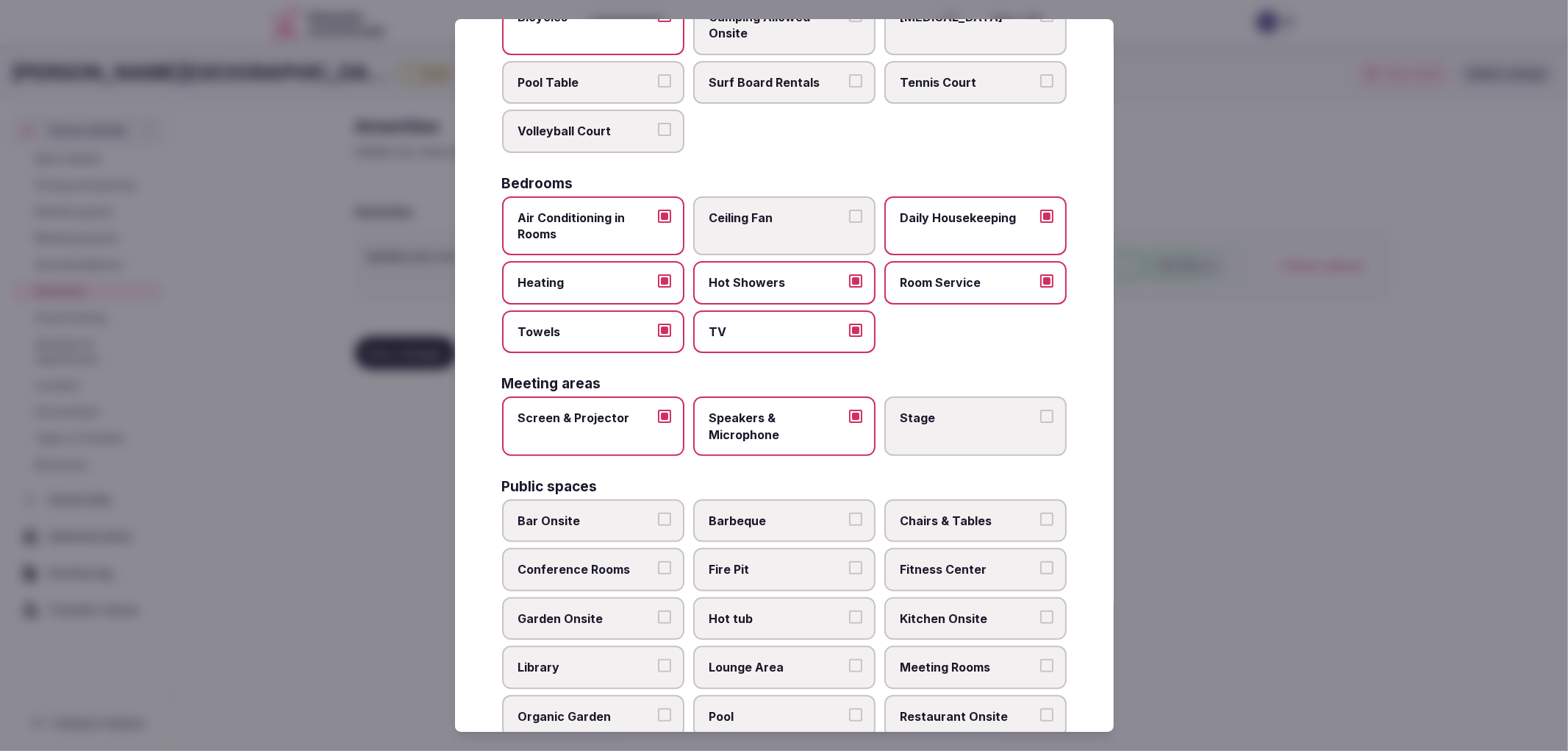
click at [608, 513] on span "Bar Onsite" at bounding box center [585, 520] width 135 height 16
click at [658, 513] on button "Bar Onsite" at bounding box center [665, 519] width 13 height 13
click at [916, 516] on span "Chairs & Tables" at bounding box center [967, 520] width 135 height 16
click at [990, 518] on span "Chairs & Tables" at bounding box center [967, 520] width 135 height 16
click at [1041, 518] on button "Chairs & Tables" at bounding box center [1047, 519] width 13 height 13
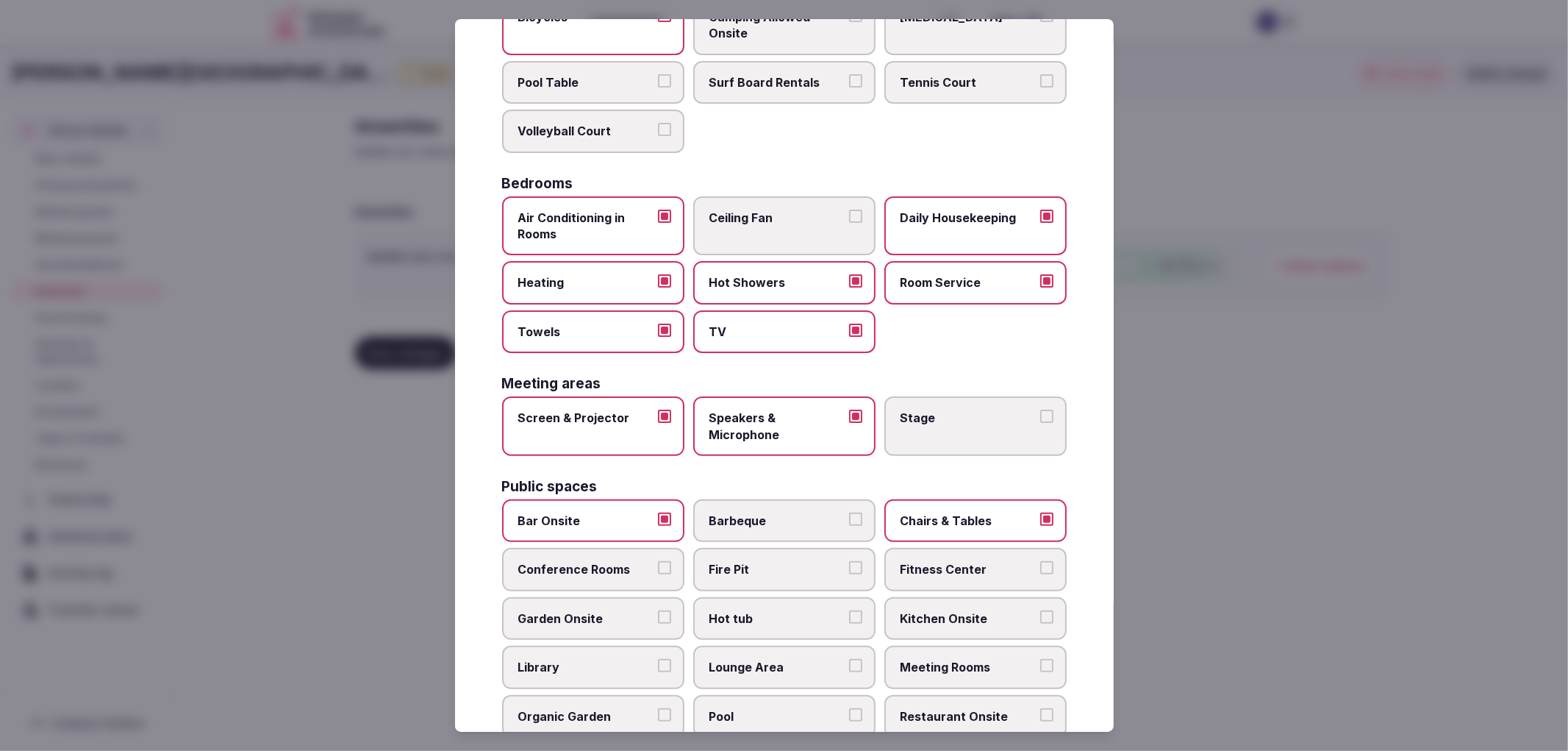
click at [968, 463] on div "Activities Bicycles Camping Allowed Onsite Ice Bath Pool Table Surf Board Renta…" at bounding box center [784, 555] width 565 height 1158
click at [638, 561] on span "Conference Rooms" at bounding box center [585, 569] width 135 height 16
click at [658, 561] on button "Conference Rooms" at bounding box center [665, 568] width 13 height 13
click at [936, 548] on label "Fitness Center" at bounding box center [976, 570] width 182 height 43
click at [1041, 561] on button "Fitness Center" at bounding box center [1047, 568] width 13 height 13
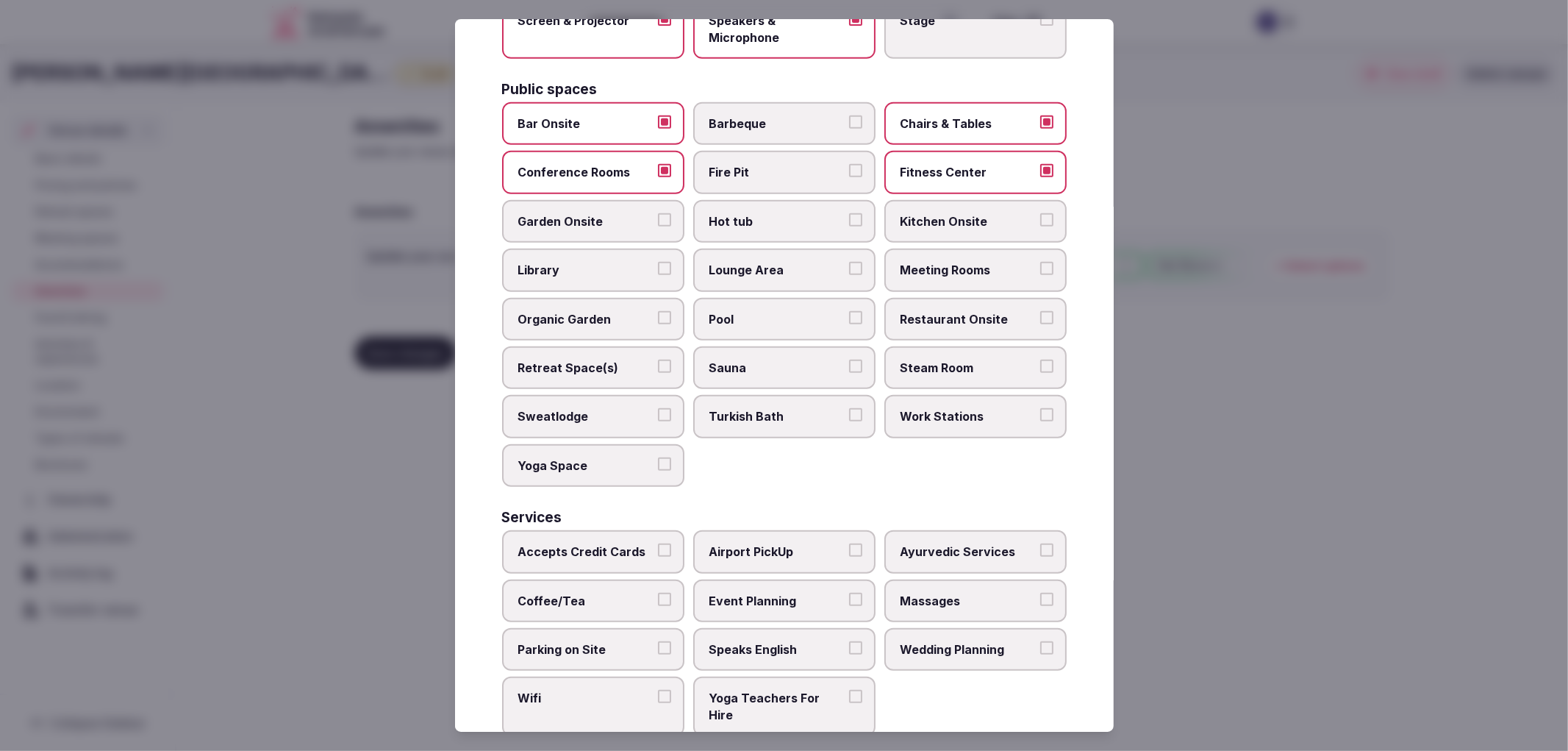
scroll to position [574, 0]
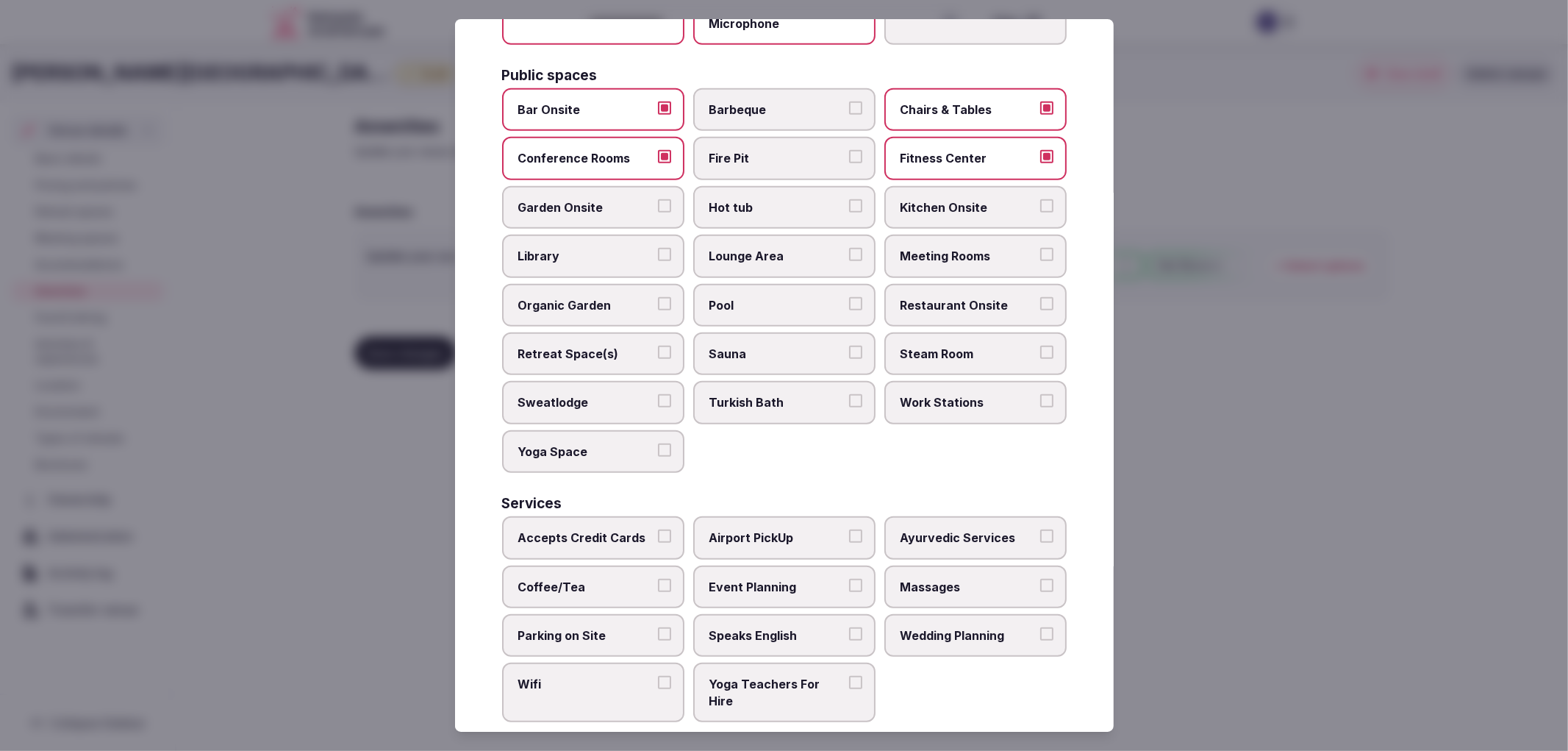
click at [605, 346] on span "Retreat Space(s)" at bounding box center [585, 354] width 135 height 16
click at [658, 346] on button "Retreat Space(s)" at bounding box center [665, 353] width 13 height 13
click at [897, 332] on label "Steam Room" at bounding box center [976, 354] width 182 height 43
click at [1041, 346] on button "Steam Room" at bounding box center [1047, 353] width 13 height 13
click at [622, 530] on span "Accepts Credit Cards" at bounding box center [585, 537] width 135 height 16
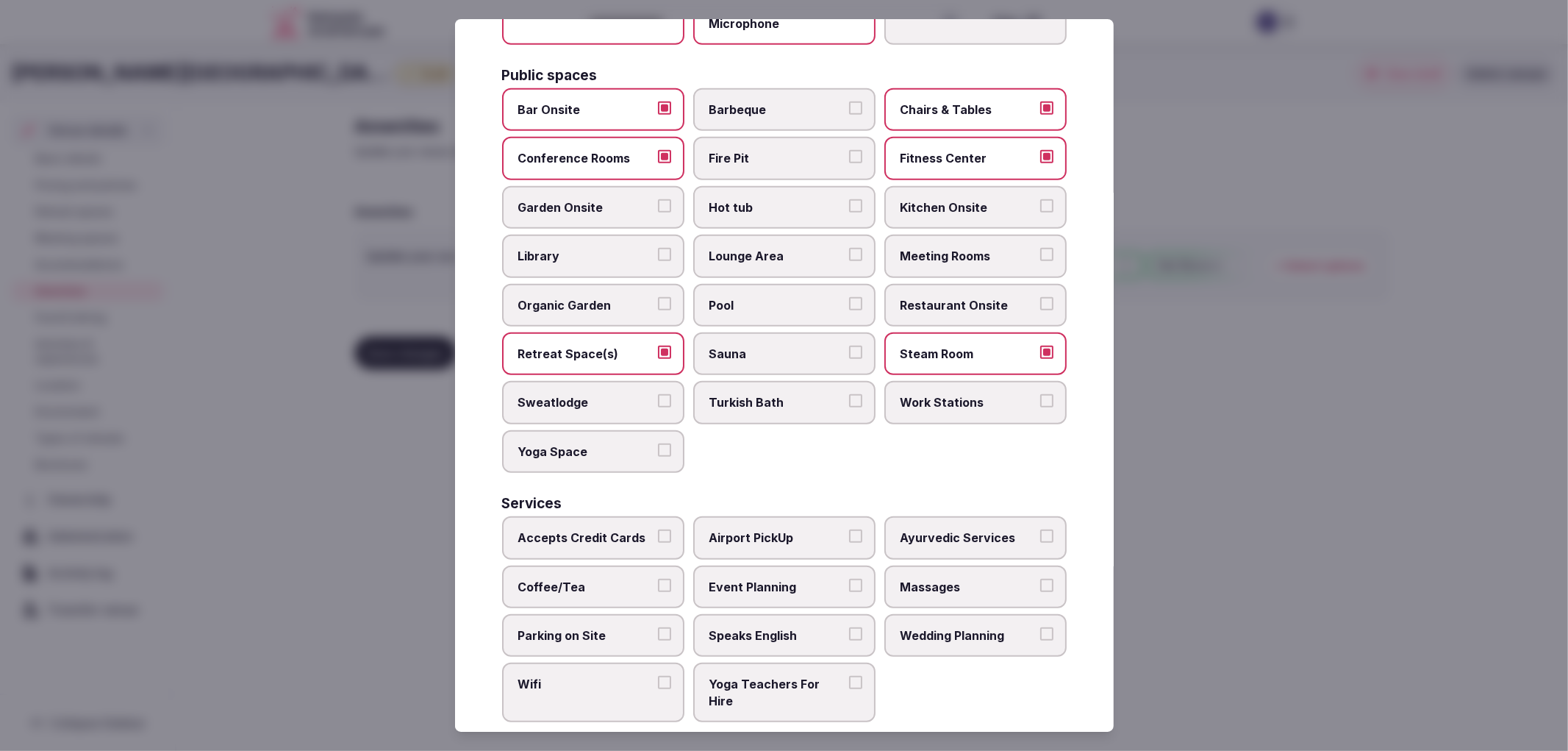
click at [658, 530] on button "Accepts Credit Cards" at bounding box center [665, 536] width 13 height 13
click at [631, 579] on span "Coffee/Tea" at bounding box center [585, 586] width 135 height 16
click at [658, 579] on button "Coffee/Tea" at bounding box center [665, 585] width 13 height 13
click at [636, 614] on label "Parking on Site" at bounding box center [593, 636] width 182 height 43
click at [658, 627] on button "Parking on Site" at bounding box center [665, 634] width 13 height 13
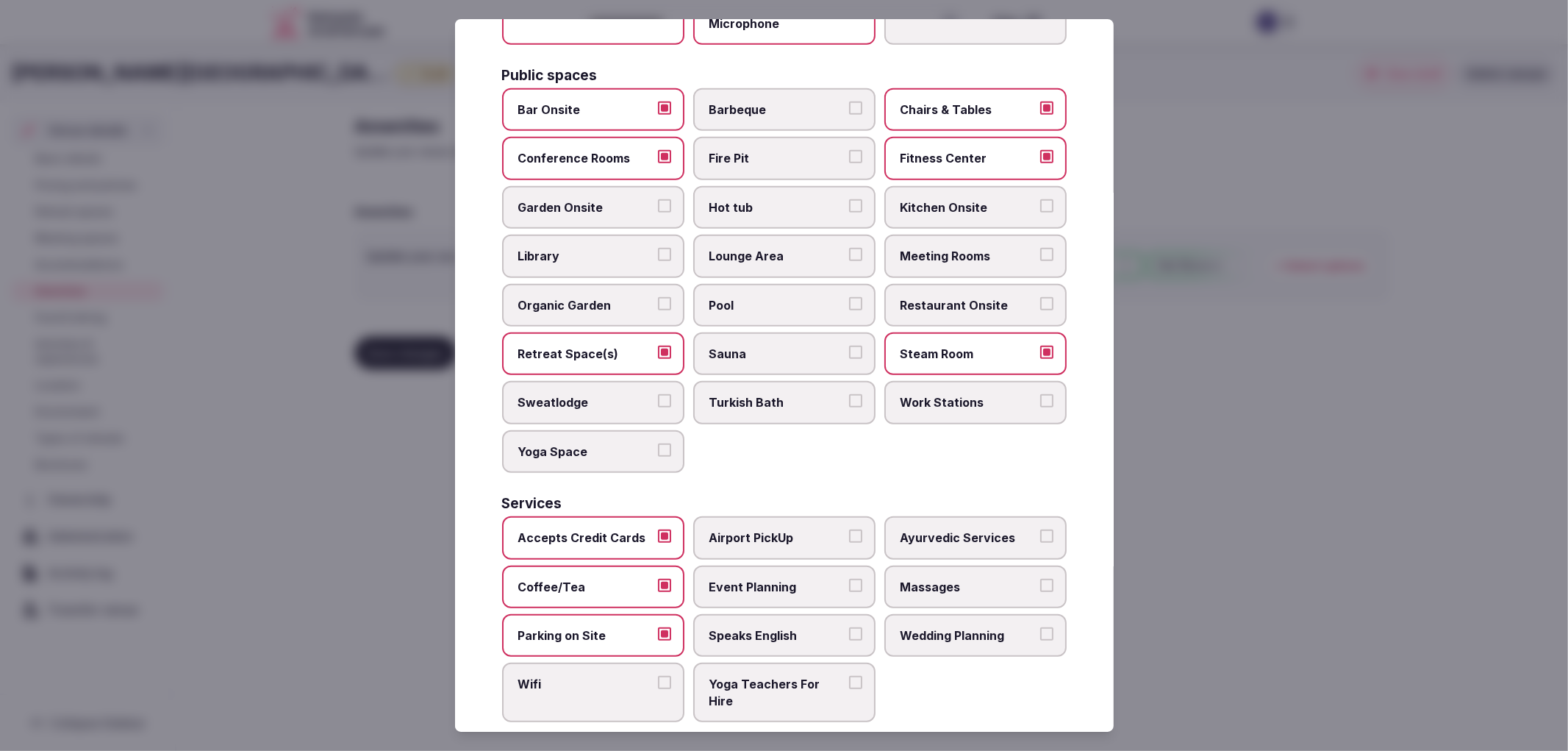
click at [647, 663] on label "Wifi" at bounding box center [593, 692] width 182 height 60
click at [658, 677] on button "Wifi" at bounding box center [665, 683] width 13 height 13
click at [807, 530] on span "Airport PickUp" at bounding box center [777, 537] width 135 height 16
click at [849, 530] on button "Airport PickUp" at bounding box center [856, 536] width 13 height 13
click at [817, 579] on span "Event Planning" at bounding box center [777, 586] width 135 height 16
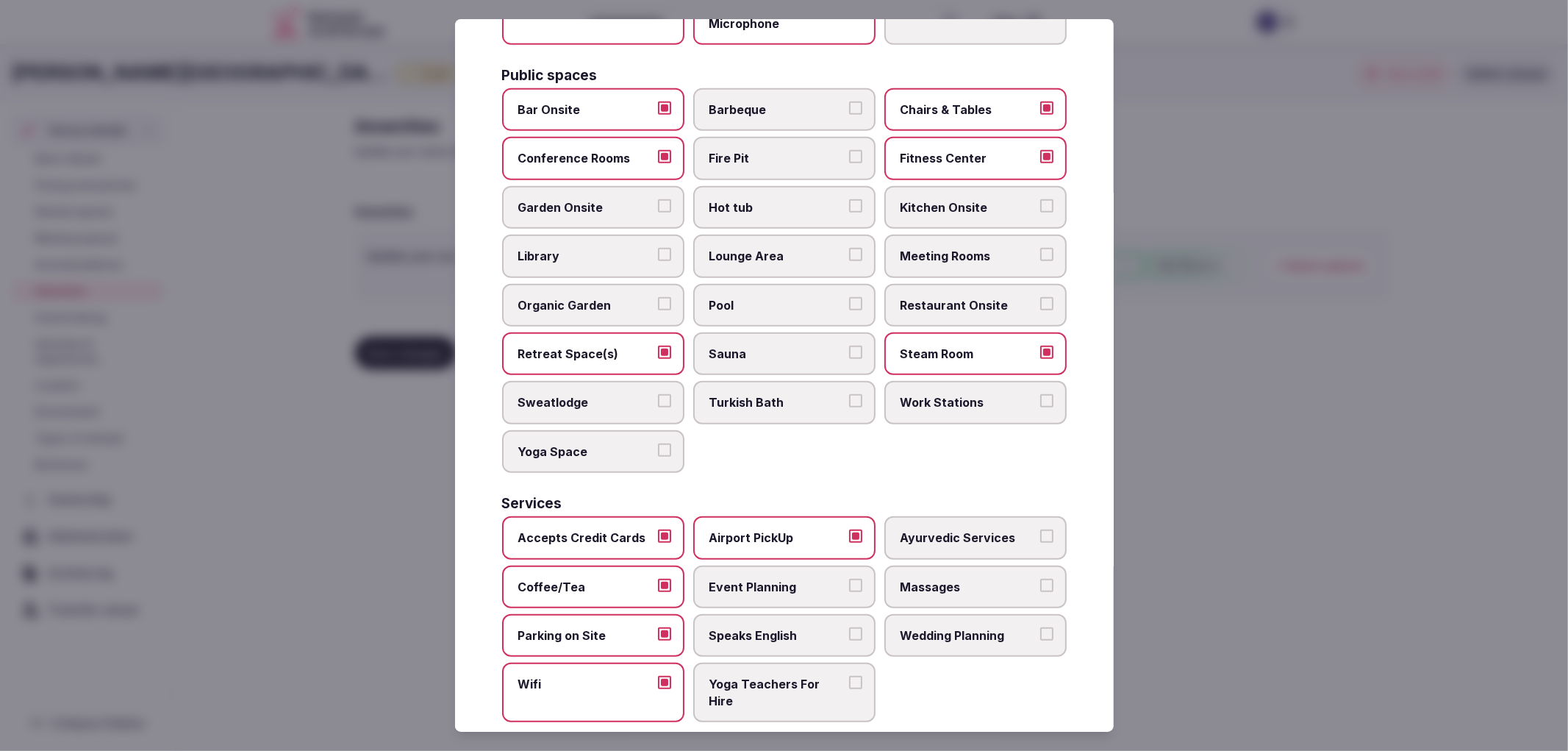
click at [849, 579] on button "Event Planning" at bounding box center [856, 585] width 13 height 13
click at [925, 614] on label "Wedding Planning" at bounding box center [976, 636] width 182 height 43
click at [1041, 627] on button "Wedding Planning" at bounding box center [1047, 634] width 13 height 13
click at [1336, 532] on div at bounding box center [784, 375] width 1568 height 751
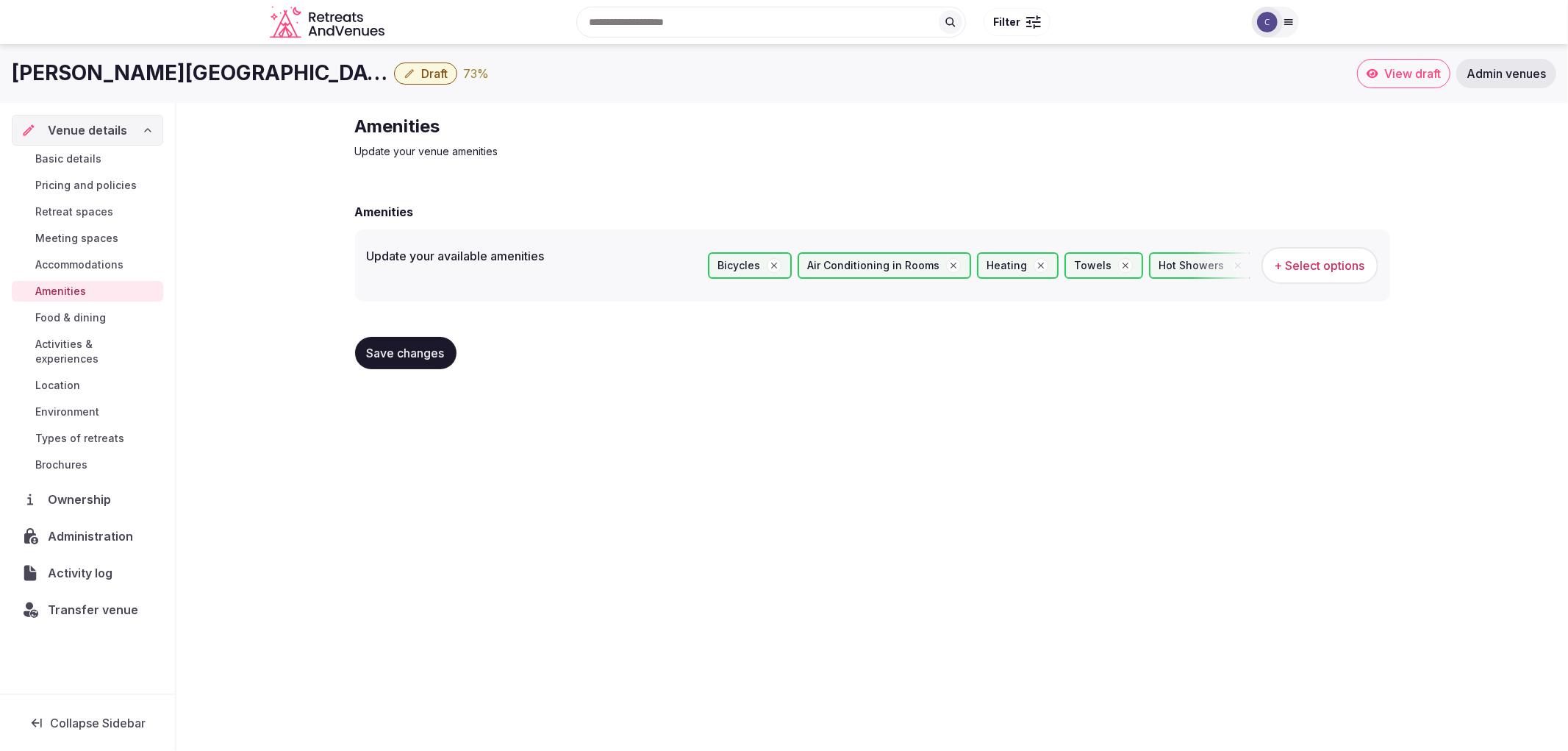
click at [452, 353] on button "Save changes" at bounding box center [405, 353] width 101 height 33
click at [88, 206] on span "Retreat spaces" at bounding box center [74, 212] width 78 height 15
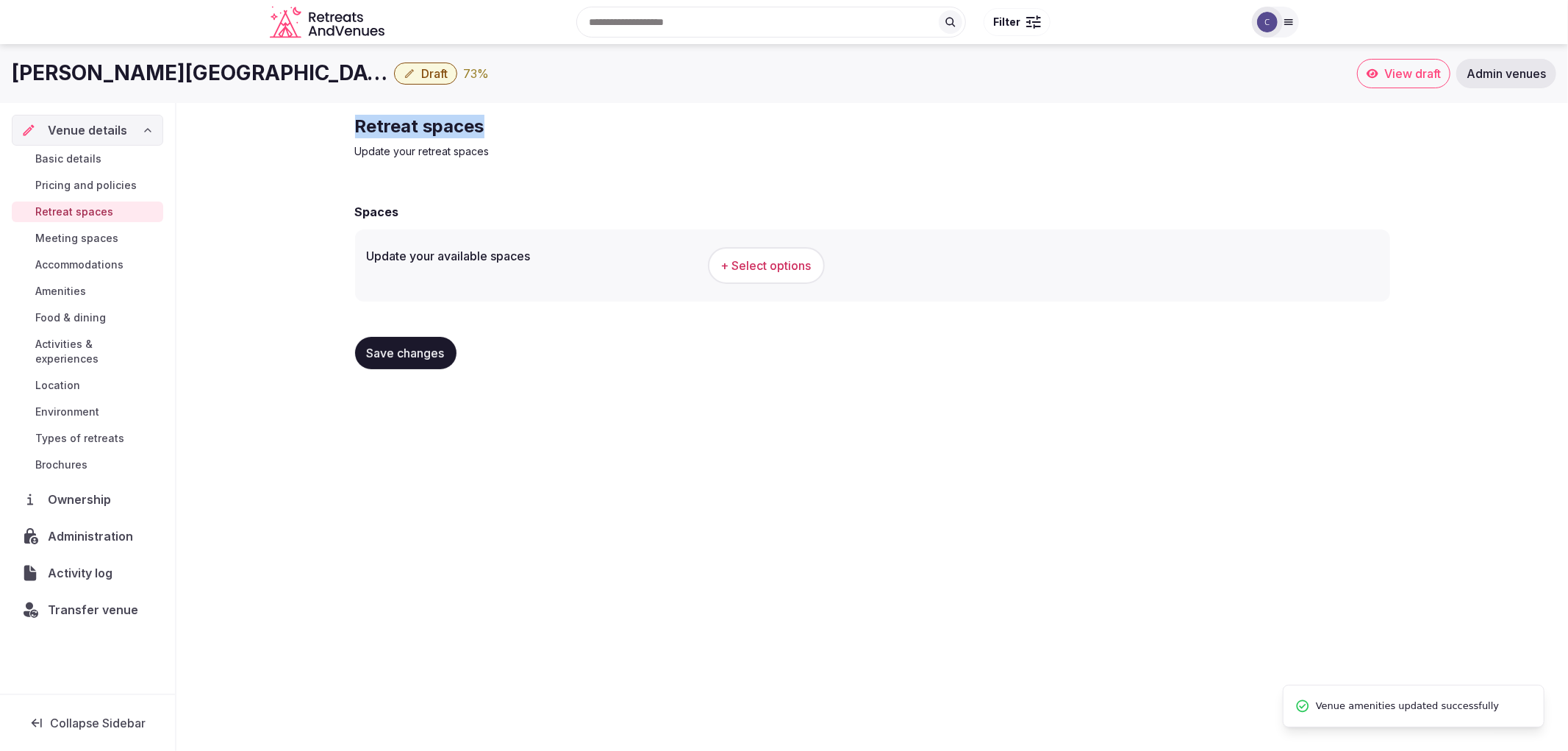
drag, startPoint x: 339, startPoint y: 118, endPoint x: 618, endPoint y: 129, distance: 279.2
click at [618, 129] on div "Retreat spaces Update your retreat spaces Spaces Update your available spaces +…" at bounding box center [872, 248] width 1392 height 289
copy h2 "Retreat spaces"
click at [734, 259] on span "+ Select options" at bounding box center [766, 265] width 90 height 16
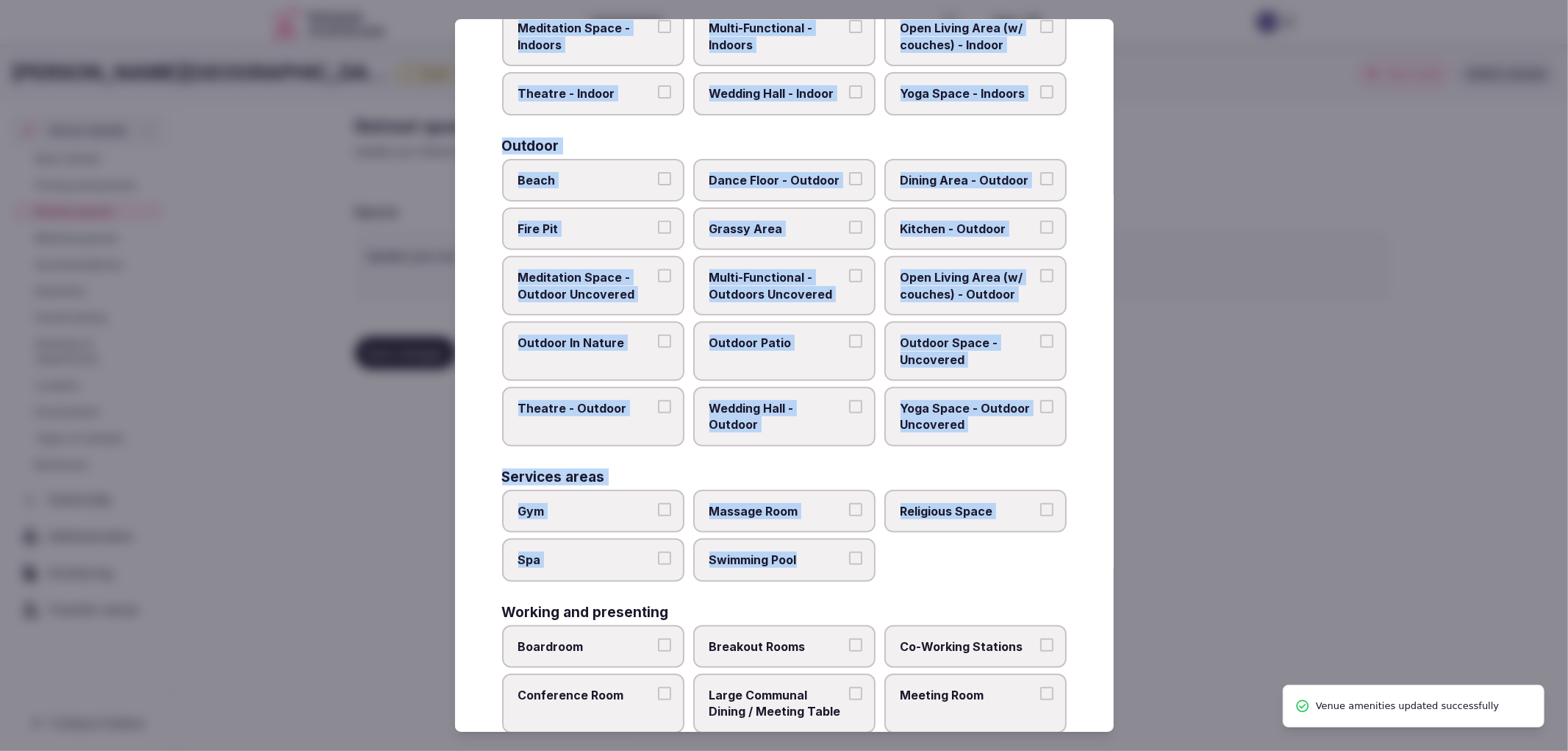
scroll to position [450, 0]
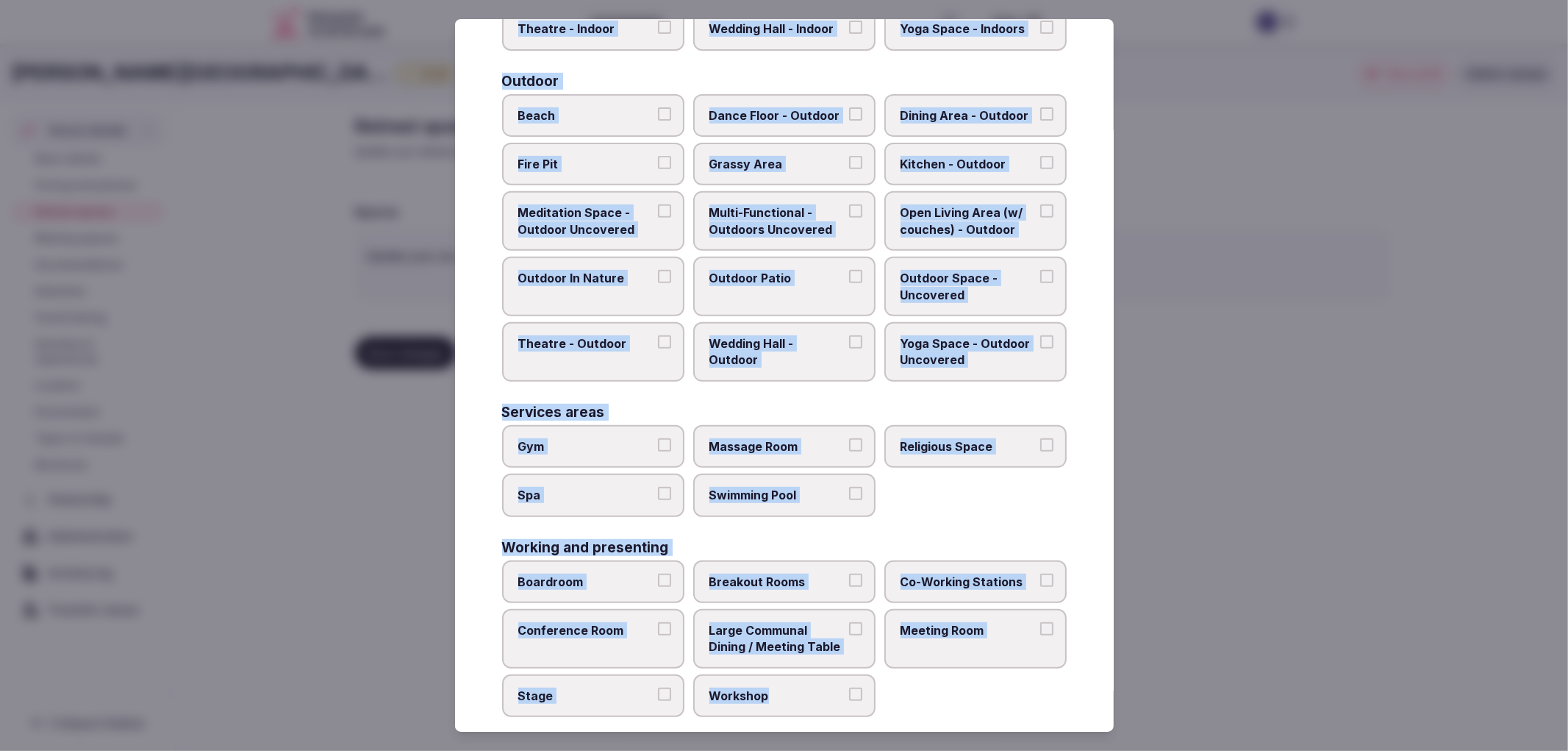
copy div "Covered outdoor spaces Meditation Space - Outdoor Covered (Open Air) Multi-Func…"
drag, startPoint x: 503, startPoint y: 149, endPoint x: 872, endPoint y: 670, distance: 638.4
click at [872, 670] on div "Covered outdoor spaces Meditation Space - Outdoor Covered (Open Air) Multi-Func…" at bounding box center [784, 203] width 565 height 1028
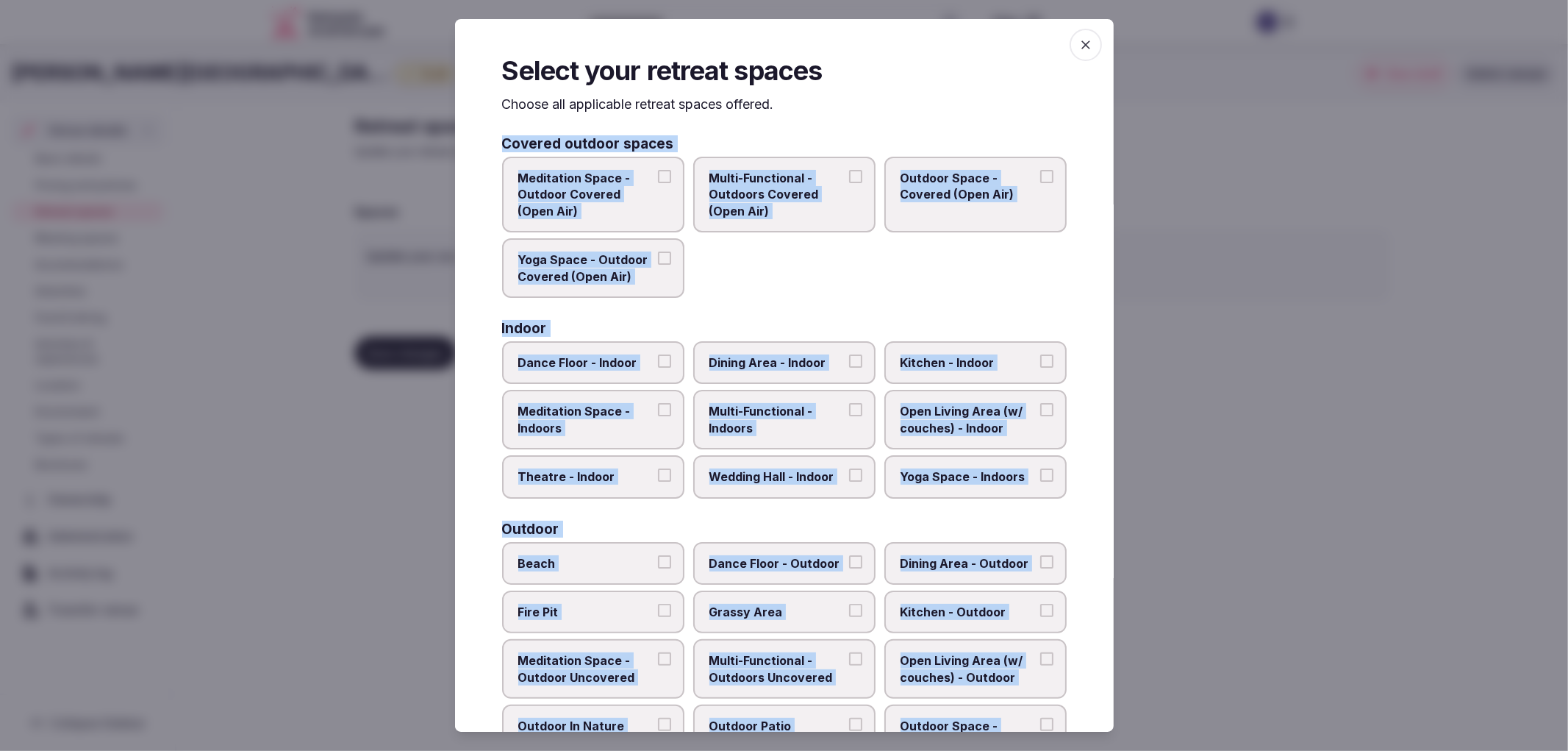
scroll to position [0, 0]
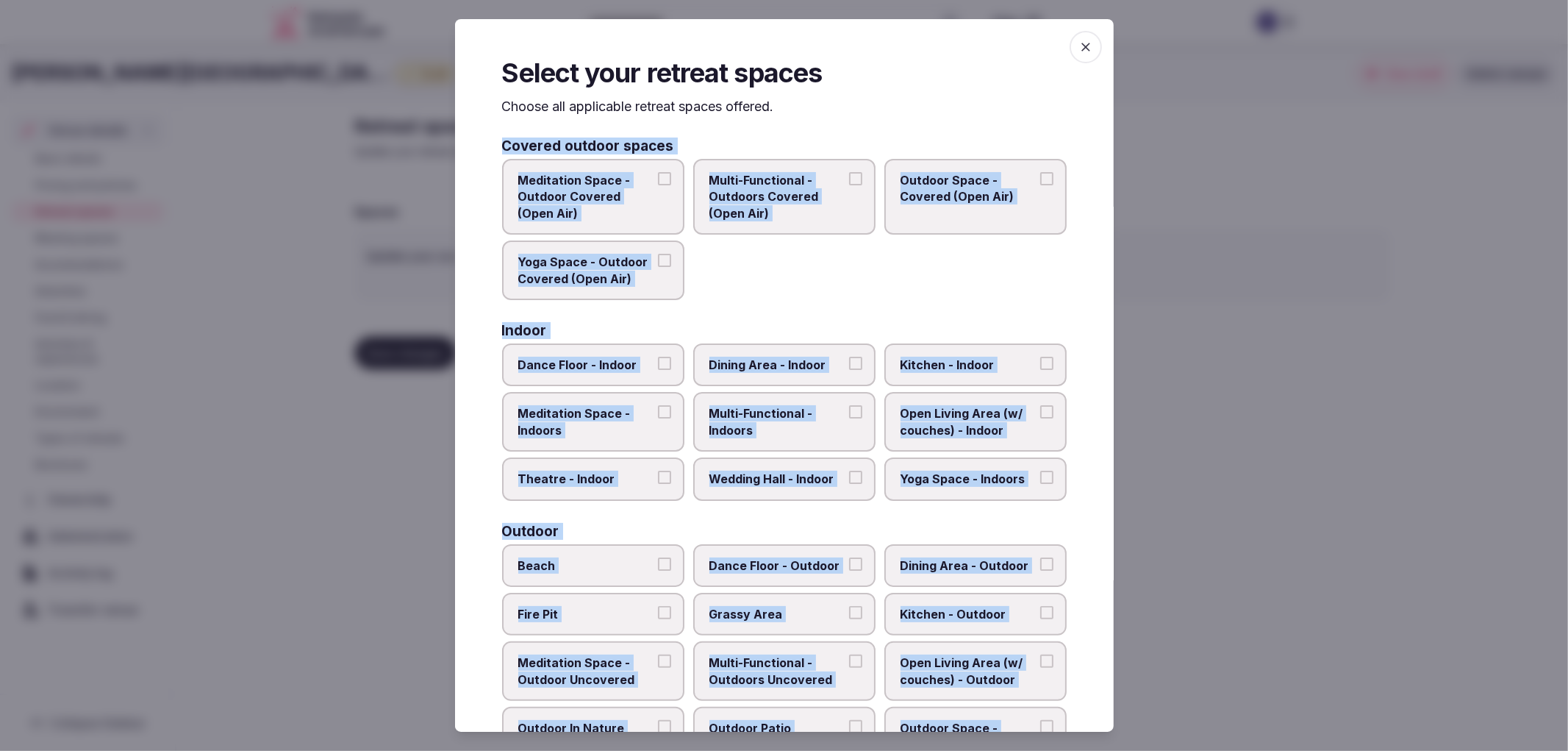
click at [493, 311] on div "Select your retreat spaces Choose all applicable retreat spaces offered. Covere…" at bounding box center [784, 376] width 658 height 714
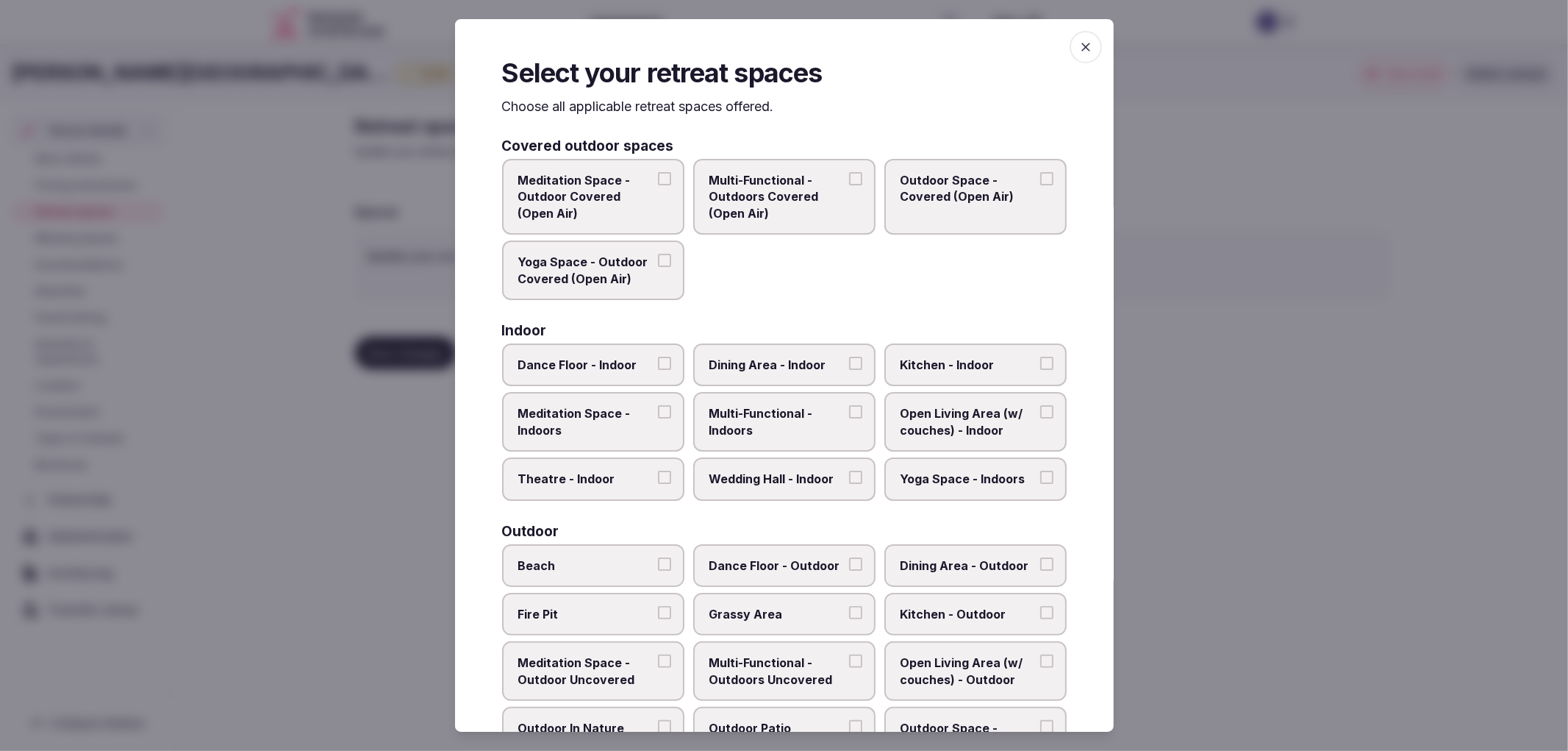
click at [633, 280] on span "Yoga Space - Outdoor Covered (Open Air)" at bounding box center [585, 271] width 135 height 34
click at [658, 267] on button "Yoga Space - Outdoor Covered (Open Air)" at bounding box center [665, 261] width 13 height 13
click at [636, 250] on label "Yoga Space - Outdoor Covered (Open Air)" at bounding box center [593, 271] width 182 height 60
click at [658, 254] on button "Yoga Space - Outdoor Covered (Open Air)" at bounding box center [665, 261] width 13 height 13
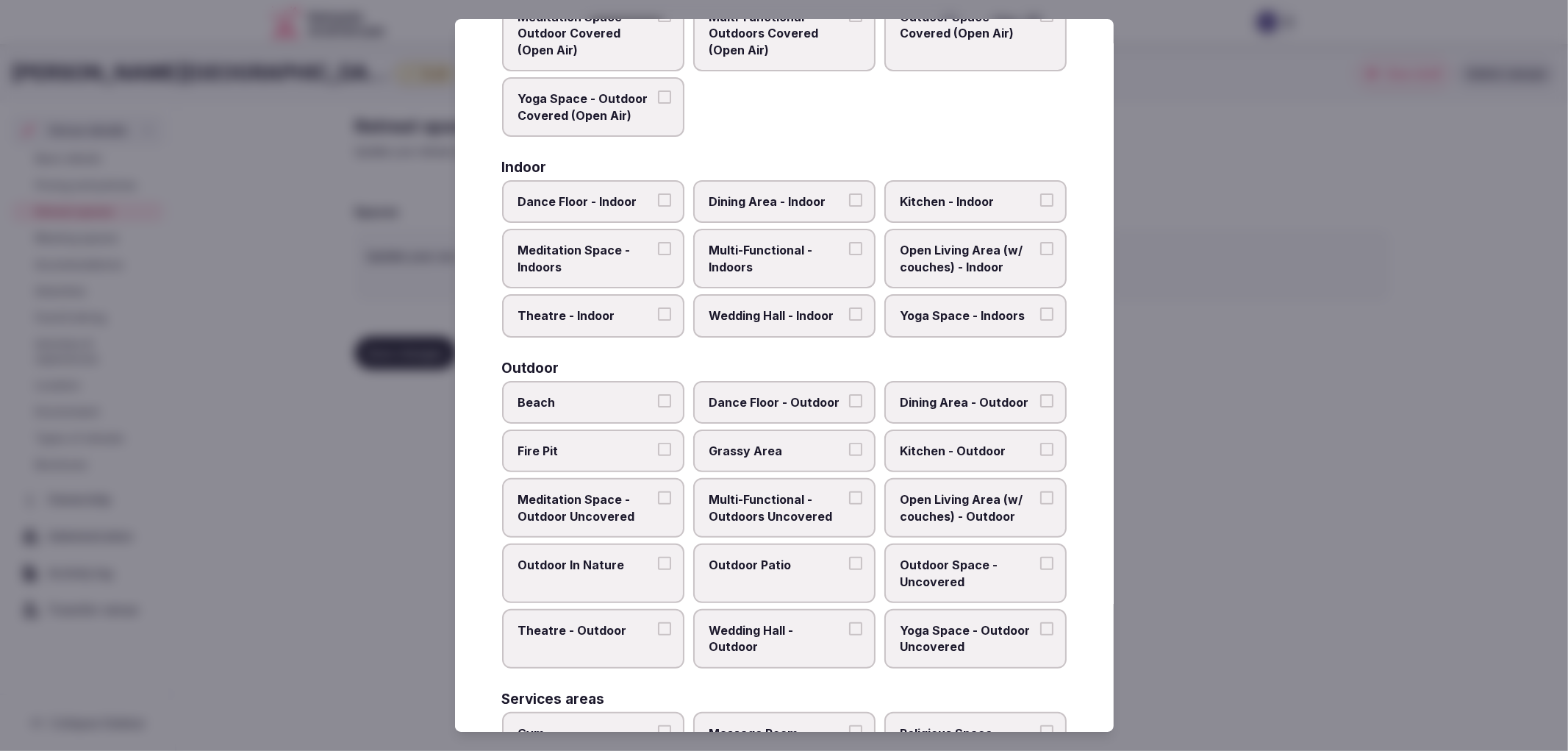
scroll to position [450, 0]
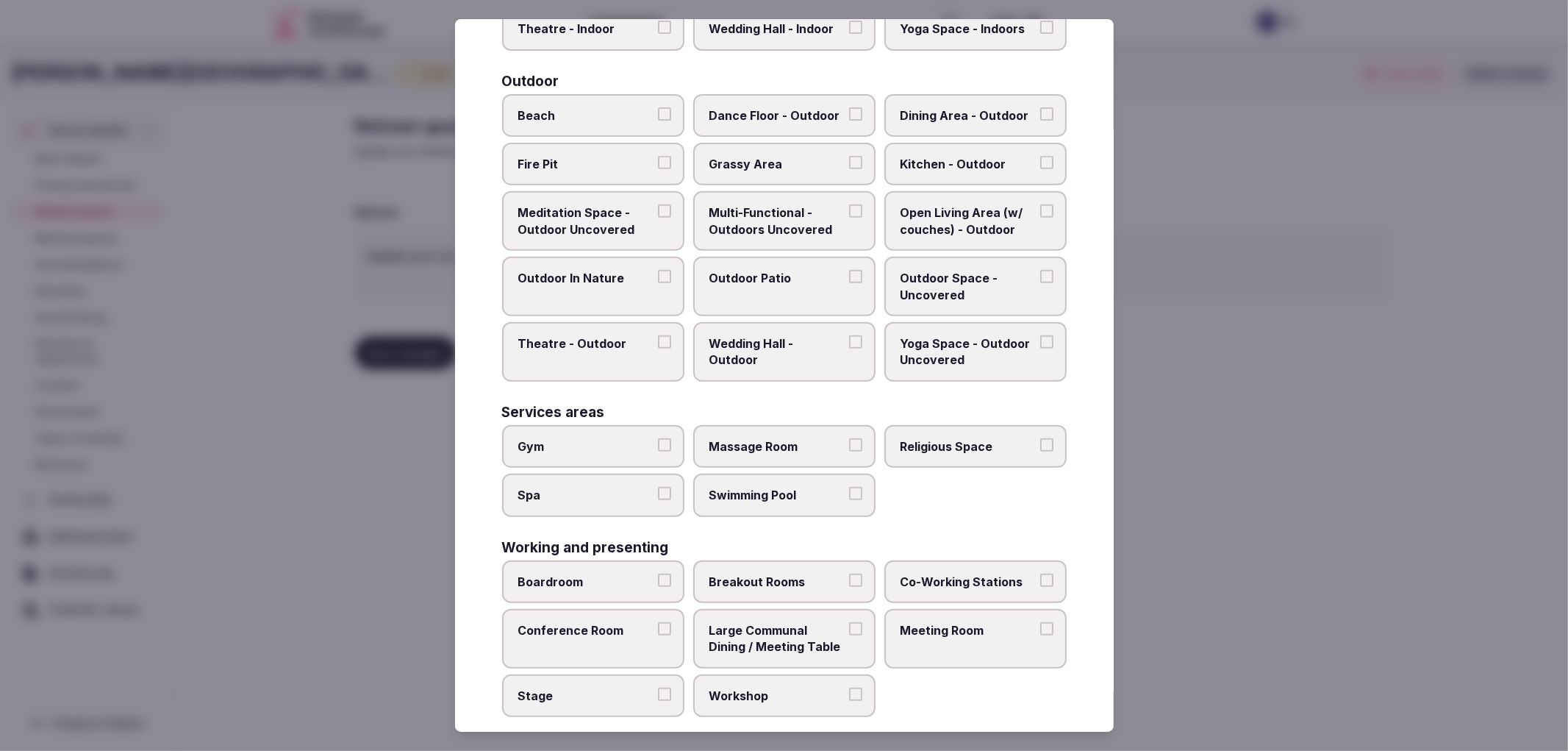
click at [644, 574] on span "Boardroom" at bounding box center [585, 582] width 135 height 16
click at [658, 574] on button "Boardroom" at bounding box center [665, 581] width 13 height 13
drag, startPoint x: 658, startPoint y: 664, endPoint x: 739, endPoint y: 666, distance: 81.0
click at [658, 675] on label "Stage" at bounding box center [593, 696] width 182 height 43
click at [658, 688] on button "Stage" at bounding box center [665, 694] width 13 height 13
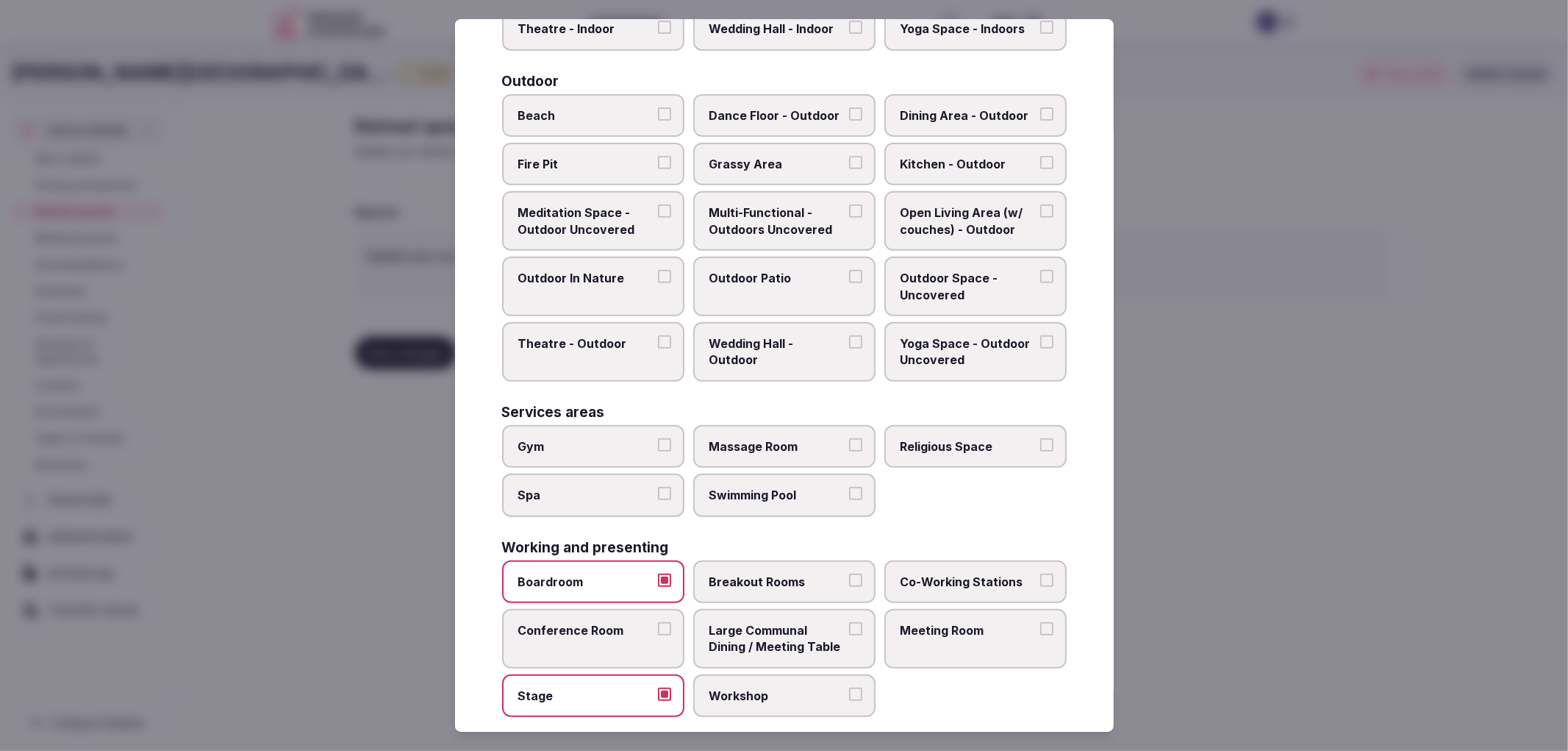
click at [937, 623] on span "Meeting Room" at bounding box center [967, 630] width 135 height 16
click at [1041, 623] on button "Meeting Room" at bounding box center [1047, 629] width 13 height 13
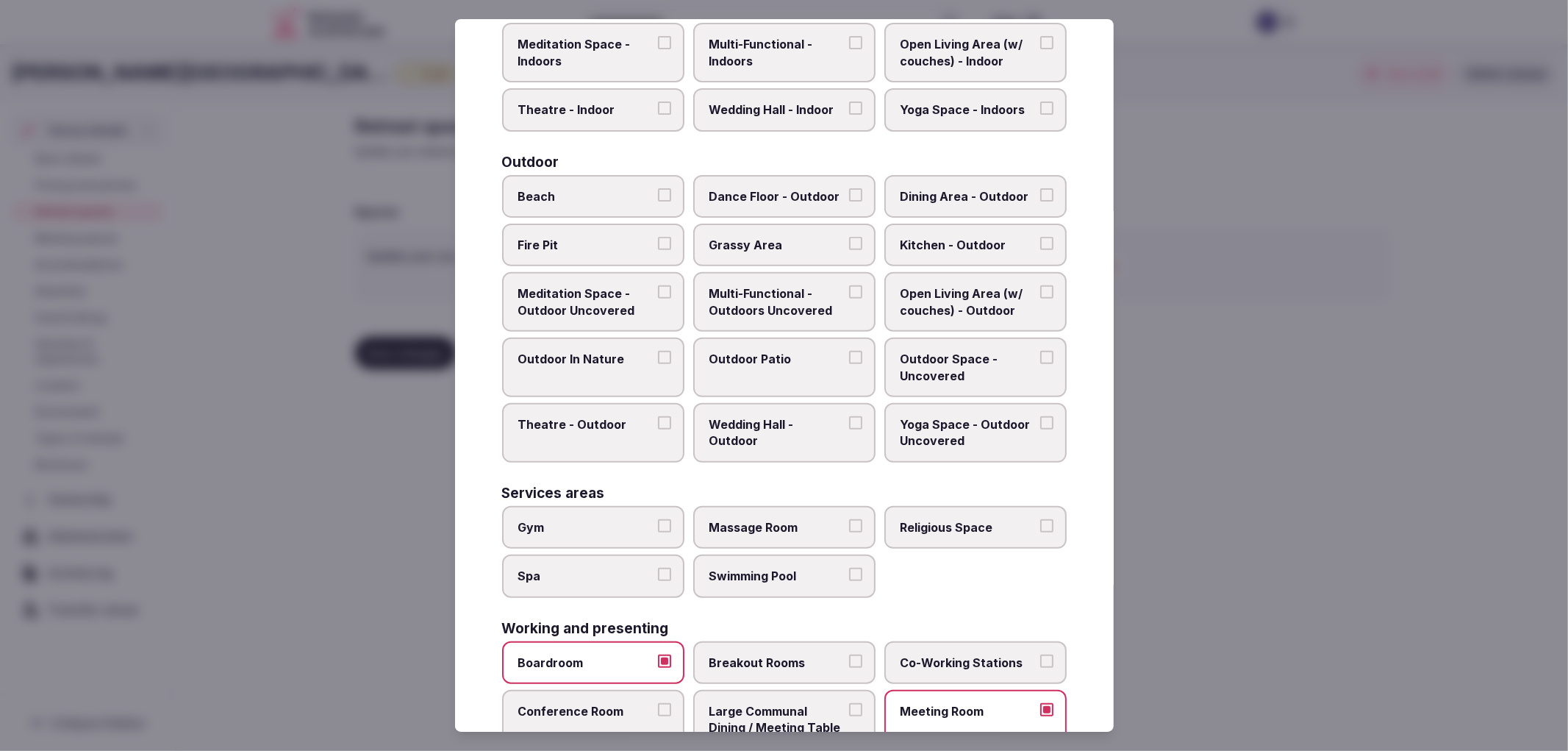
scroll to position [369, 0]
click at [752, 417] on span "Wedding Hall - Outdoor" at bounding box center [777, 434] width 135 height 34
click at [849, 417] on button "Wedding Hall - Outdoor" at bounding box center [856, 423] width 13 height 13
click at [798, 240] on span "Grassy Area" at bounding box center [777, 245] width 135 height 16
click at [849, 240] on button "Grassy Area" at bounding box center [856, 244] width 13 height 13
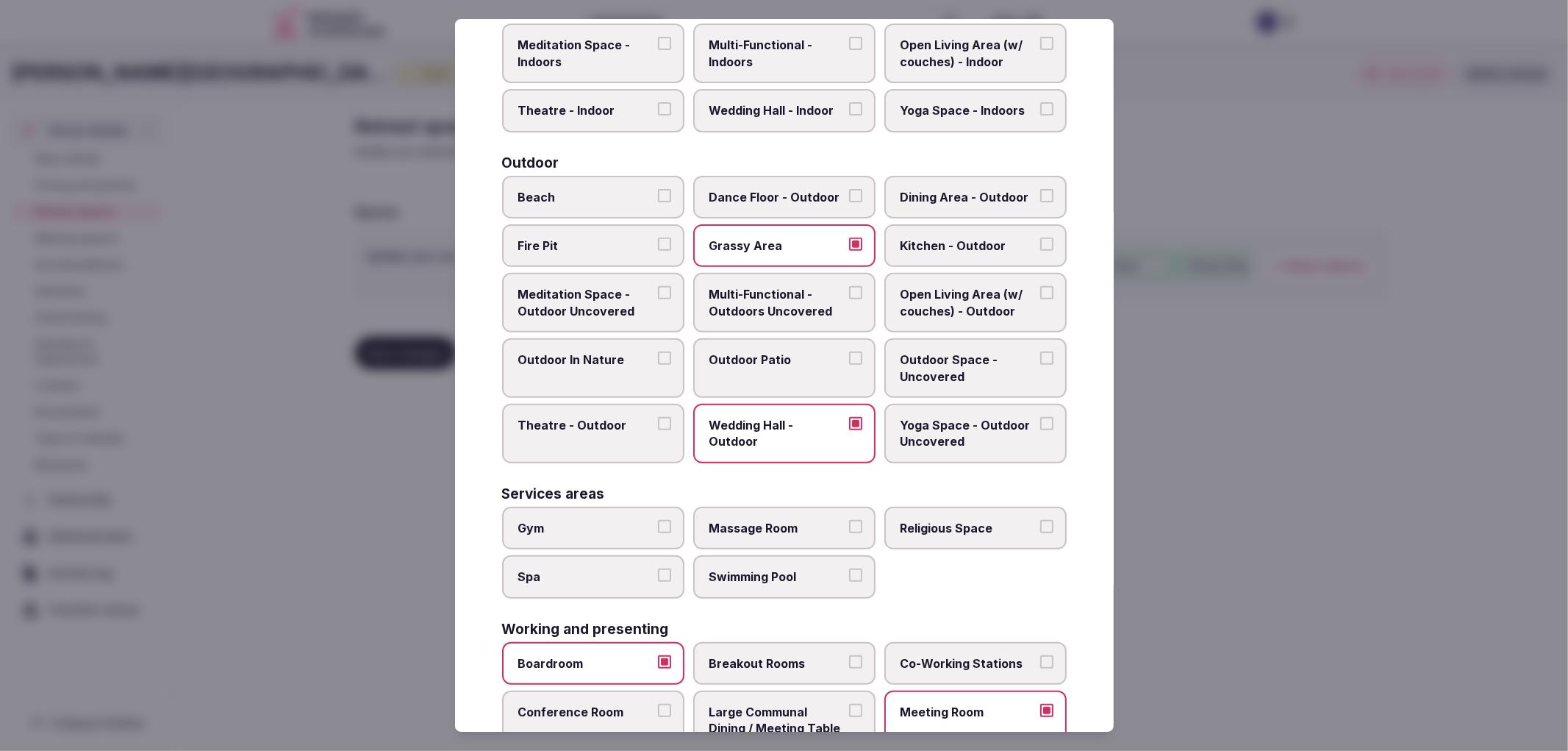
click at [831, 571] on label "Swimming Pool" at bounding box center [785, 577] width 182 height 43
click at [849, 571] on button "Swimming Pool" at bounding box center [856, 575] width 13 height 13
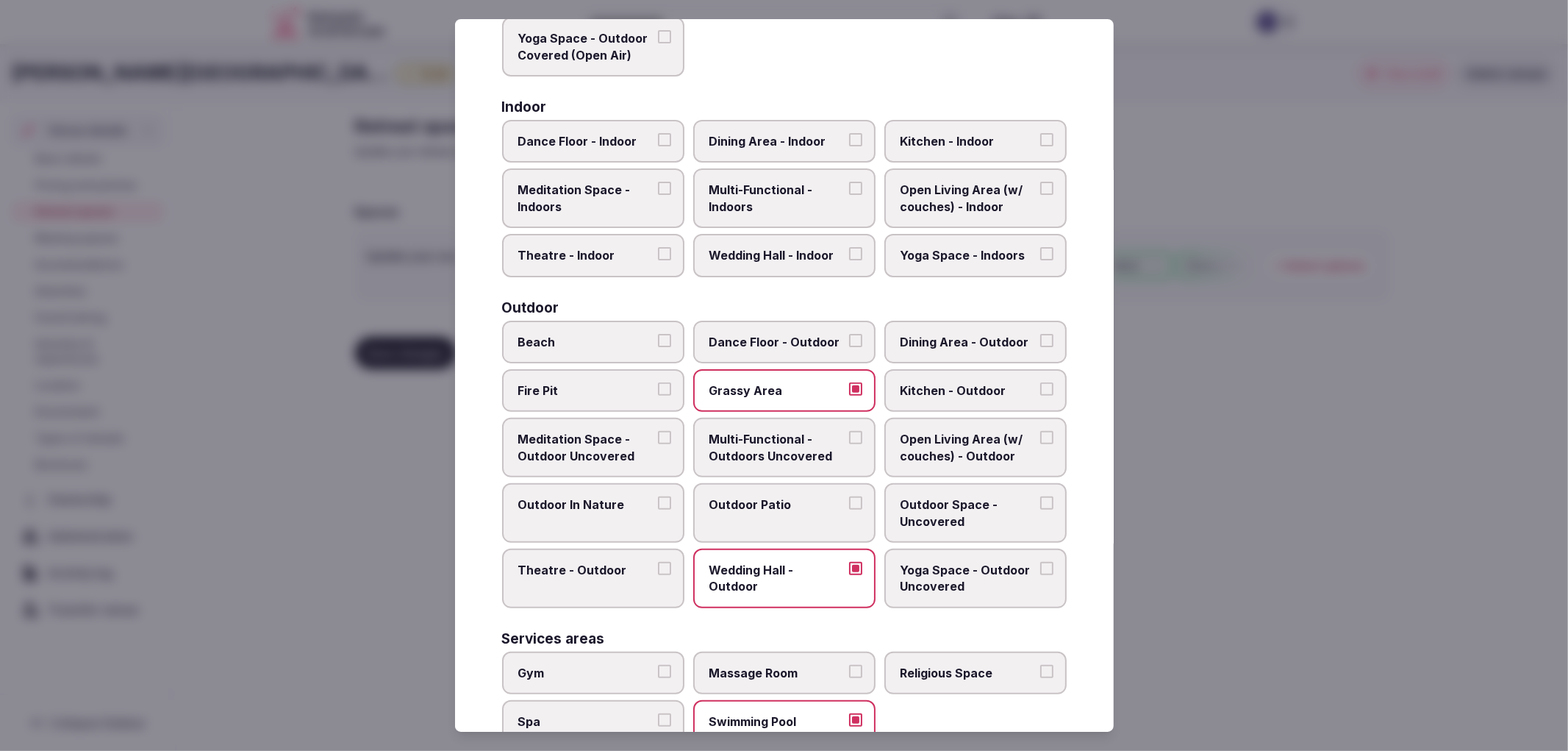
scroll to position [450, 0]
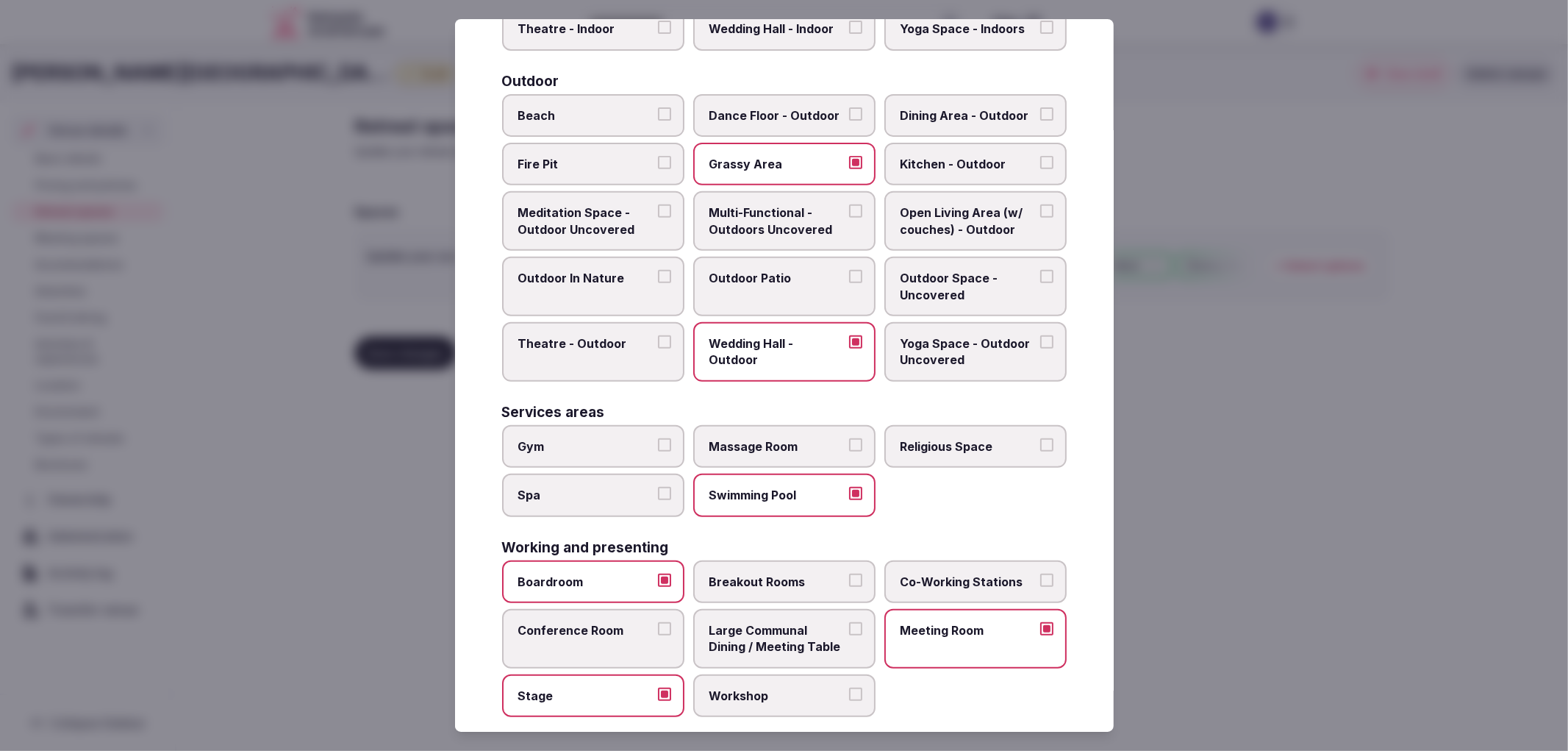
click at [618, 438] on span "Gym" at bounding box center [585, 446] width 135 height 16
click at [658, 438] on button "Gym" at bounding box center [665, 445] width 13 height 13
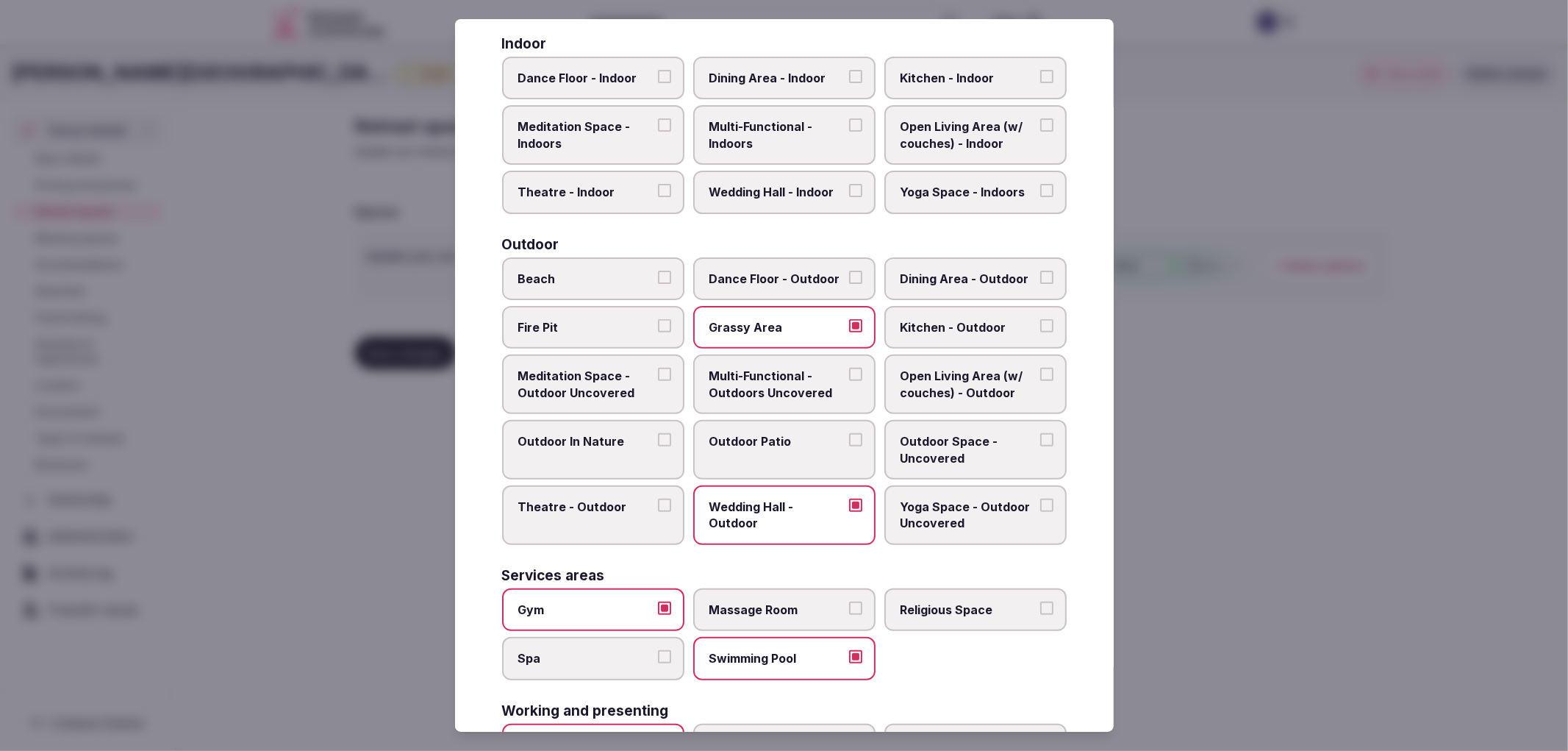
click at [632, 637] on label "Spa" at bounding box center [593, 659] width 182 height 43
click at [658, 650] on button "Spa" at bounding box center [665, 657] width 13 height 13
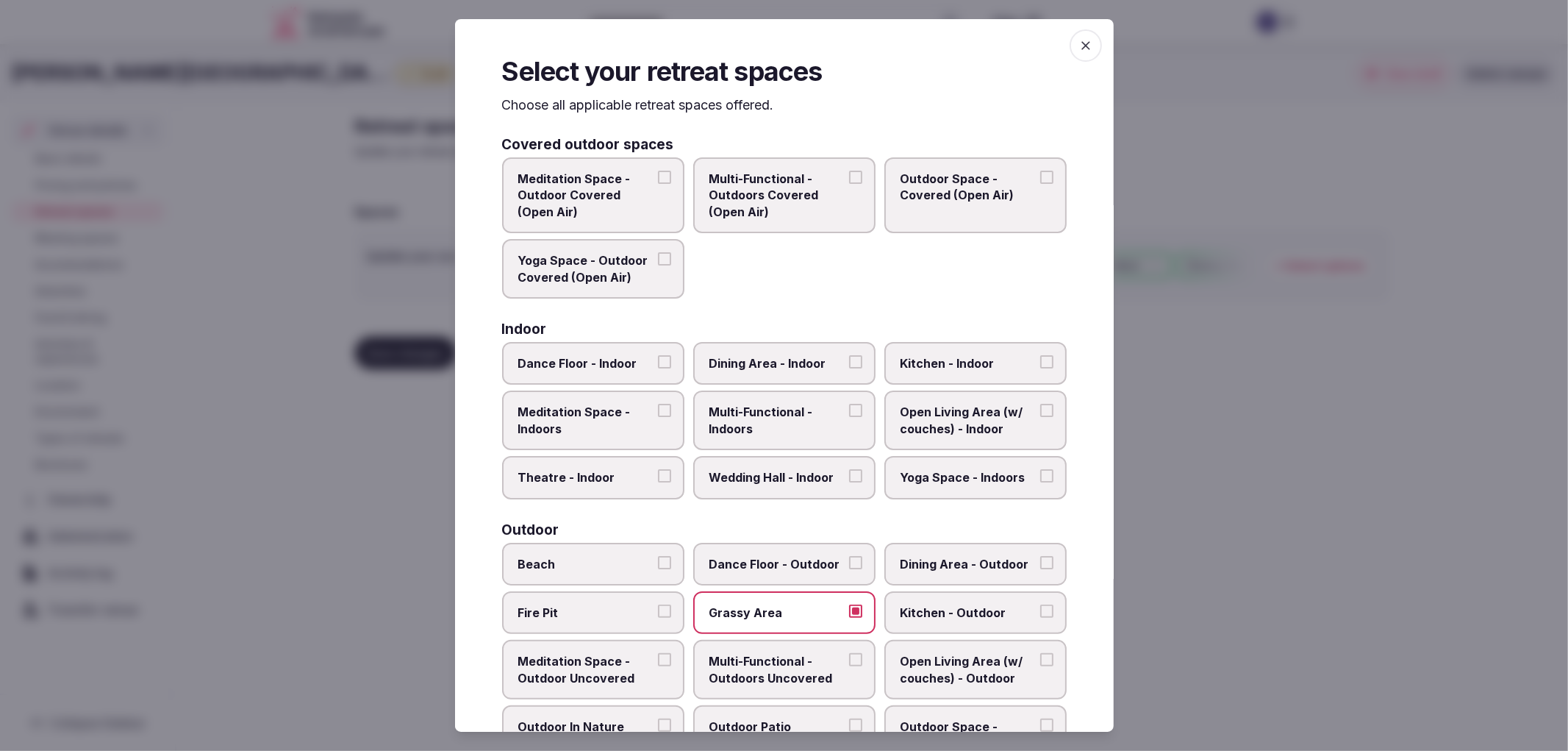
scroll to position [0, 0]
click at [849, 409] on button "Multi-Functional - Indoors" at bounding box center [856, 412] width 13 height 13
click at [718, 498] on div "Covered outdoor spaces Meditation Space - Outdoor Covered (Open Air) Multi-Func…" at bounding box center [784, 652] width 565 height 1028
click at [728, 484] on label "Wedding Hall - Indoor" at bounding box center [785, 479] width 182 height 43
click at [849, 484] on button "Wedding Hall - Indoor" at bounding box center [856, 477] width 13 height 13
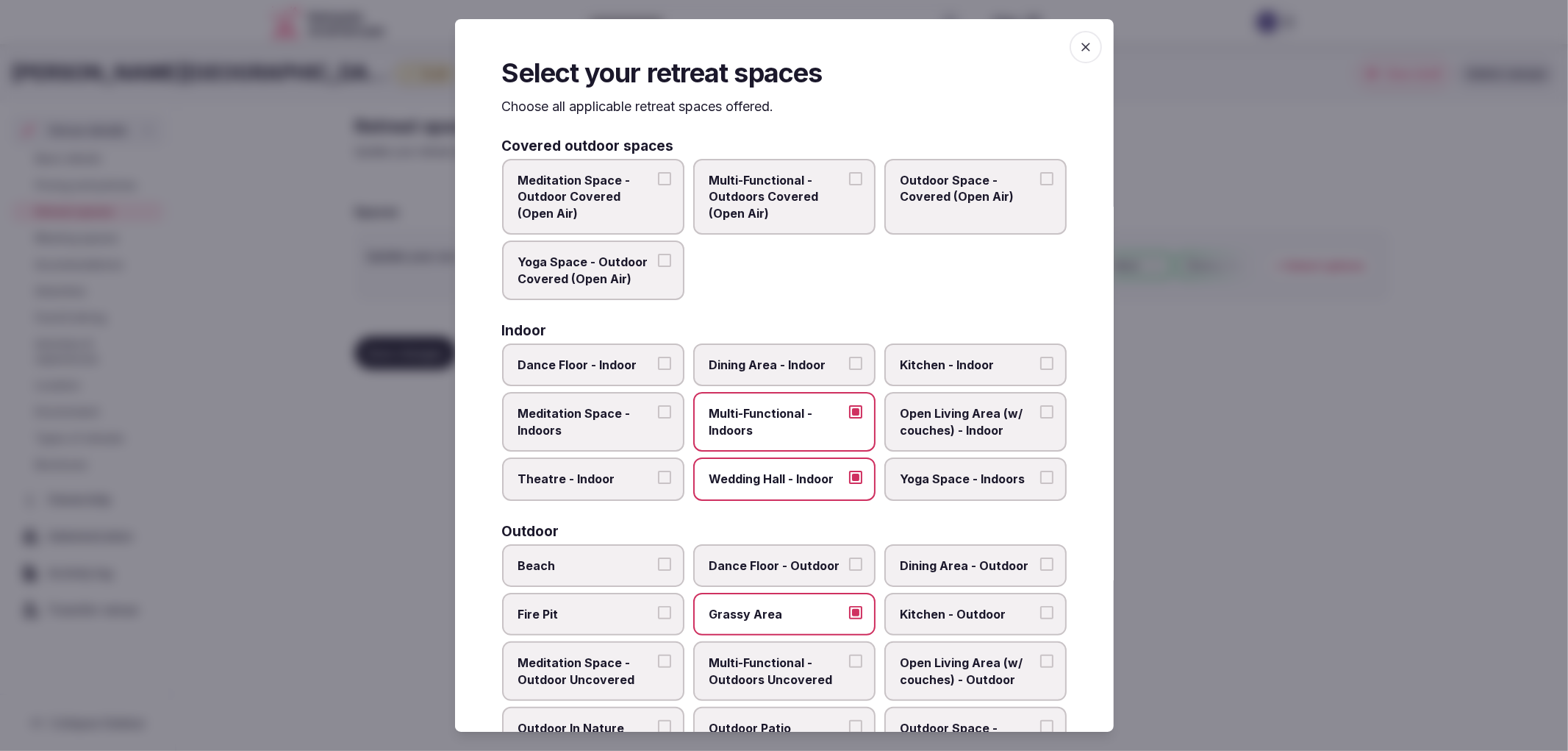
click at [591, 478] on span "Theatre - Indoor" at bounding box center [585, 478] width 135 height 16
click at [658, 478] on button "Theatre - Indoor" at bounding box center [665, 477] width 13 height 13
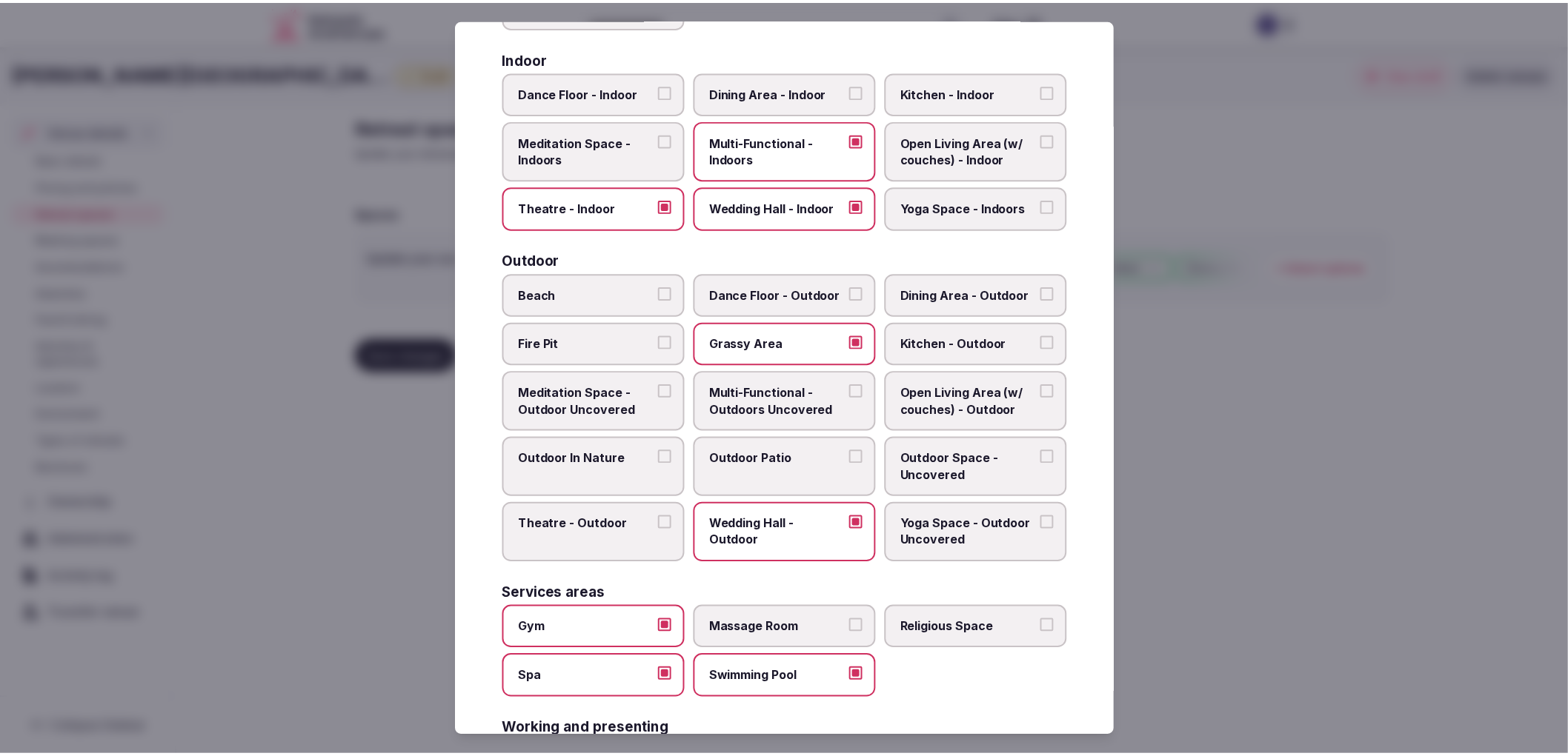
scroll to position [453, 0]
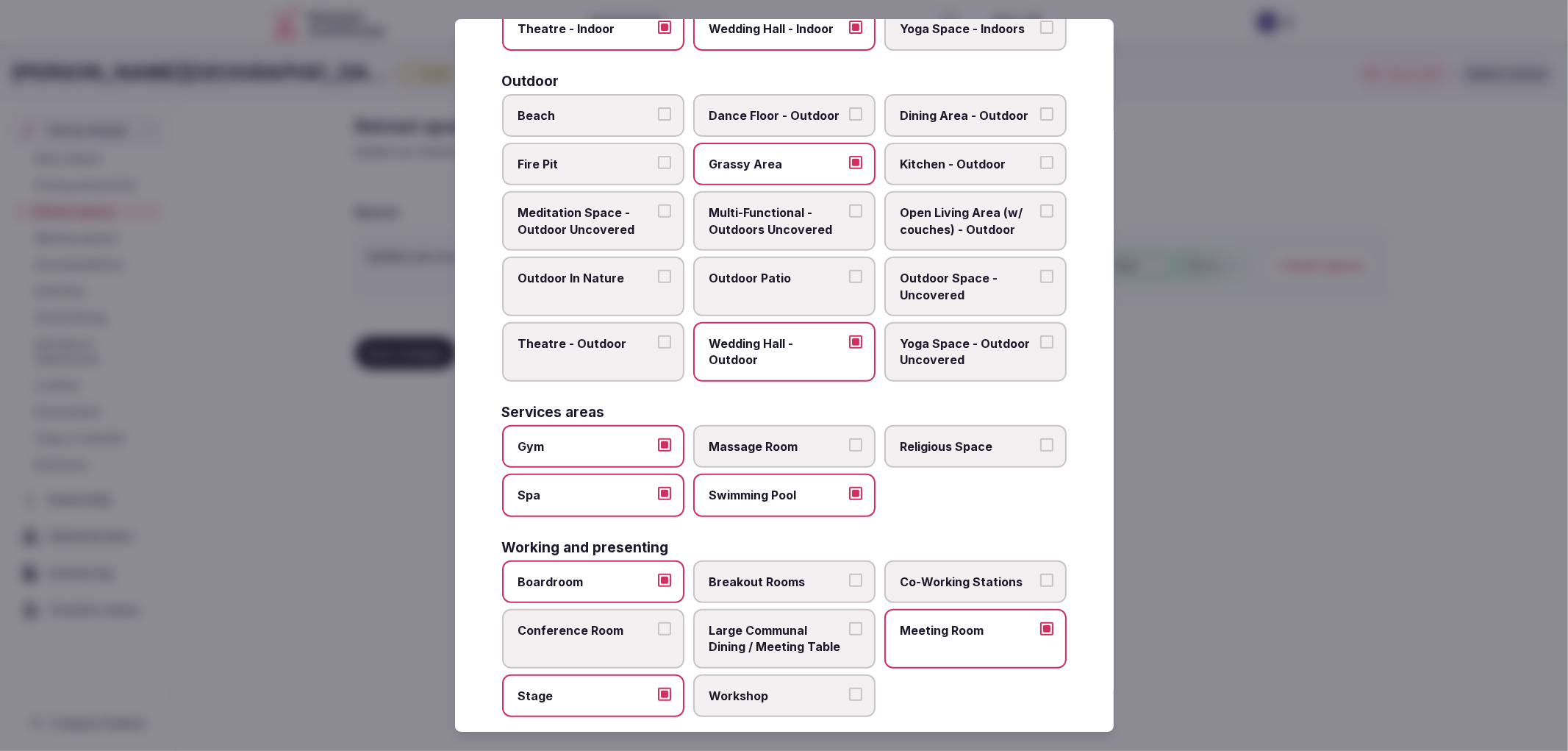
click at [1235, 585] on div at bounding box center [784, 375] width 1568 height 751
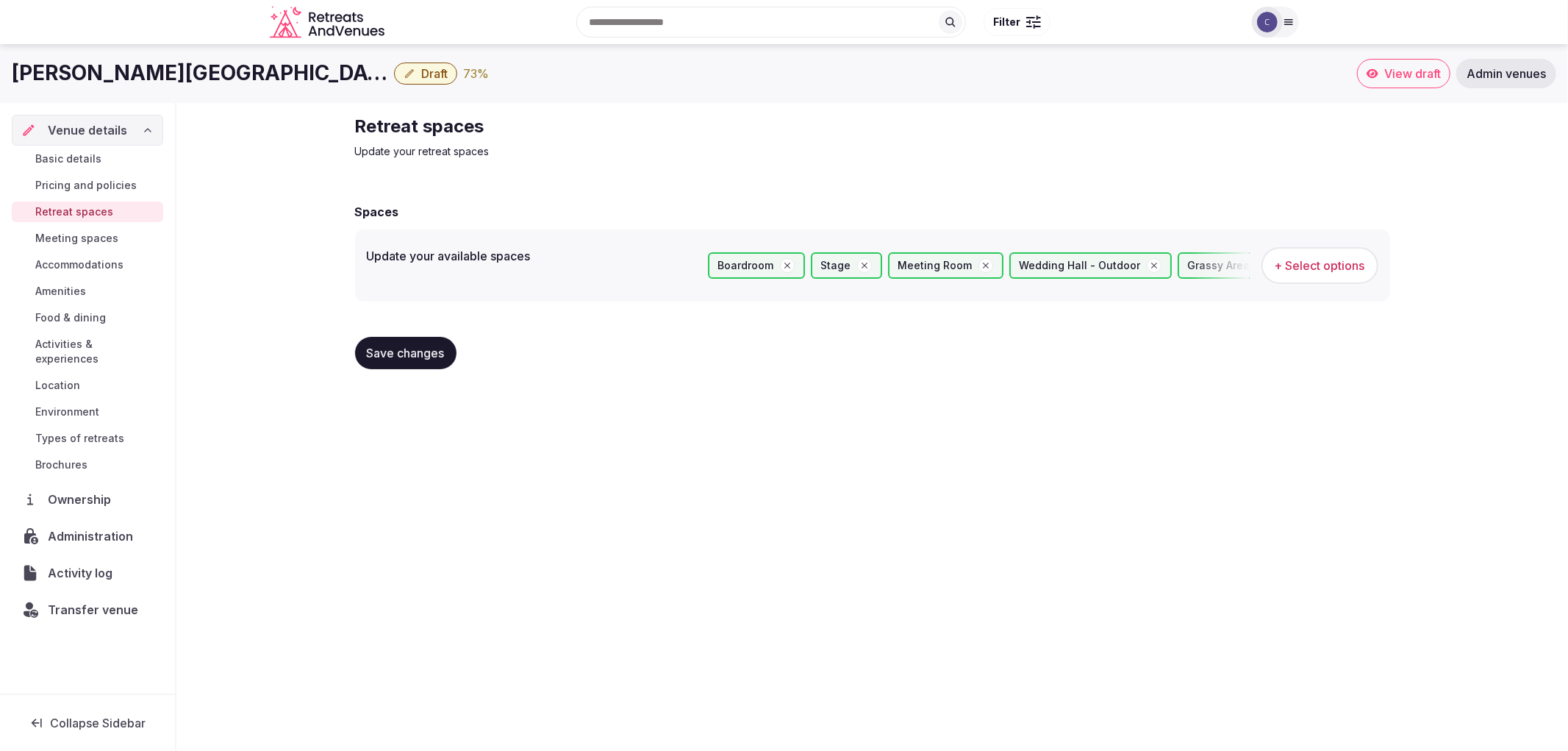
click at [445, 361] on button "Save changes" at bounding box center [405, 353] width 101 height 33
click at [436, 359] on div "Saving..." at bounding box center [400, 353] width 90 height 33
click at [85, 155] on span "Basic details" at bounding box center [68, 159] width 66 height 15
